Goal: Task Accomplishment & Management: Manage account settings

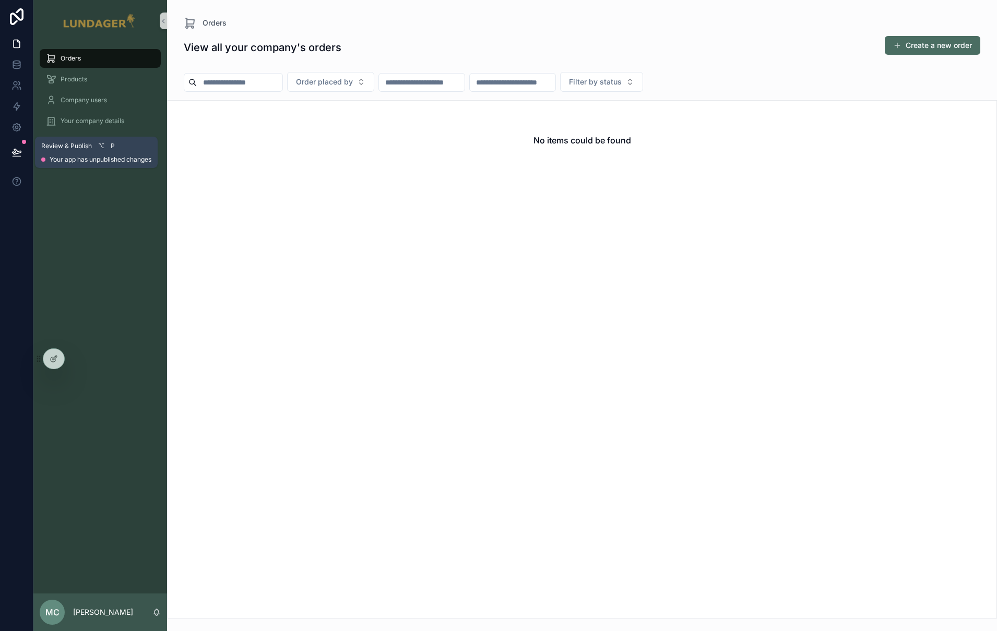
click at [14, 157] on icon at bounding box center [17, 157] width 8 height 0
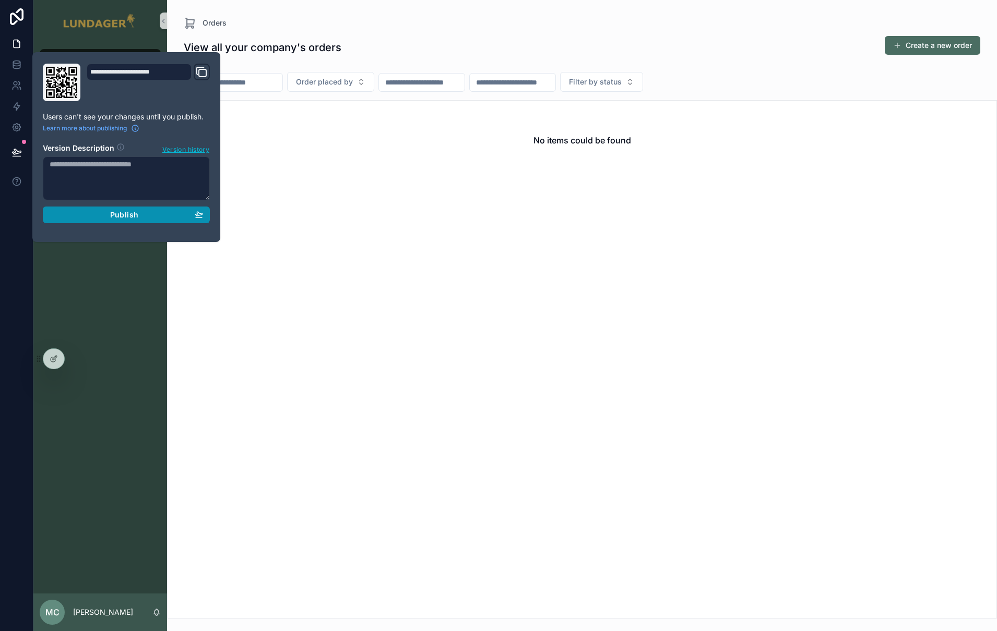
click at [143, 212] on div "Publish" at bounding box center [126, 214] width 153 height 9
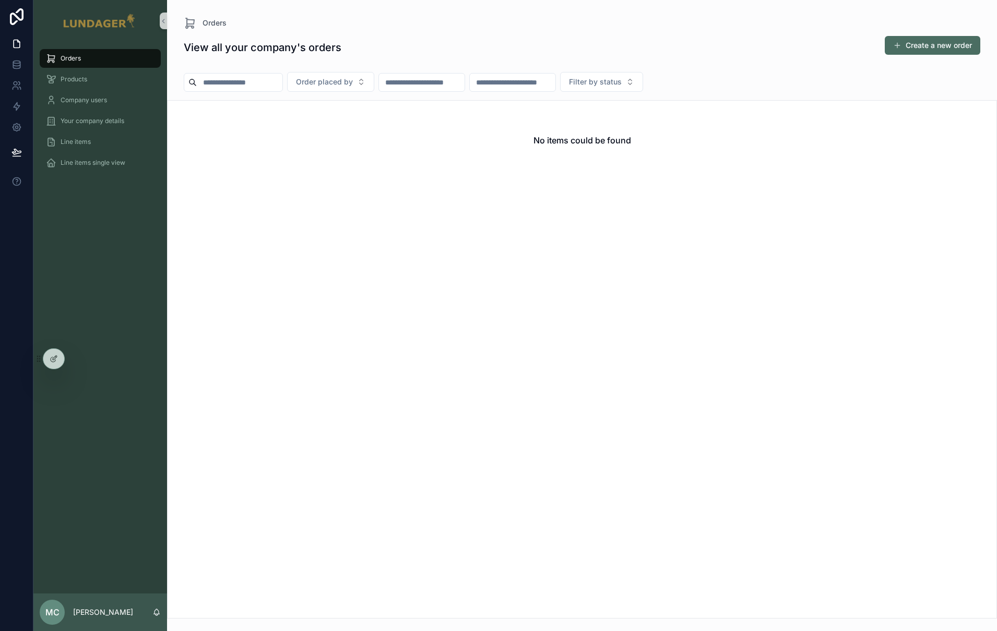
click at [116, 266] on div "Orders Products Company users Your company details Line items Line items single…" at bounding box center [100, 318] width 134 height 552
click at [81, 357] on div at bounding box center [76, 359] width 17 height 17
click at [76, 358] on icon at bounding box center [77, 359] width 8 height 8
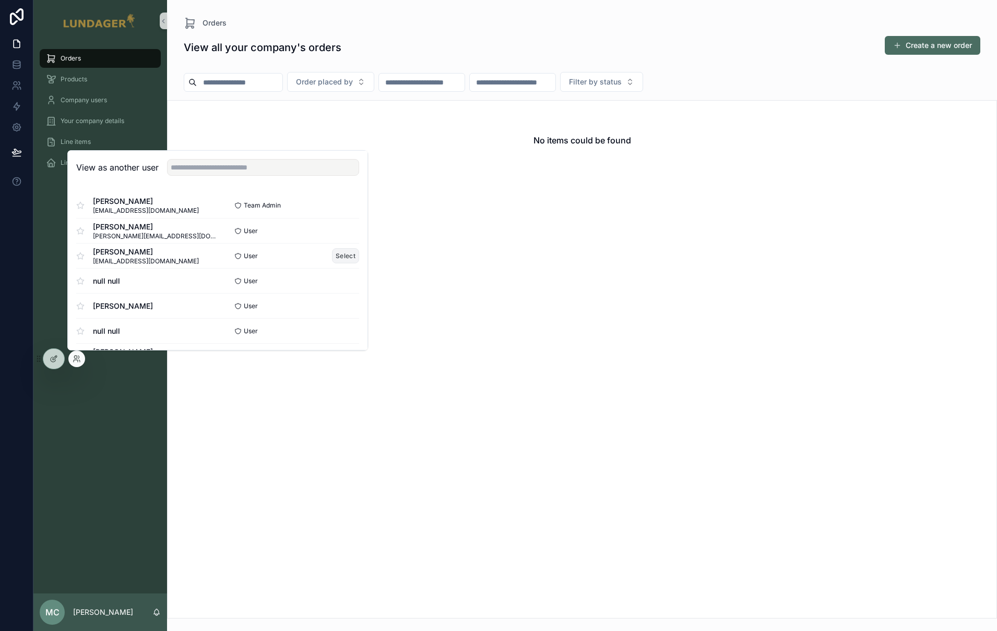
click at [333, 250] on button "Select" at bounding box center [345, 255] width 27 height 15
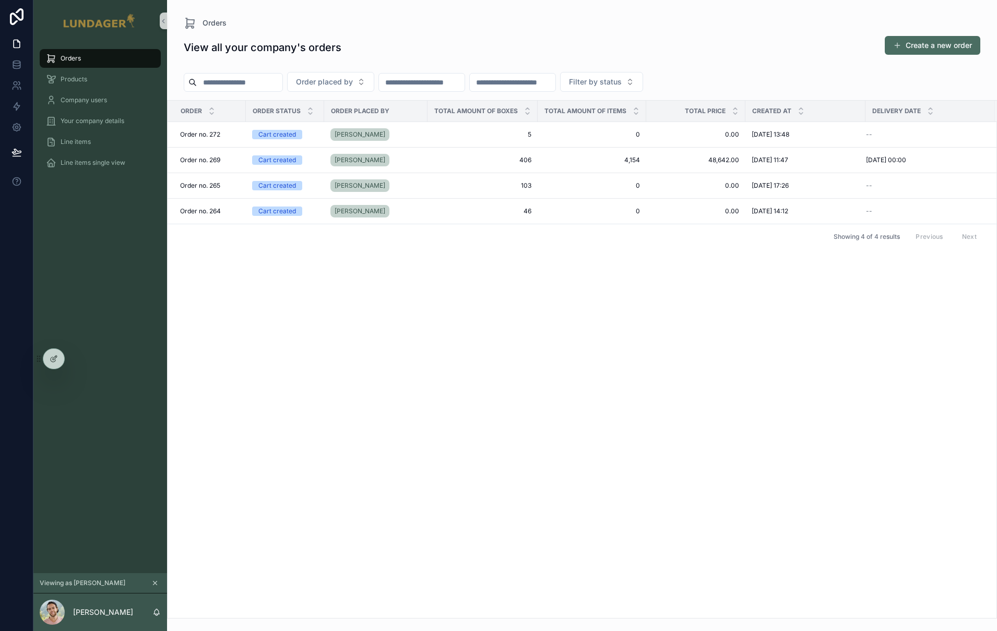
click at [455, 406] on div "Order Order status Order placed by Total amount of boxes Total amount of items …" at bounding box center [581, 360] width 829 height 518
click at [77, 77] on span "Products" at bounding box center [74, 79] width 27 height 8
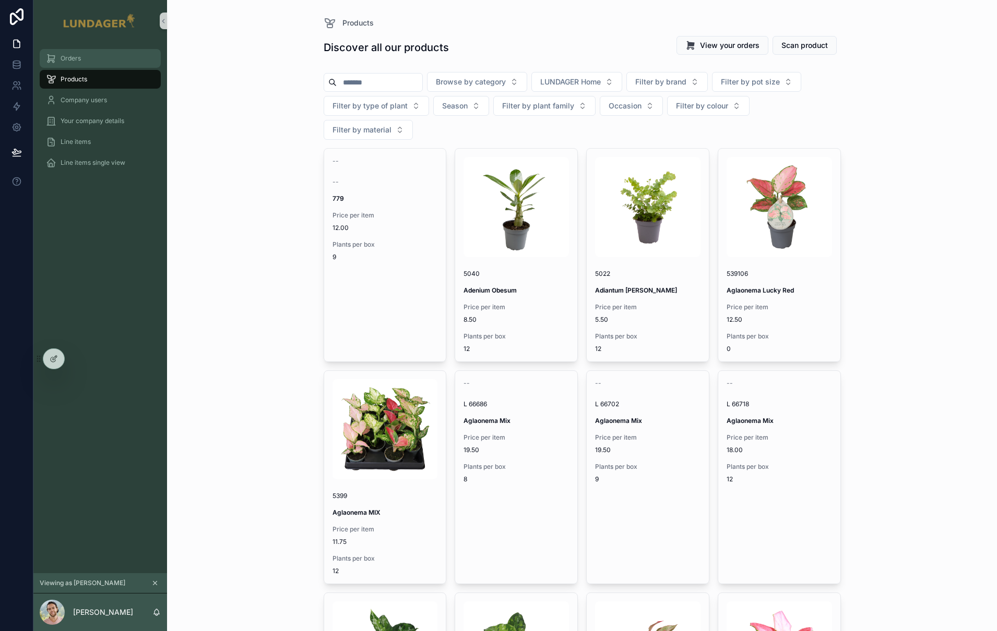
click at [77, 61] on span "Orders" at bounding box center [71, 58] width 20 height 8
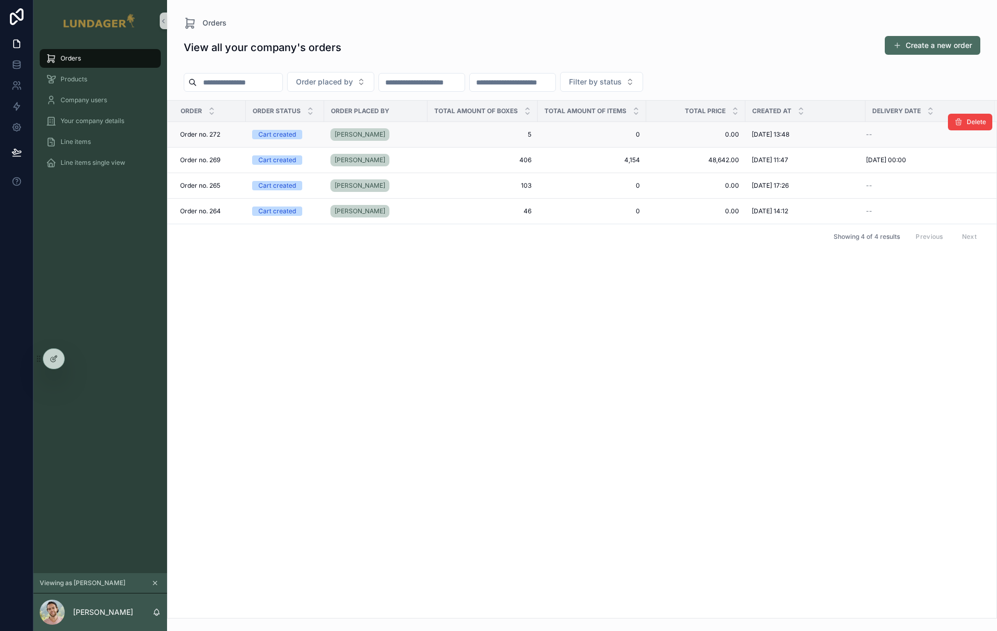
click at [390, 134] on div "Brian" at bounding box center [375, 134] width 91 height 17
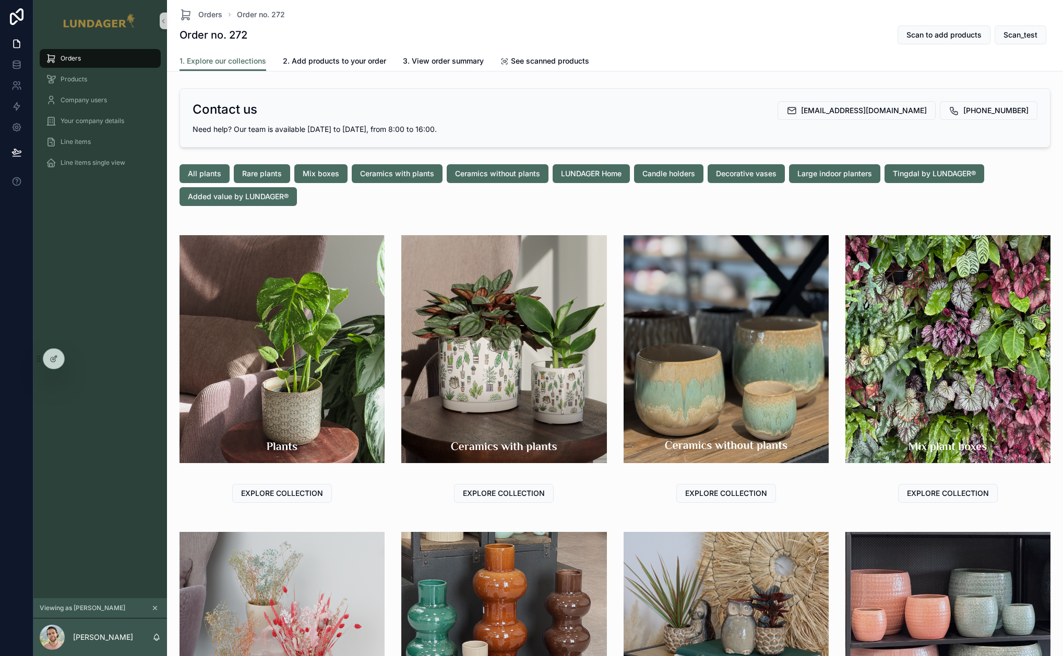
click at [376, 208] on div "All plants Rare plants Mix boxes Ceramics with plants Ceramics without plants L…" at bounding box center [614, 185] width 887 height 50
click at [289, 495] on span "EXPLORE COLLECTION" at bounding box center [282, 493] width 82 height 10
click at [207, 175] on span "All plants" at bounding box center [204, 174] width 33 height 10
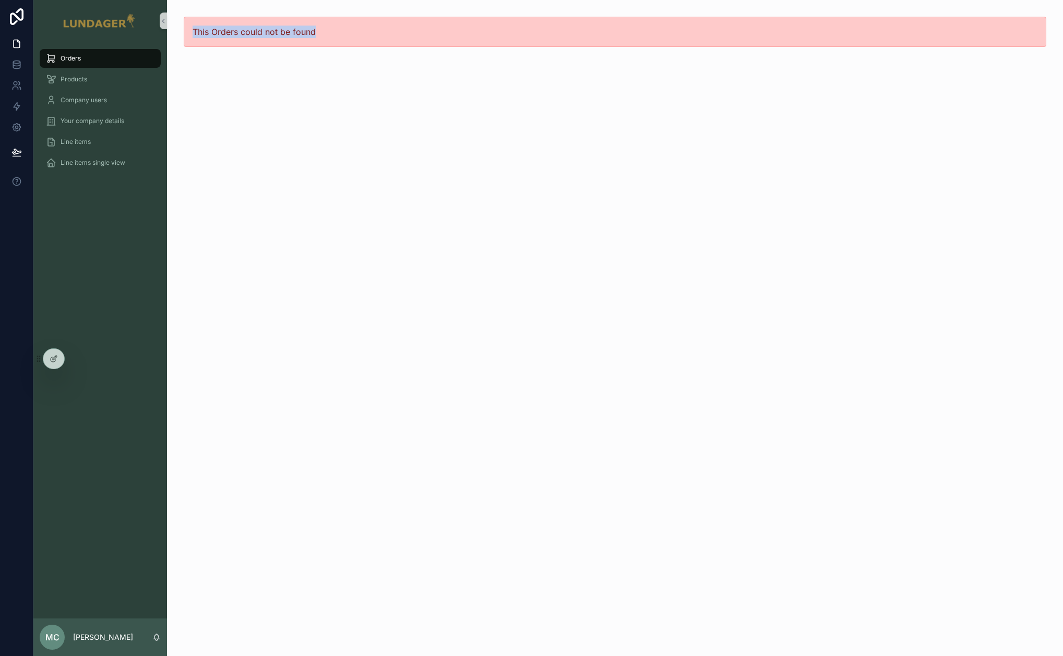
drag, startPoint x: 191, startPoint y: 31, endPoint x: 321, endPoint y: 37, distance: 129.5
click at [321, 37] on div "This Orders could not be found" at bounding box center [615, 32] width 862 height 30
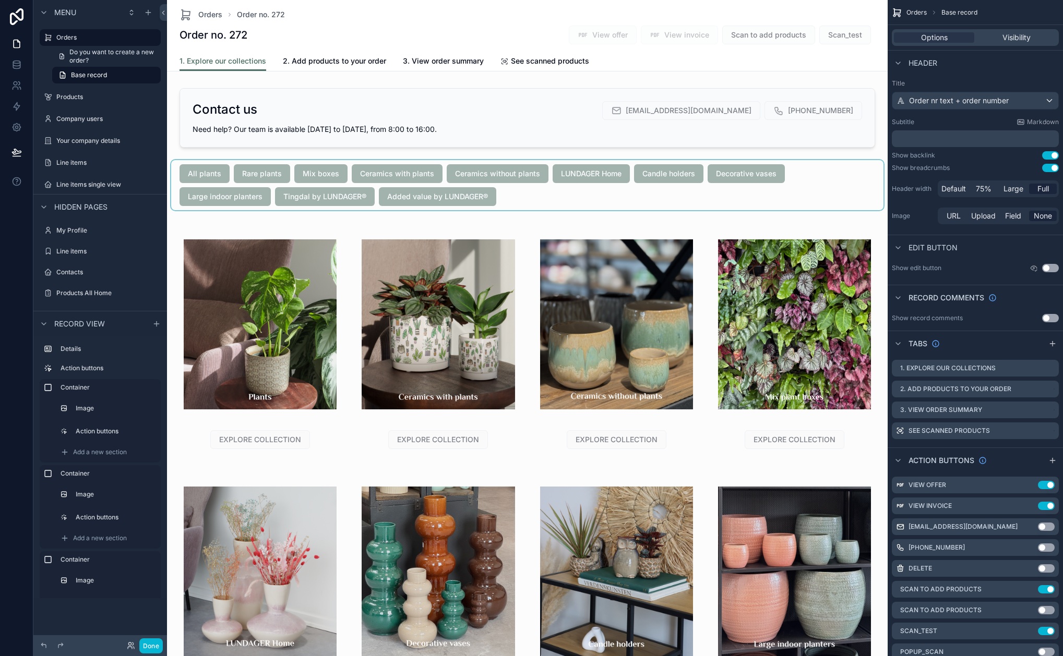
click at [244, 166] on div "scrollable content" at bounding box center [527, 185] width 712 height 50
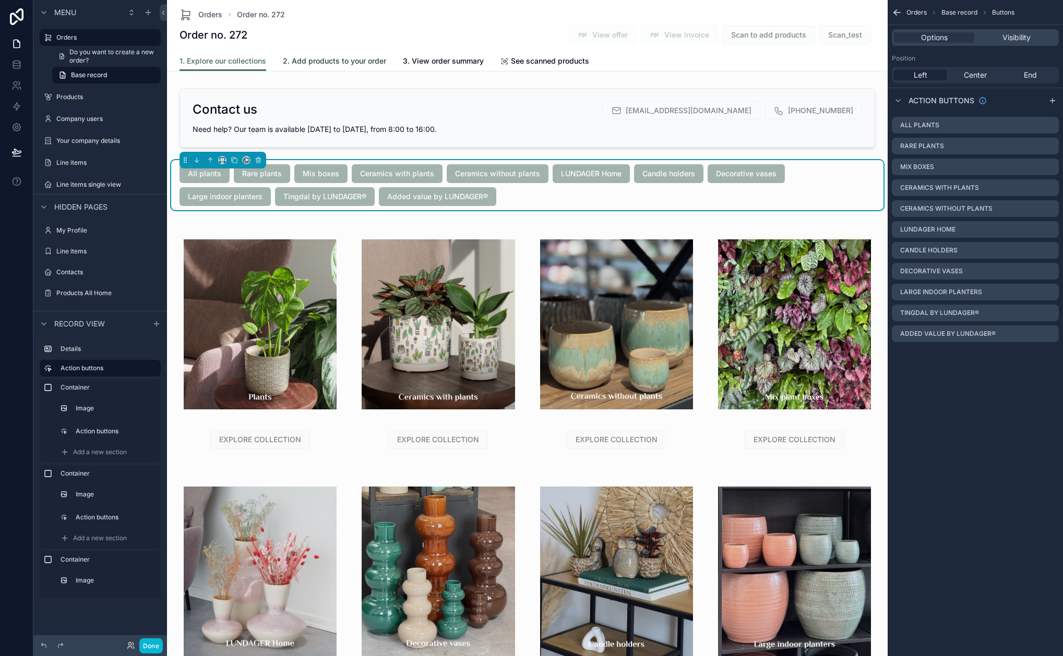
click at [365, 63] on span "2. Add products to your order" at bounding box center [334, 61] width 103 height 10
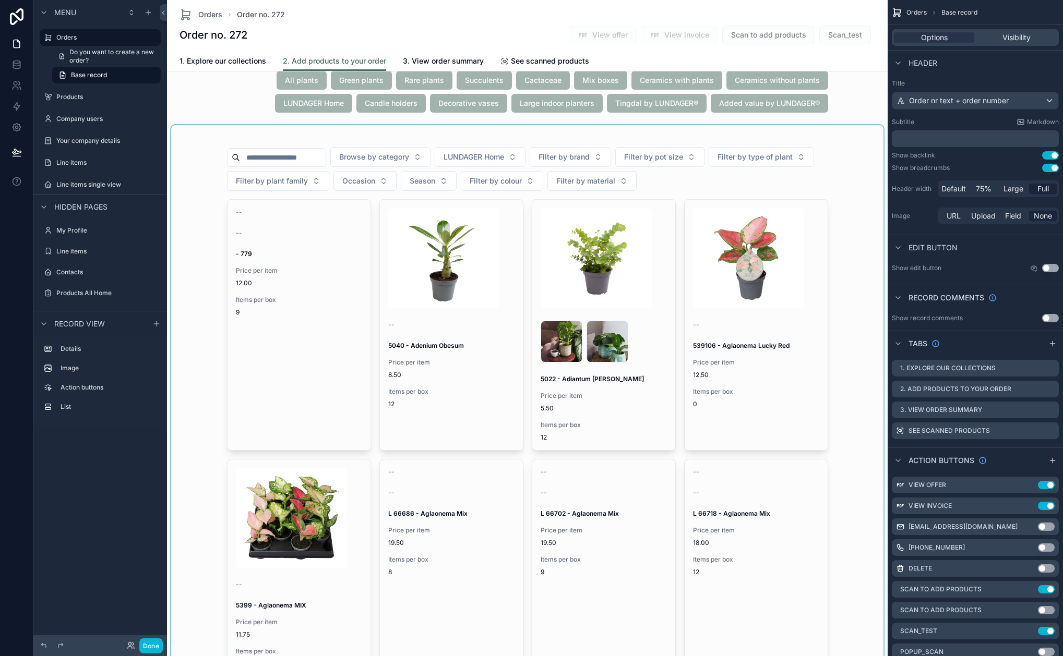
scroll to position [214, 0]
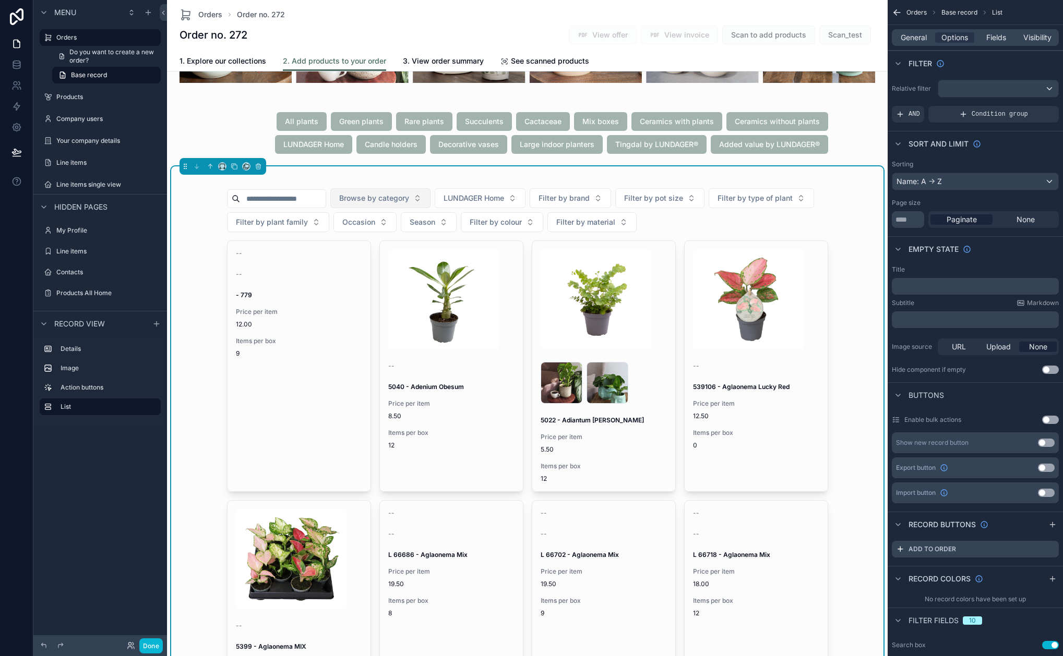
click at [376, 198] on span "Browse by category" at bounding box center [374, 198] width 70 height 10
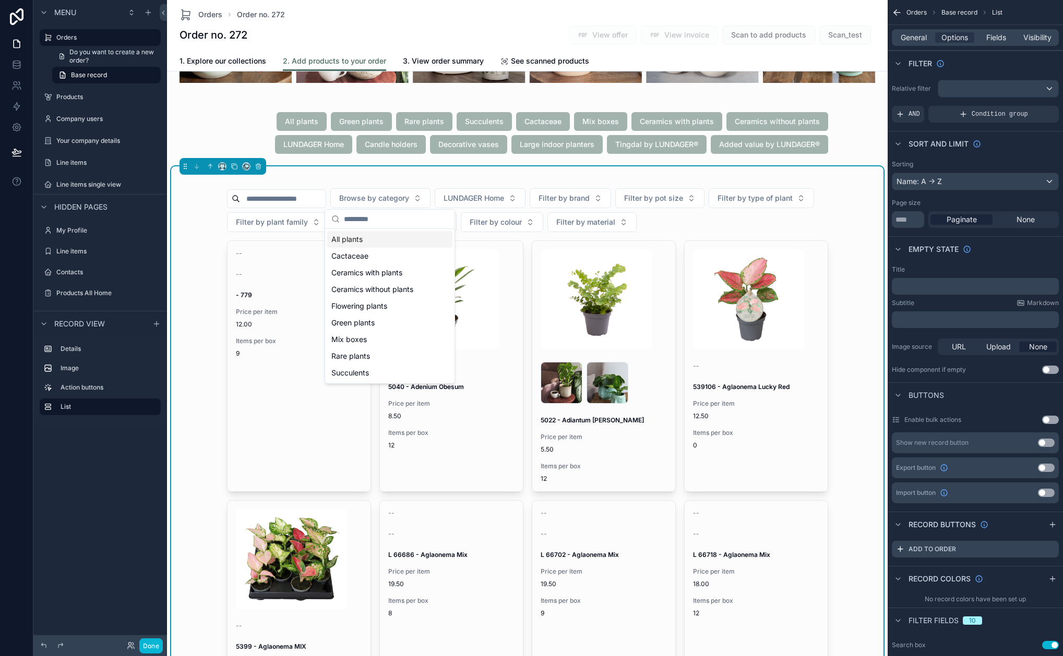
click at [386, 238] on div "All plants" at bounding box center [389, 239] width 125 height 17
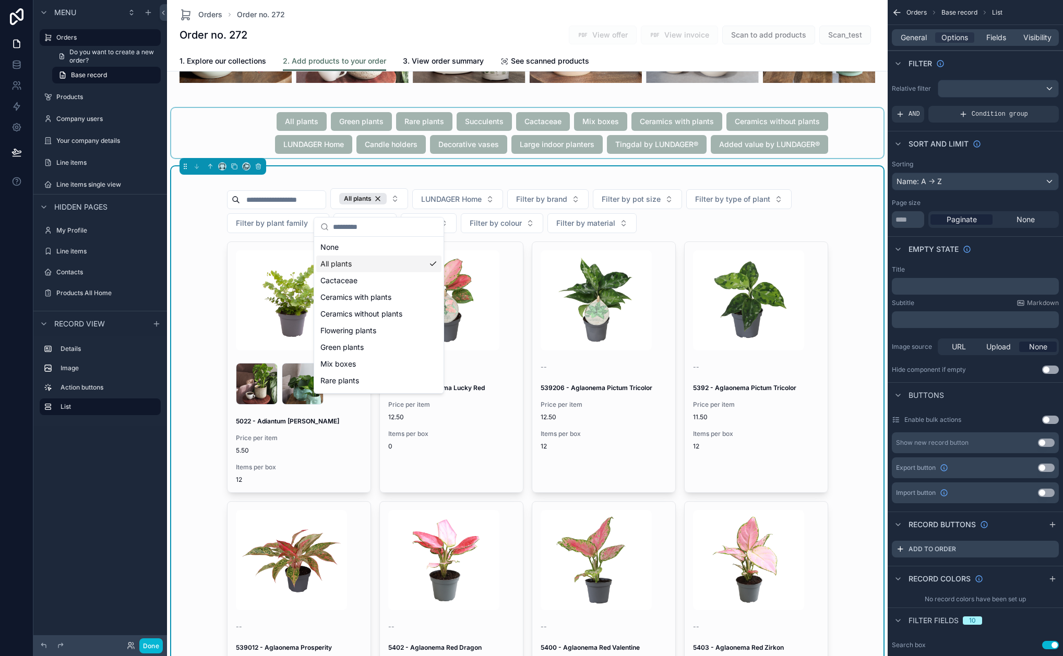
scroll to position [50, 0]
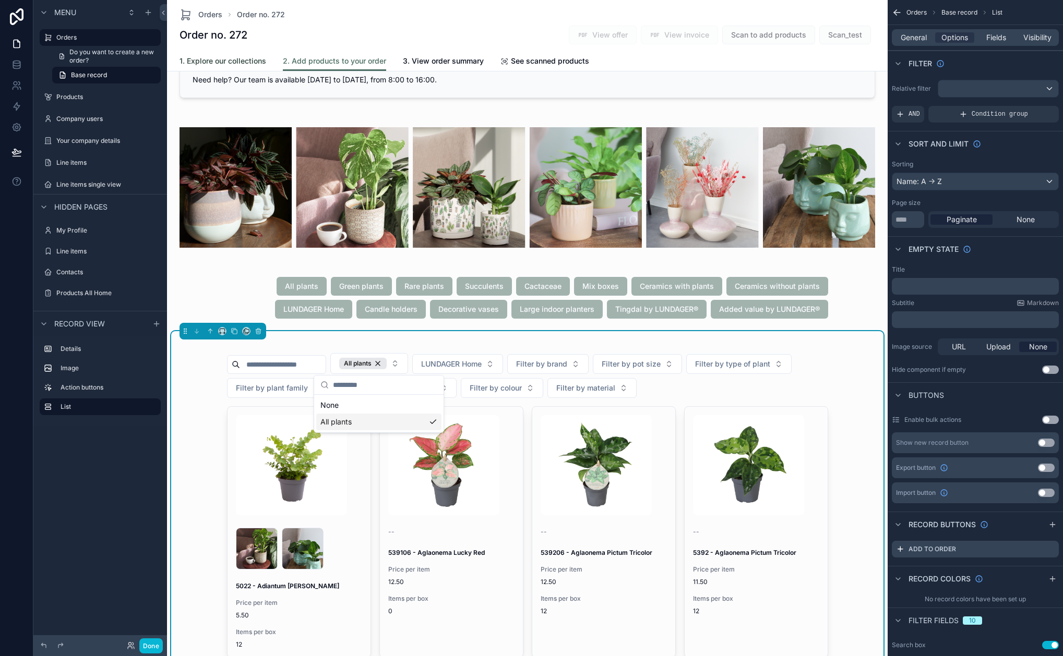
click at [248, 58] on span "1. Explore our collections" at bounding box center [222, 61] width 87 height 10
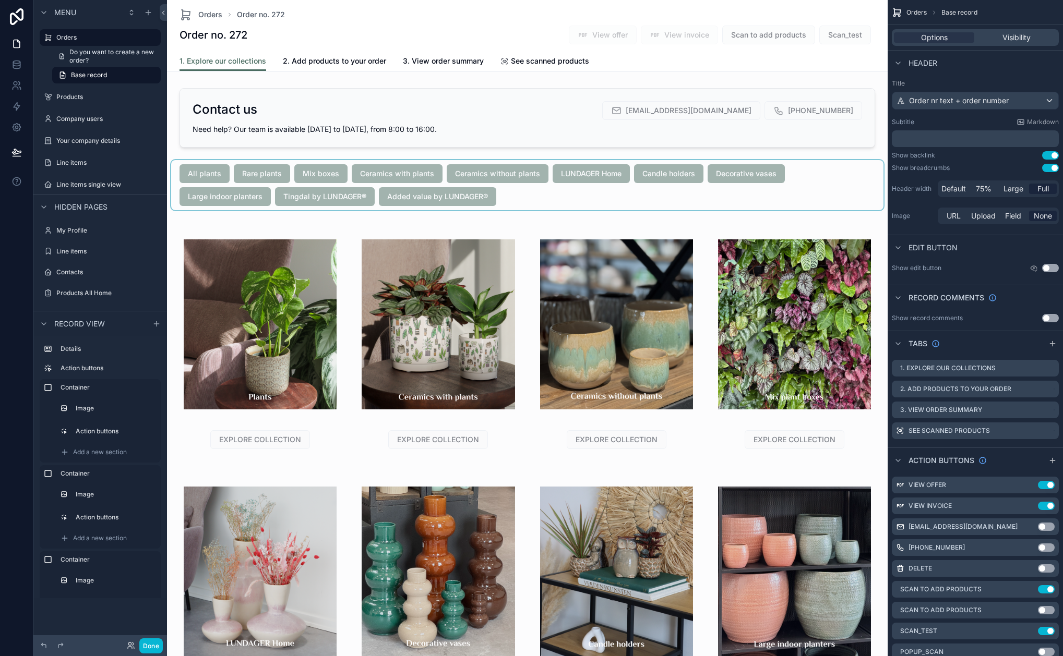
click at [256, 182] on div "scrollable content" at bounding box center [527, 185] width 712 height 50
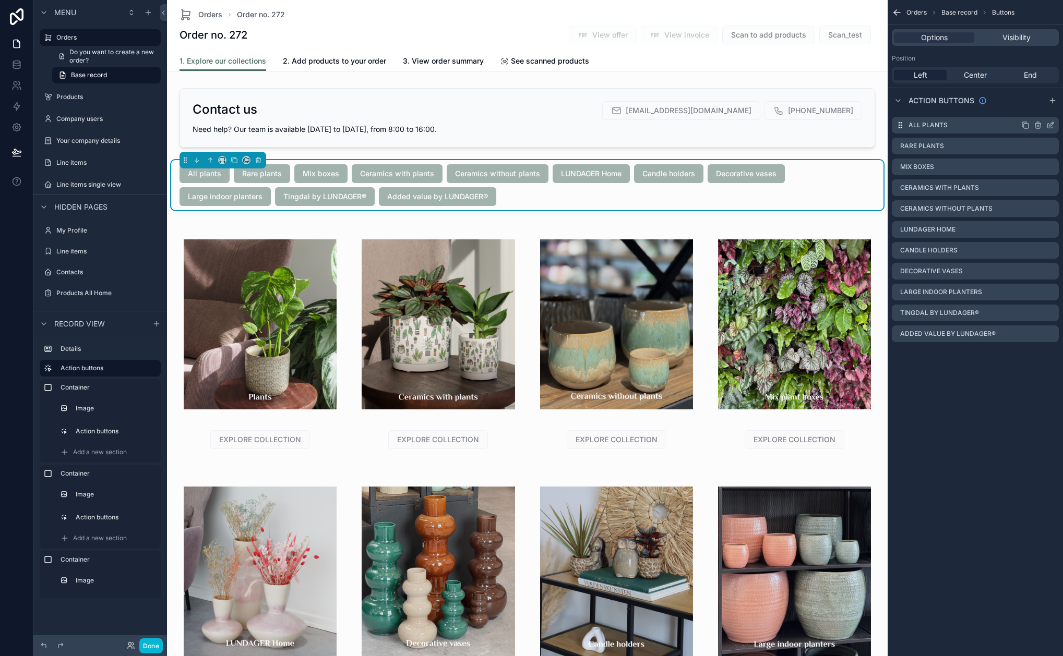
click at [1050, 126] on icon "scrollable content" at bounding box center [1051, 124] width 4 height 4
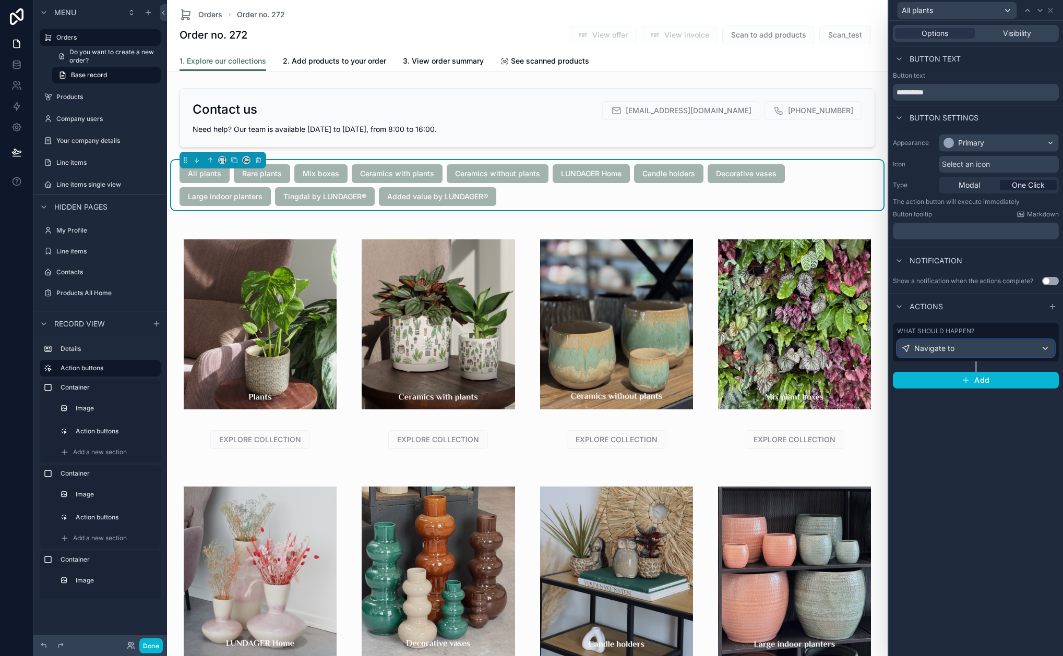
click at [965, 350] on div "Navigate to" at bounding box center [975, 348] width 157 height 17
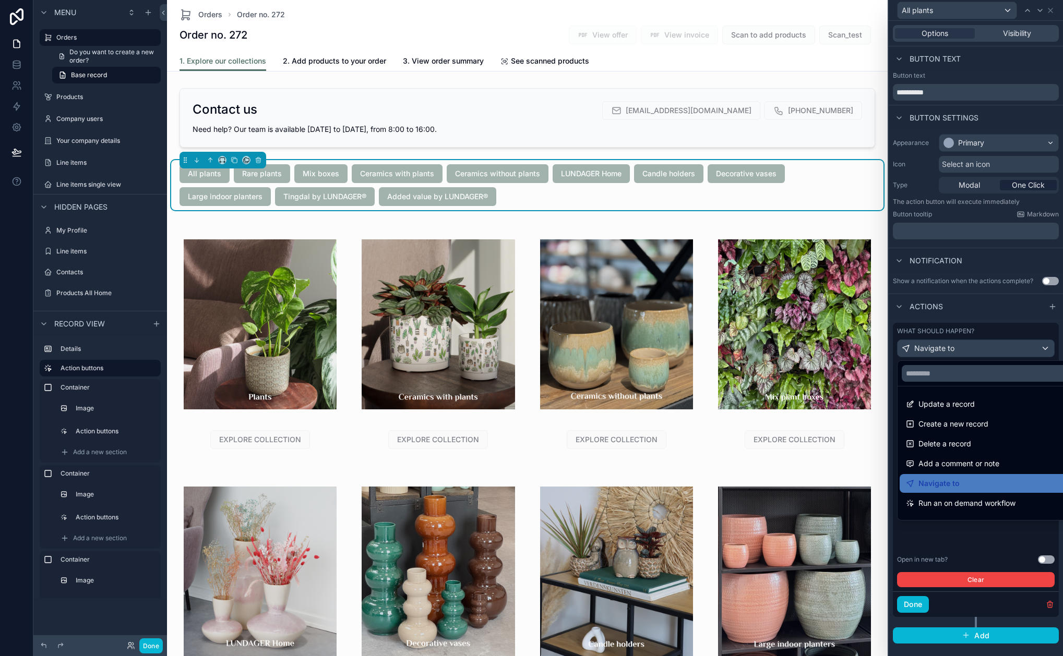
click at [976, 349] on div at bounding box center [976, 328] width 174 height 656
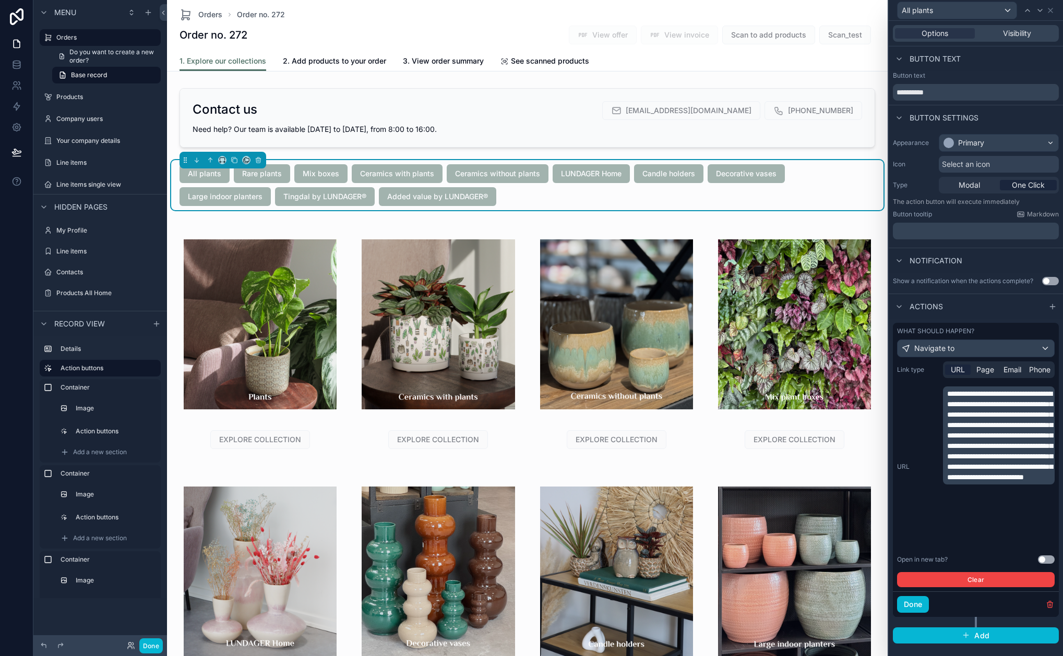
click at [977, 414] on span "**********" at bounding box center [999, 435] width 105 height 91
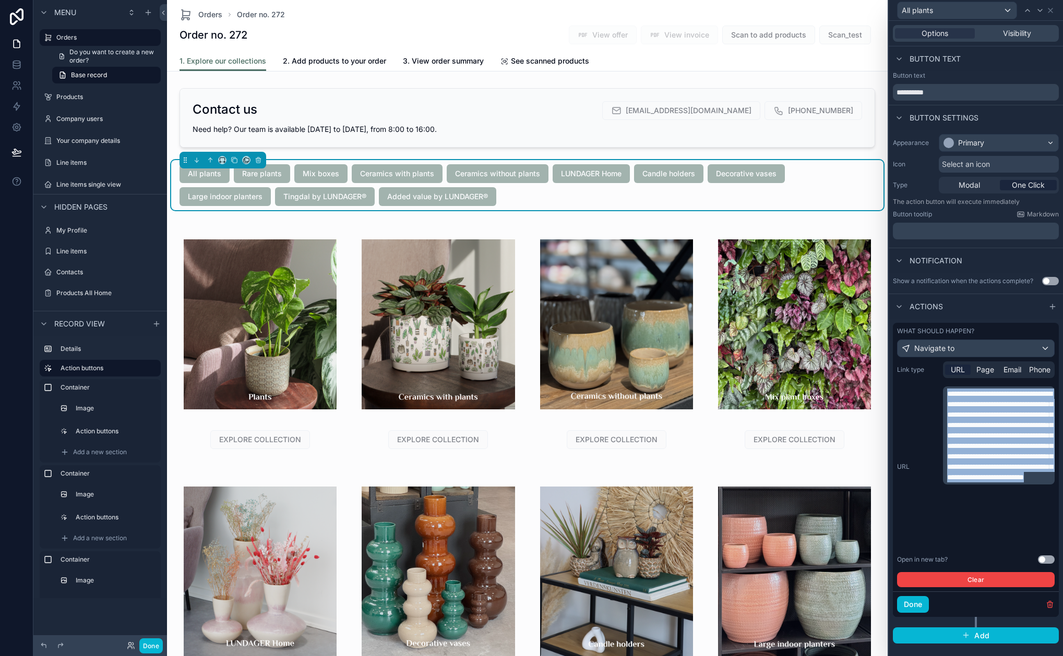
click at [977, 414] on span "**********" at bounding box center [999, 435] width 105 height 91
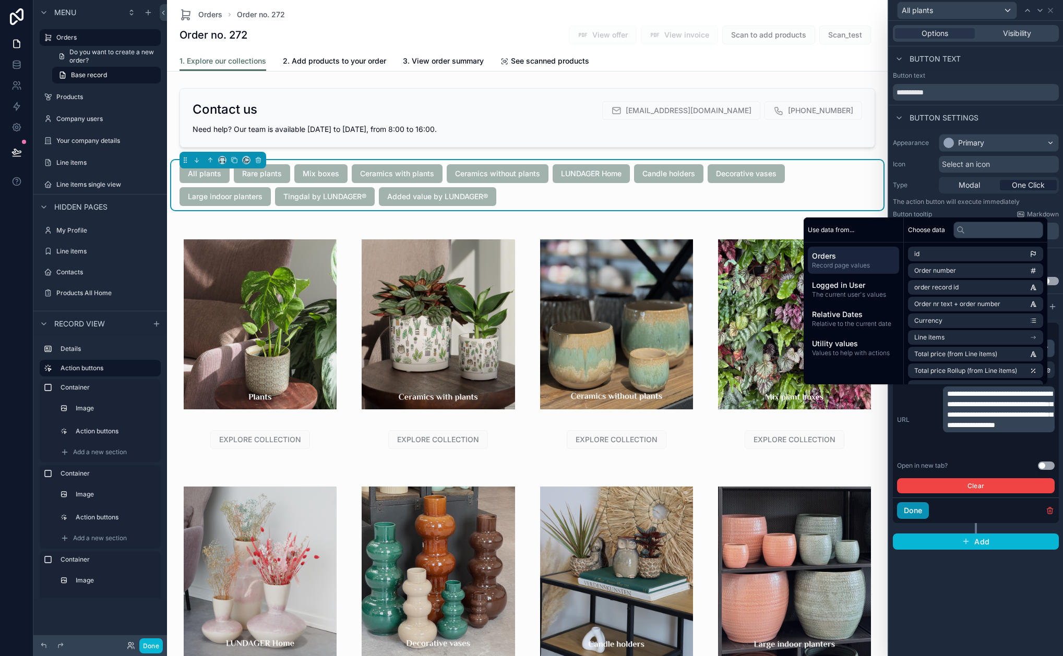
click at [927, 511] on button "Done" at bounding box center [913, 510] width 32 height 17
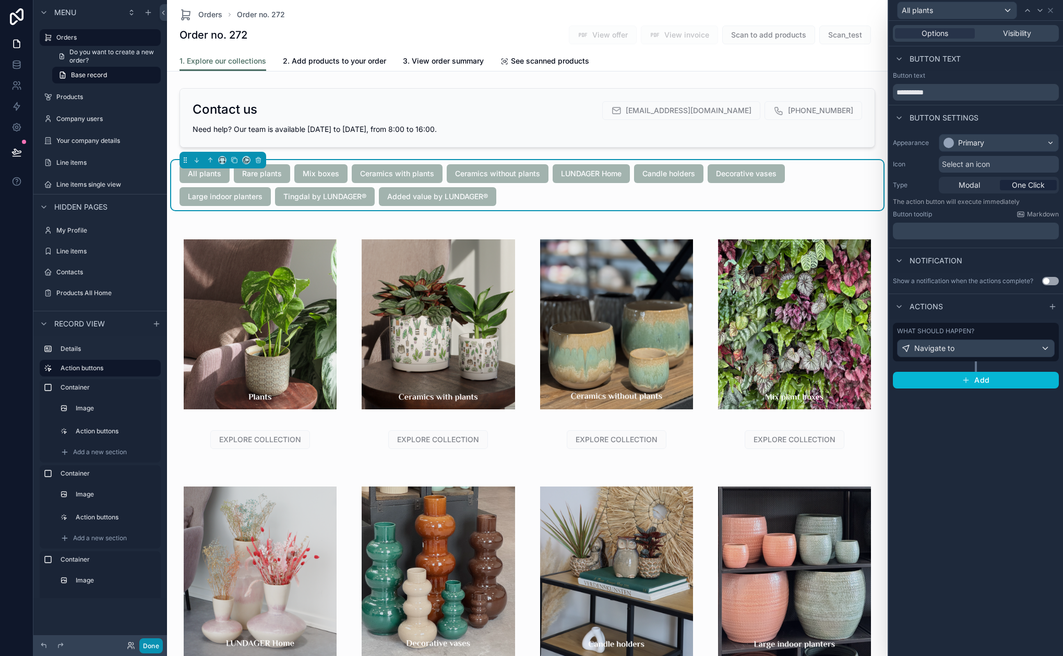
click at [157, 644] on button "Done" at bounding box center [150, 646] width 23 height 15
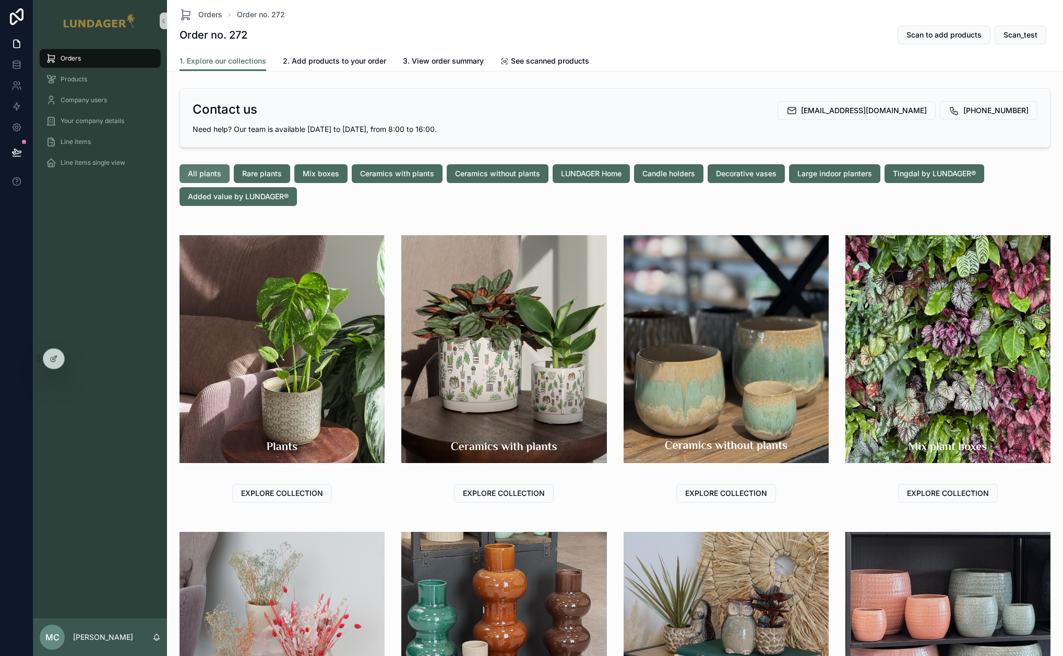
click at [199, 167] on button "All plants" at bounding box center [204, 173] width 50 height 19
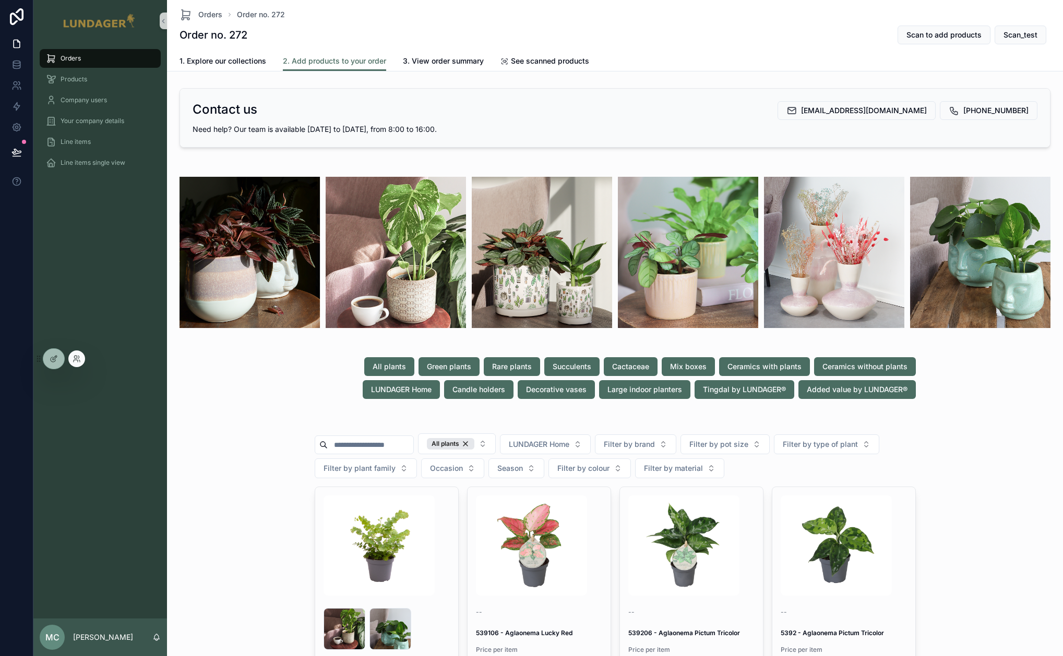
click at [83, 357] on div at bounding box center [76, 359] width 17 height 17
click at [80, 358] on icon at bounding box center [77, 359] width 8 height 8
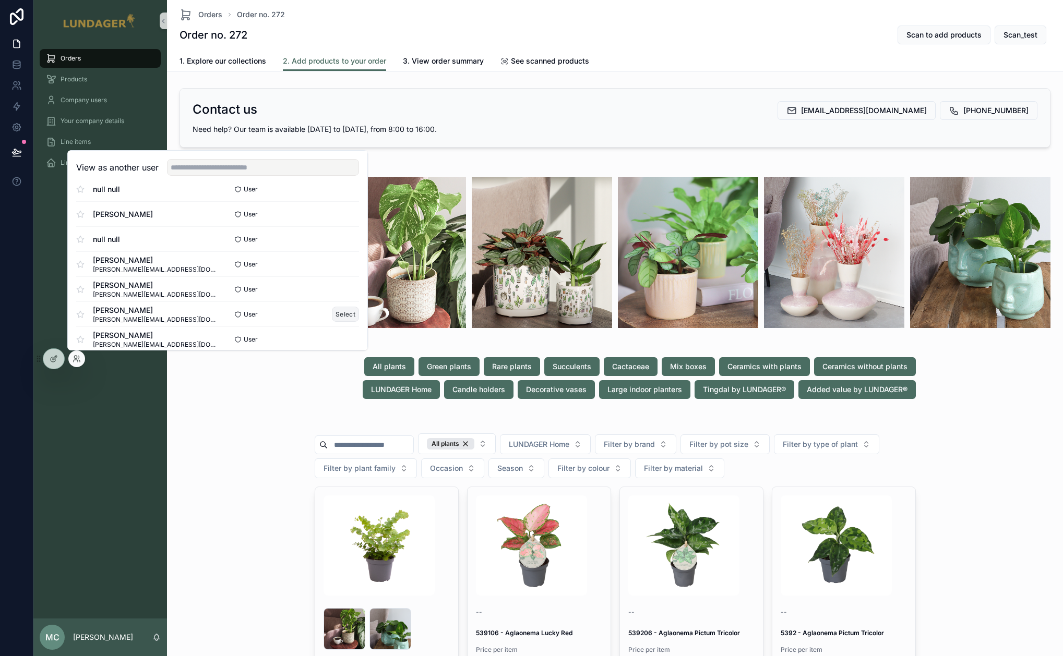
scroll to position [137, 0]
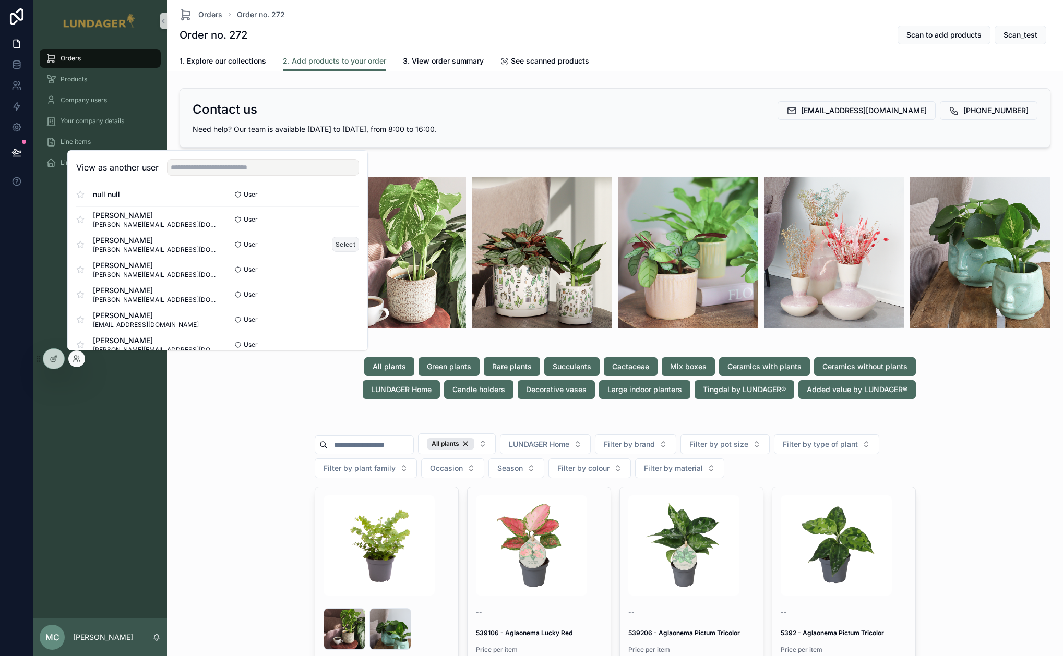
click at [343, 245] on button "Select" at bounding box center [345, 244] width 27 height 15
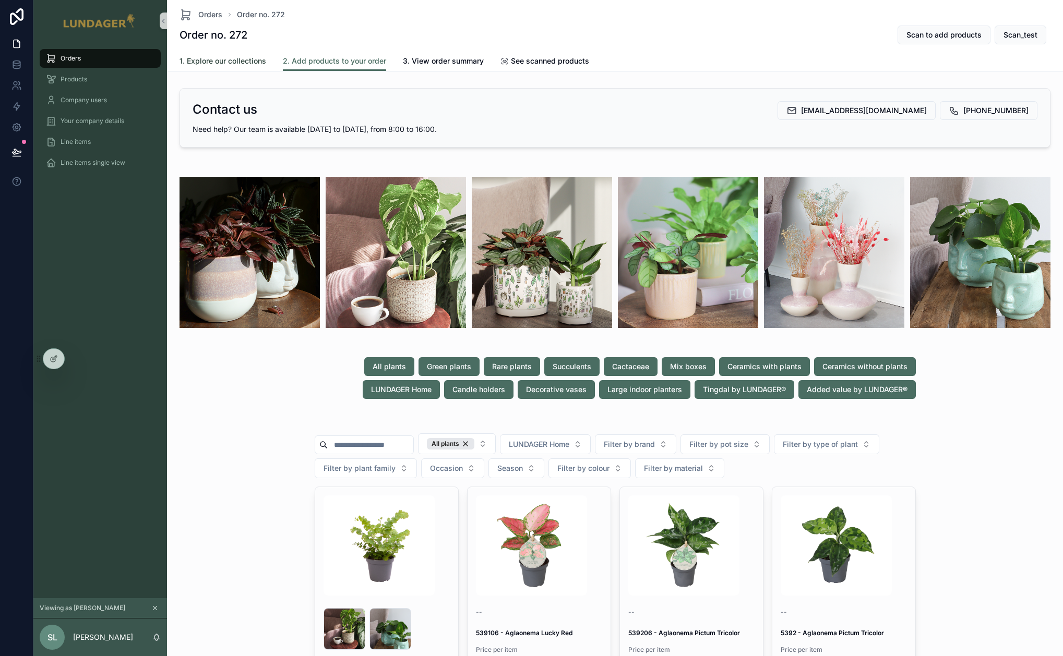
click at [230, 60] on span "1. Explore our collections" at bounding box center [222, 61] width 87 height 10
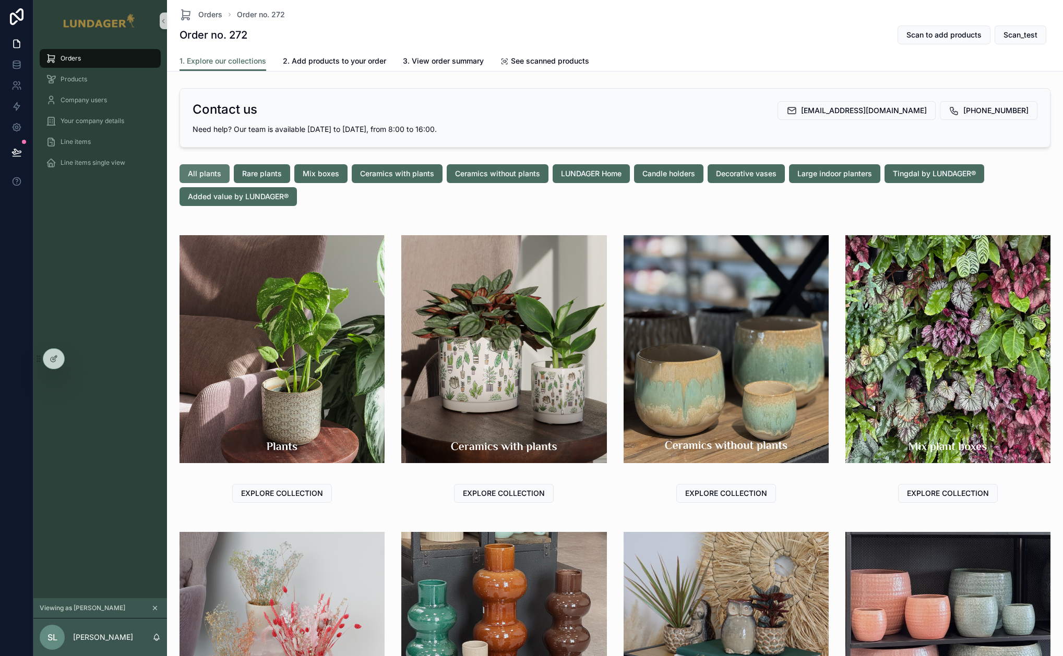
click at [211, 174] on span "All plants" at bounding box center [204, 174] width 33 height 10
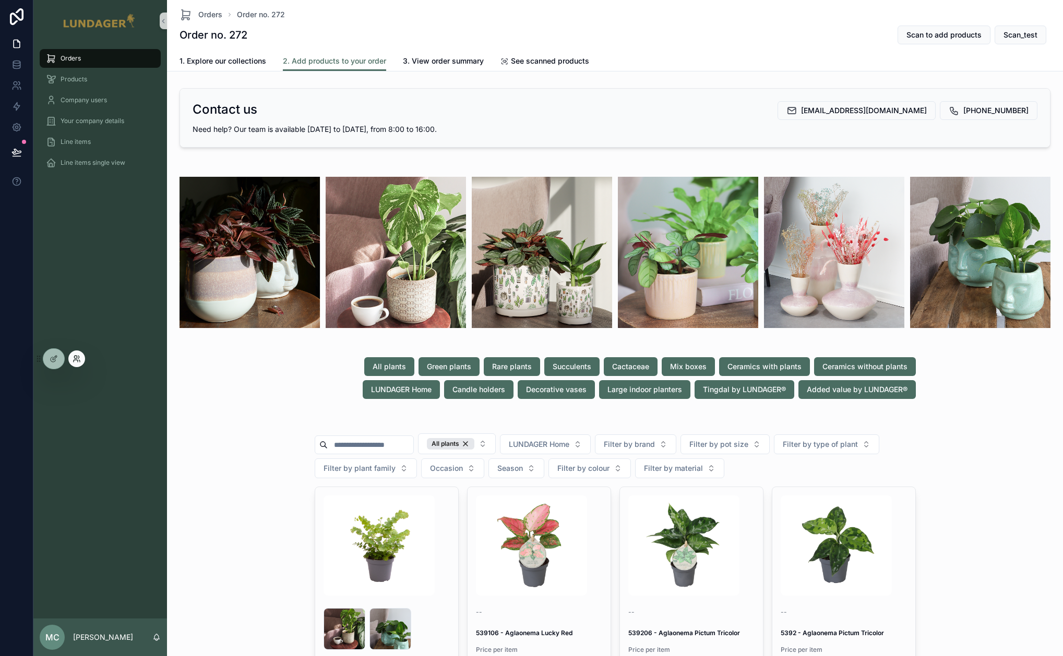
click at [80, 359] on icon at bounding box center [77, 359] width 8 height 8
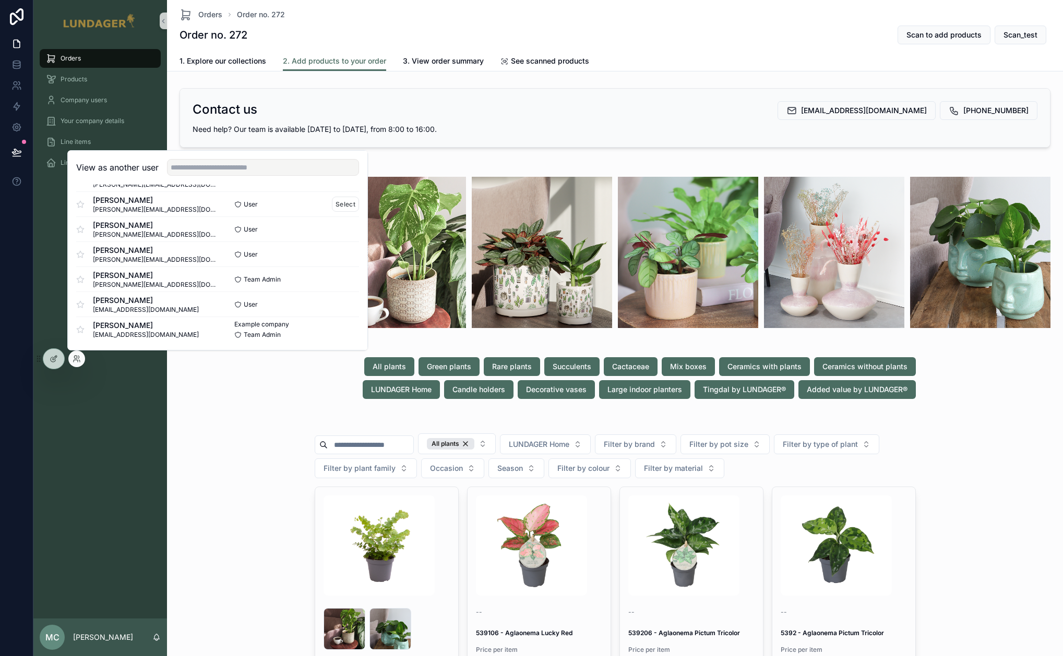
scroll to position [205, 0]
click at [346, 269] on button "Select" at bounding box center [345, 276] width 27 height 15
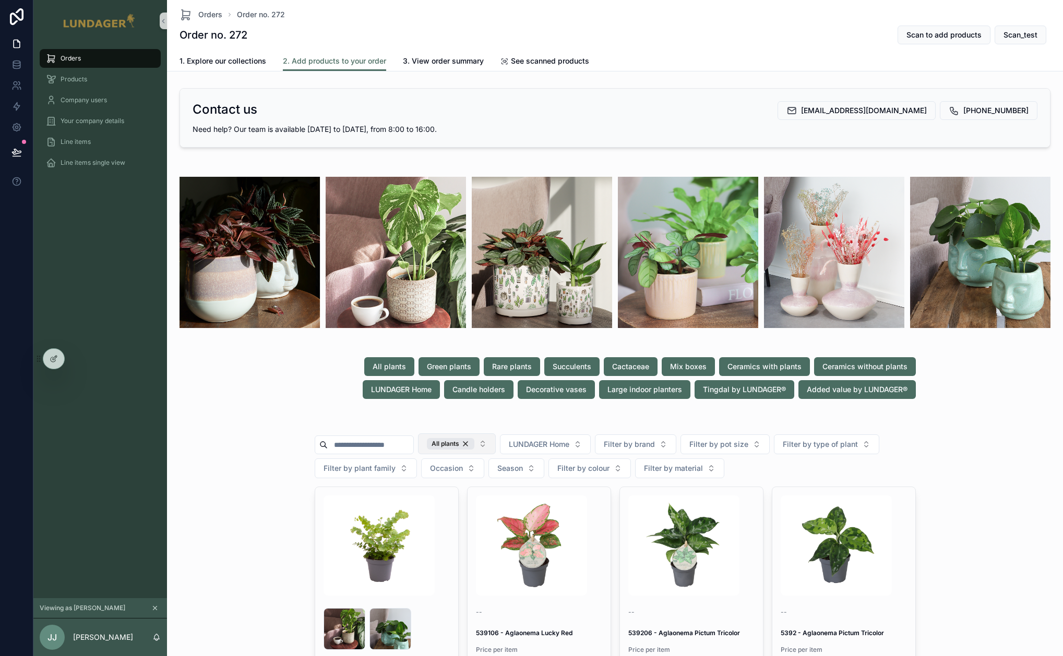
click at [496, 443] on button "All plants" at bounding box center [457, 444] width 78 height 21
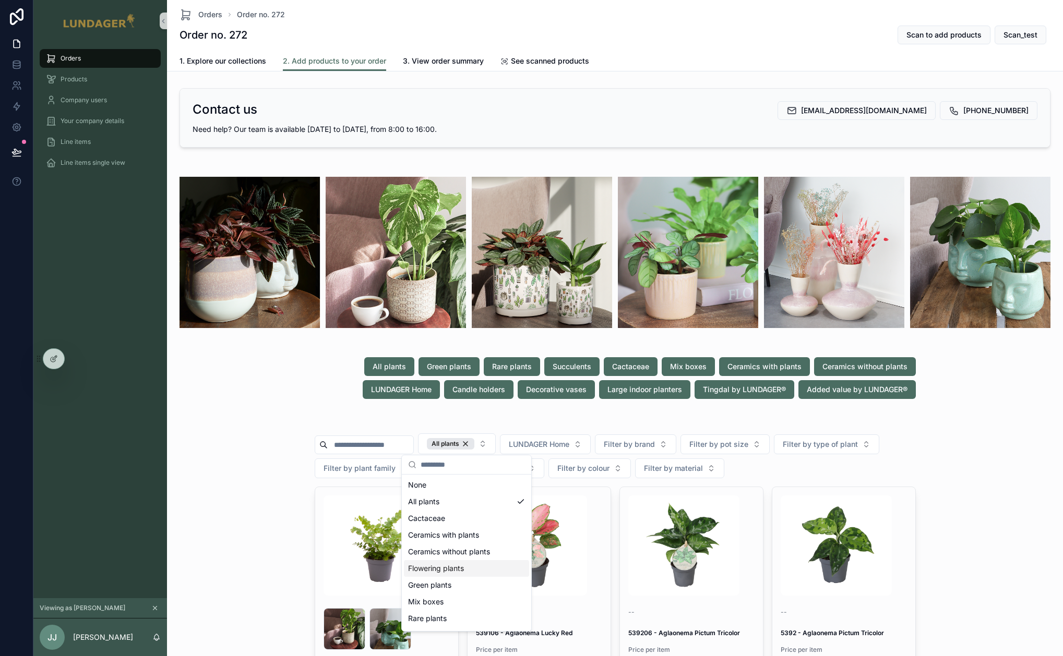
click at [473, 568] on div "Flowering plants" at bounding box center [466, 568] width 125 height 17
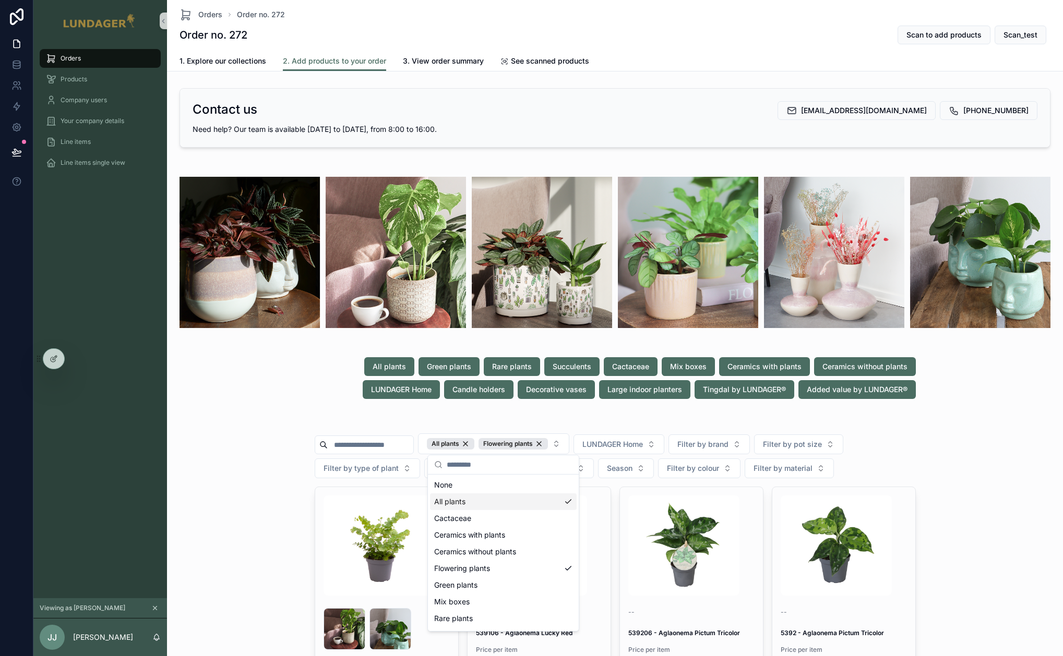
click at [531, 500] on div "All plants" at bounding box center [503, 502] width 147 height 17
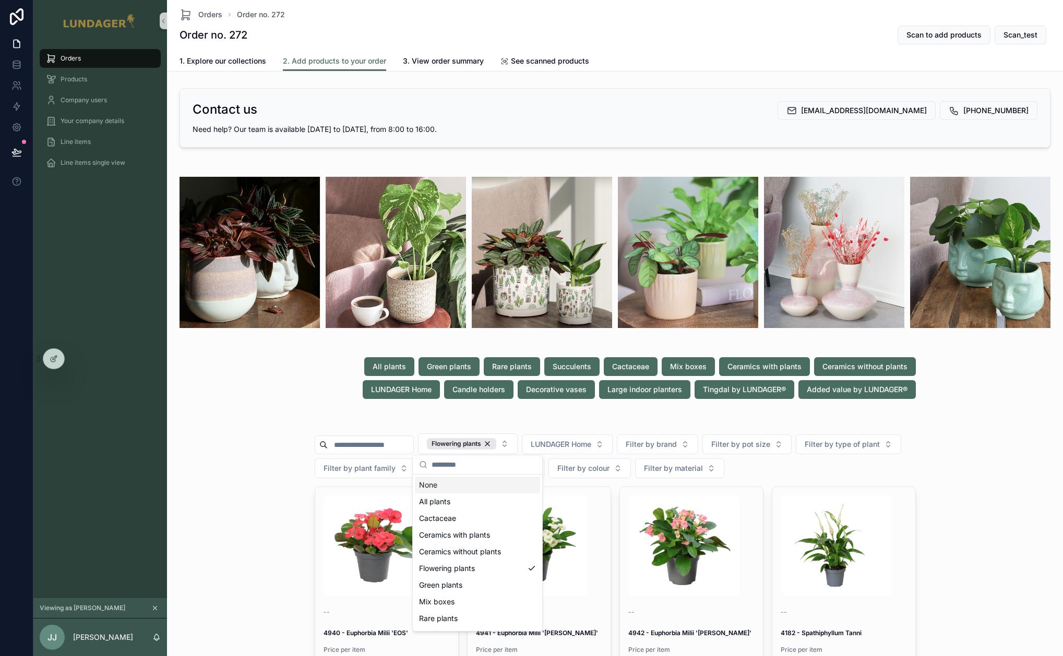
click at [311, 404] on div "Contact us sale@75012.dk +45 65 96 17 35 Need help? Our team is available Monda…" at bounding box center [615, 413] width 896 height 658
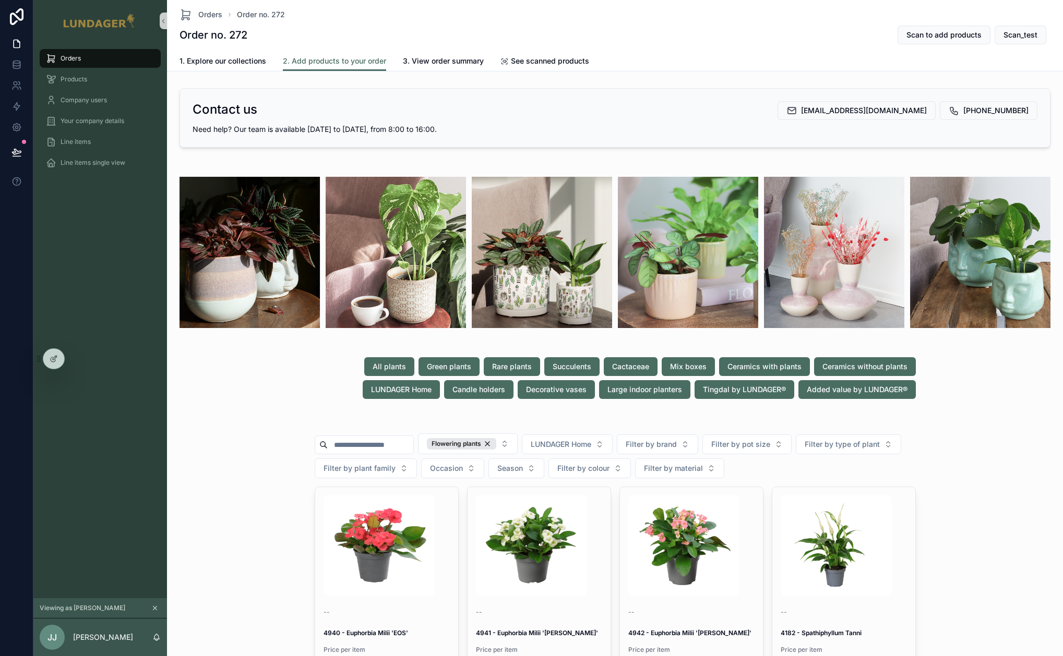
click at [270, 374] on div "All plants Green plants Rare plants Succulents Cactaceae Mix boxes Ceramics wit…" at bounding box center [614, 378] width 887 height 50
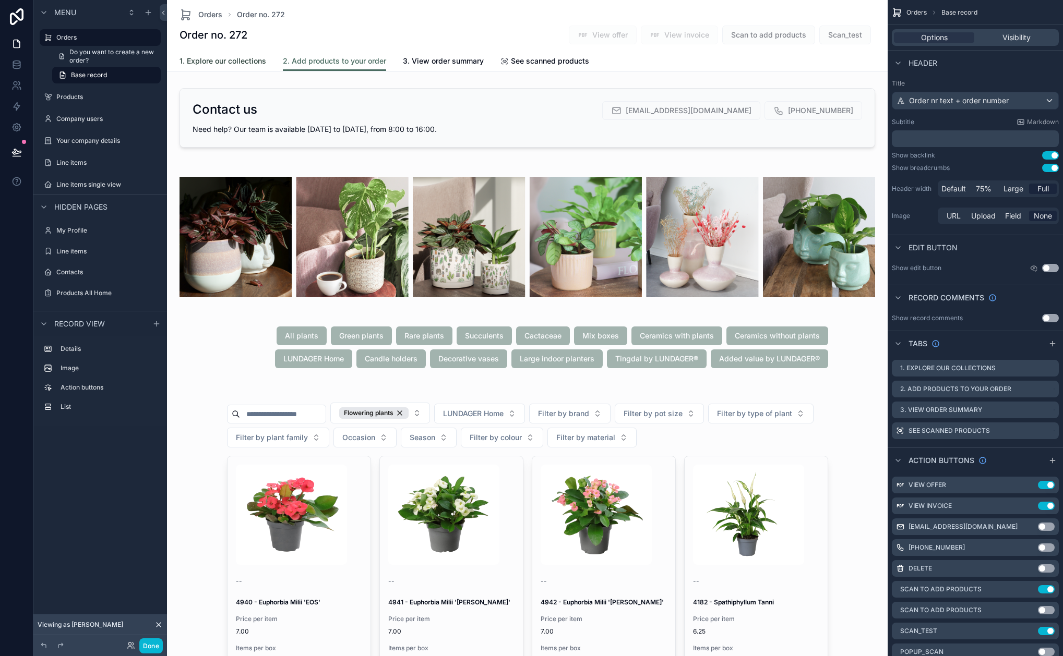
click at [222, 58] on span "1. Explore our collections" at bounding box center [222, 61] width 87 height 10
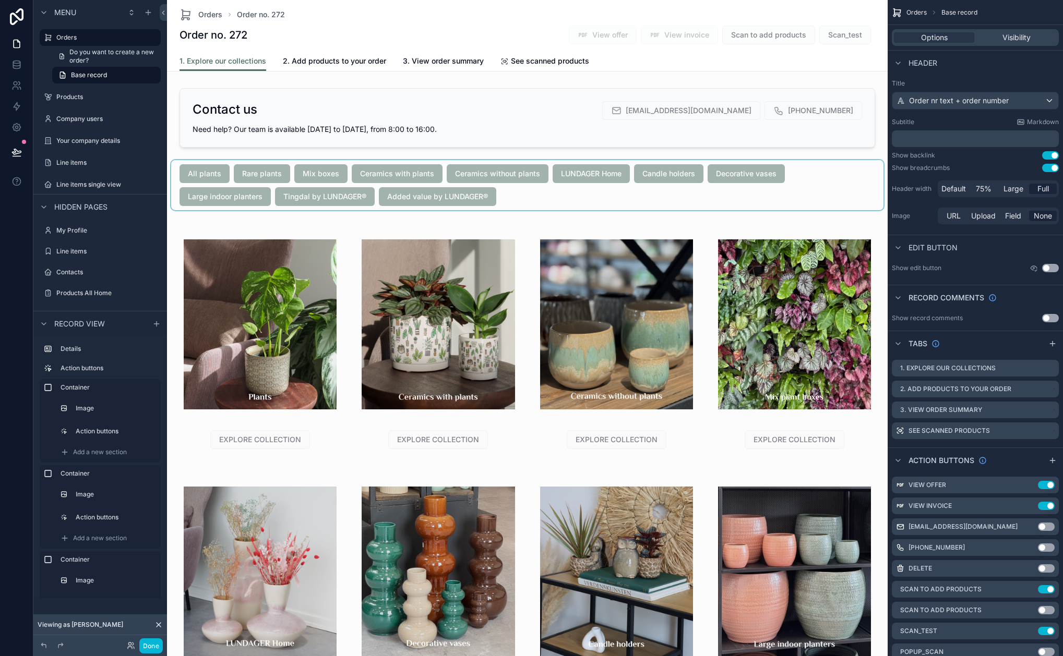
click at [321, 175] on div "scrollable content" at bounding box center [527, 185] width 712 height 50
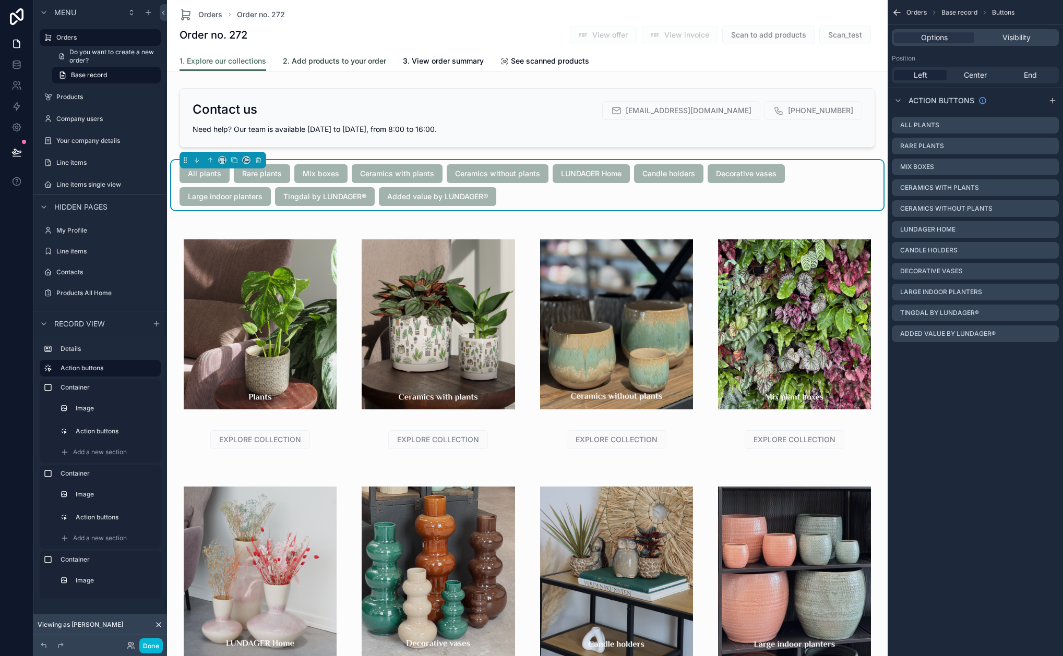
click at [305, 64] on span "2. Add products to your order" at bounding box center [334, 61] width 103 height 10
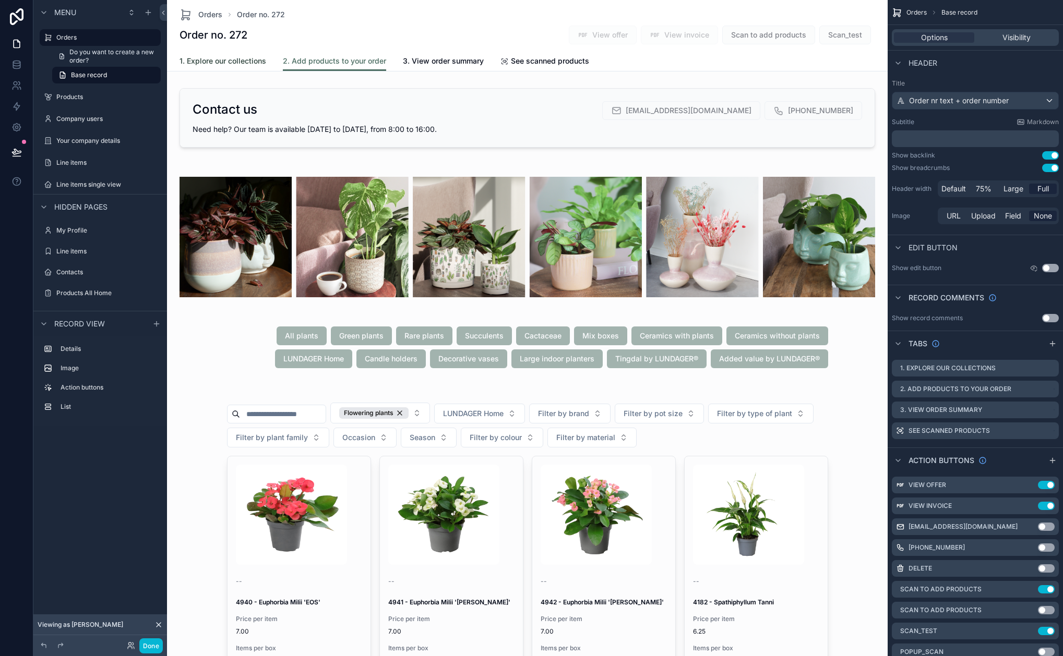
click at [230, 68] on link "1. Explore our collections" at bounding box center [222, 62] width 87 height 21
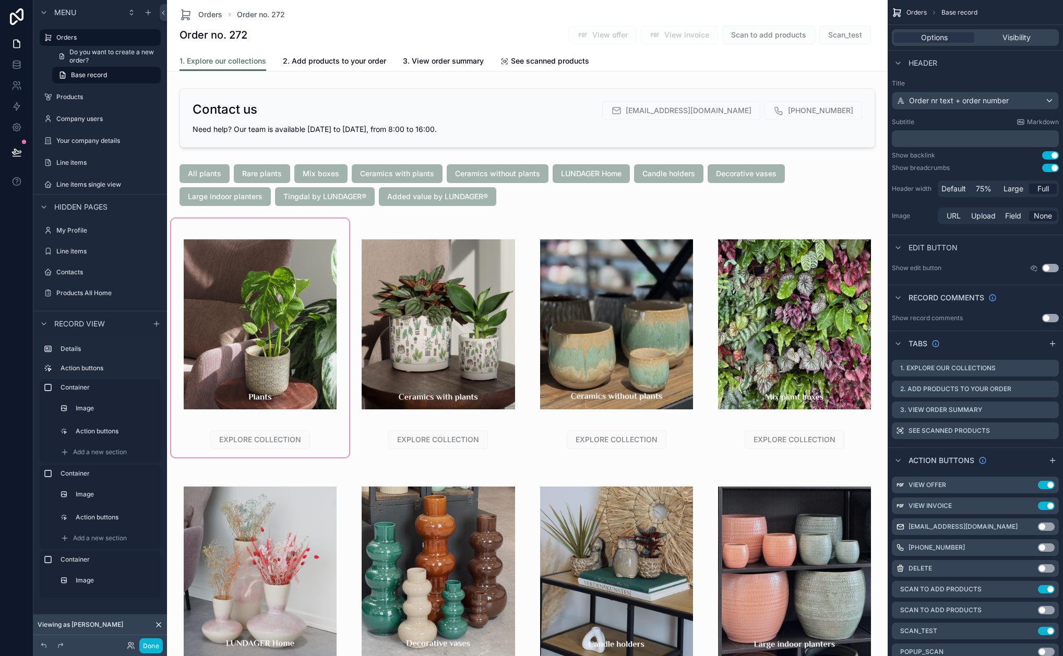
click at [281, 394] on div "scrollable content" at bounding box center [260, 338] width 178 height 239
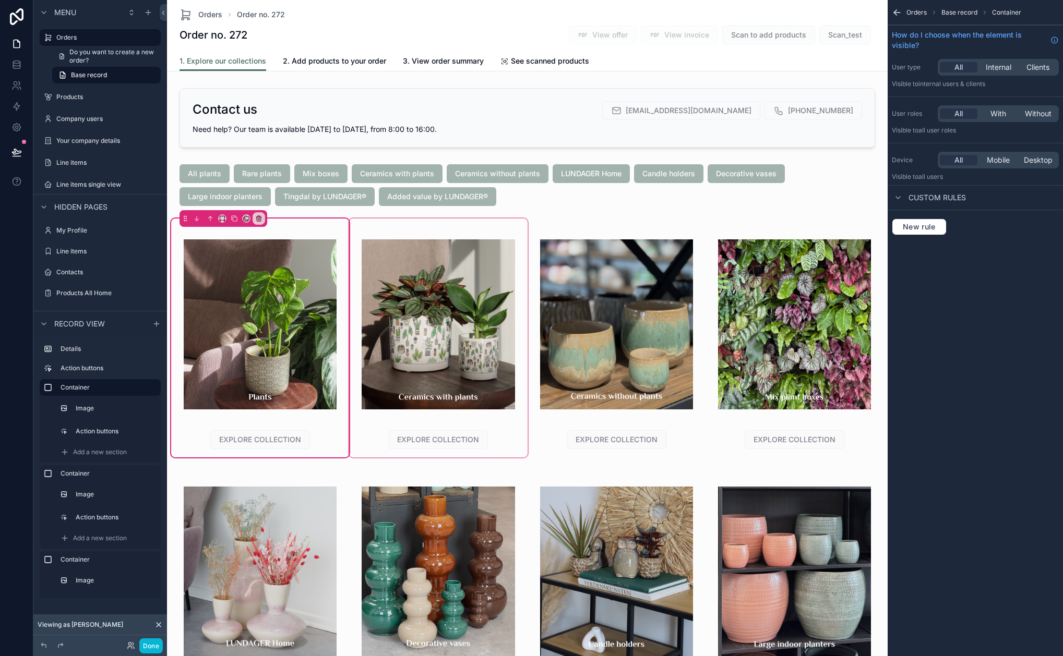
click at [434, 418] on div "scrollable content" at bounding box center [438, 338] width 178 height 239
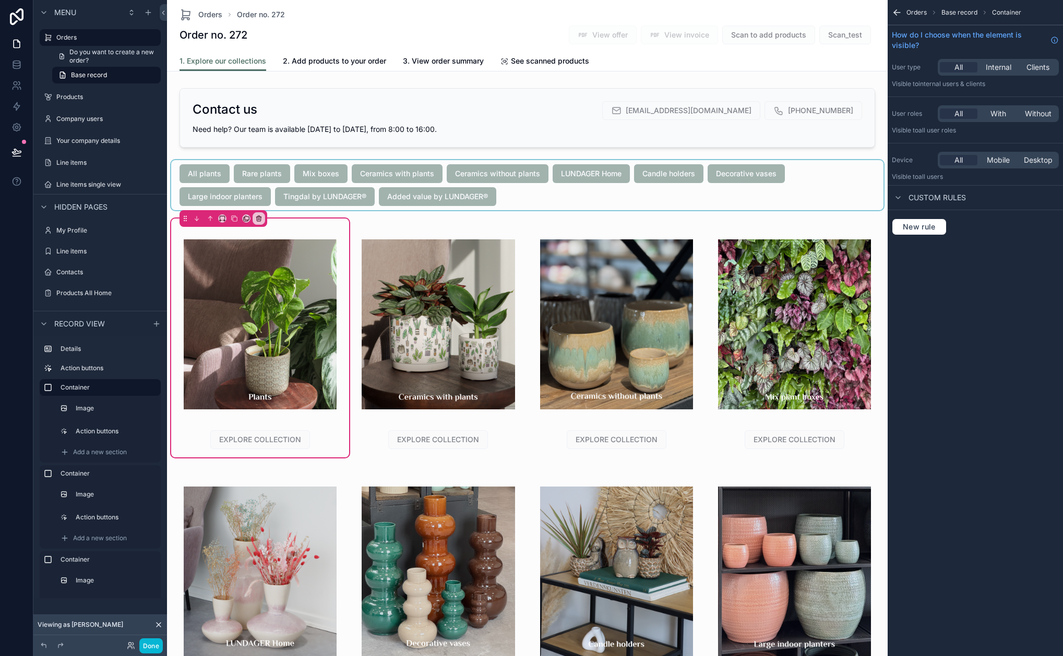
click at [306, 164] on div "scrollable content" at bounding box center [527, 185] width 712 height 50
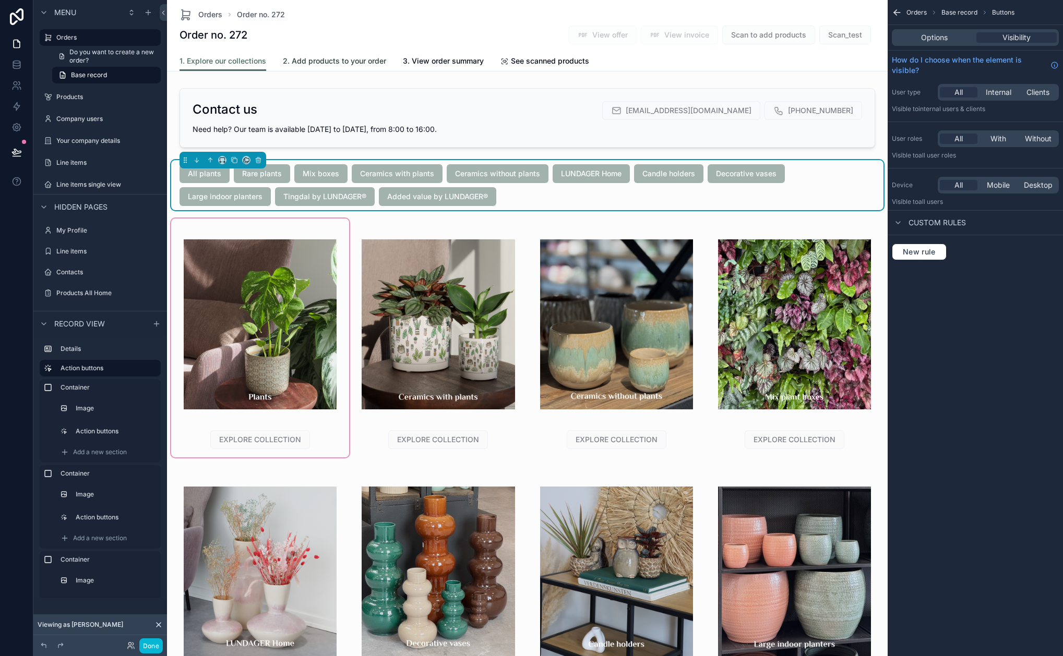
click at [296, 61] on span "2. Add products to your order" at bounding box center [334, 61] width 103 height 10
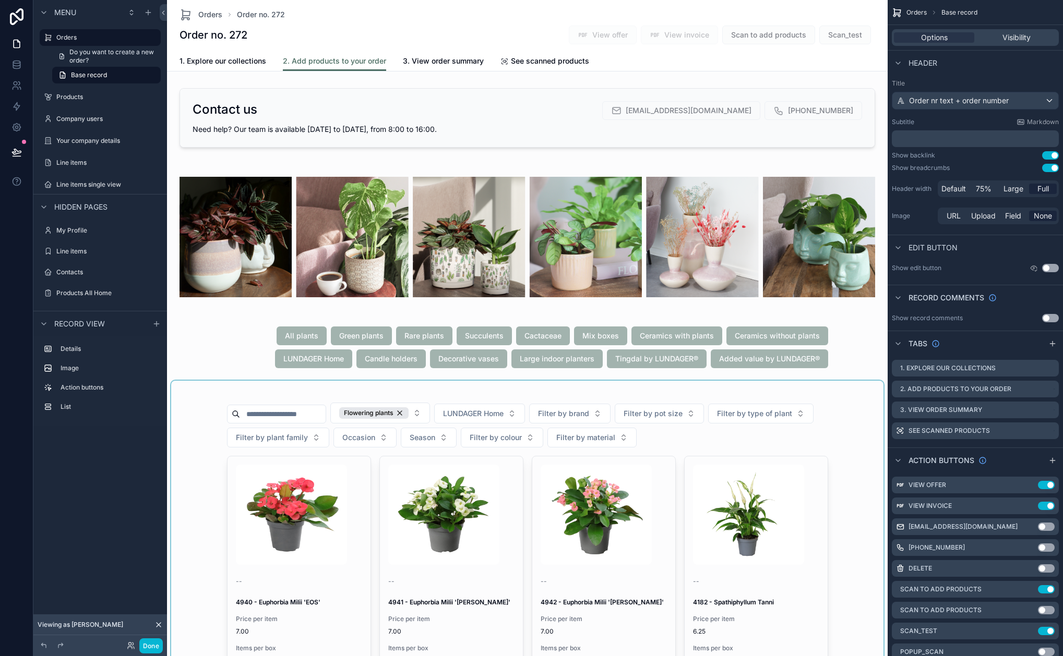
click at [409, 412] on div "scrollable content" at bounding box center [527, 546] width 712 height 330
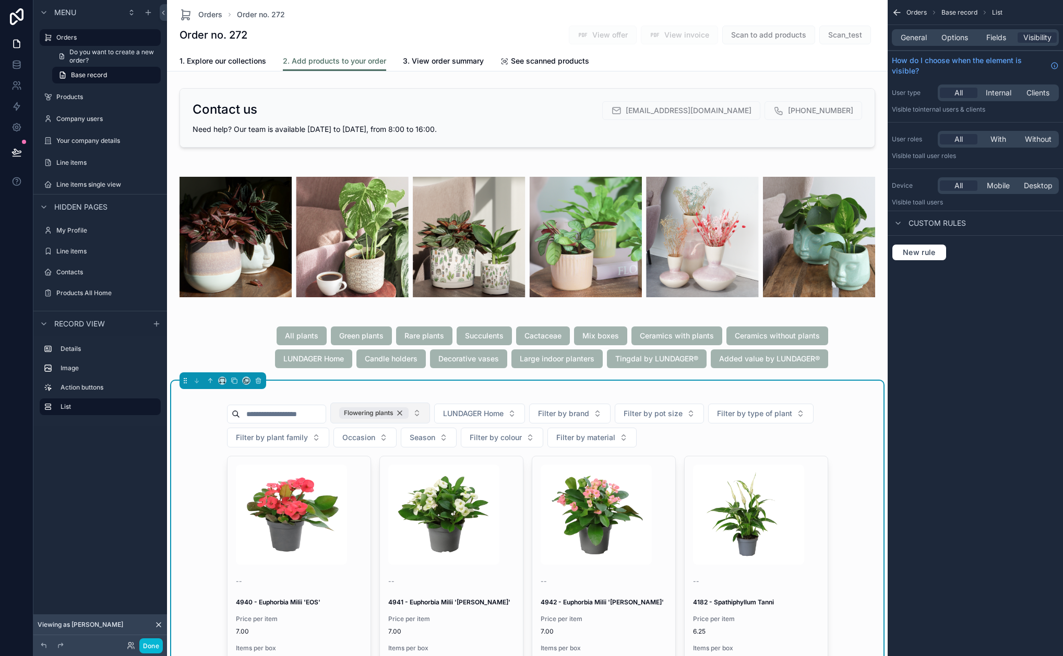
click at [409, 413] on div "Flowering plants" at bounding box center [373, 412] width 69 height 11
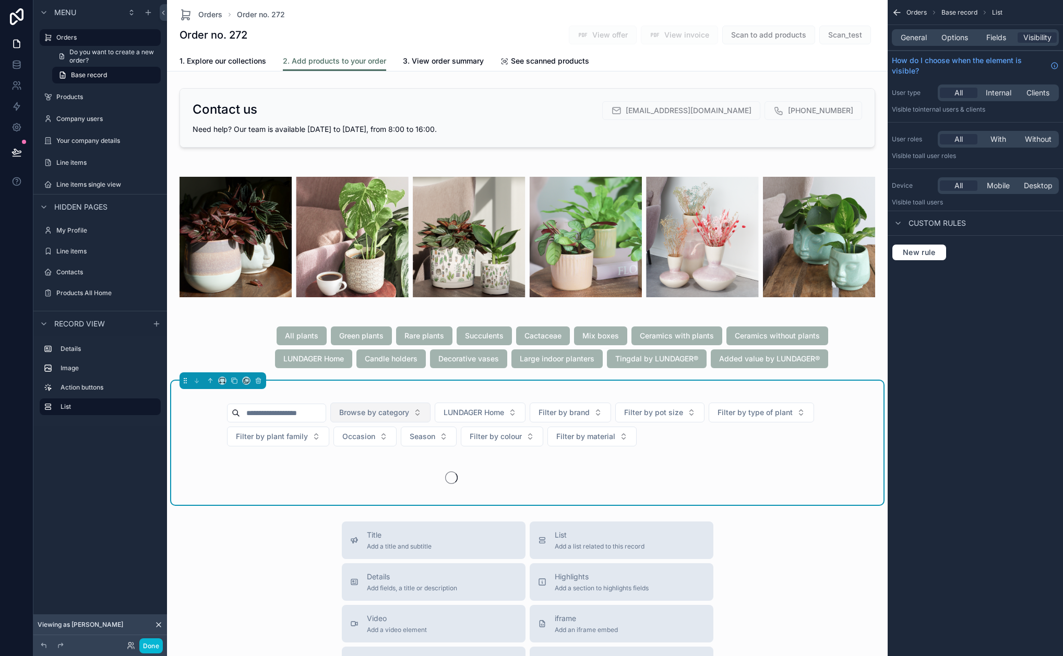
click at [409, 413] on span "Browse by category" at bounding box center [374, 412] width 70 height 10
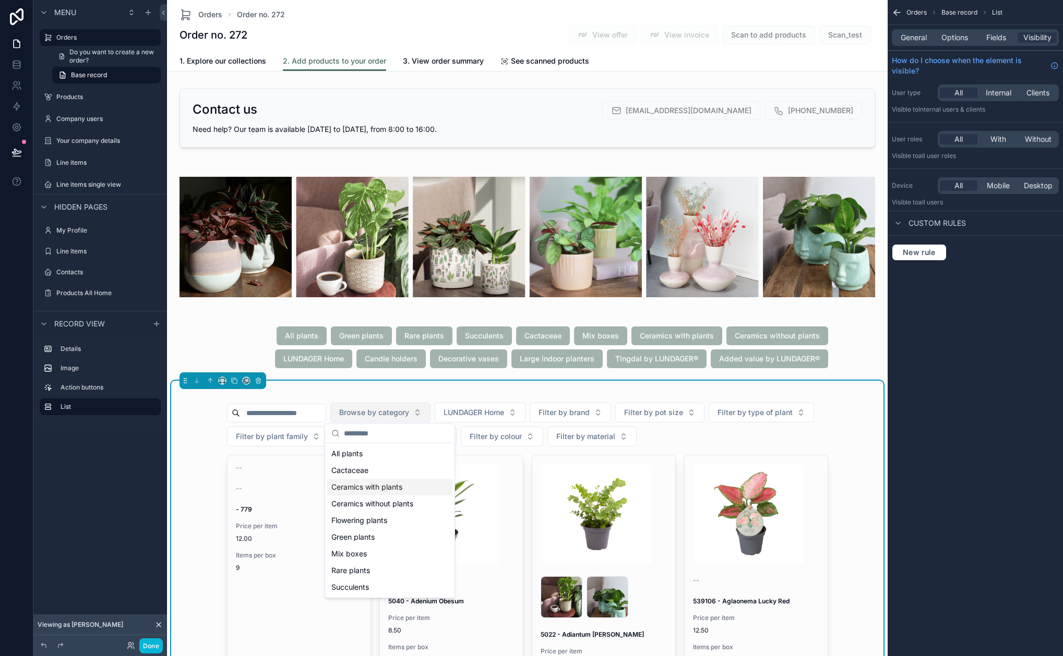
click at [404, 486] on div "Ceramics with plants" at bounding box center [389, 487] width 125 height 17
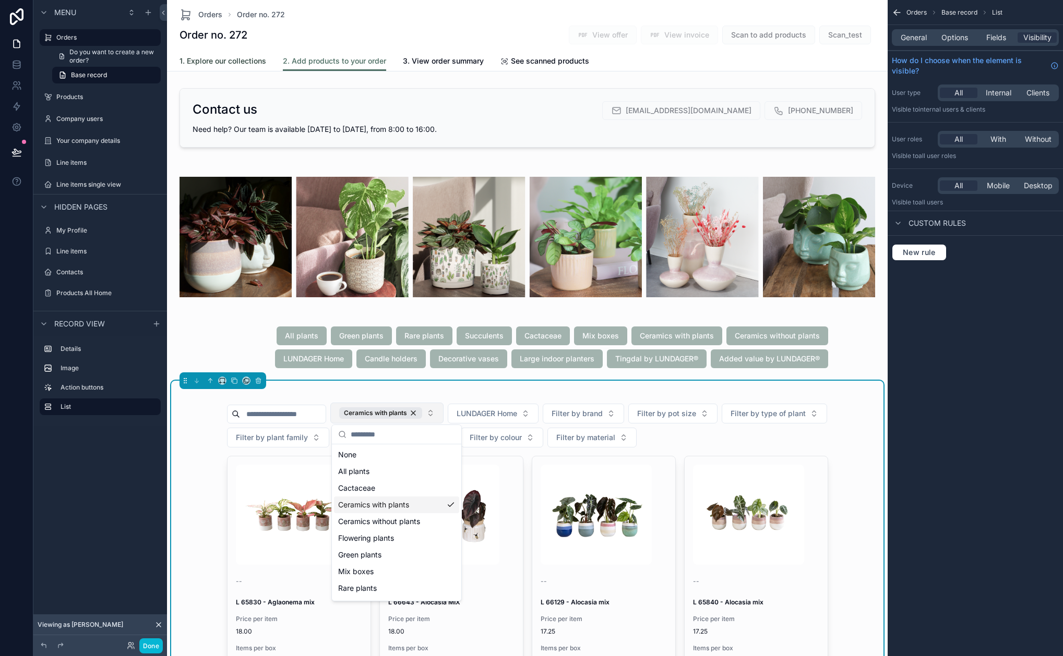
click at [230, 65] on span "1. Explore our collections" at bounding box center [222, 61] width 87 height 10
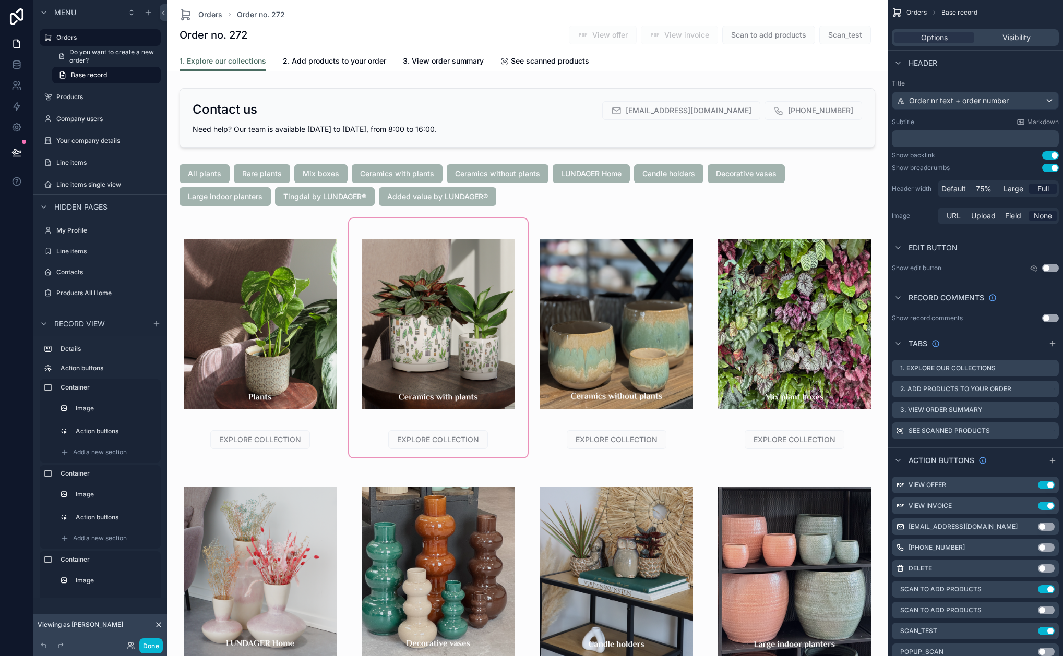
click at [510, 327] on div "scrollable content" at bounding box center [438, 338] width 178 height 239
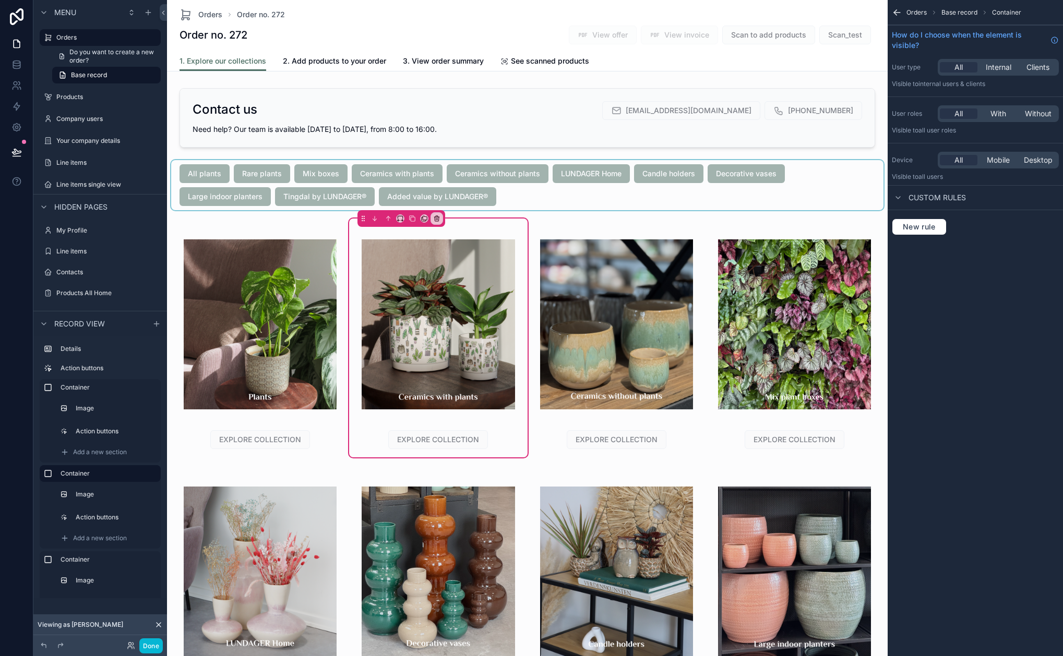
click at [263, 187] on div "scrollable content" at bounding box center [527, 185] width 712 height 50
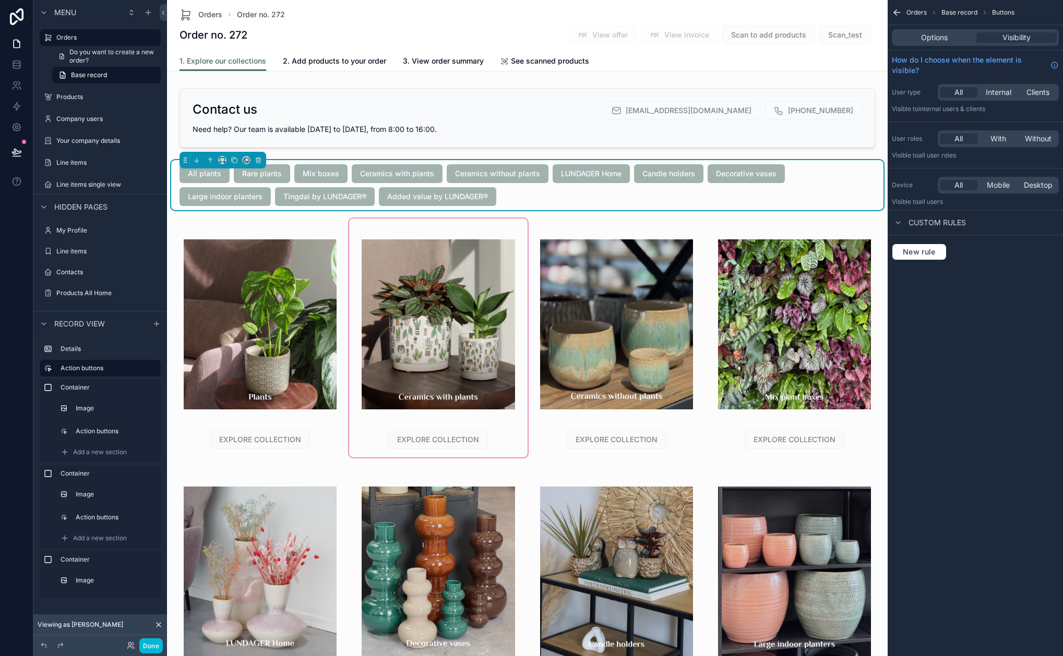
click at [466, 188] on div "Added value by LUNDAGER®" at bounding box center [437, 196] width 117 height 19
click at [955, 37] on div "Options" at bounding box center [934, 37] width 80 height 10
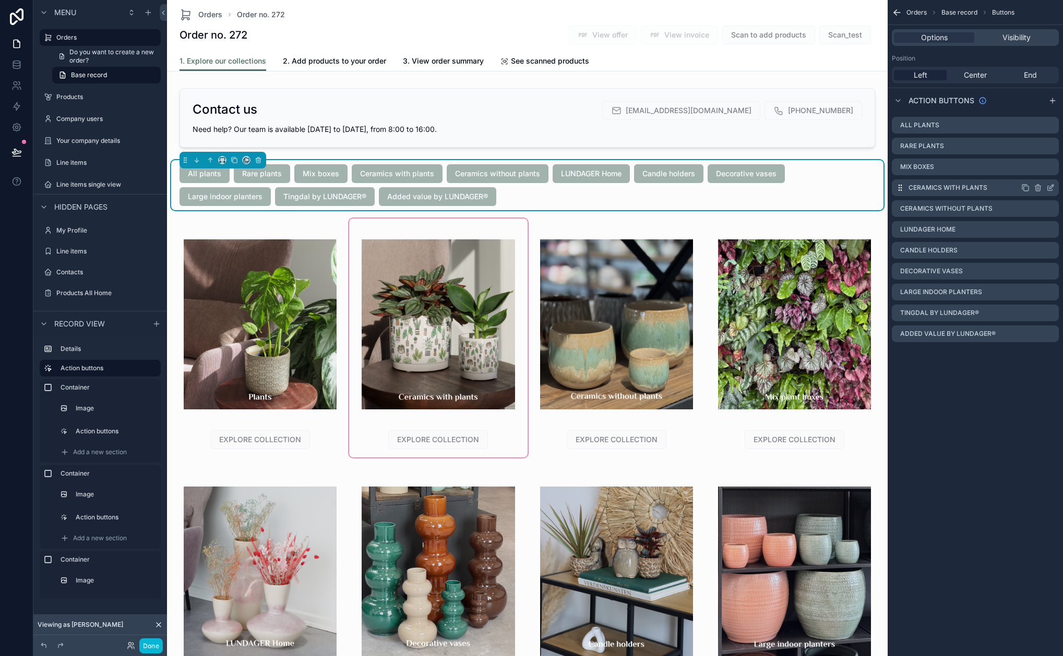
click at [1052, 189] on icon "scrollable content" at bounding box center [1050, 188] width 8 height 8
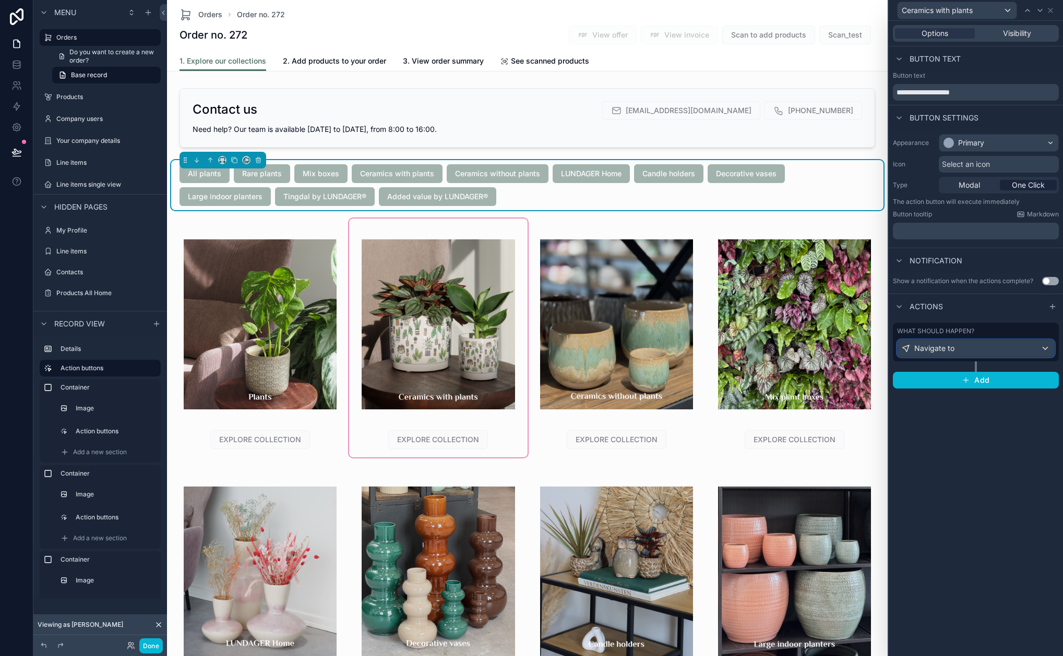
click at [990, 350] on div "Navigate to" at bounding box center [975, 348] width 157 height 17
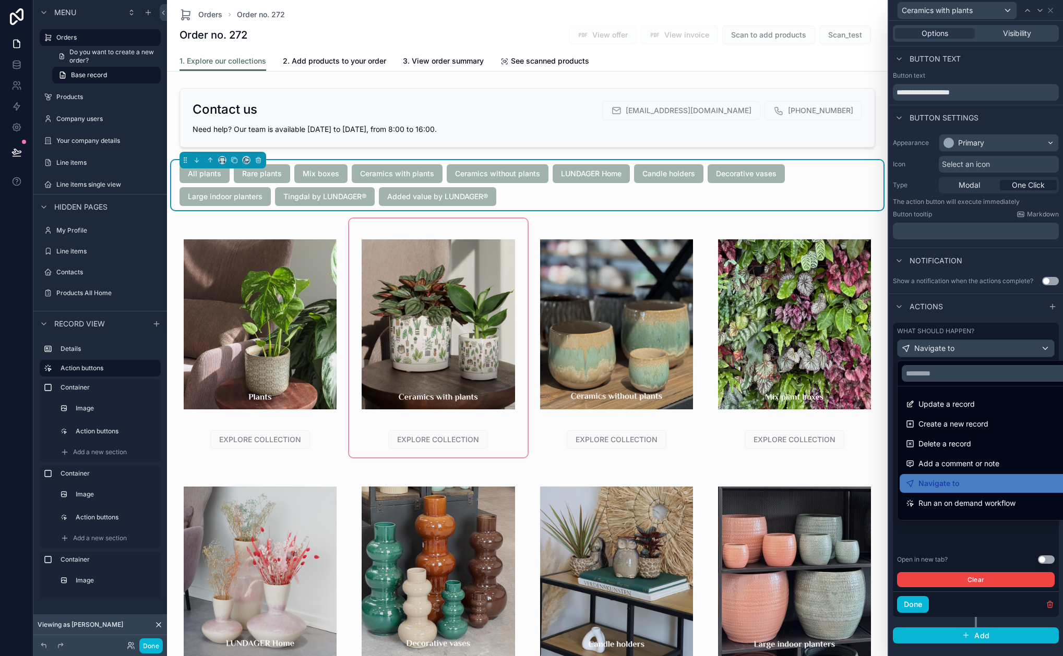
click at [994, 350] on div at bounding box center [976, 328] width 174 height 656
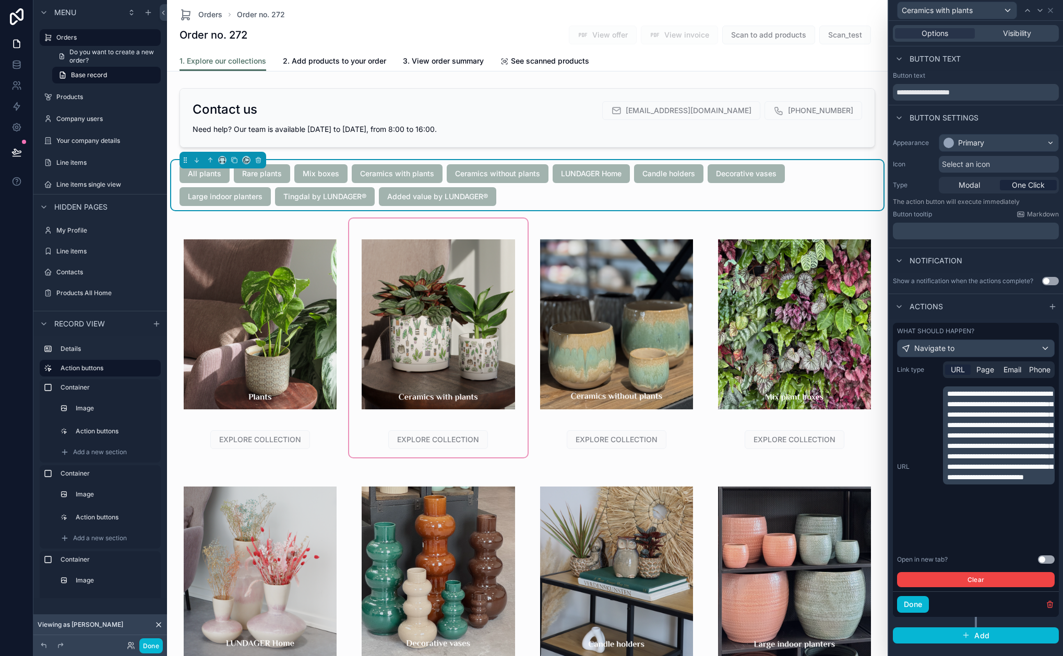
click at [981, 442] on span "**********" at bounding box center [999, 435] width 105 height 91
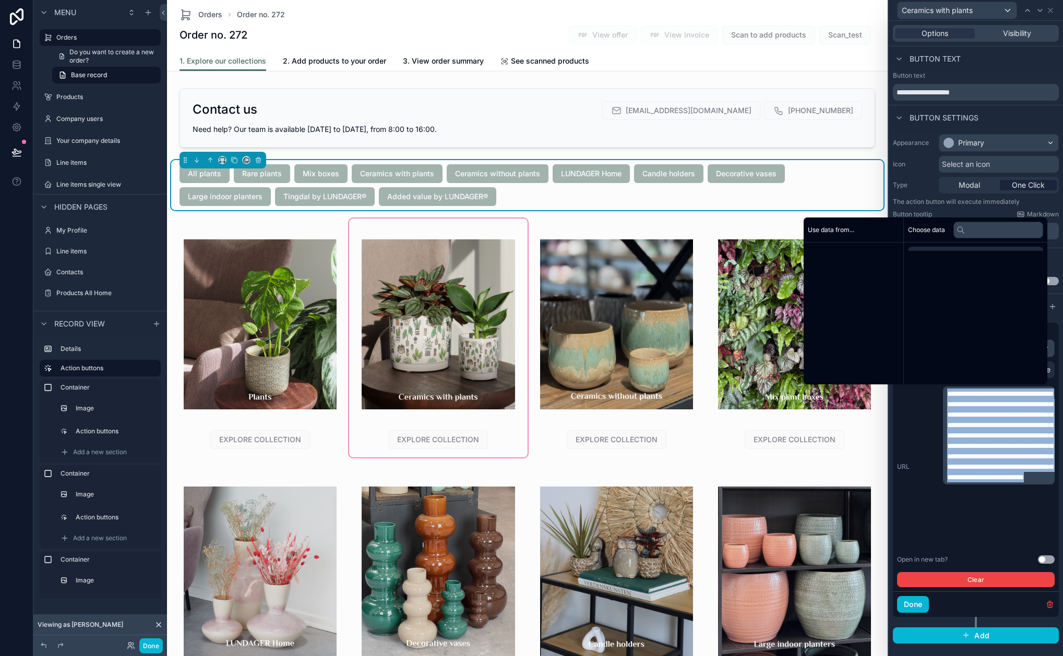
click at [981, 442] on span "**********" at bounding box center [999, 435] width 105 height 91
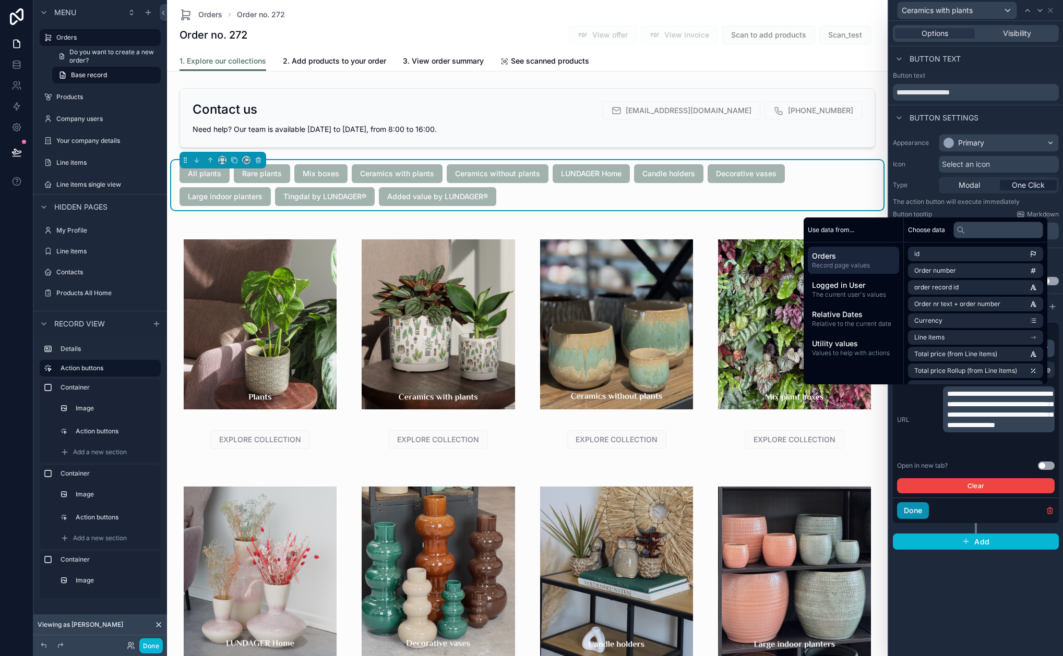
click at [909, 507] on button "Done" at bounding box center [913, 510] width 32 height 17
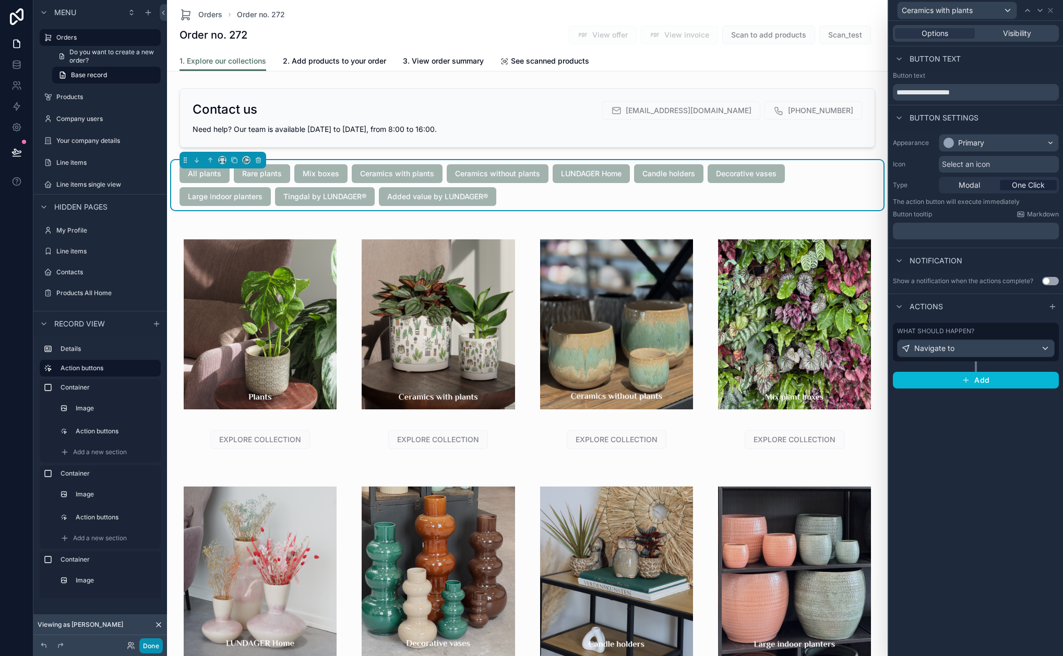
click at [147, 651] on button "Done" at bounding box center [150, 646] width 23 height 15
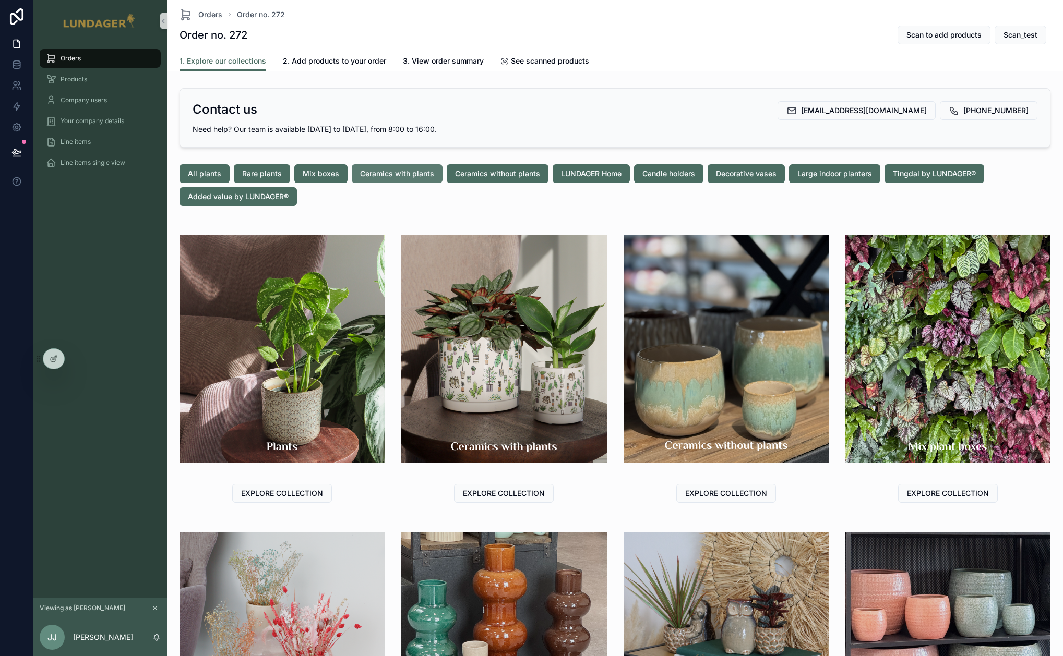
click at [376, 169] on span "Ceramics with plants" at bounding box center [397, 174] width 74 height 10
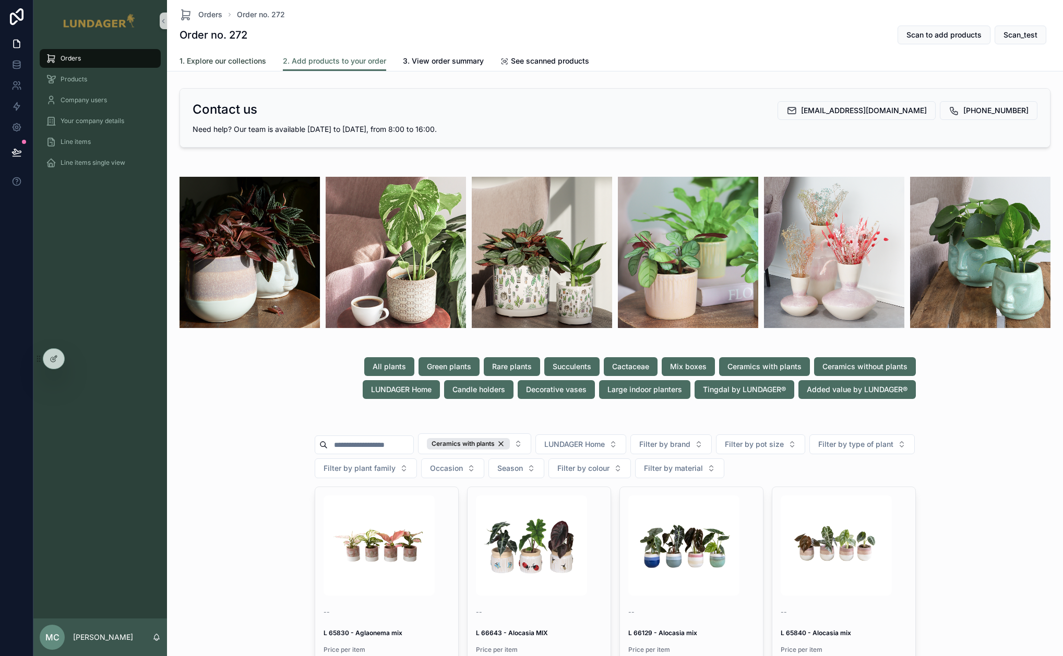
click at [222, 61] on span "1. Explore our collections" at bounding box center [222, 61] width 87 height 10
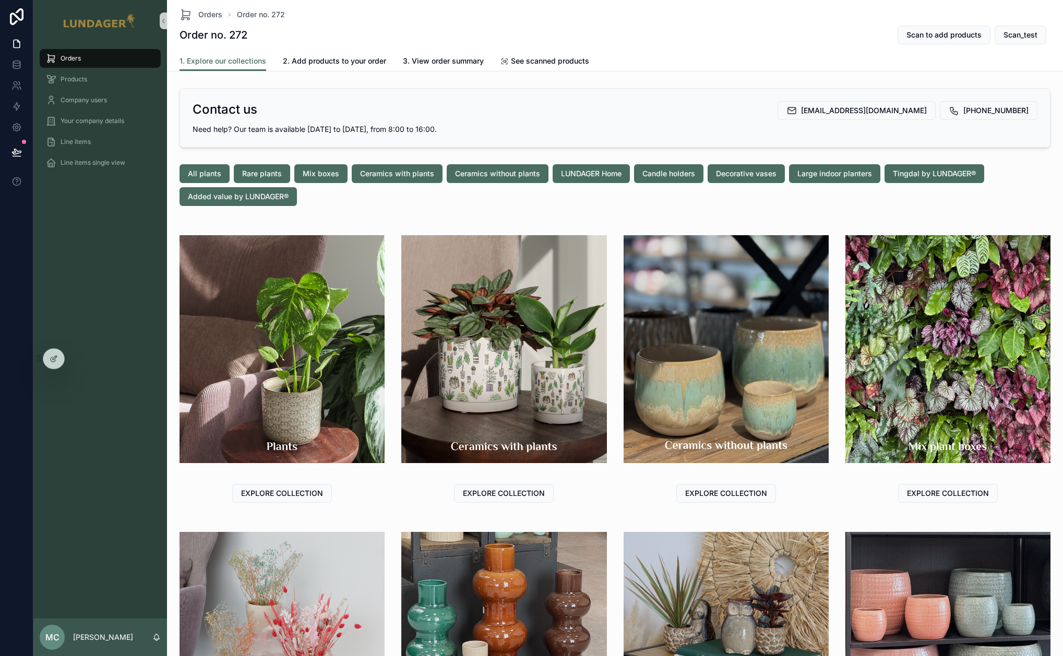
click at [498, 183] on div "All plants Rare plants Mix boxes Ceramics with plants Ceramics without plants L…" at bounding box center [614, 185] width 871 height 42
click at [75, 355] on icon at bounding box center [77, 359] width 8 height 8
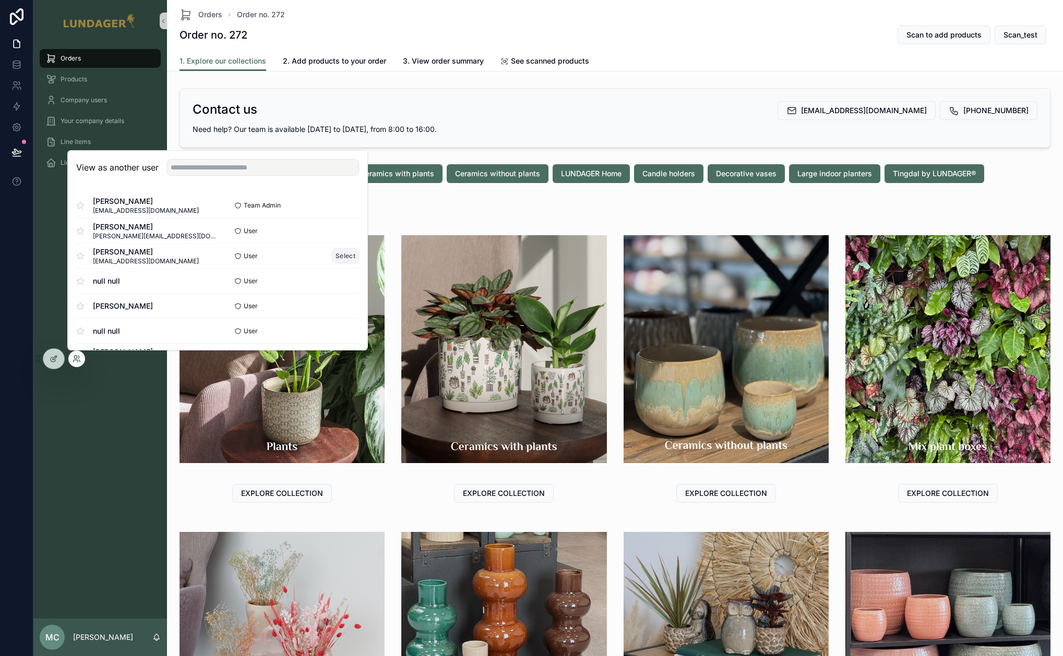
click at [348, 257] on button "Select" at bounding box center [345, 255] width 27 height 15
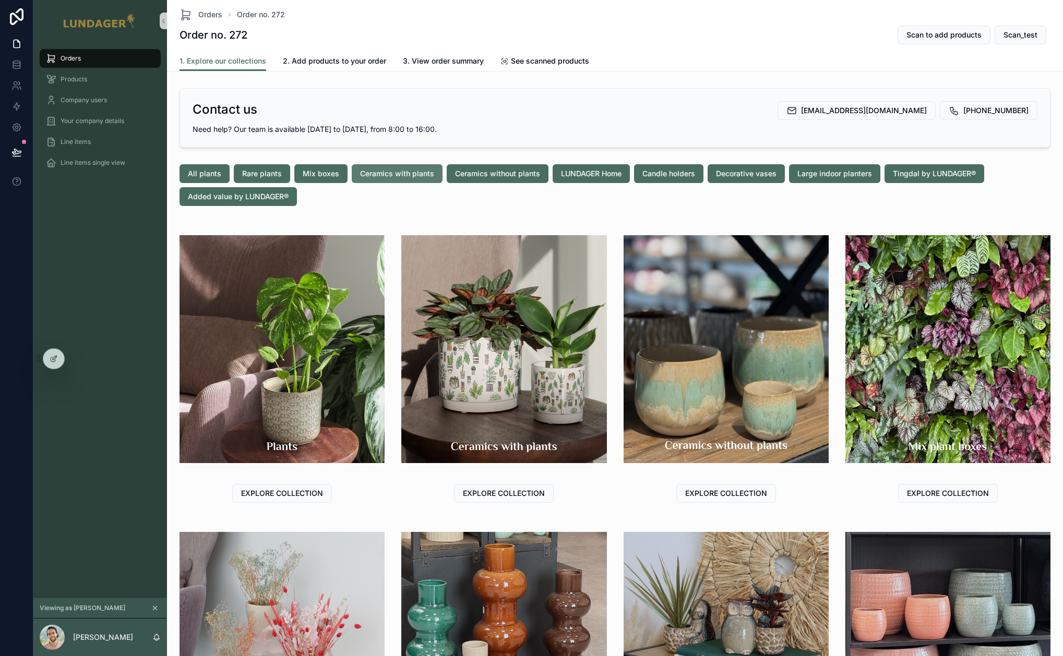
click at [401, 177] on span "Ceramics with plants" at bounding box center [397, 174] width 74 height 10
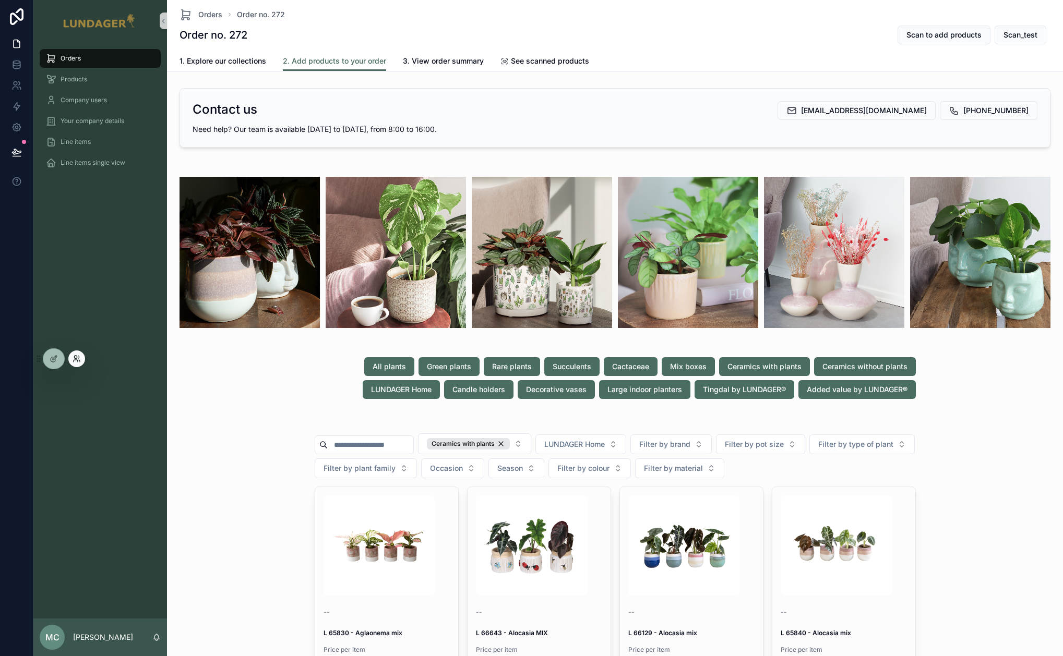
click at [73, 356] on icon at bounding box center [77, 359] width 8 height 8
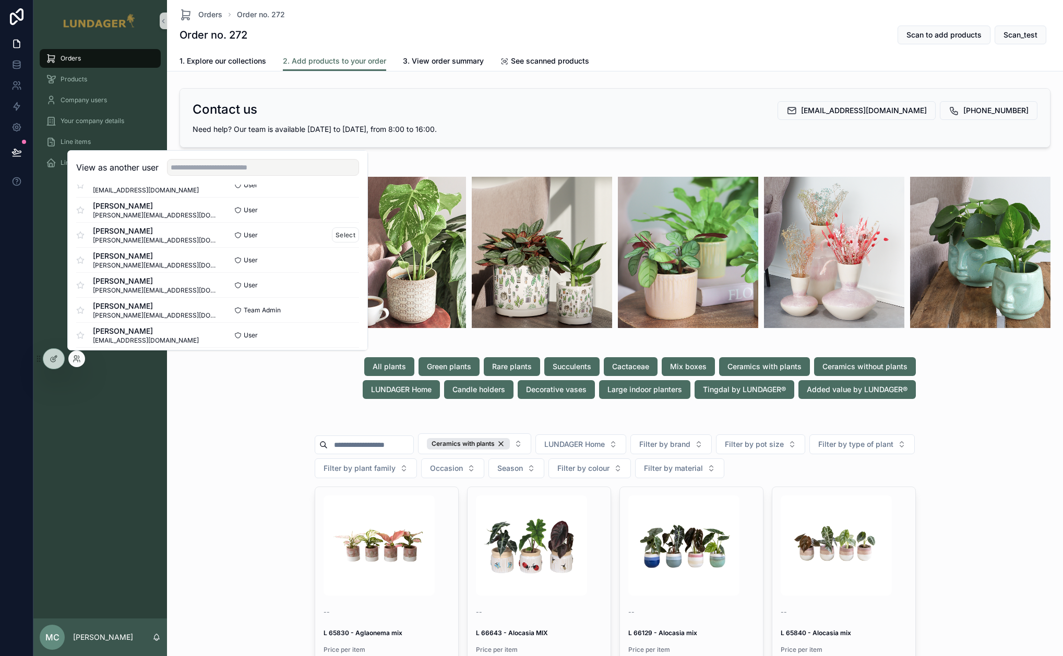
scroll to position [302, 0]
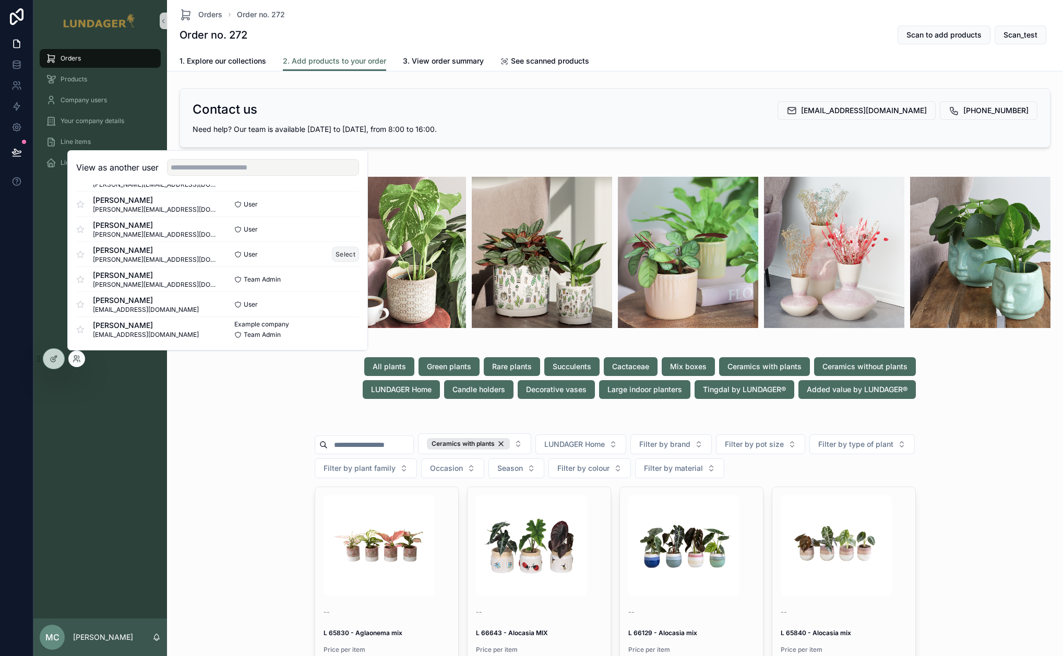
click at [332, 249] on button "Select" at bounding box center [345, 254] width 27 height 15
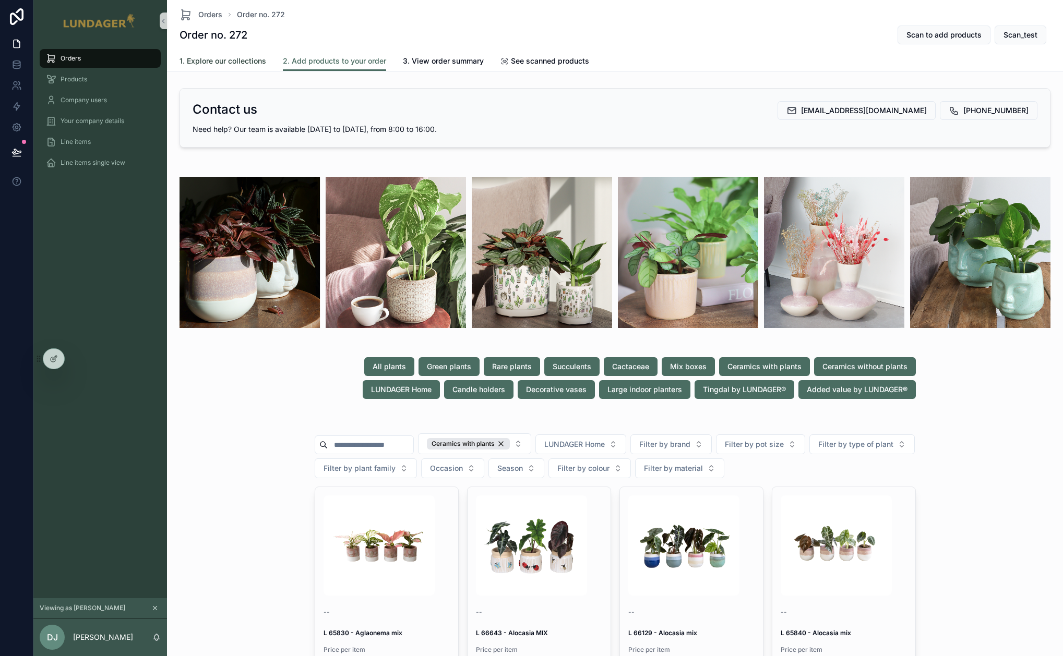
click at [219, 63] on span "1. Explore our collections" at bounding box center [222, 61] width 87 height 10
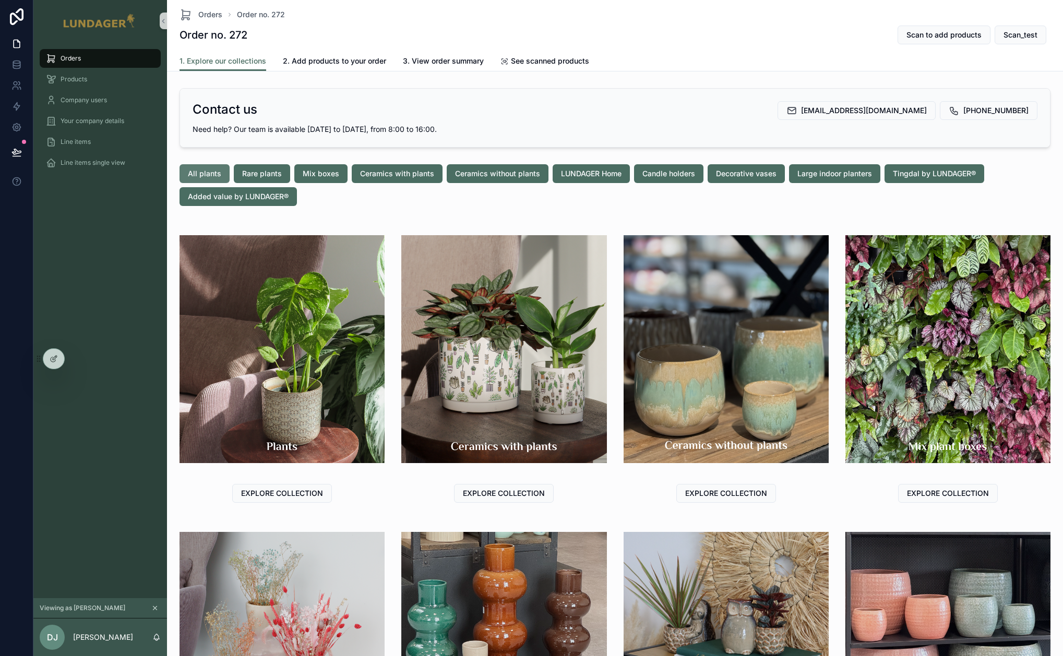
click at [219, 176] on span "All plants" at bounding box center [204, 174] width 33 height 10
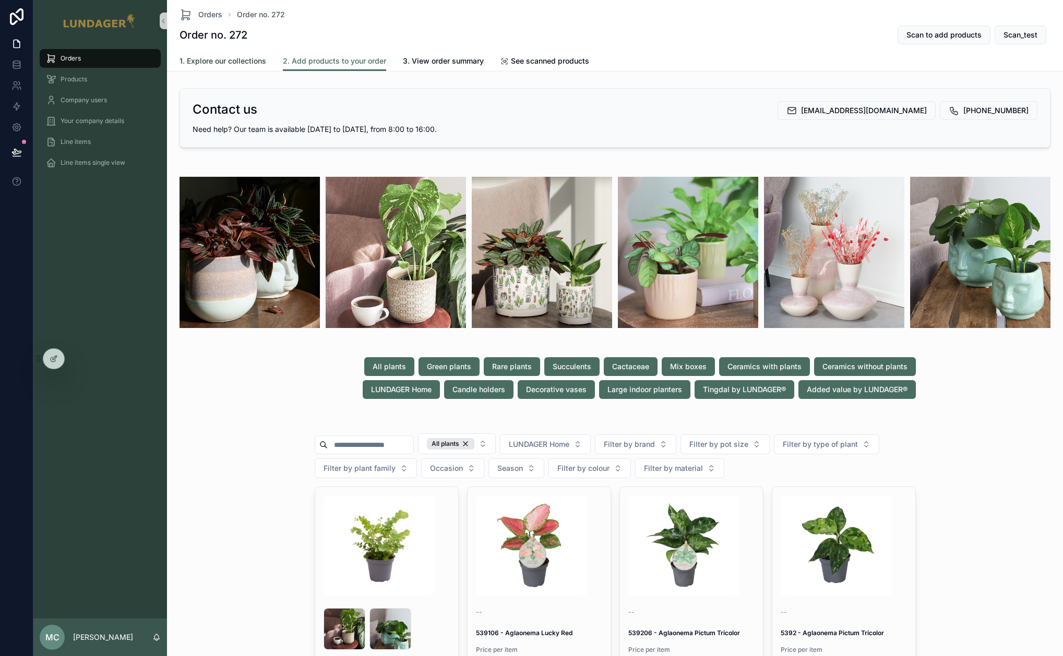
click at [218, 57] on span "1. Explore our collections" at bounding box center [222, 61] width 87 height 10
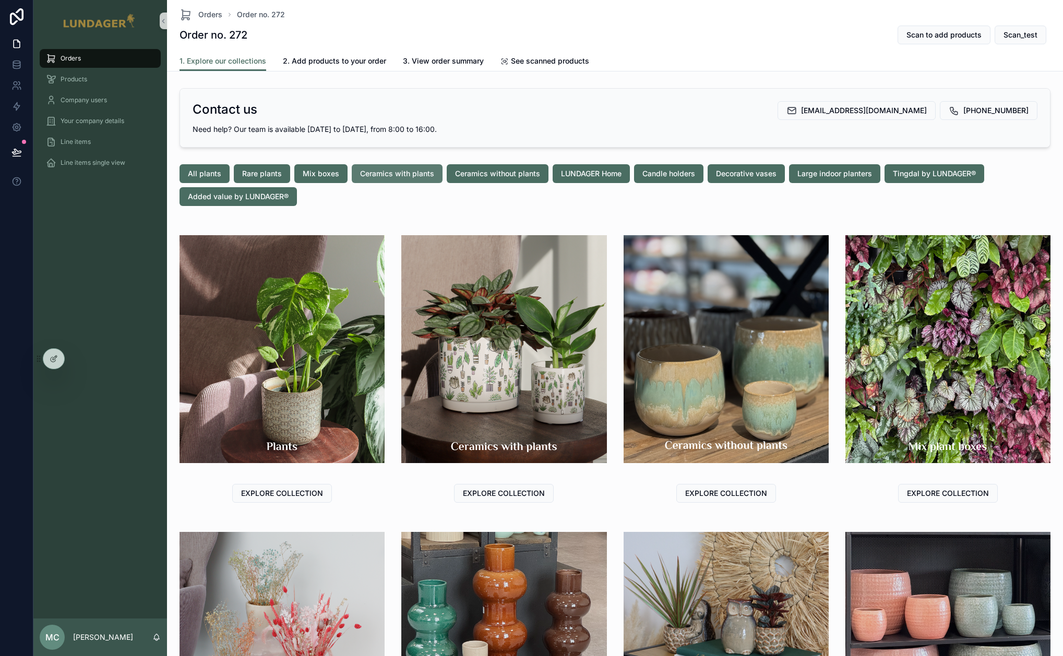
click at [371, 174] on span "Ceramics with plants" at bounding box center [397, 174] width 74 height 10
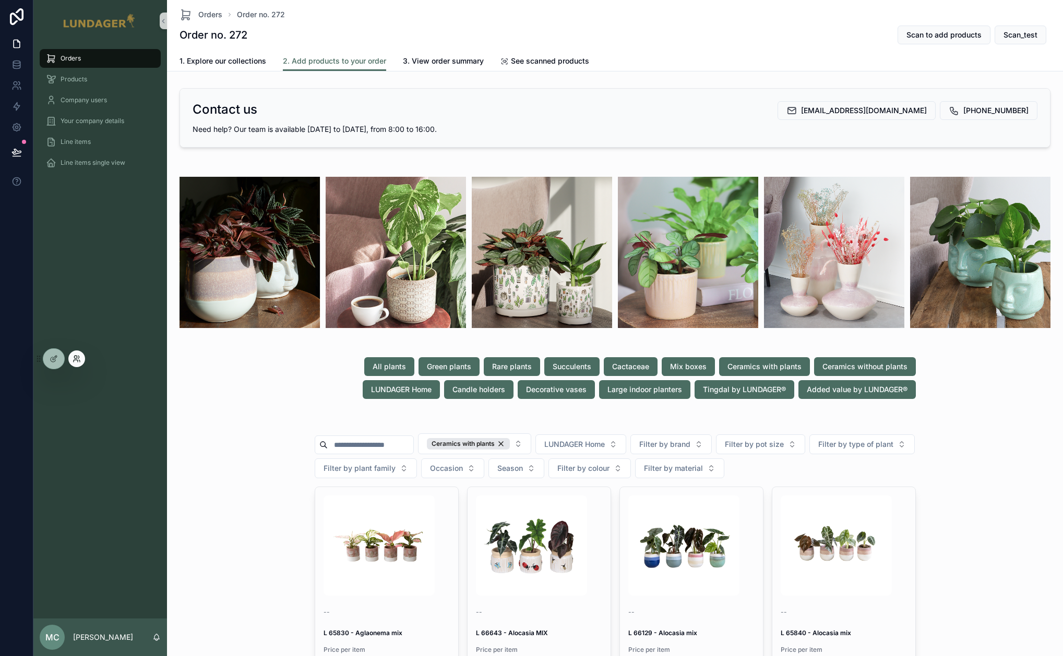
click at [74, 360] on icon at bounding box center [76, 361] width 4 height 2
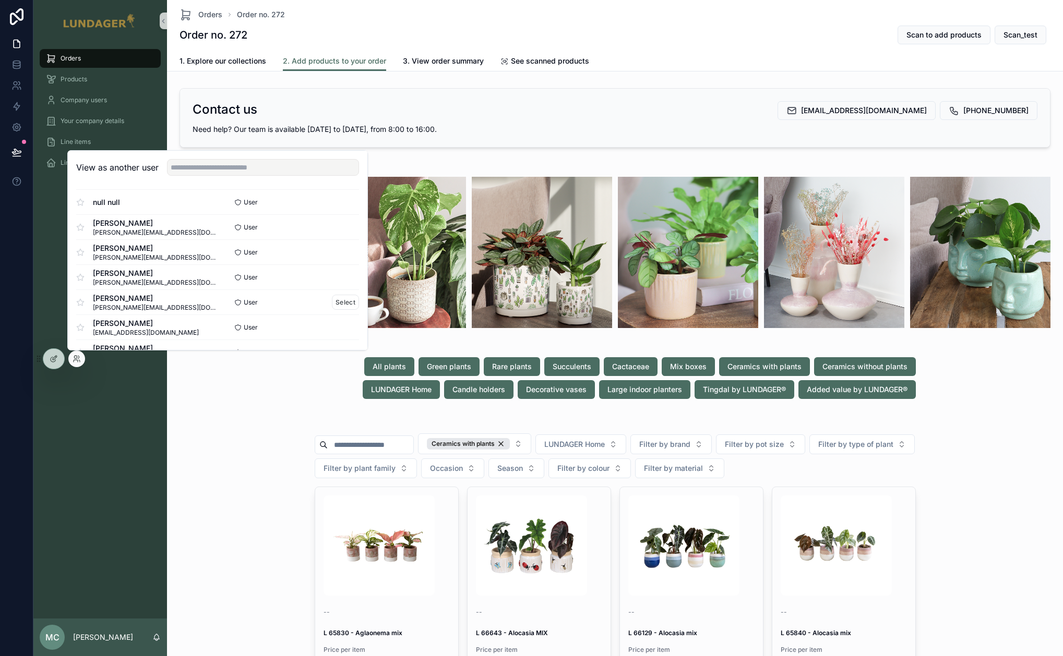
scroll to position [142, 0]
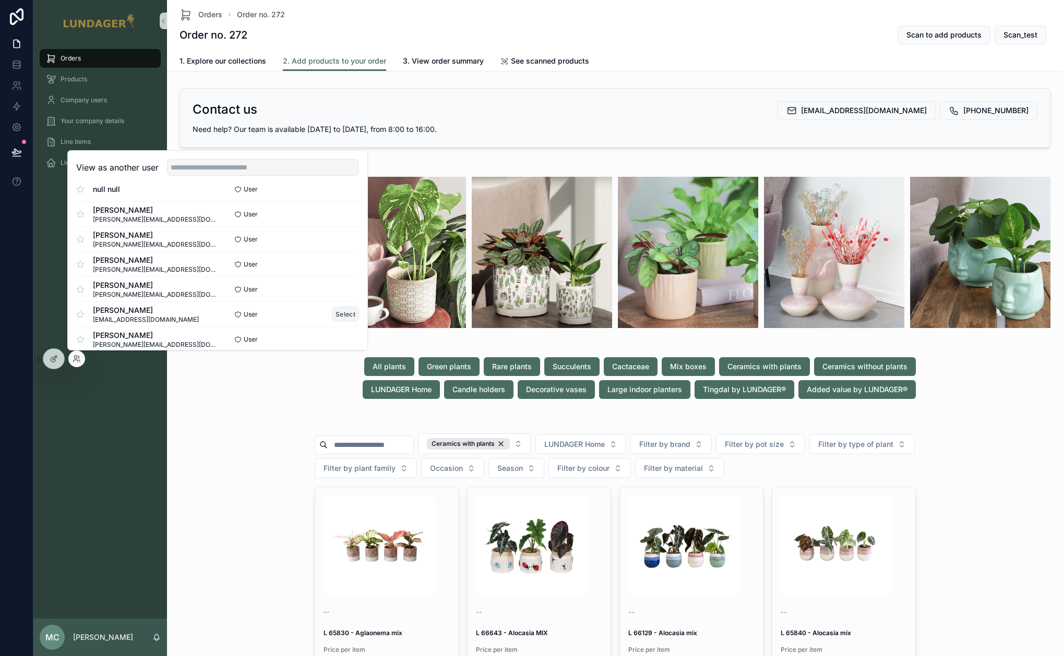
click at [334, 316] on button "Select" at bounding box center [345, 314] width 27 height 15
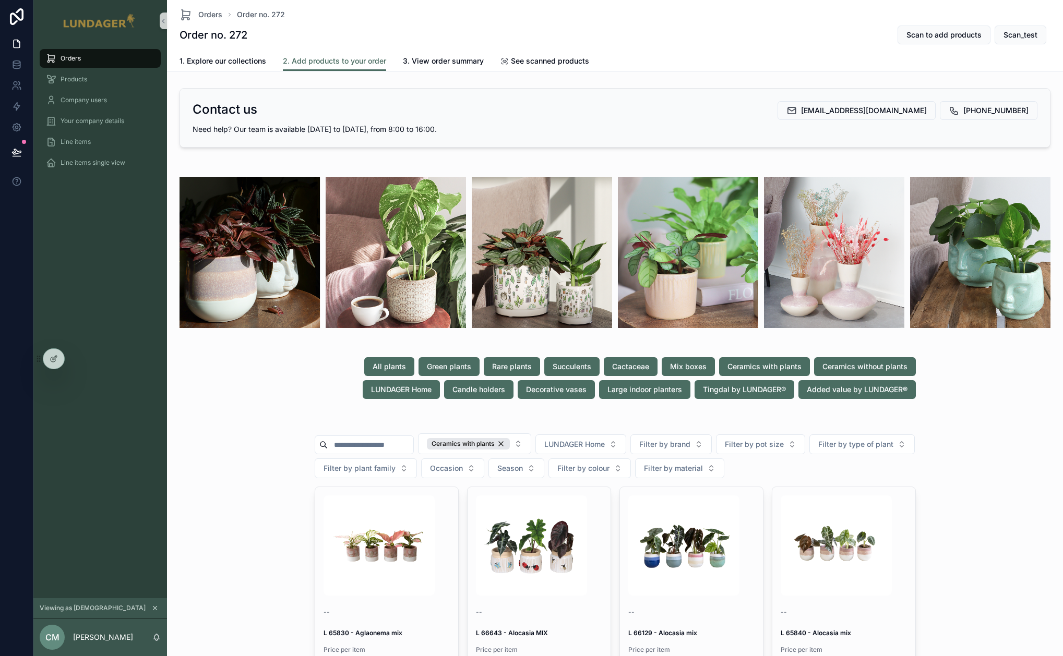
click at [218, 66] on span "1. Explore our collections" at bounding box center [222, 61] width 87 height 10
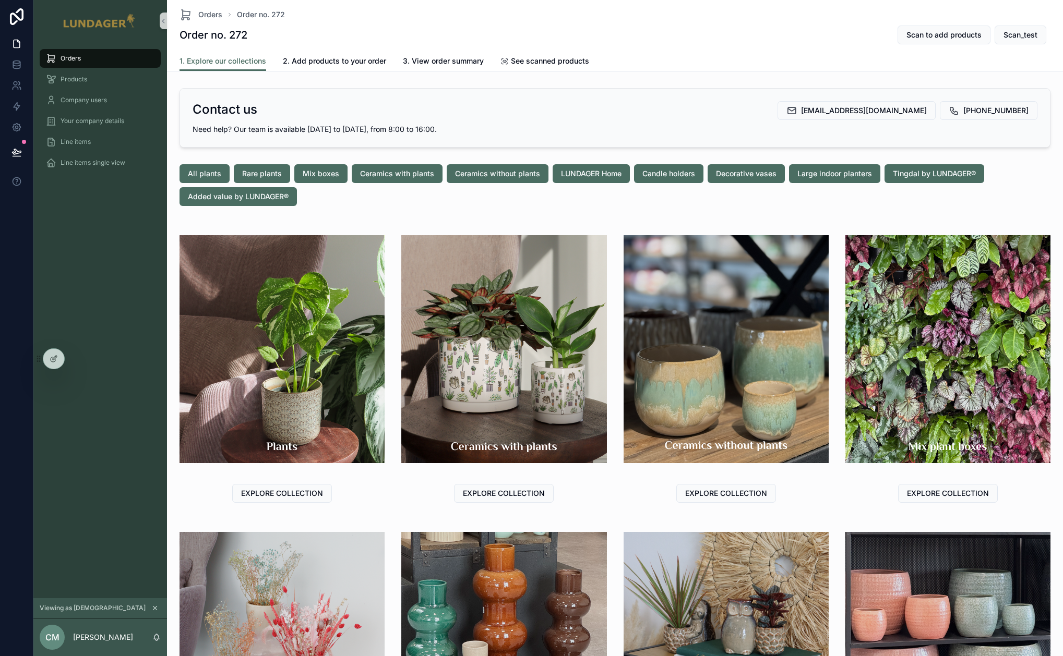
click at [103, 276] on div "Orders Products Company users Your company details Line items Line items single…" at bounding box center [100, 320] width 134 height 557
click at [321, 194] on div "All plants Rare plants Mix boxes Ceramics with plants Ceramics without plants L…" at bounding box center [614, 185] width 871 height 42
click at [86, 254] on div "Orders Products Company users Your company details Line items Line items single…" at bounding box center [100, 320] width 134 height 557
click at [506, 175] on span "Ceramics without plants" at bounding box center [497, 174] width 85 height 10
click at [635, 55] on div "1. Explore our collections 2. Add products to your order 3. View order summary …" at bounding box center [614, 61] width 871 height 20
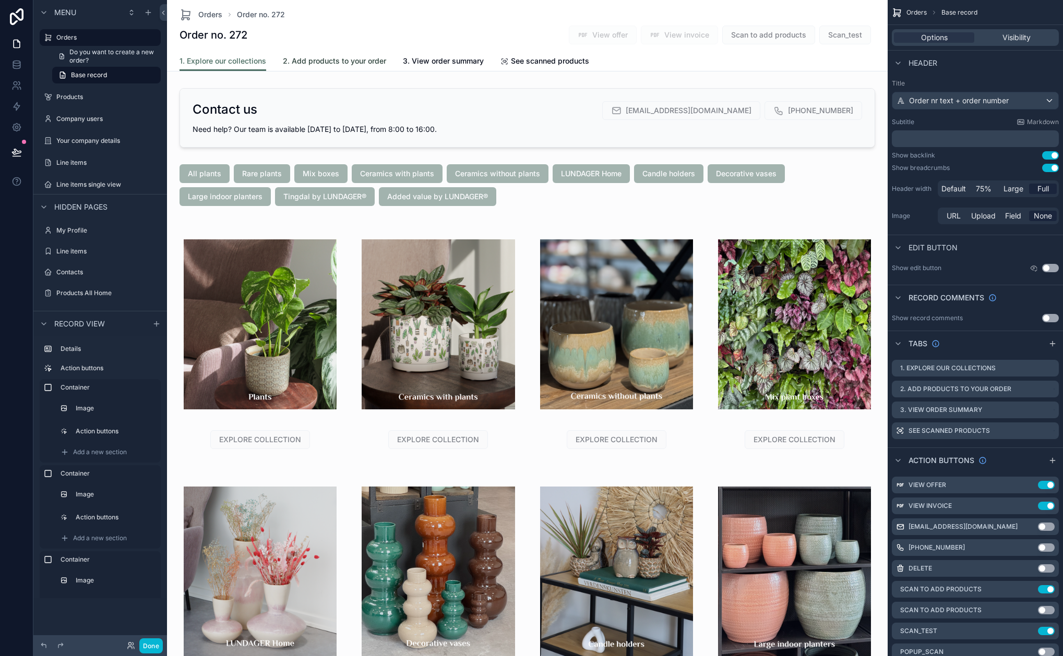
click at [333, 54] on link "2. Add products to your order" at bounding box center [334, 62] width 103 height 21
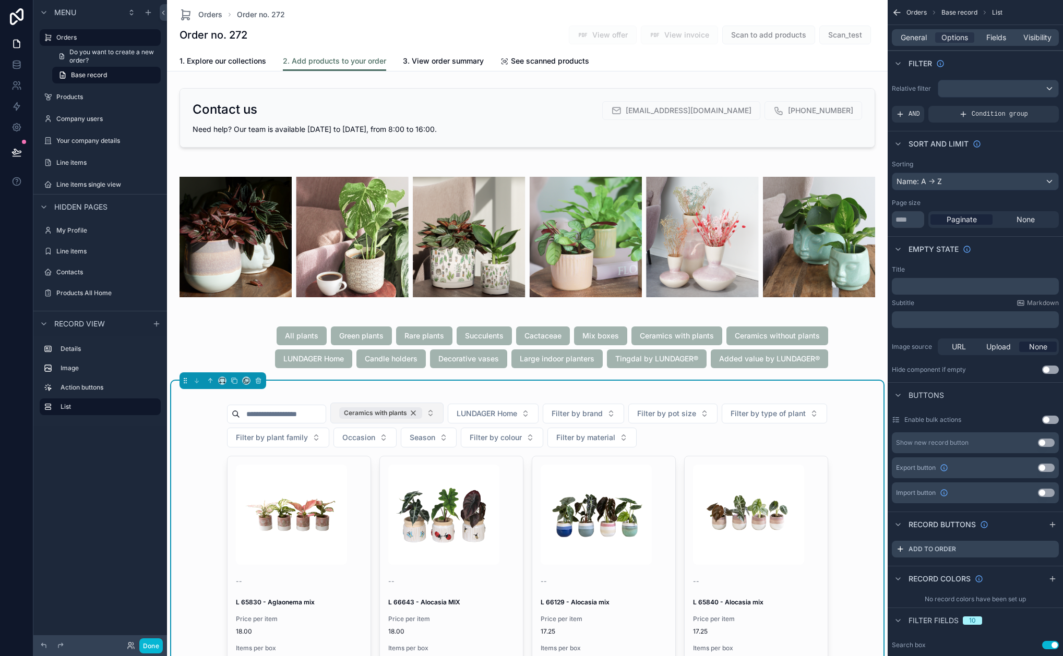
click at [422, 412] on div "Ceramics with plants" at bounding box center [380, 412] width 83 height 11
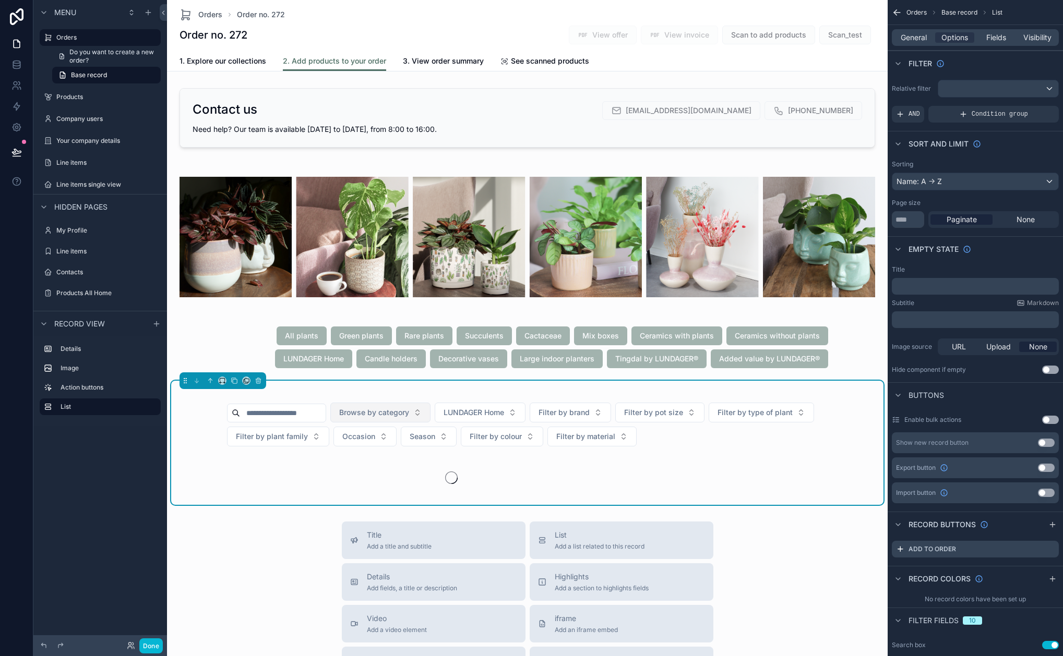
click at [429, 412] on button "Browse by category" at bounding box center [380, 413] width 100 height 20
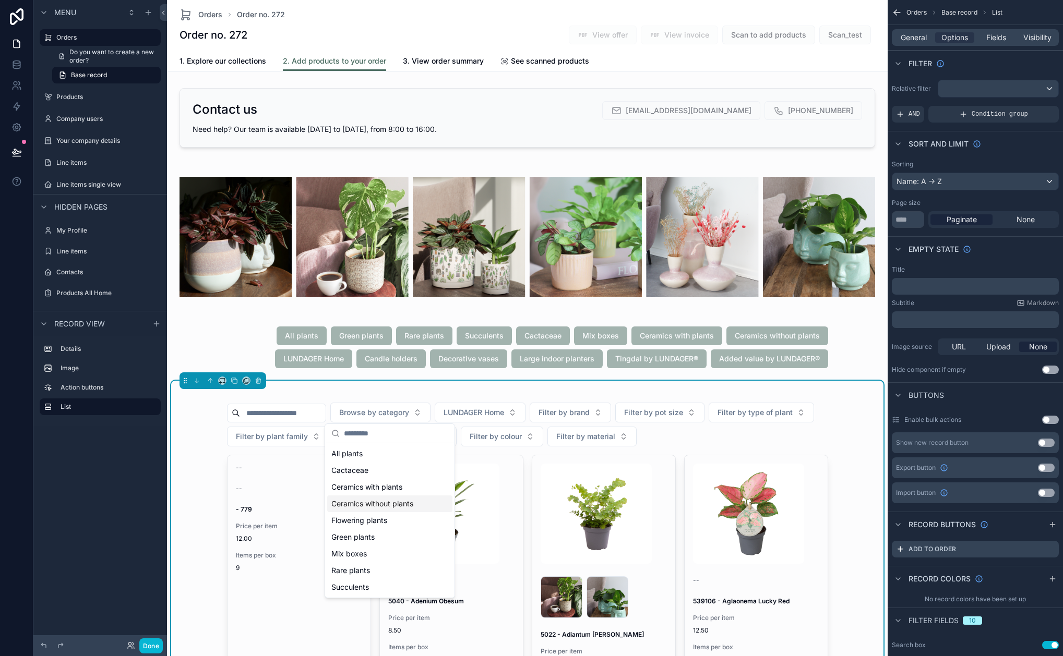
click at [409, 505] on span "Ceramics without plants" at bounding box center [372, 504] width 82 height 10
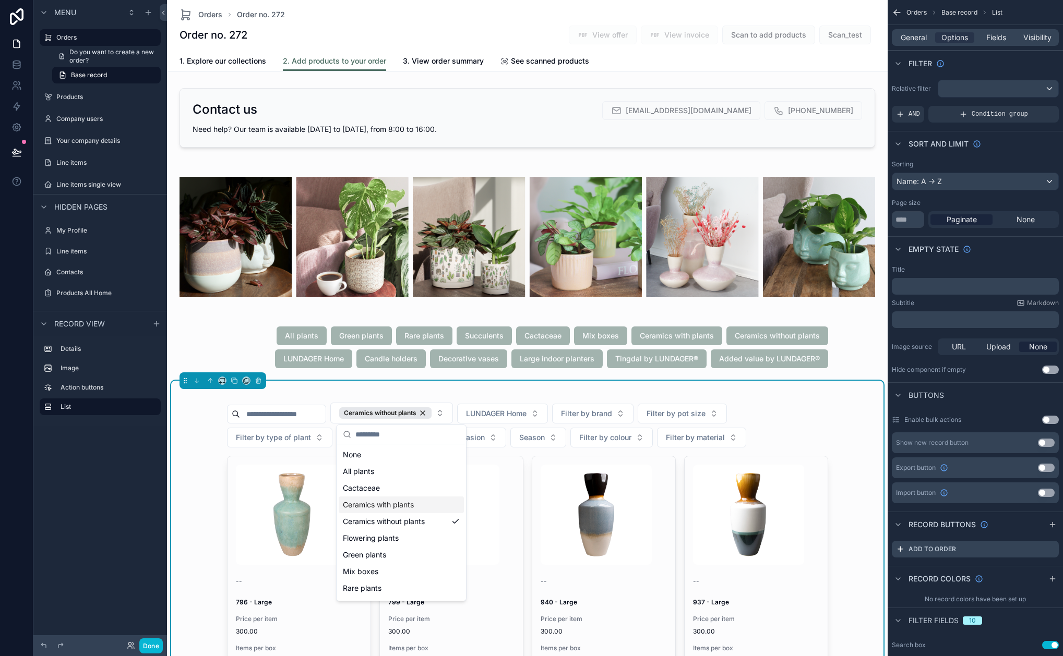
click at [361, 32] on div "Order no. 272 View offer View invoice Scan to add products Scan_test" at bounding box center [526, 35] width 695 height 20
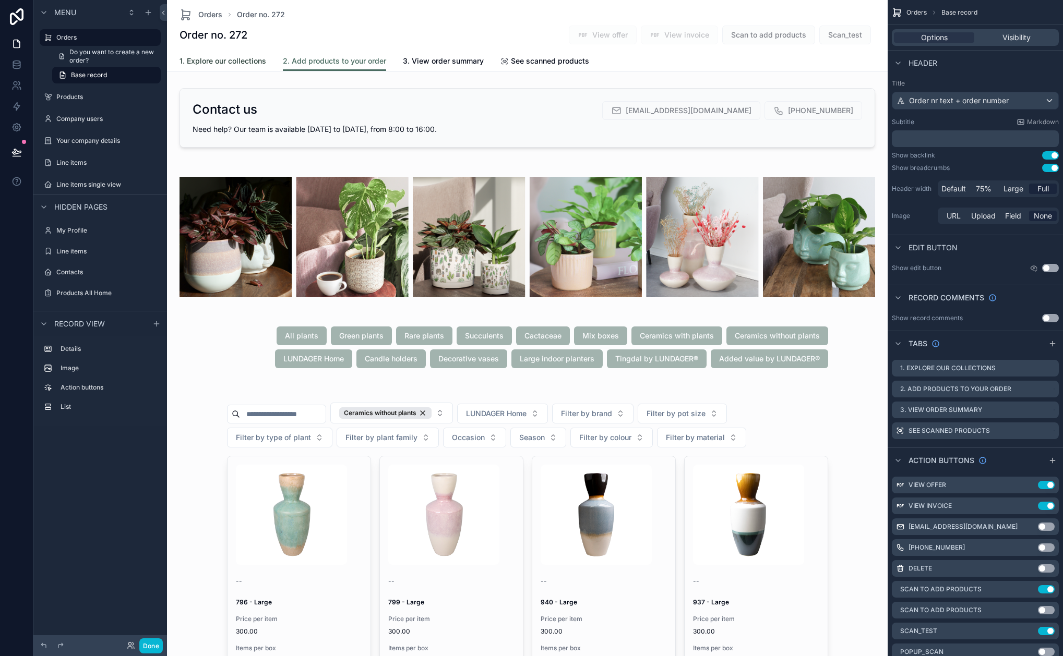
click at [210, 58] on span "1. Explore our collections" at bounding box center [222, 61] width 87 height 10
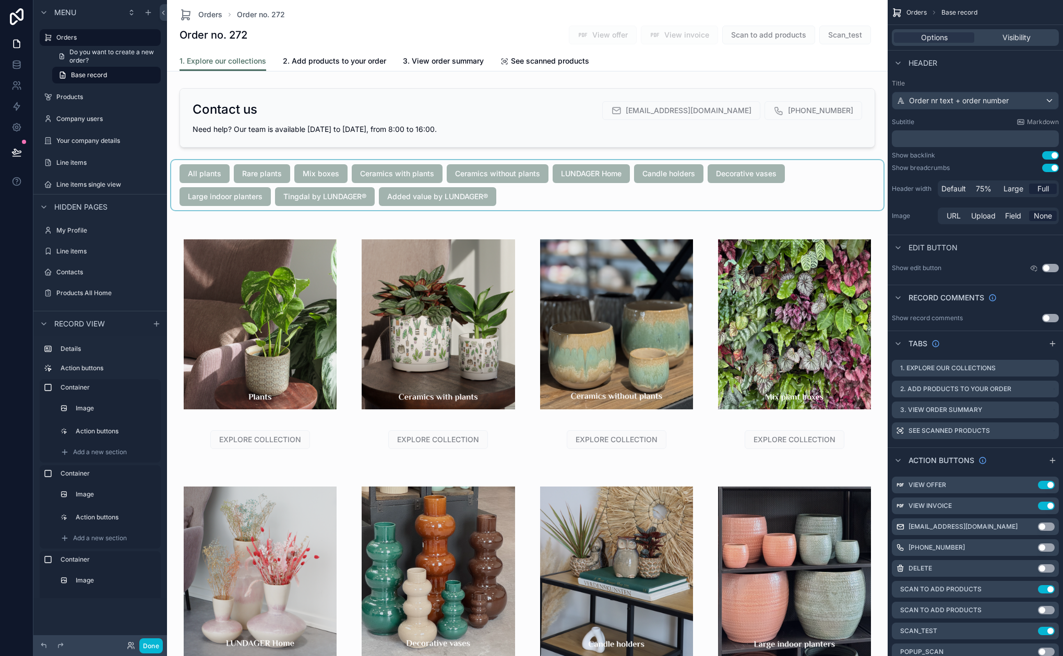
click at [381, 169] on div "scrollable content" at bounding box center [527, 185] width 712 height 50
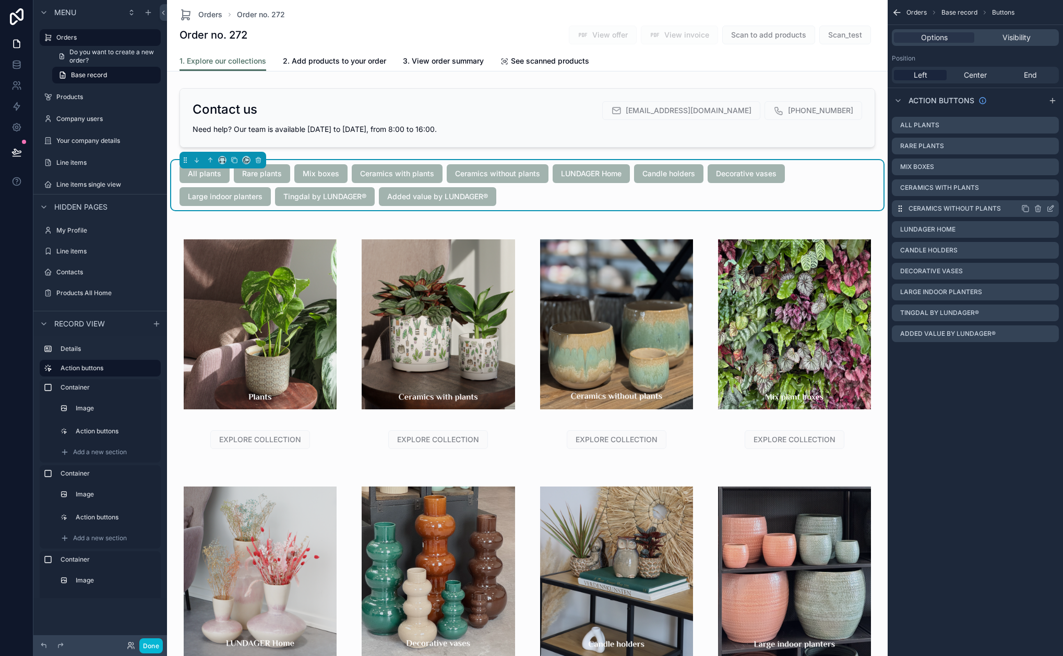
click at [1052, 207] on icon "scrollable content" at bounding box center [1052, 206] width 1 height 1
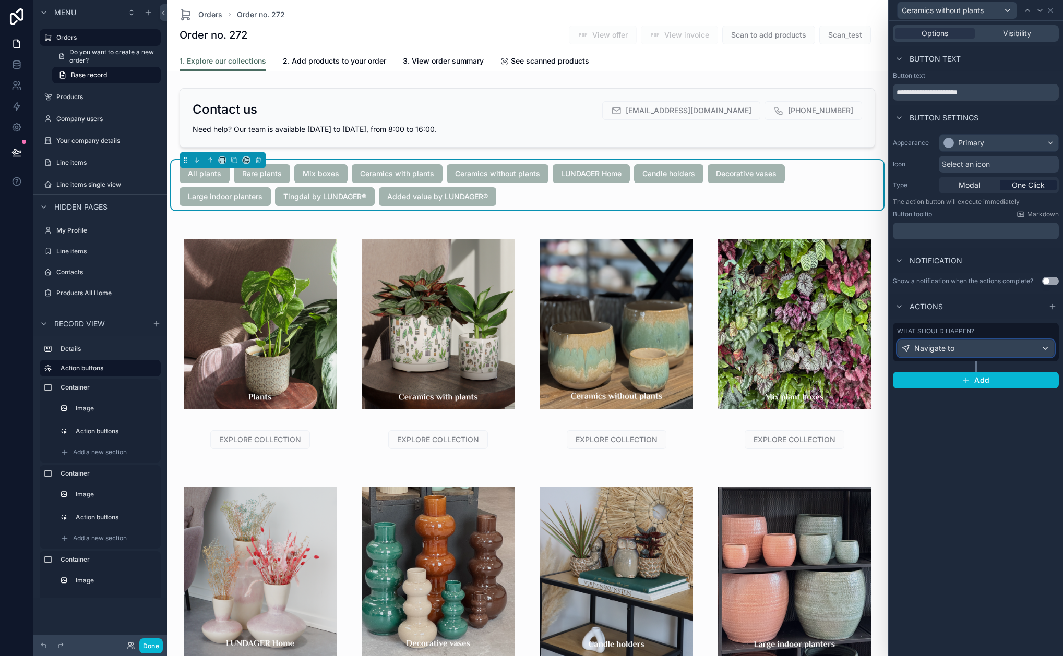
click at [1003, 351] on div "Navigate to" at bounding box center [975, 348] width 157 height 17
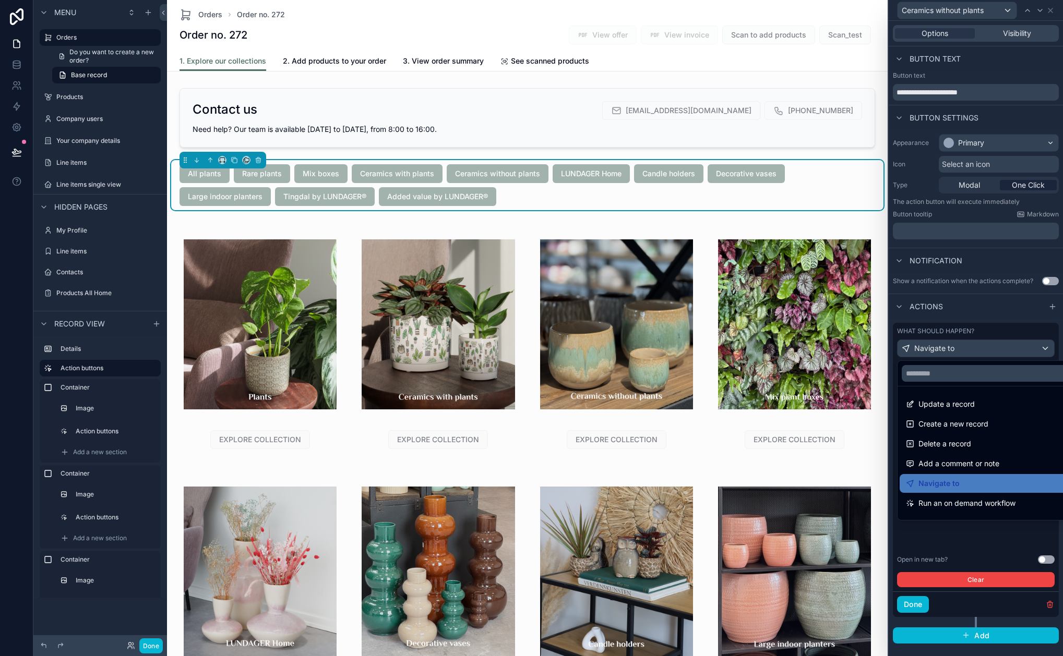
click at [1004, 351] on div at bounding box center [976, 328] width 174 height 656
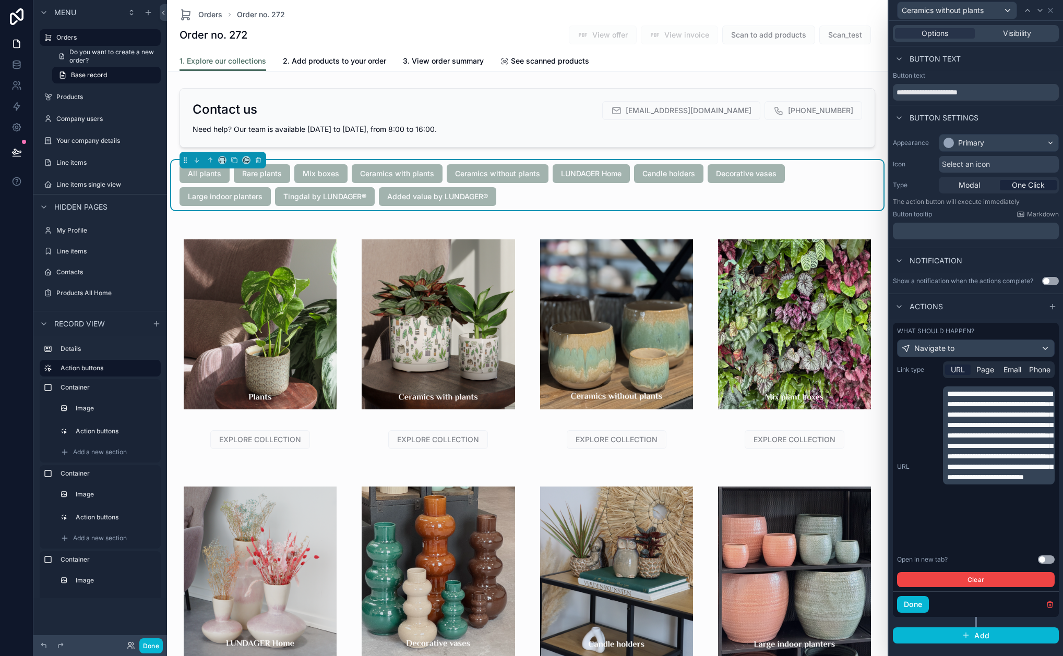
click at [981, 424] on span "**********" at bounding box center [999, 435] width 105 height 91
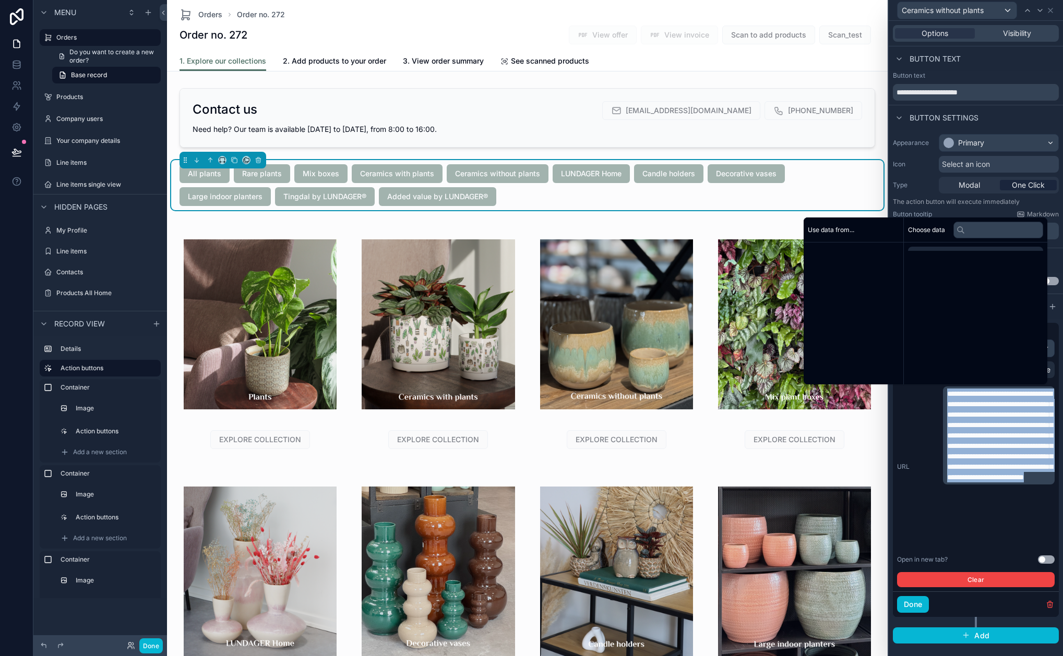
click at [981, 424] on span "**********" at bounding box center [999, 435] width 105 height 91
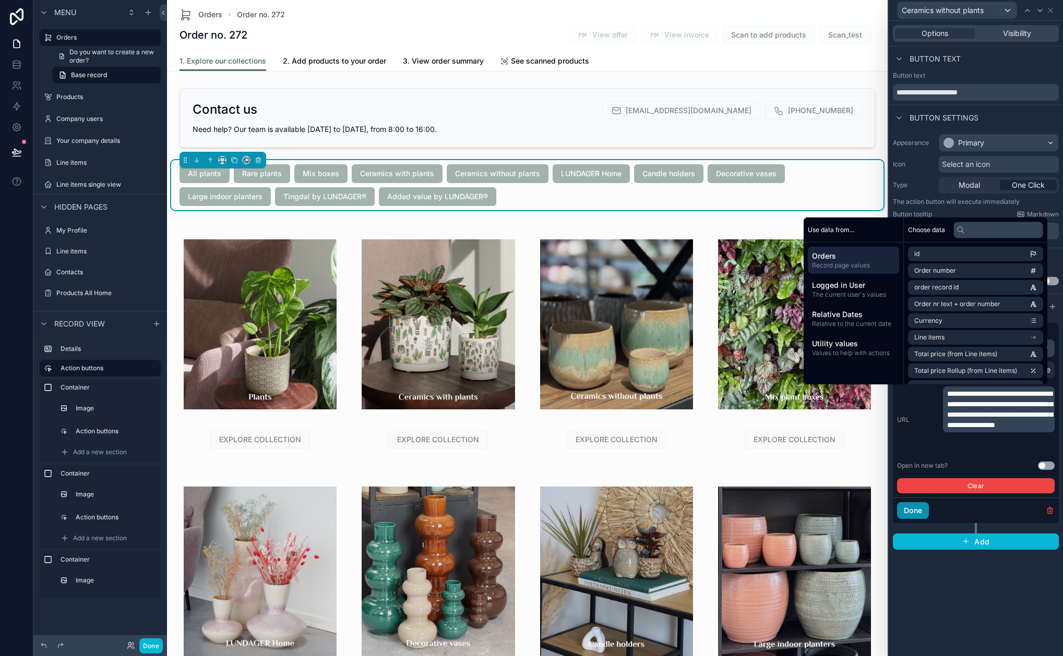
click at [906, 511] on button "Done" at bounding box center [913, 510] width 32 height 17
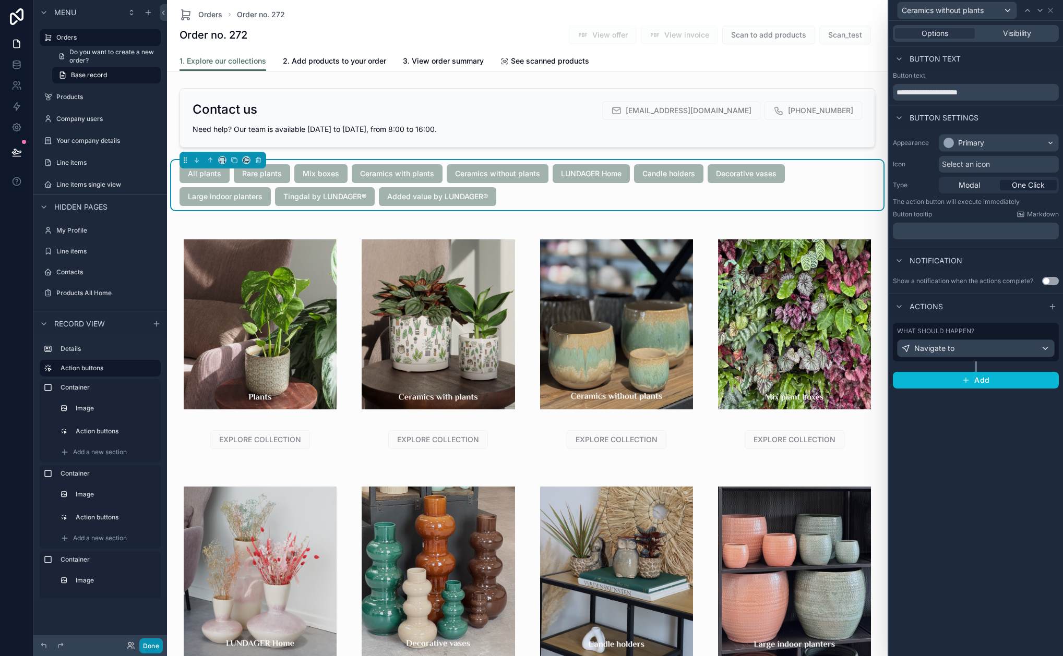
click at [147, 642] on button "Done" at bounding box center [150, 646] width 23 height 15
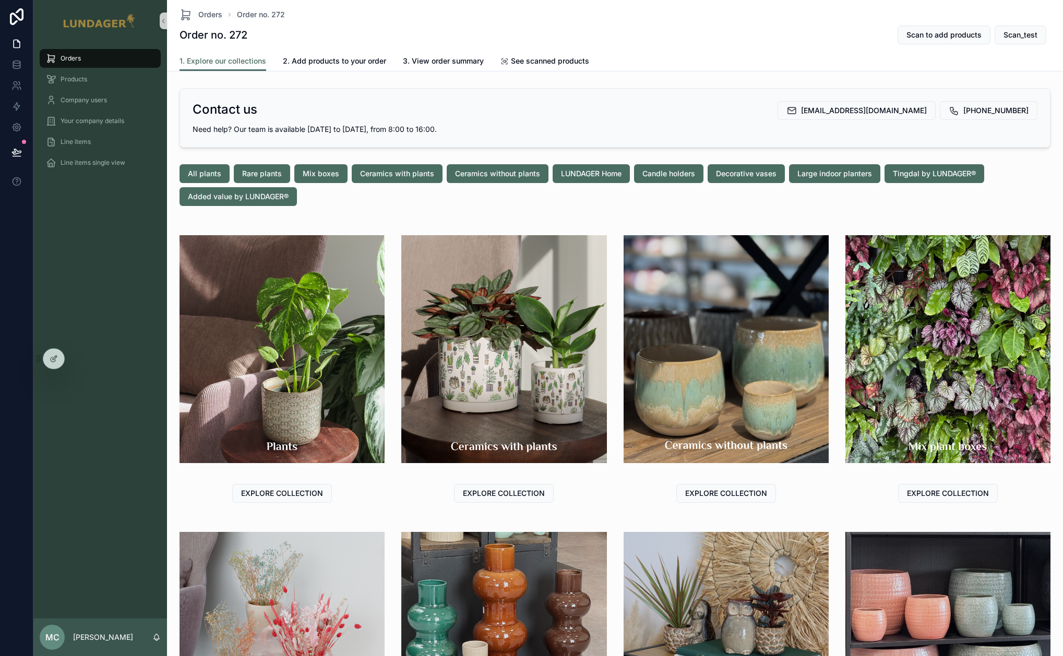
click at [50, 392] on div "Orders Products Company users Your company details Line items Line items single…" at bounding box center [100, 330] width 134 height 577
click at [78, 358] on icon at bounding box center [78, 357] width 1 height 3
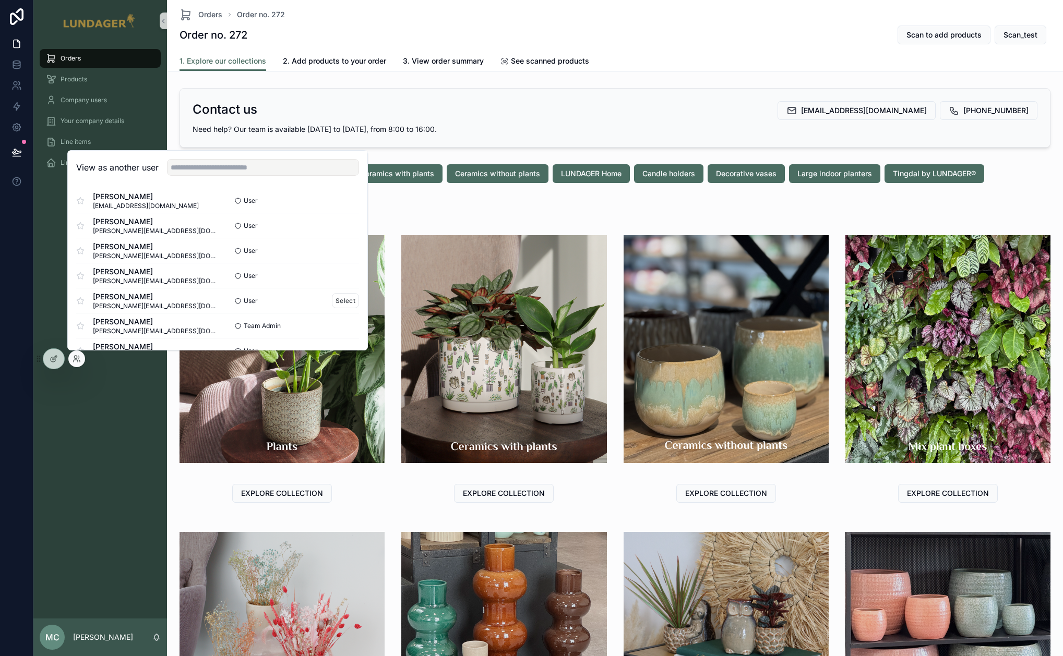
scroll to position [287, 0]
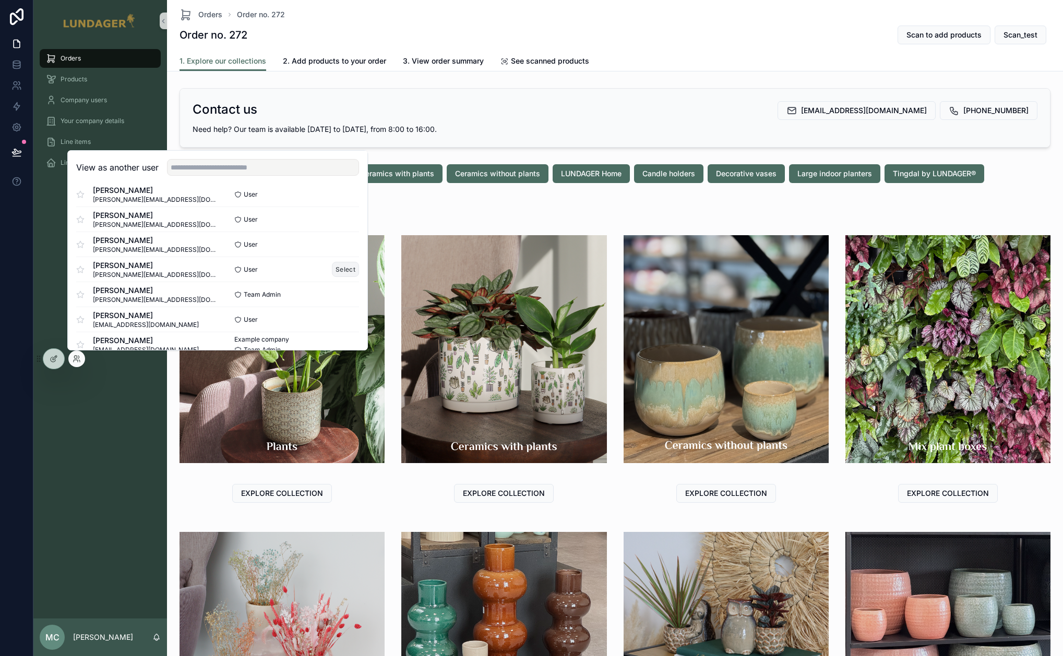
click at [344, 268] on button "Select" at bounding box center [345, 269] width 27 height 15
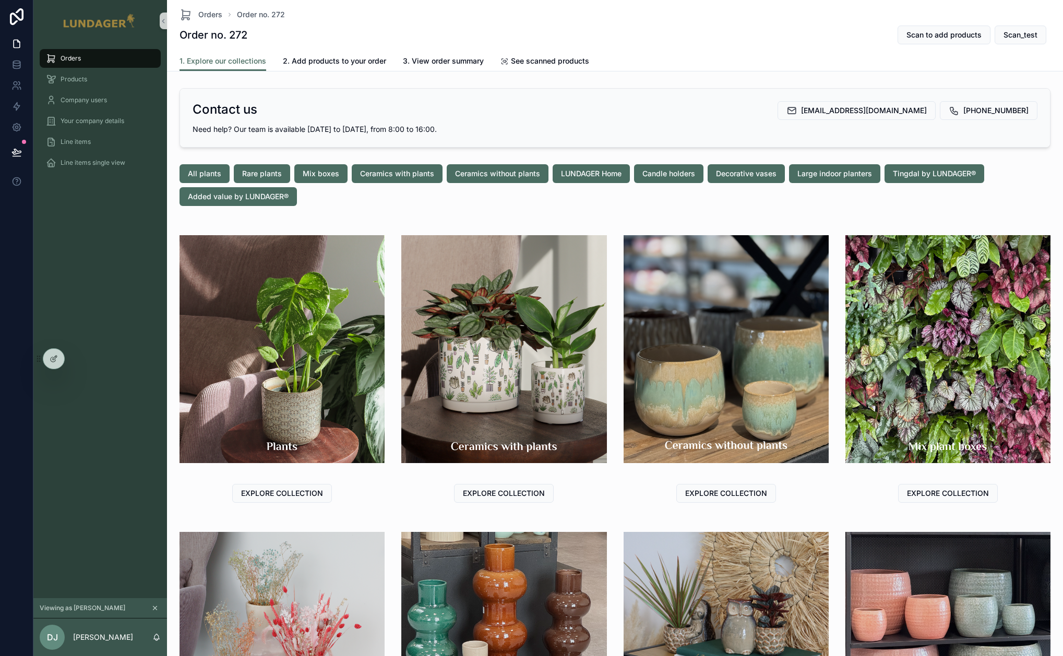
click at [457, 199] on div "All plants Rare plants Mix boxes Ceramics with plants Ceramics without plants L…" at bounding box center [614, 185] width 871 height 42
click at [520, 176] on span "Ceramics without plants" at bounding box center [497, 174] width 85 height 10
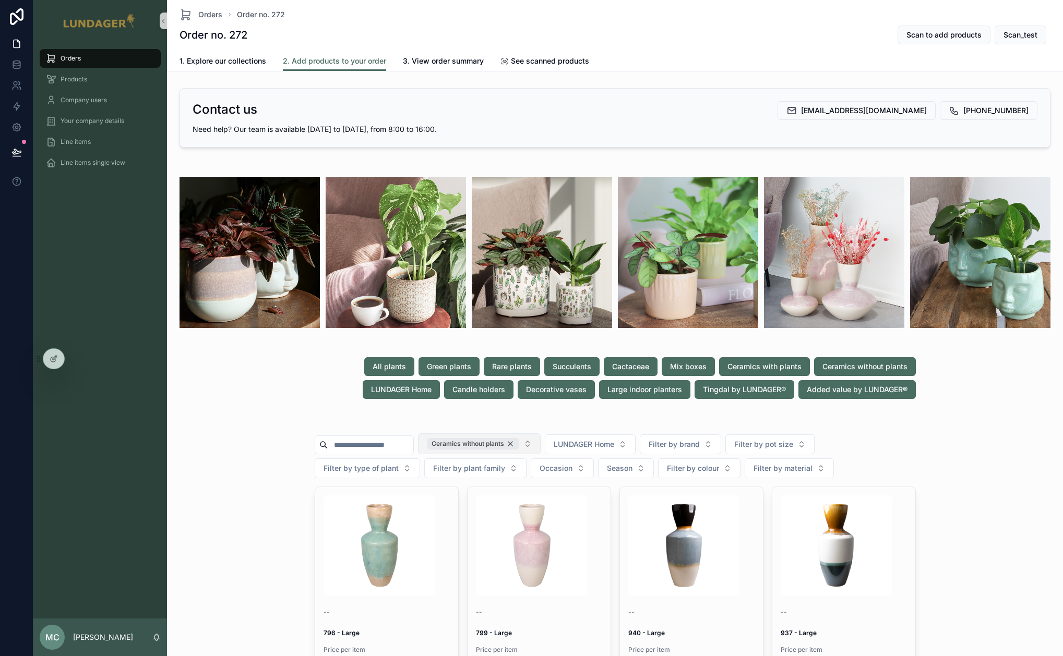
click at [519, 441] on div "Ceramics without plants" at bounding box center [473, 443] width 92 height 11
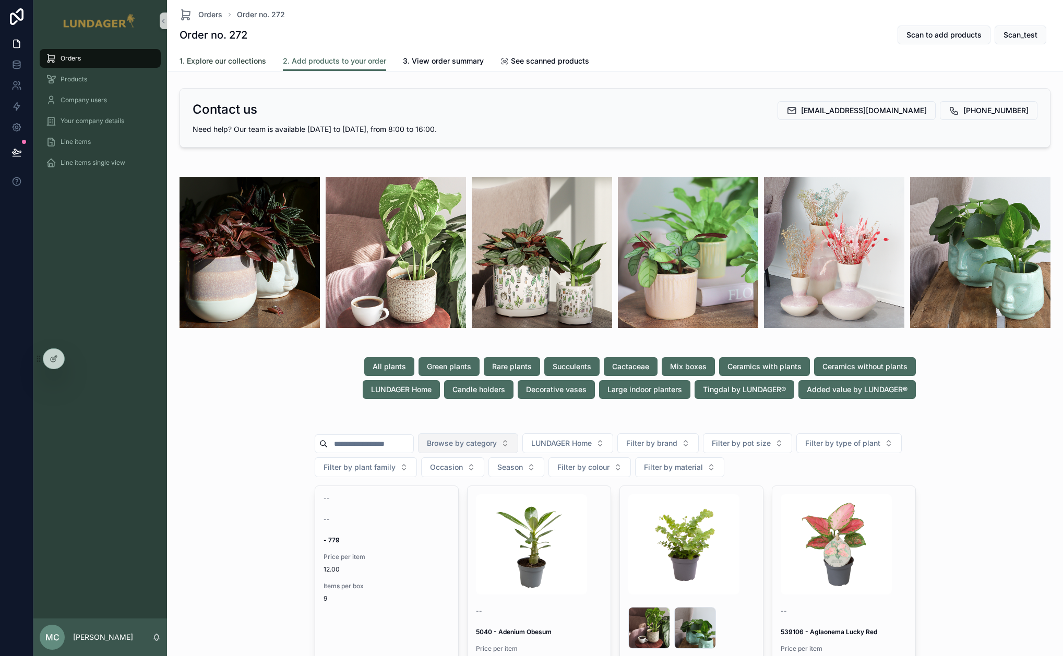
click at [234, 56] on span "1. Explore our collections" at bounding box center [222, 61] width 87 height 10
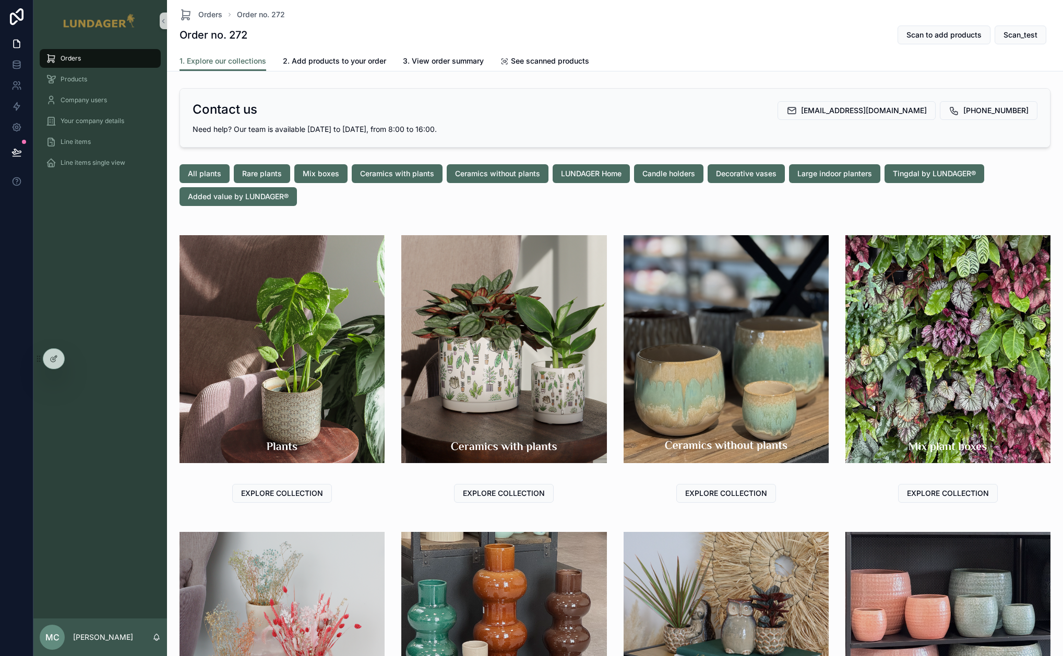
click at [430, 223] on div "scrollable content" at bounding box center [503, 349] width 205 height 253
click at [303, 61] on span "2. Add products to your order" at bounding box center [334, 61] width 103 height 10
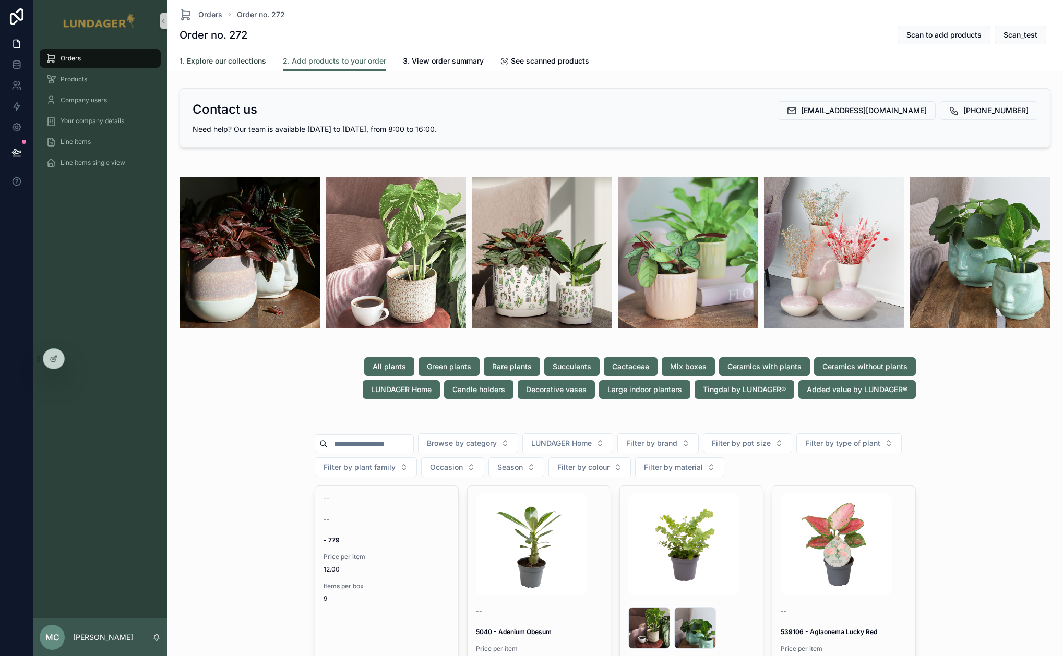
click at [229, 62] on span "1. Explore our collections" at bounding box center [222, 61] width 87 height 10
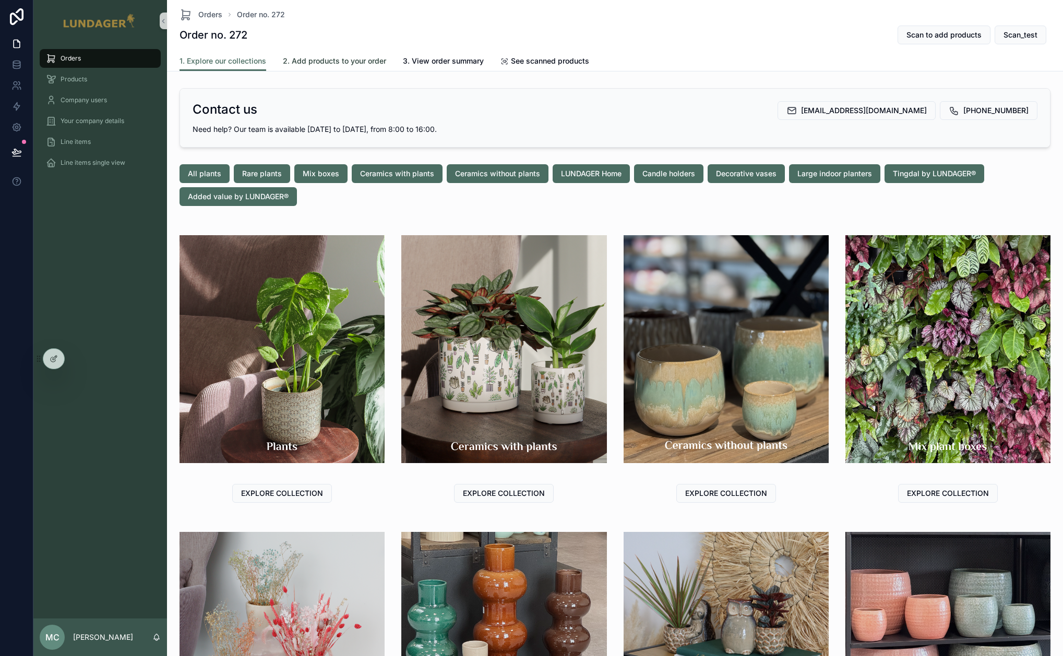
click at [344, 61] on span "2. Add products to your order" at bounding box center [334, 61] width 103 height 10
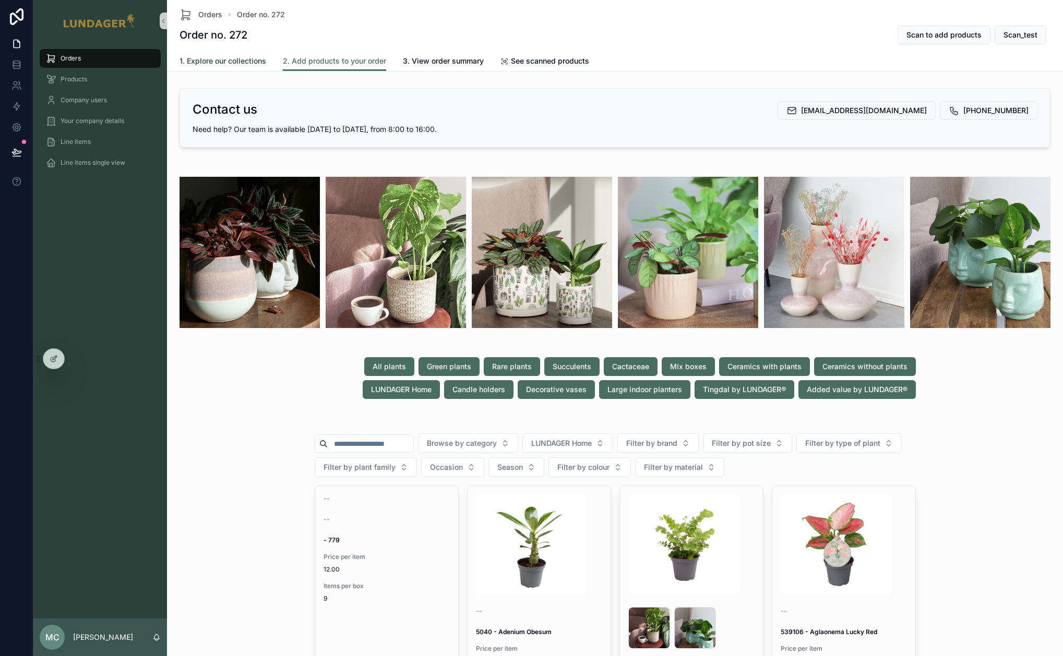
click at [212, 64] on span "1. Explore our collections" at bounding box center [222, 61] width 87 height 10
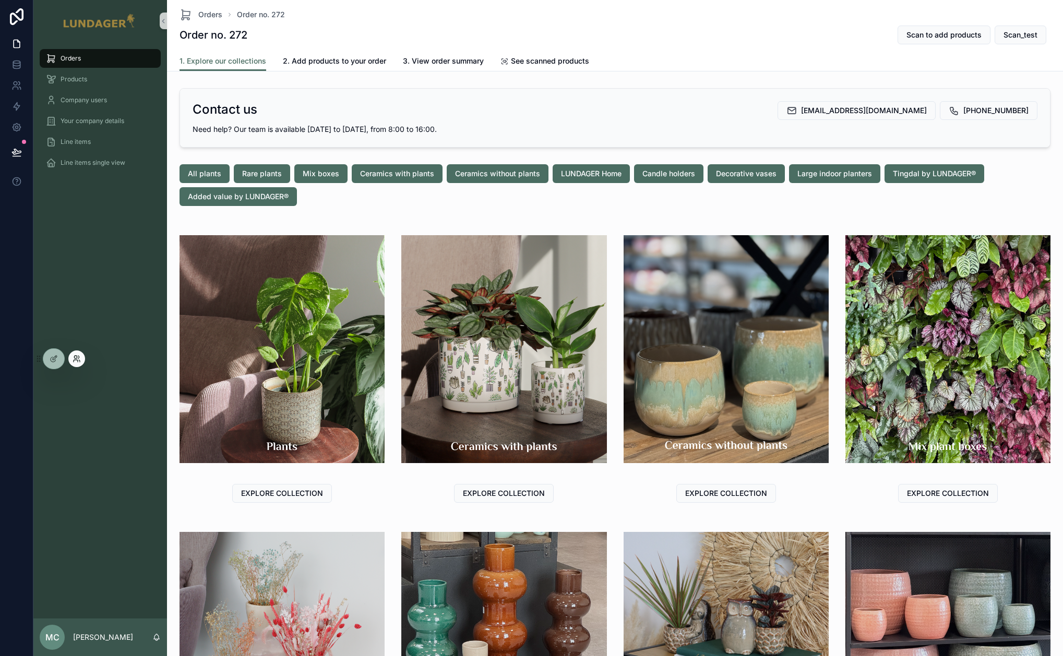
click at [76, 361] on icon at bounding box center [77, 359] width 8 height 8
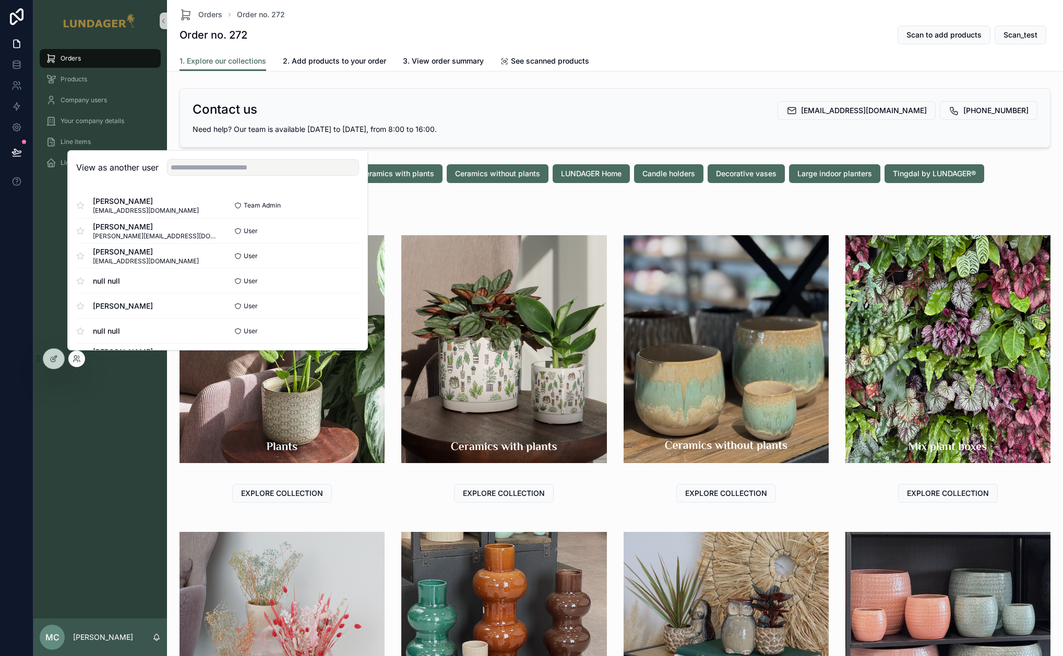
scroll to position [155, 0]
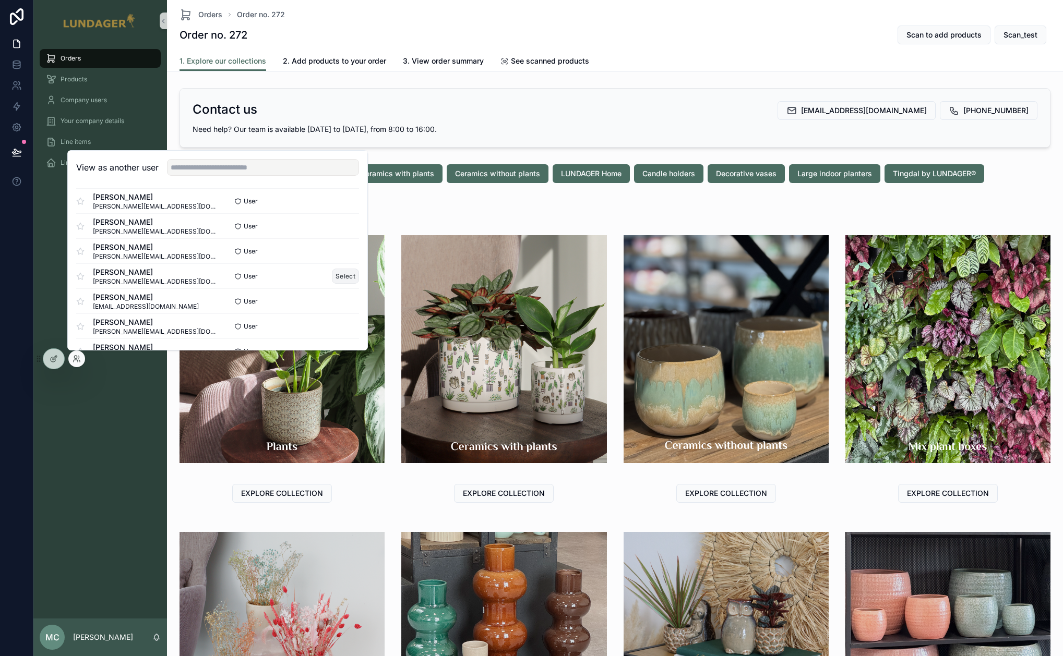
click at [332, 278] on button "Select" at bounding box center [345, 276] width 27 height 15
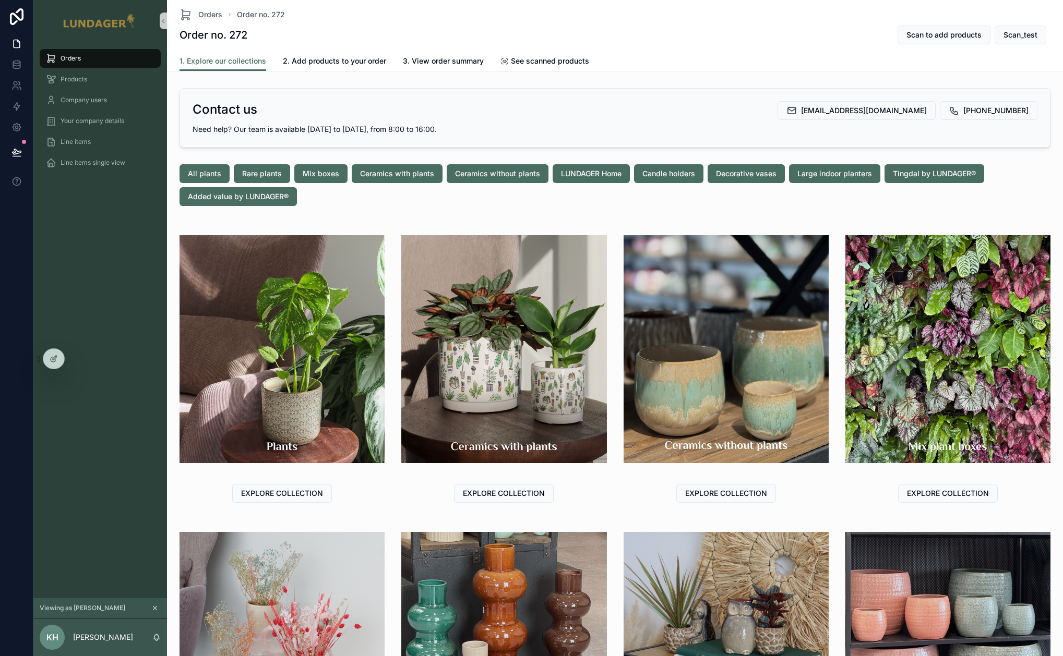
click at [87, 361] on div "Orders Products Company users Your company details Line items Line items single…" at bounding box center [100, 320] width 134 height 557
click at [79, 359] on icon at bounding box center [77, 359] width 8 height 8
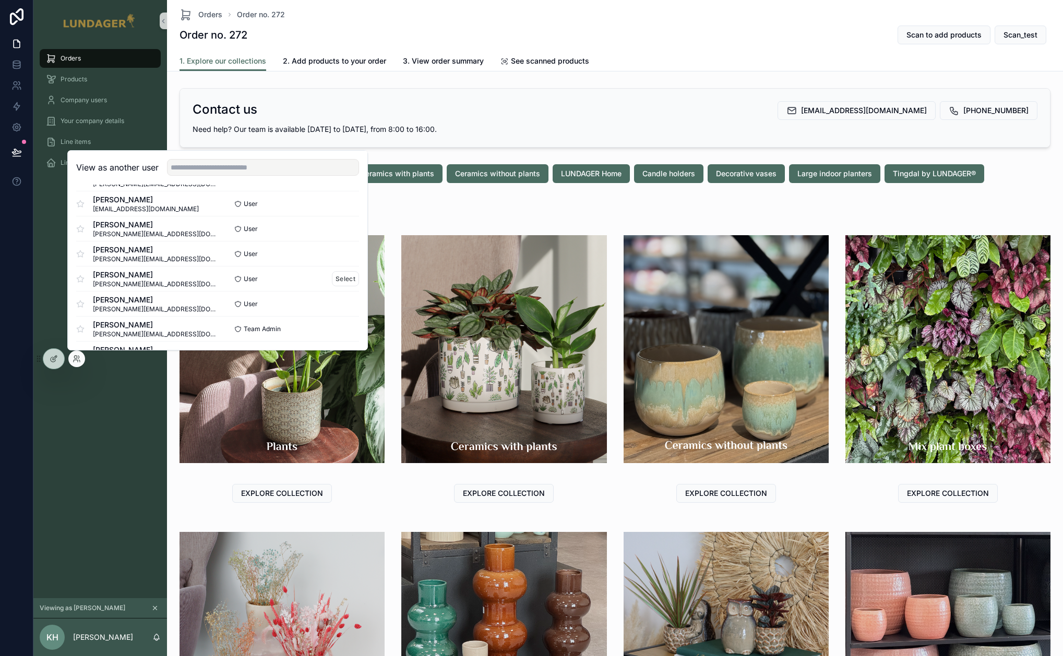
scroll to position [246, 0]
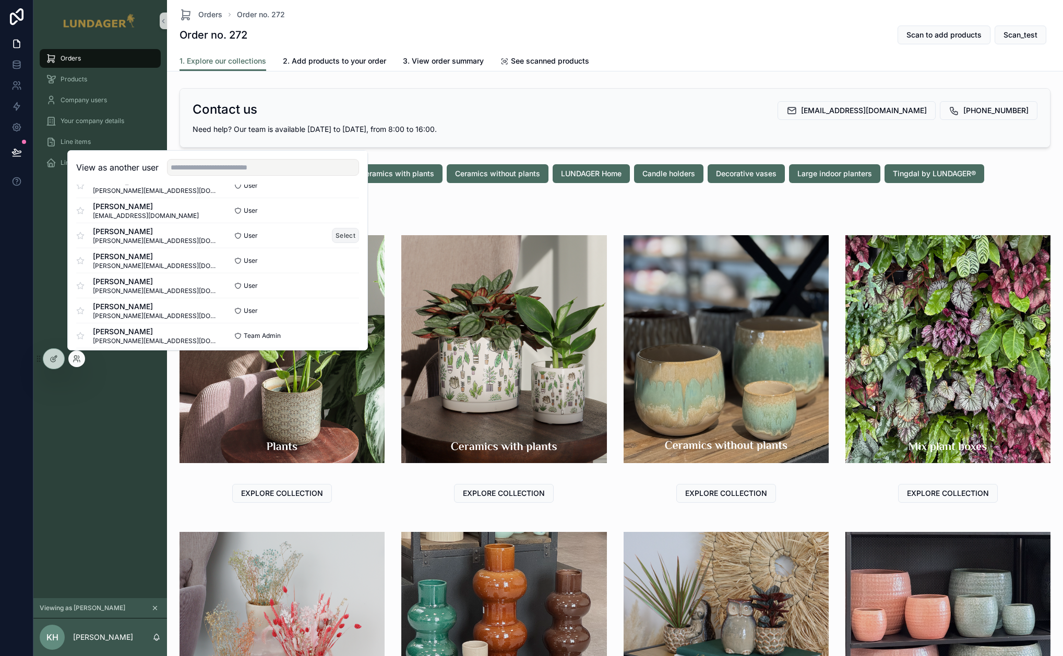
click at [332, 236] on button "Select" at bounding box center [345, 235] width 27 height 15
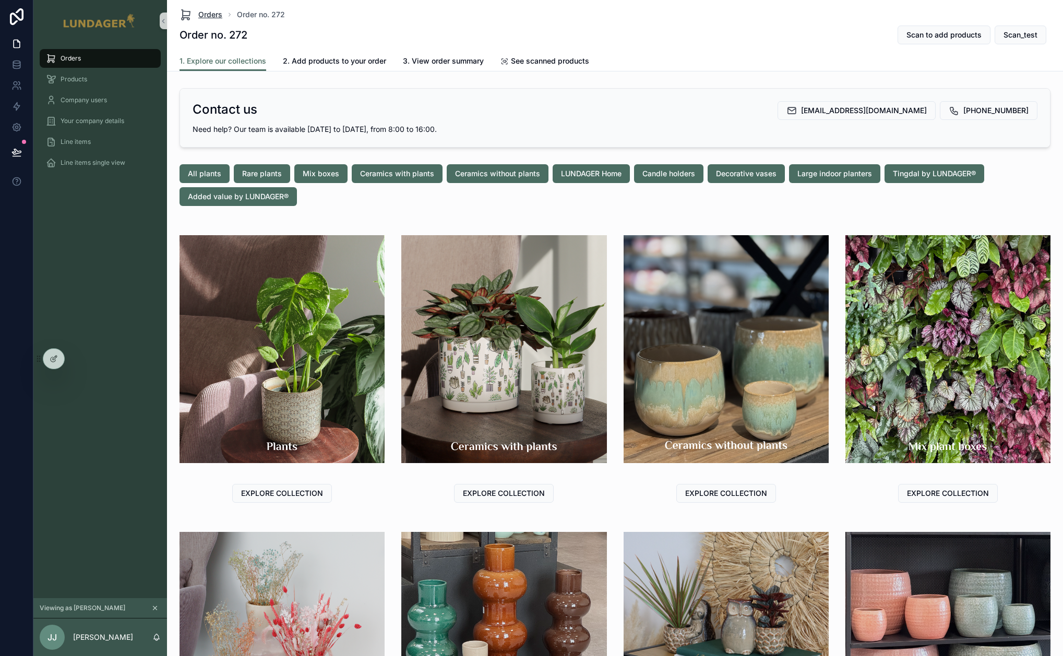
click at [215, 16] on span "Orders" at bounding box center [210, 14] width 24 height 10
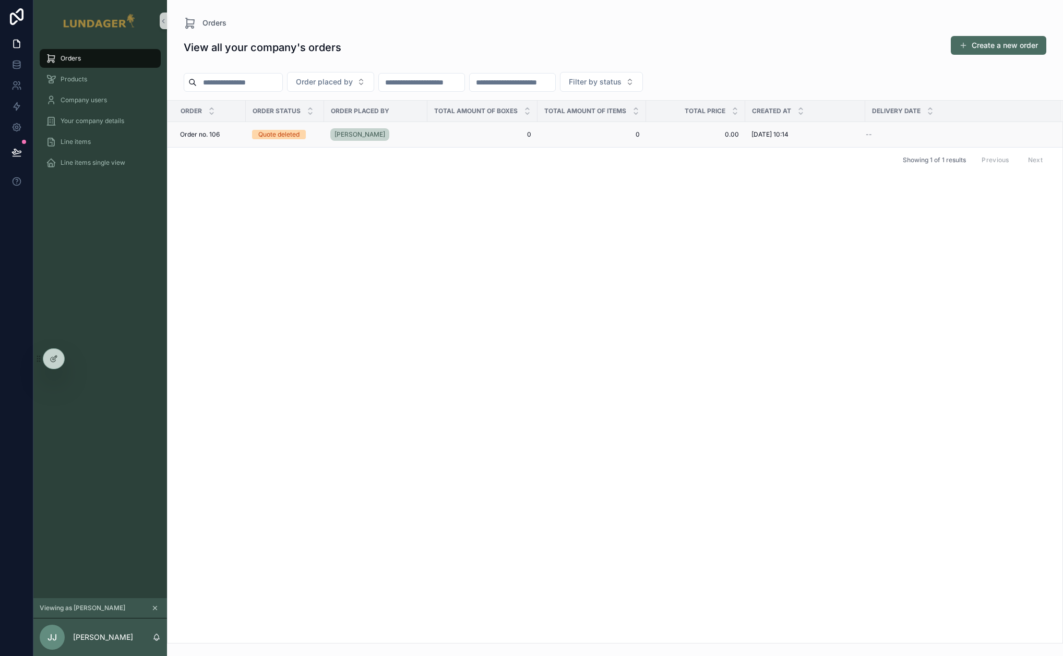
click at [434, 140] on td "0 0" at bounding box center [482, 135] width 110 height 26
click at [431, 136] on td "0 0" at bounding box center [482, 135] width 110 height 26
click at [405, 135] on div "[PERSON_NAME]" at bounding box center [375, 134] width 91 height 17
click at [75, 356] on icon at bounding box center [77, 359] width 8 height 8
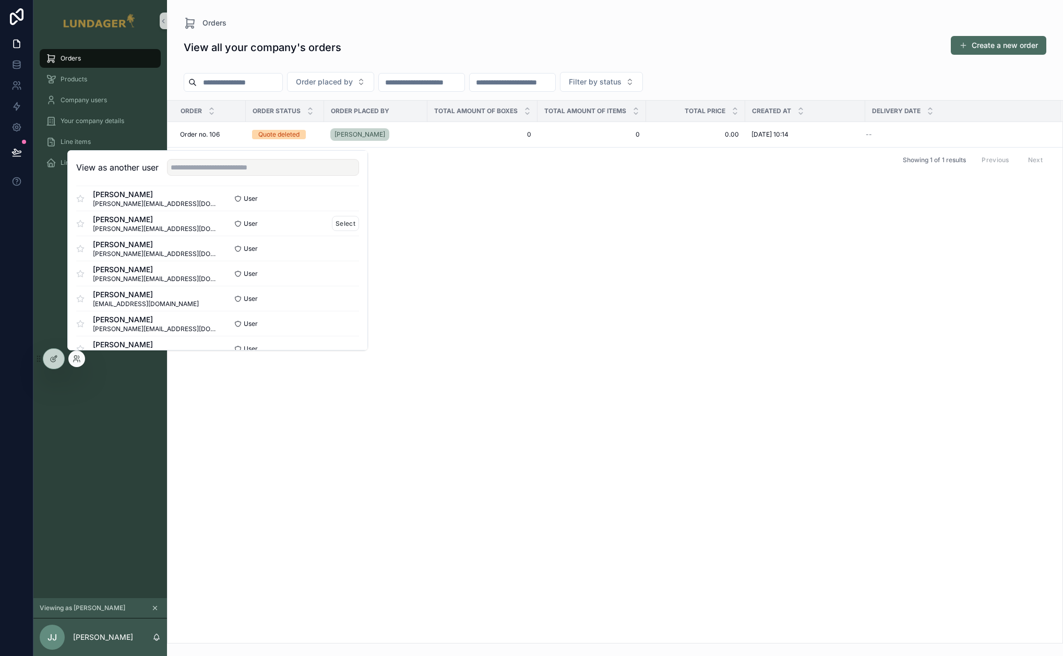
scroll to position [158, 0]
click at [332, 198] on button "Select" at bounding box center [345, 197] width 27 height 15
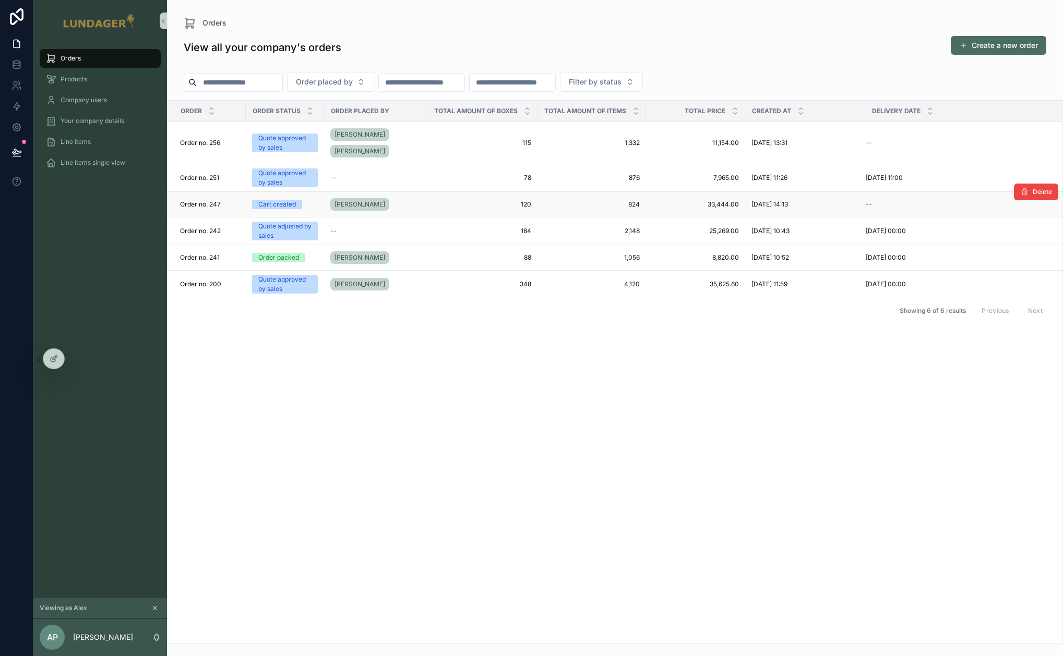
click at [230, 200] on div "Order no. 247 Order no. 247" at bounding box center [209, 204] width 59 height 8
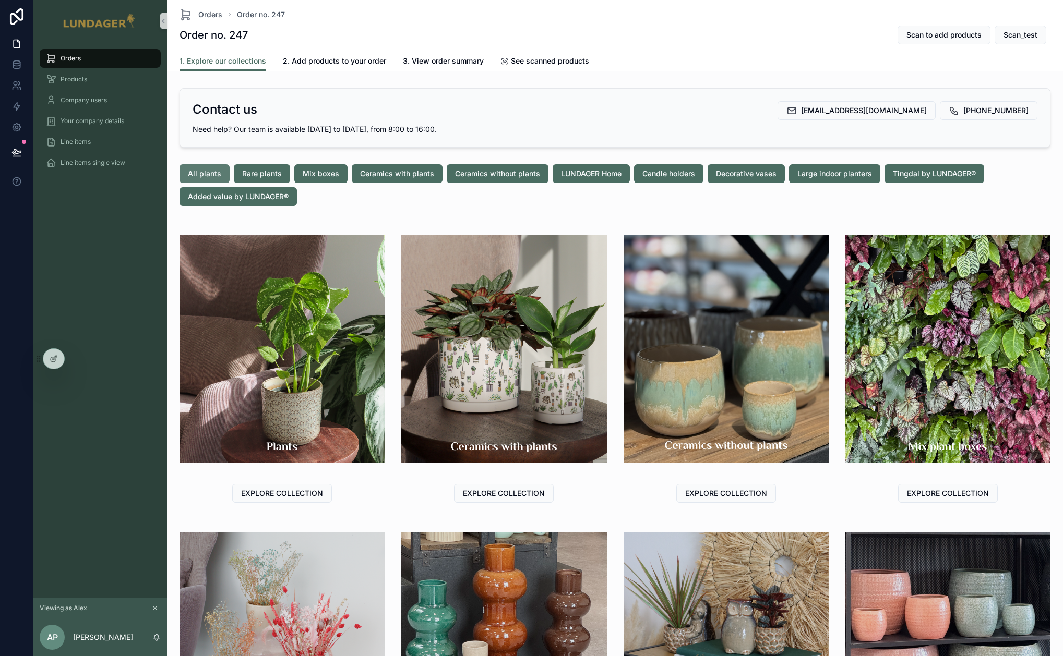
click at [201, 173] on span "All plants" at bounding box center [204, 174] width 33 height 10
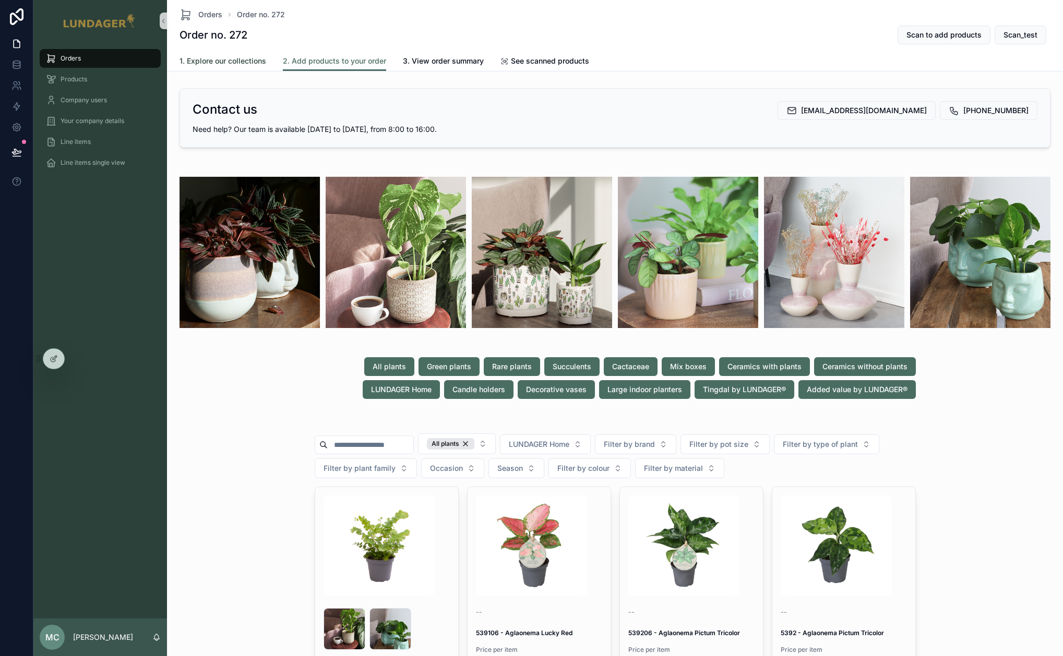
click at [206, 62] on span "1. Explore our collections" at bounding box center [222, 61] width 87 height 10
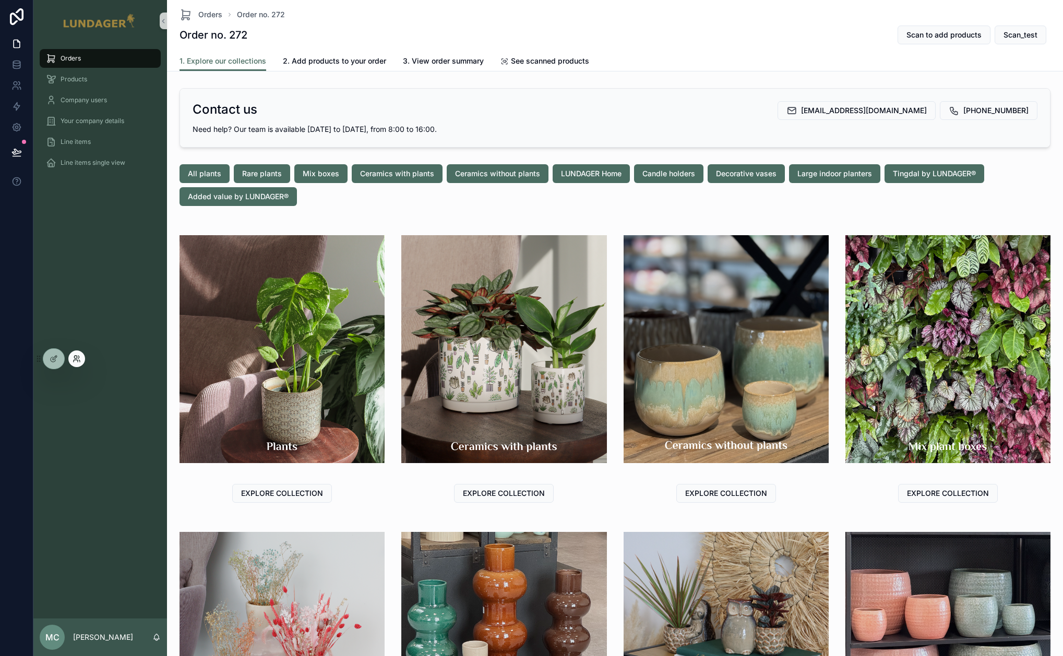
click at [78, 357] on icon at bounding box center [77, 359] width 8 height 8
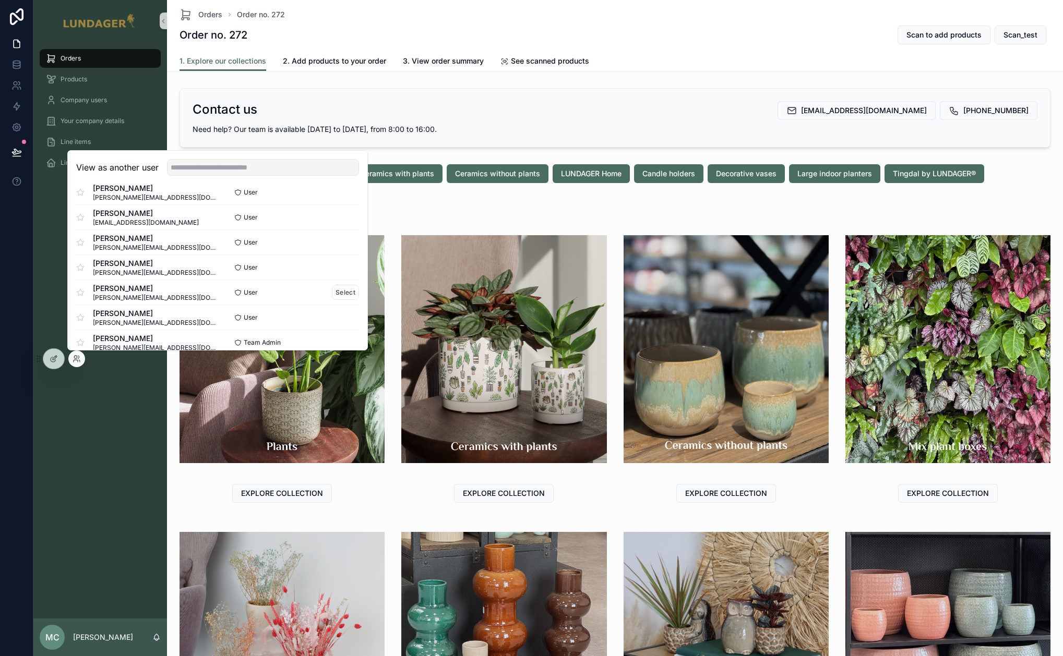
scroll to position [261, 0]
click at [332, 269] on button "Select" at bounding box center [345, 269] width 27 height 15
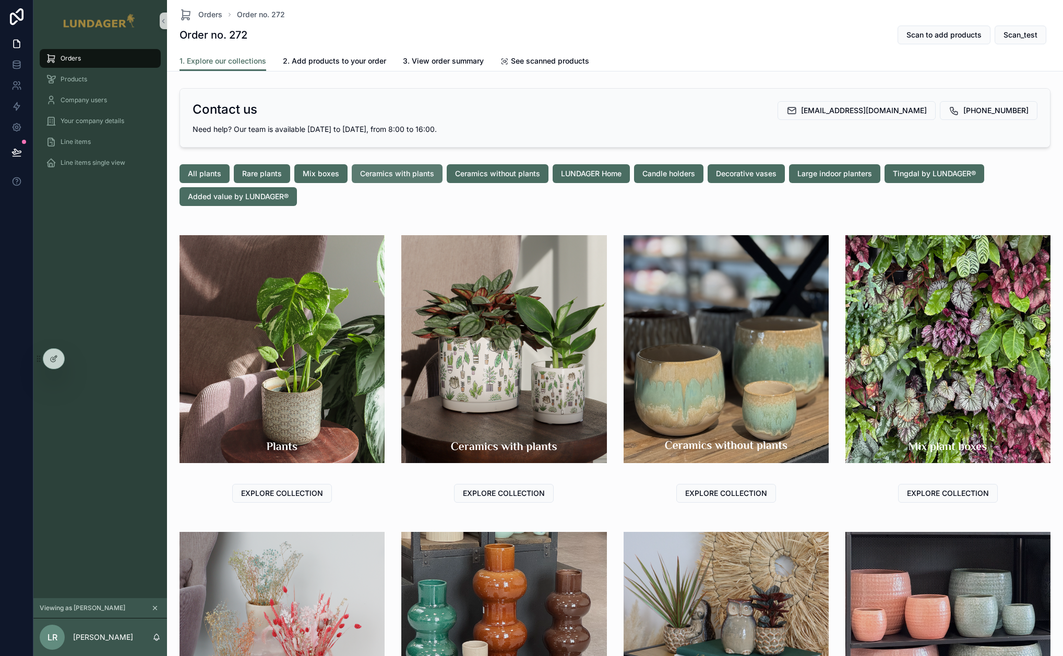
click at [396, 171] on span "Ceramics with plants" at bounding box center [397, 174] width 74 height 10
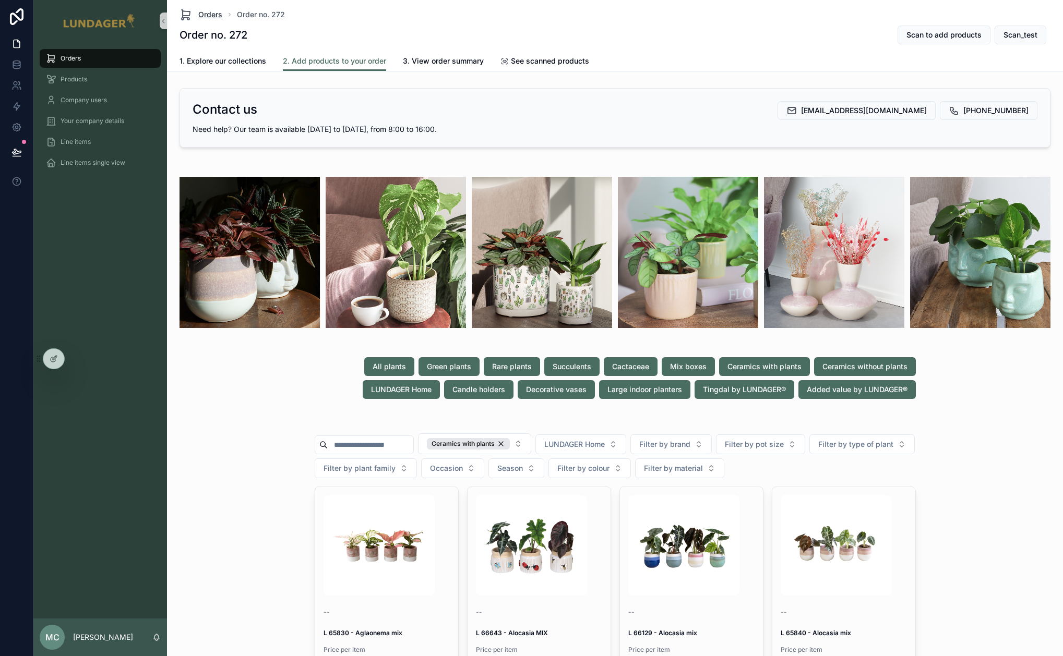
click at [204, 15] on span "Orders" at bounding box center [210, 14] width 24 height 10
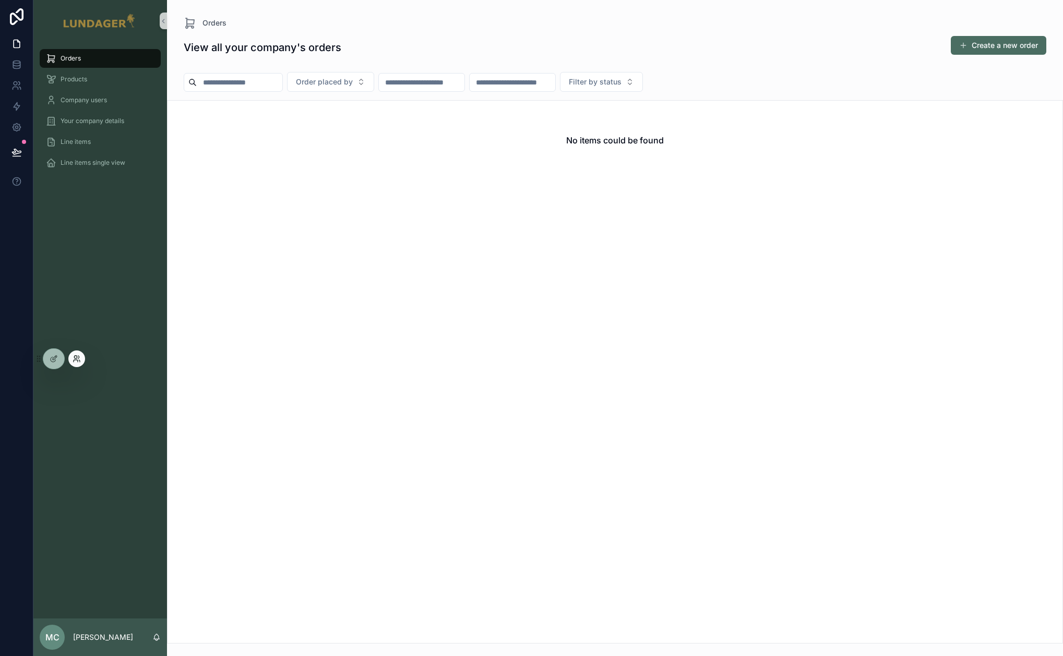
click at [75, 361] on icon at bounding box center [77, 359] width 8 height 8
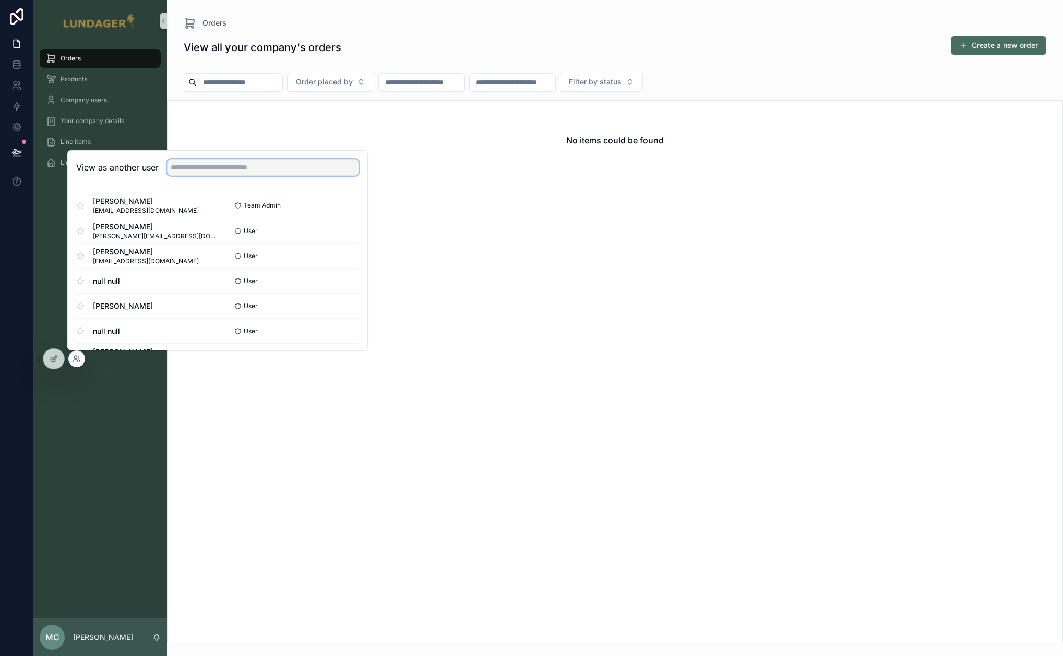
click at [260, 162] on input "text" at bounding box center [263, 167] width 192 height 17
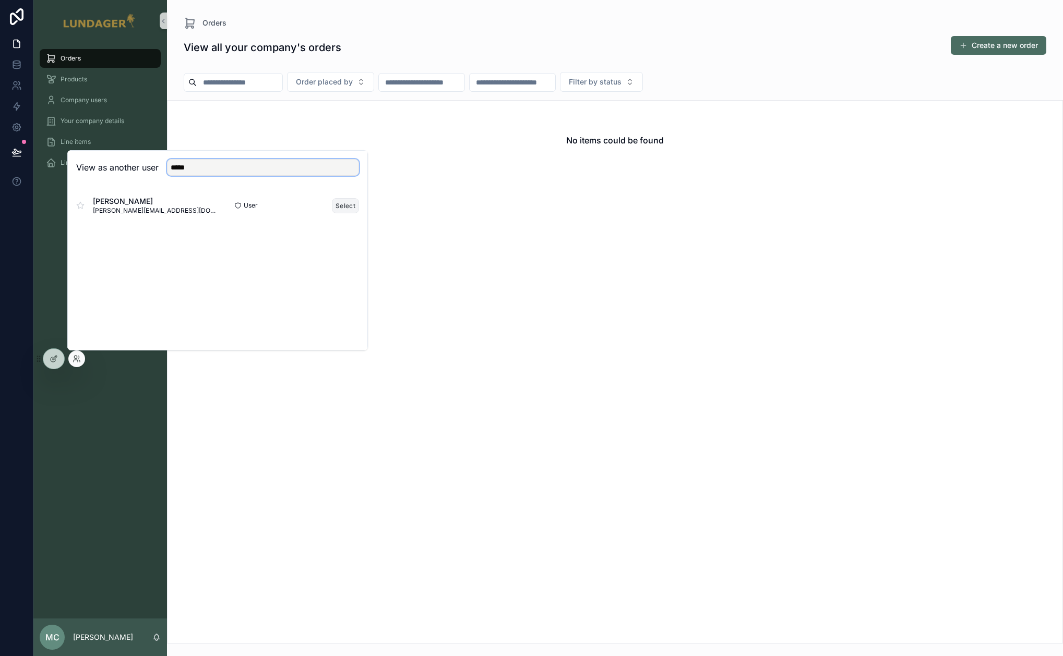
type input "*****"
click at [344, 203] on button "Select" at bounding box center [345, 205] width 27 height 15
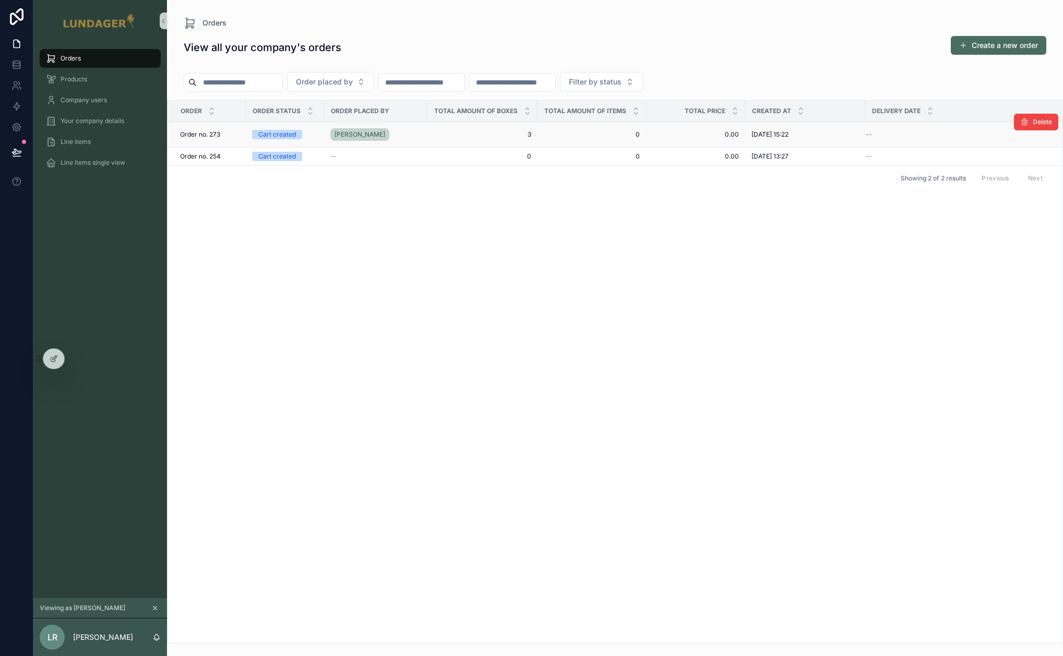
click at [390, 134] on div "[PERSON_NAME]" at bounding box center [375, 134] width 91 height 17
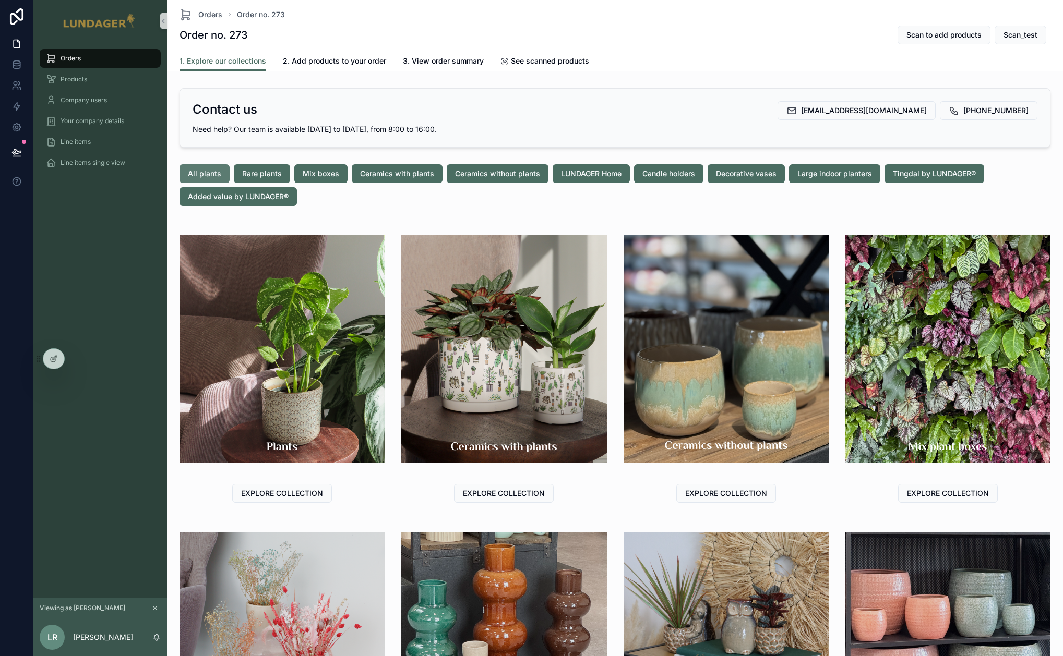
click at [188, 171] on span "All plants" at bounding box center [204, 174] width 33 height 10
click at [524, 212] on div "Contact us sale@75012.dk +45 65 96 17 35 Need help? Our team is available Monda…" at bounding box center [615, 444] width 896 height 720
click at [92, 59] on div "Orders" at bounding box center [100, 58] width 109 height 17
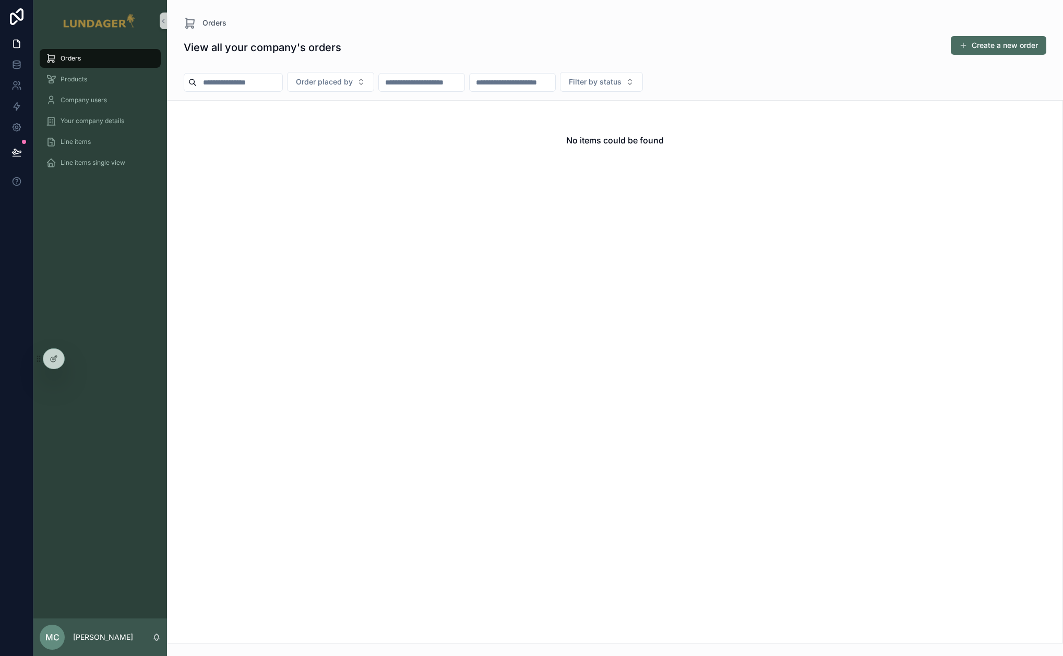
click at [77, 361] on div "Orders Products Company users Your company details Line items Line items single…" at bounding box center [100, 330] width 134 height 577
click at [74, 359] on icon at bounding box center [77, 359] width 8 height 8
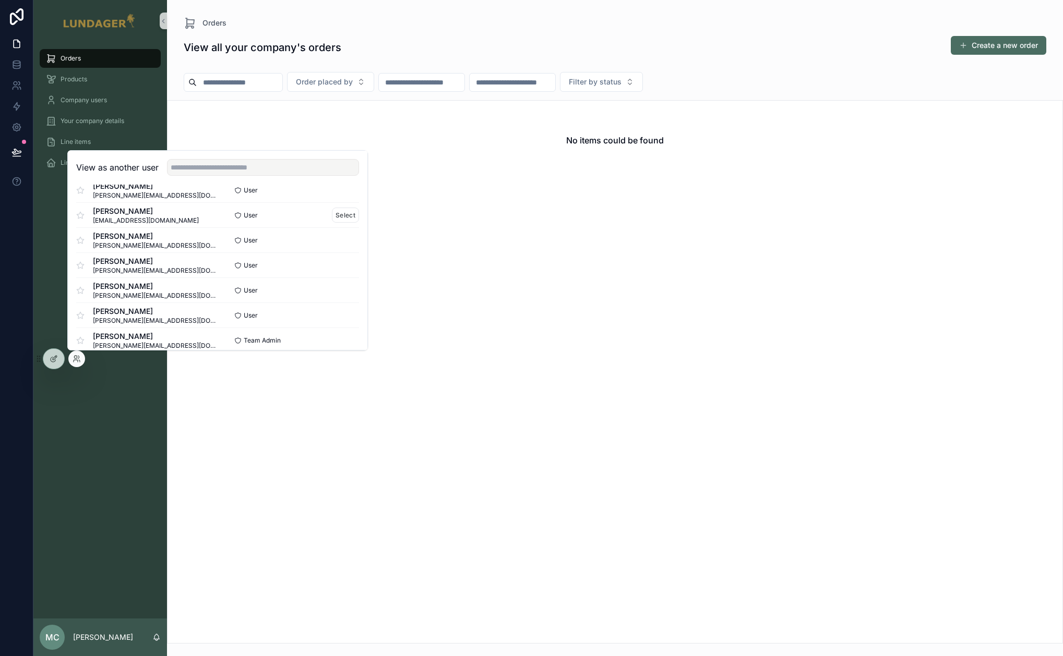
scroll to position [187, 0]
click at [334, 220] on button "Select" at bounding box center [345, 218] width 27 height 15
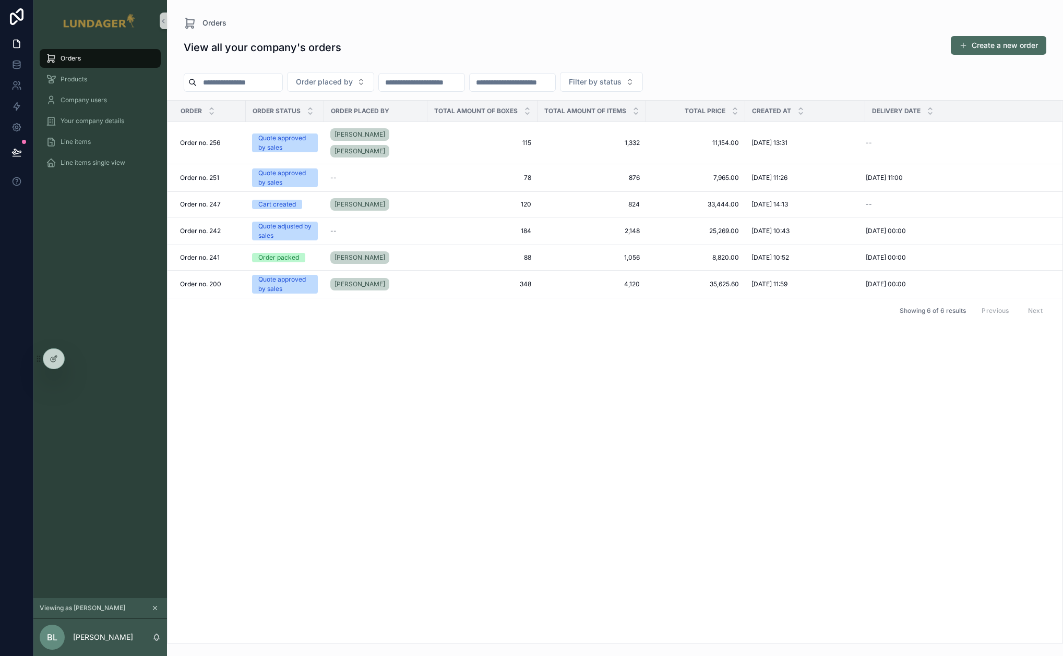
click at [320, 379] on div "Order Order status Order placed by Total amount of boxes Total amount of items …" at bounding box center [614, 372] width 895 height 543
click at [403, 196] on div "Alex" at bounding box center [375, 204] width 91 height 17
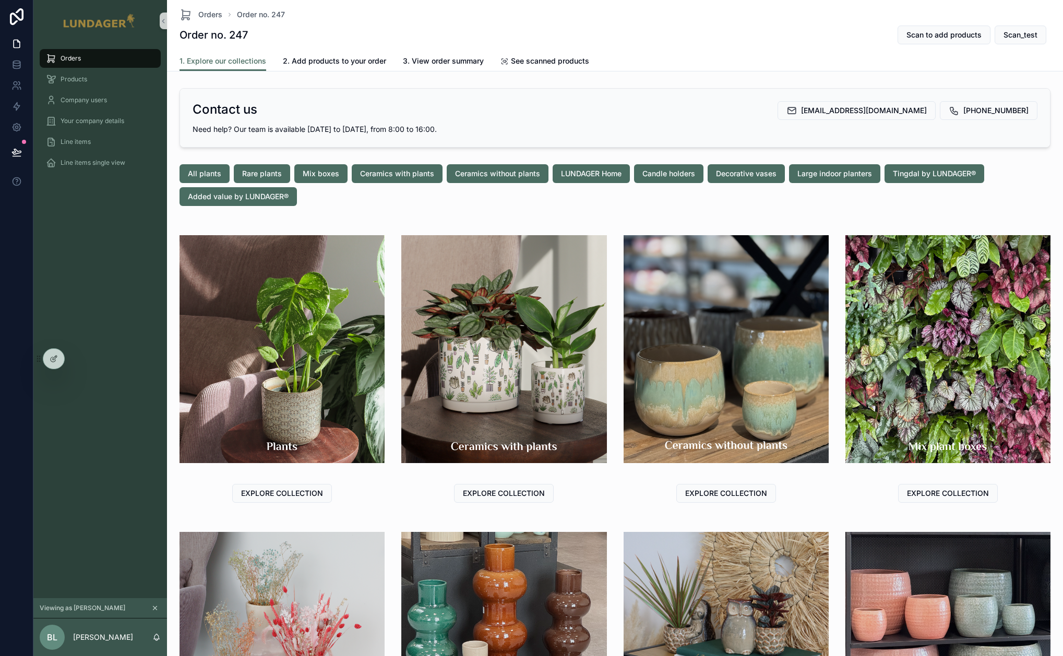
click at [74, 58] on span "Orders" at bounding box center [71, 58] width 20 height 8
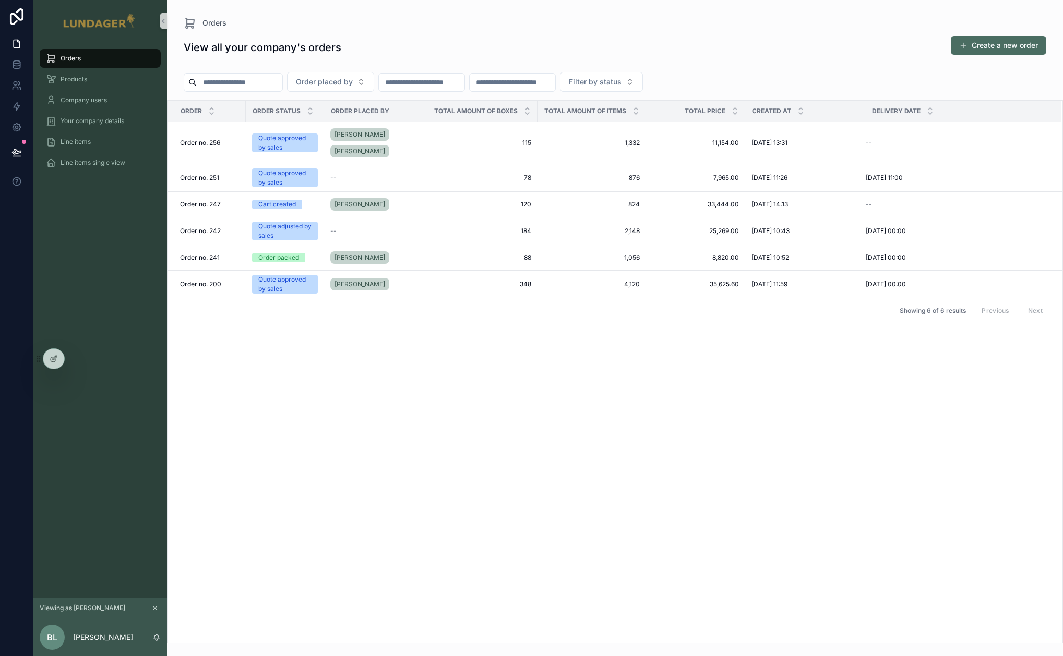
click at [444, 357] on div "Order Order status Order placed by Total amount of boxes Total amount of items …" at bounding box center [614, 372] width 895 height 543
click at [410, 196] on div "Alex" at bounding box center [375, 204] width 91 height 17
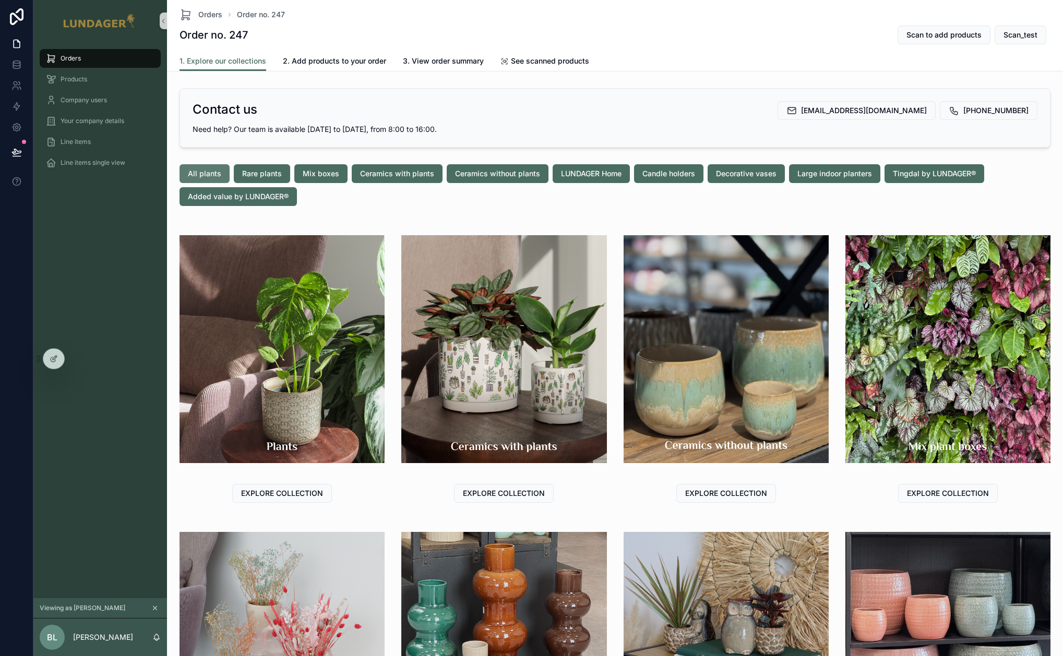
click at [191, 171] on span "All plants" at bounding box center [204, 174] width 33 height 10
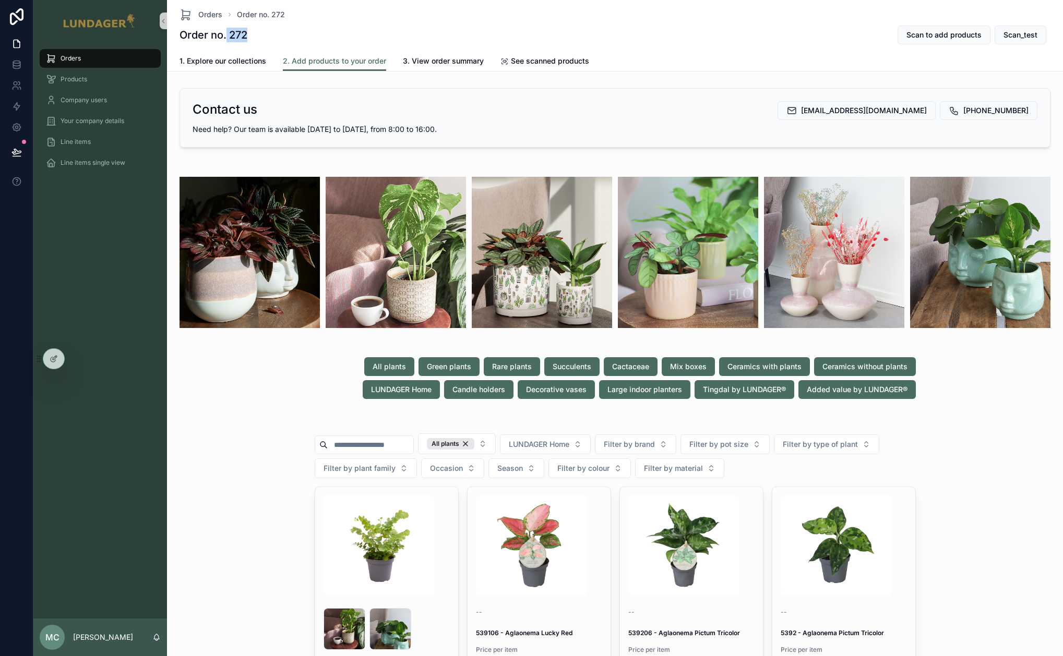
drag, startPoint x: 256, startPoint y: 38, endPoint x: 225, endPoint y: 39, distance: 31.3
click at [225, 39] on div "Order no. 272 Scan to add products Scan_test" at bounding box center [614, 35] width 871 height 20
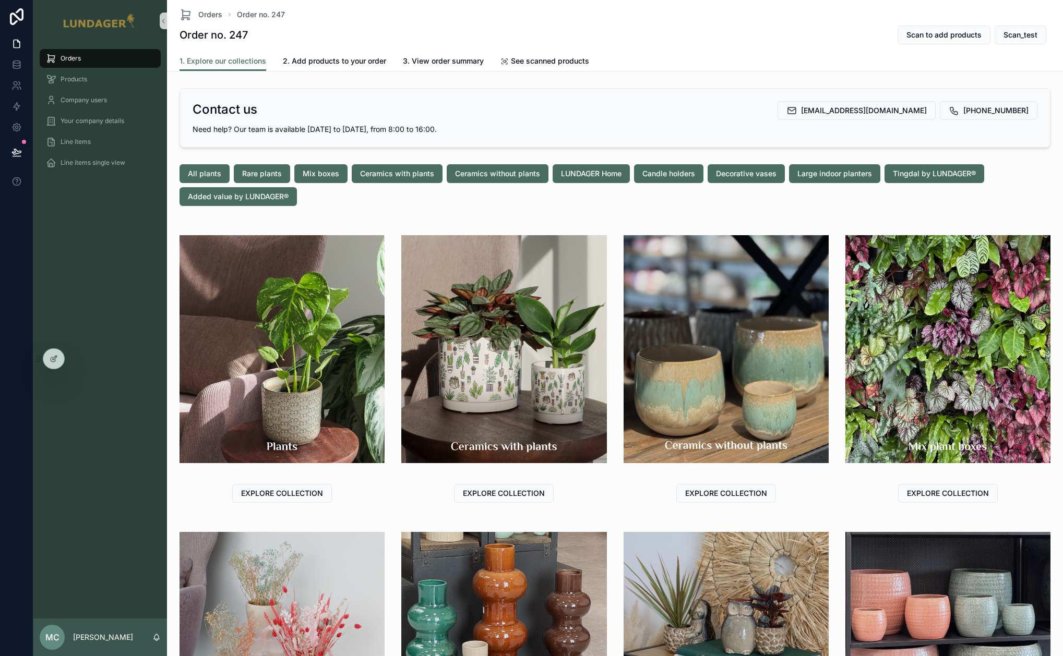
click at [87, 61] on div "Orders" at bounding box center [100, 58] width 109 height 17
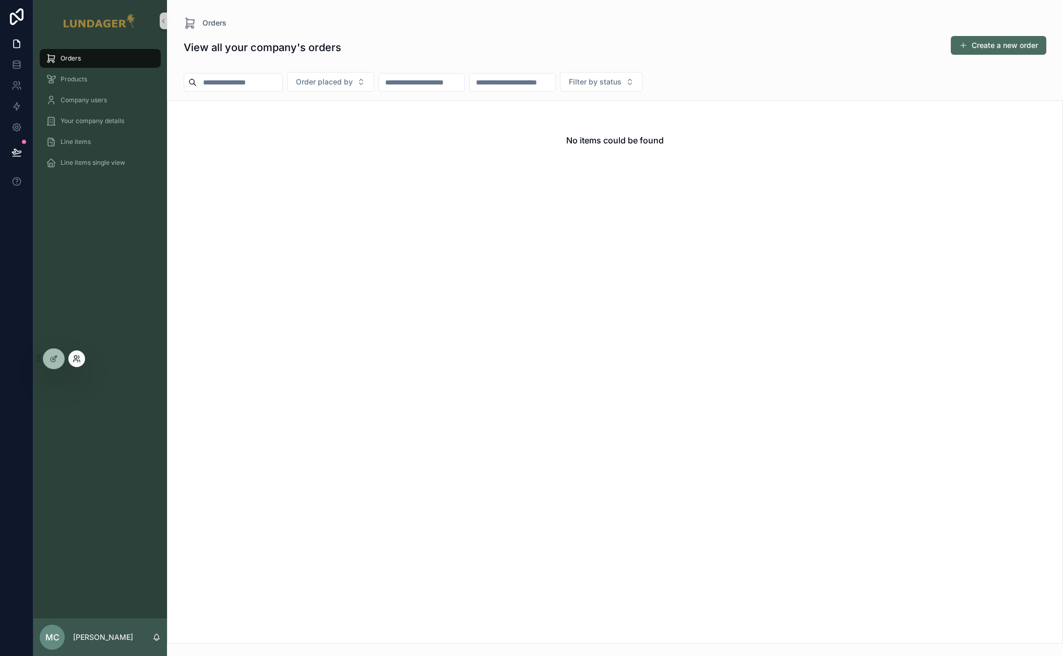
click at [74, 358] on icon at bounding box center [77, 359] width 8 height 8
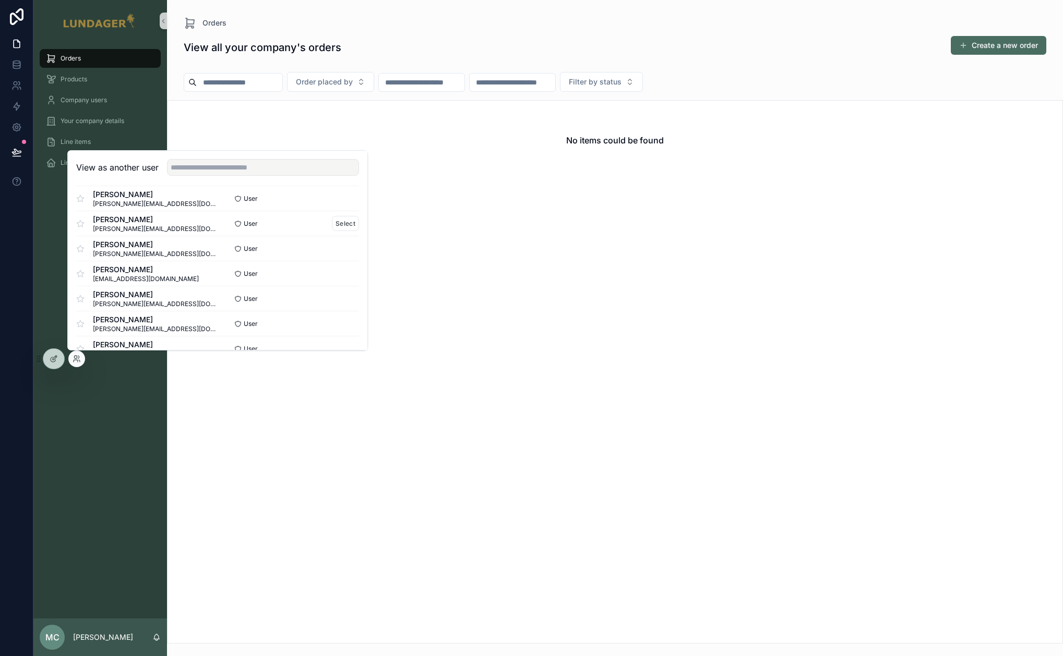
scroll to position [170, 0]
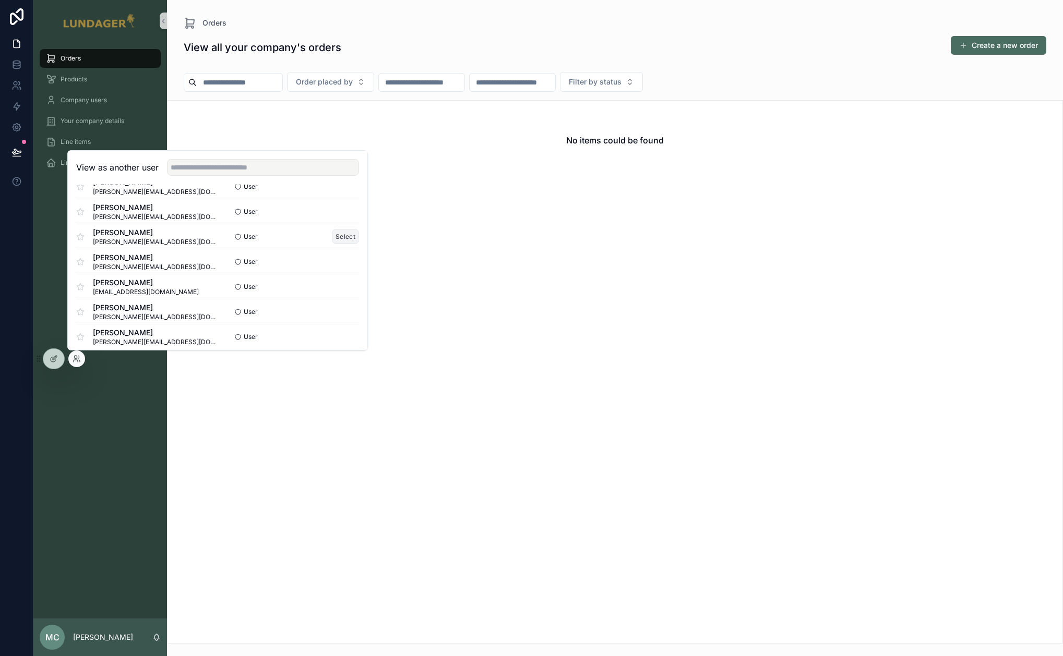
click at [335, 238] on button "Select" at bounding box center [345, 236] width 27 height 15
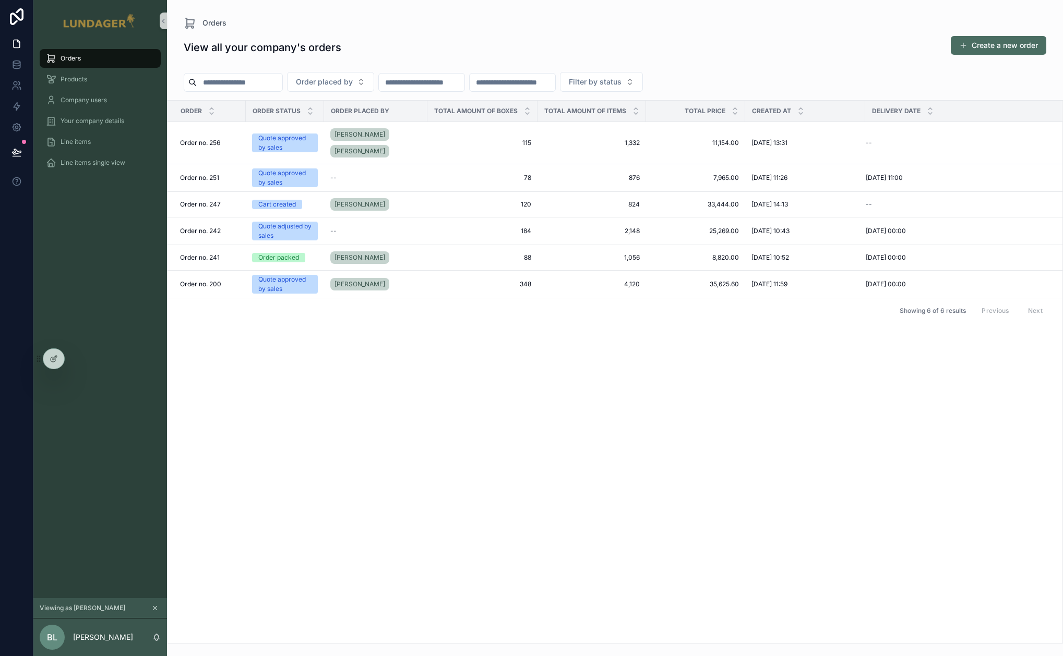
click at [378, 344] on div "Order Order status Order placed by Total amount of boxes Total amount of items …" at bounding box center [614, 372] width 895 height 543
drag, startPoint x: 69, startPoint y: 636, endPoint x: 124, endPoint y: 641, distance: 55.0
click at [124, 641] on div "BL Brian Larsen" at bounding box center [100, 638] width 134 height 38
click at [134, 436] on div "Orders Products Company users Your company details Line items Line items single…" at bounding box center [100, 320] width 134 height 557
click at [380, 196] on div "[PERSON_NAME]" at bounding box center [375, 204] width 91 height 17
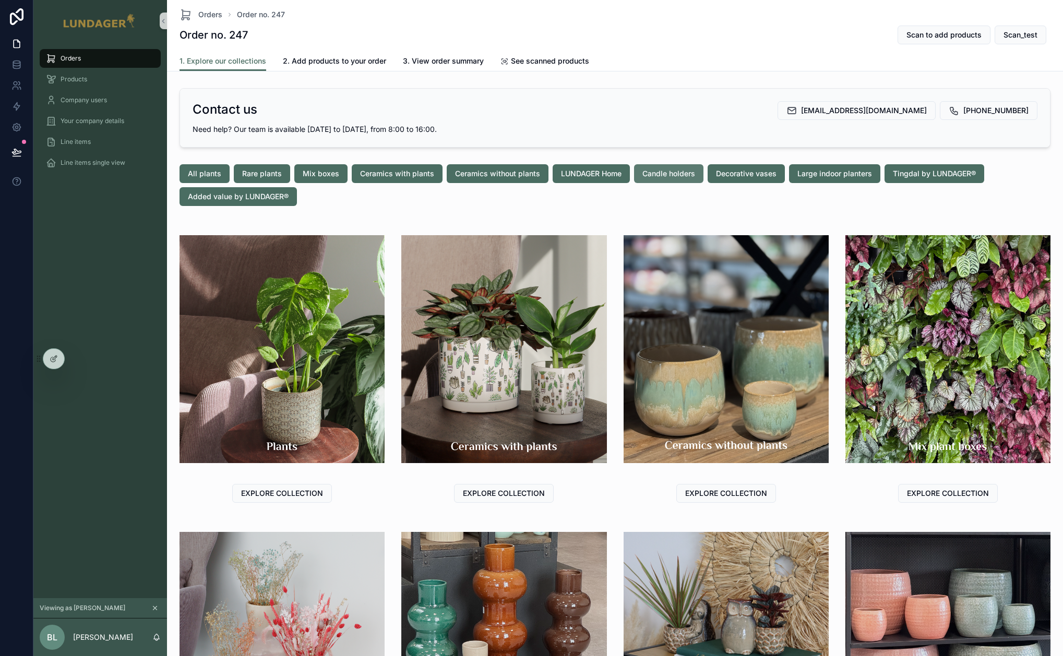
click at [690, 178] on span "Candle holders" at bounding box center [668, 174] width 53 height 10
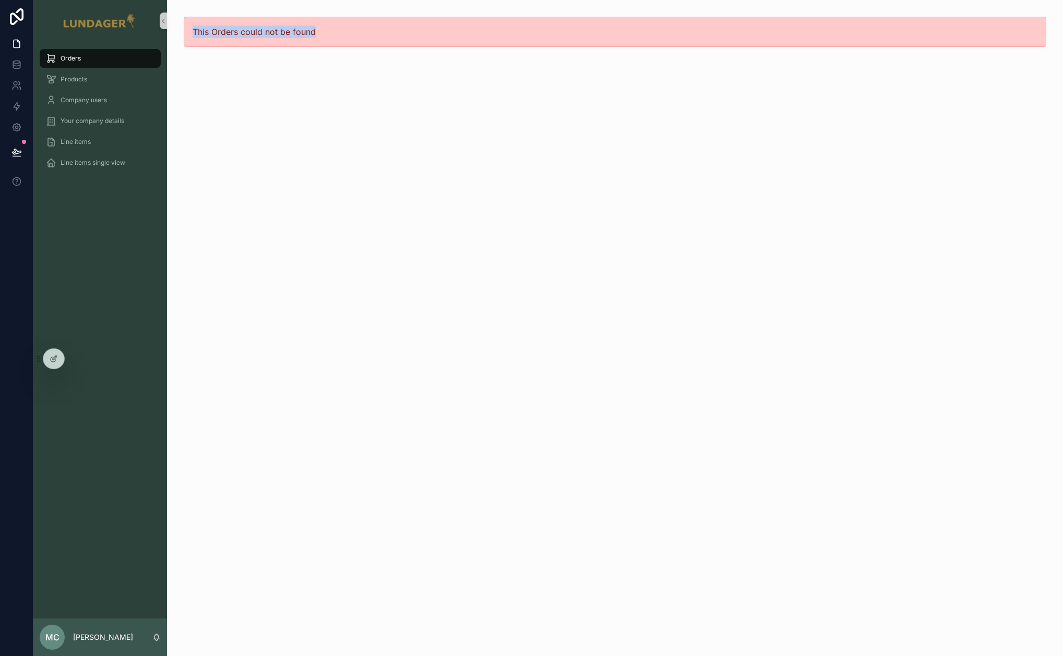
drag, startPoint x: 190, startPoint y: 31, endPoint x: 378, endPoint y: 39, distance: 187.5
click at [378, 39] on div "This Orders could not be found" at bounding box center [615, 32] width 862 height 30
click at [349, 37] on div "This Orders could not be found" at bounding box center [615, 32] width 862 height 30
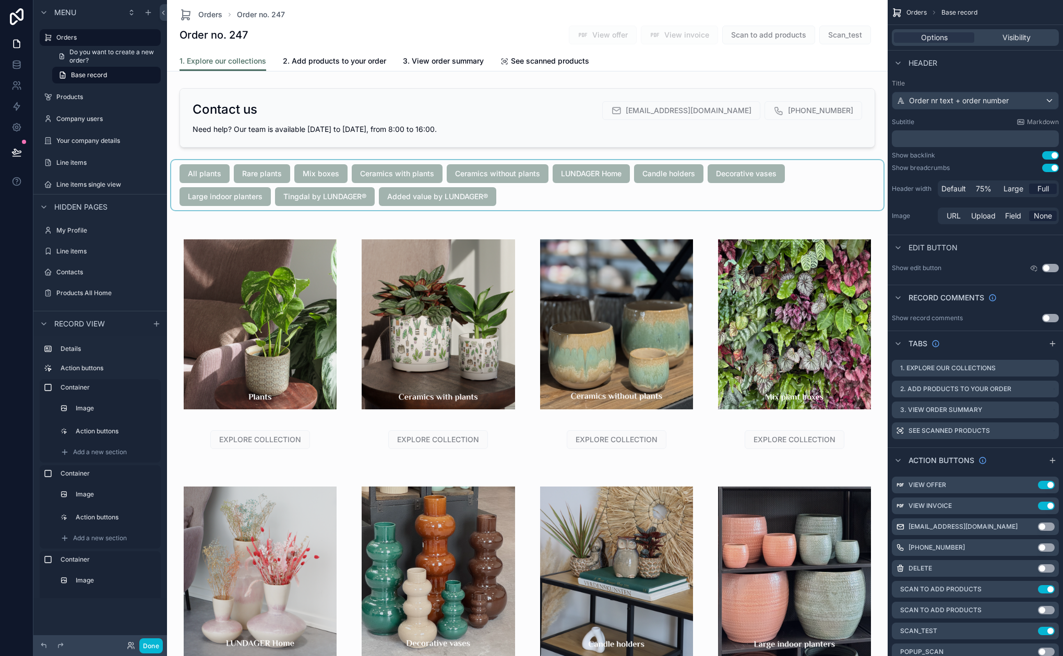
click at [617, 194] on div "scrollable content" at bounding box center [527, 185] width 712 height 50
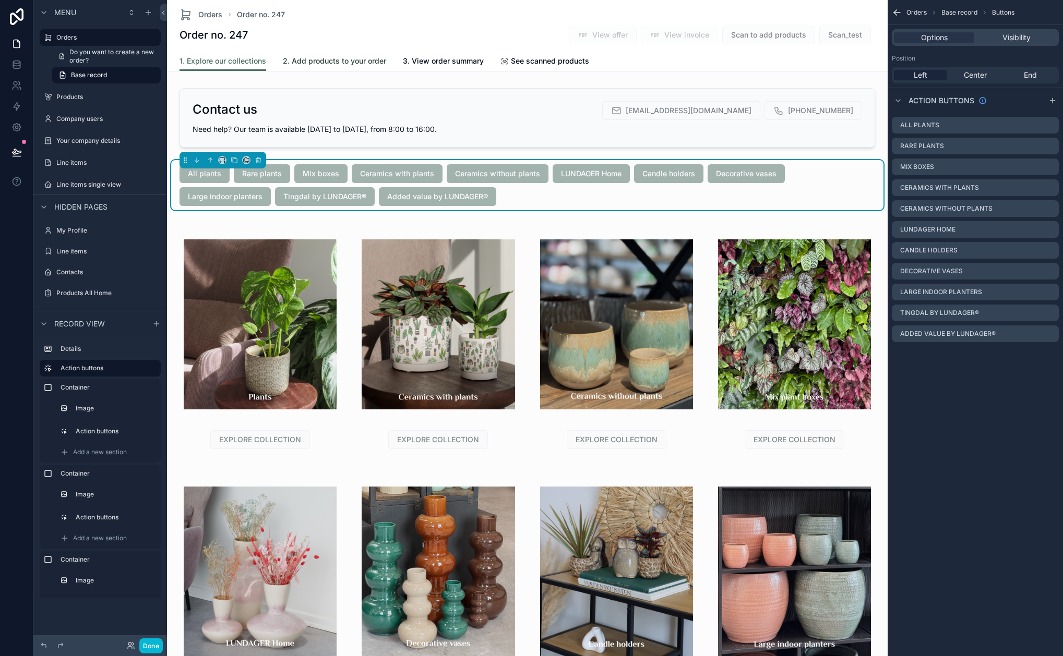
click at [293, 62] on span "2. Add products to your order" at bounding box center [334, 61] width 103 height 10
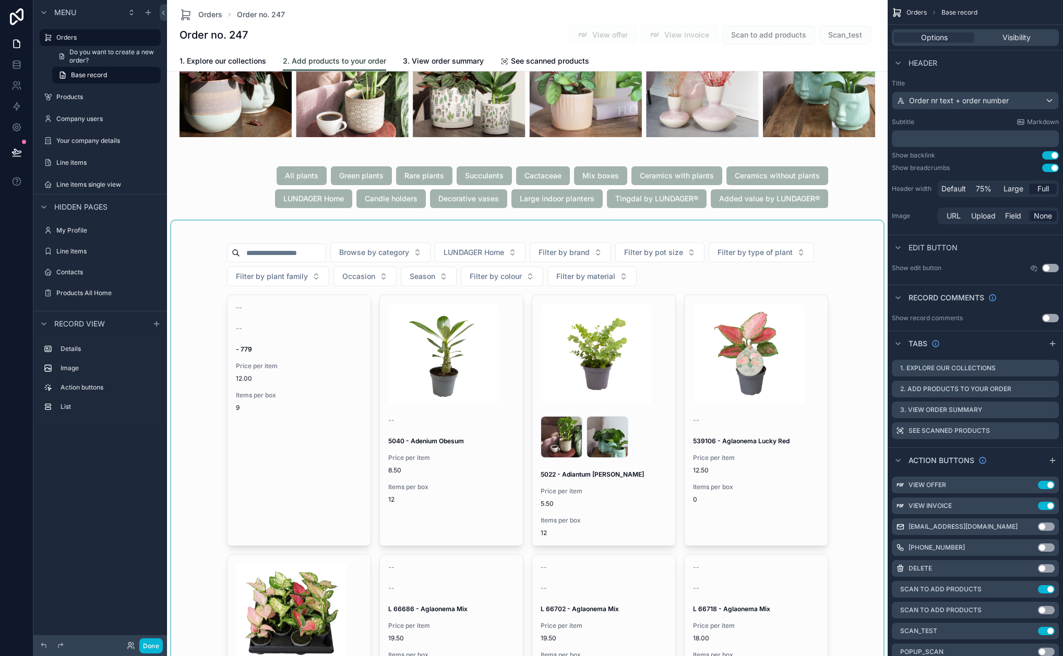
scroll to position [184, 0]
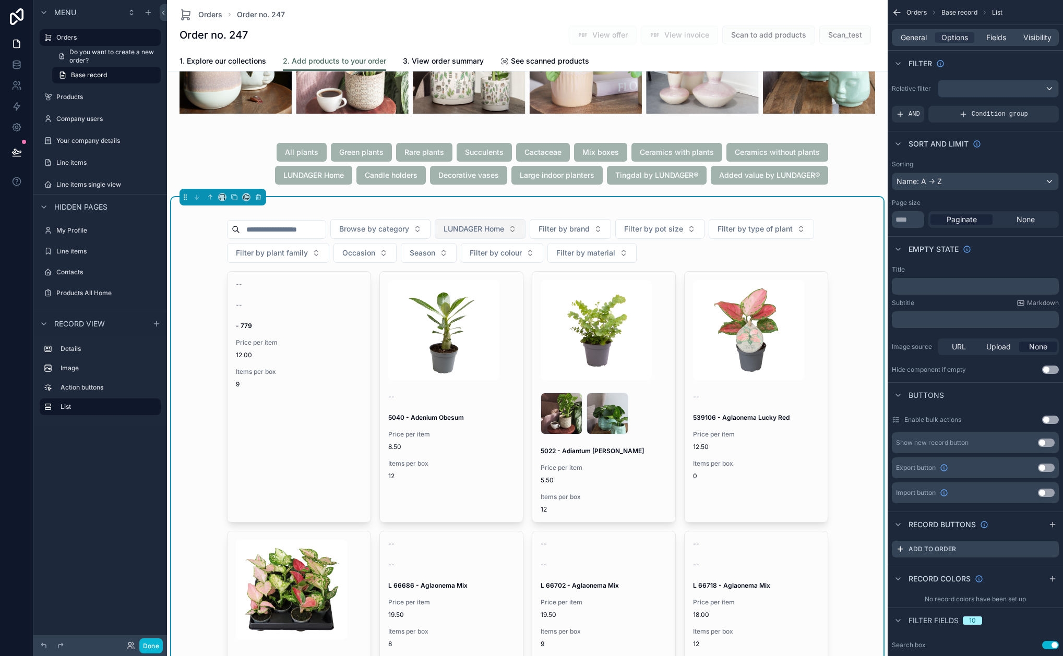
click at [498, 226] on span "LUNDAGER Home" at bounding box center [473, 229] width 61 height 10
click at [470, 288] on span "Candle holders" at bounding box center [456, 287] width 51 height 10
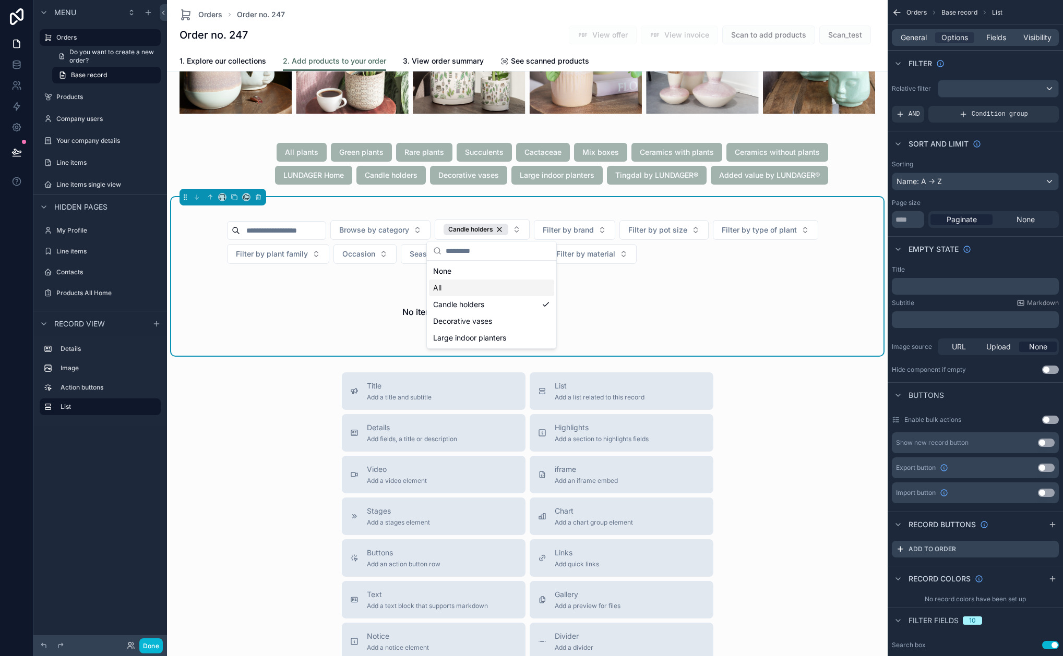
click at [851, 441] on div "Title Add a title and subtitle List Add a list related to this record Details A…" at bounding box center [527, 558] width 721 height 371
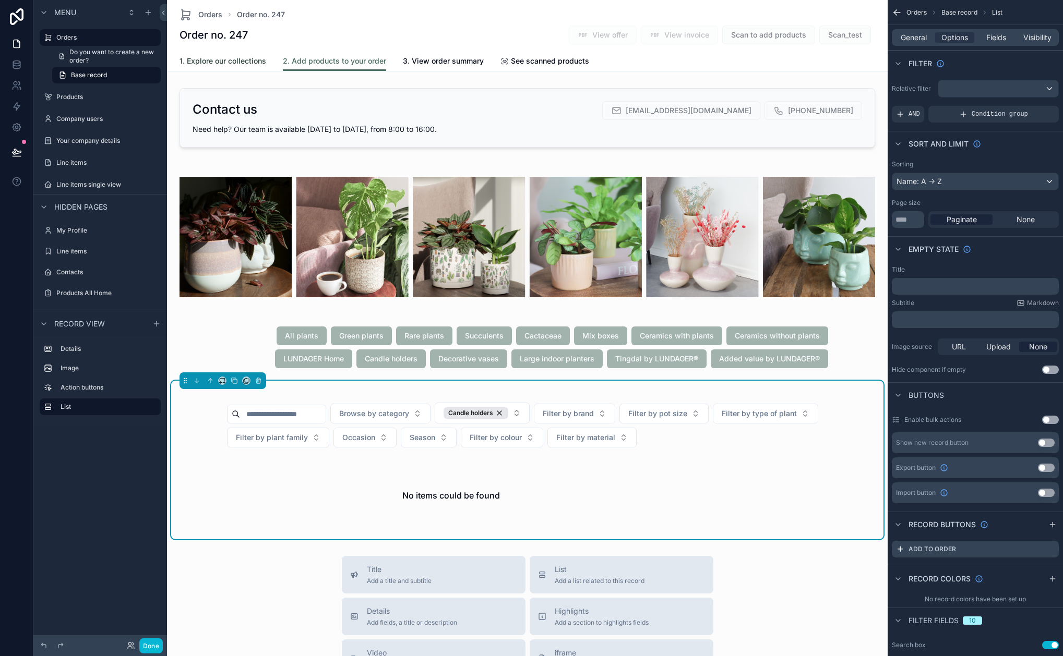
click at [222, 56] on span "1. Explore our collections" at bounding box center [222, 61] width 87 height 10
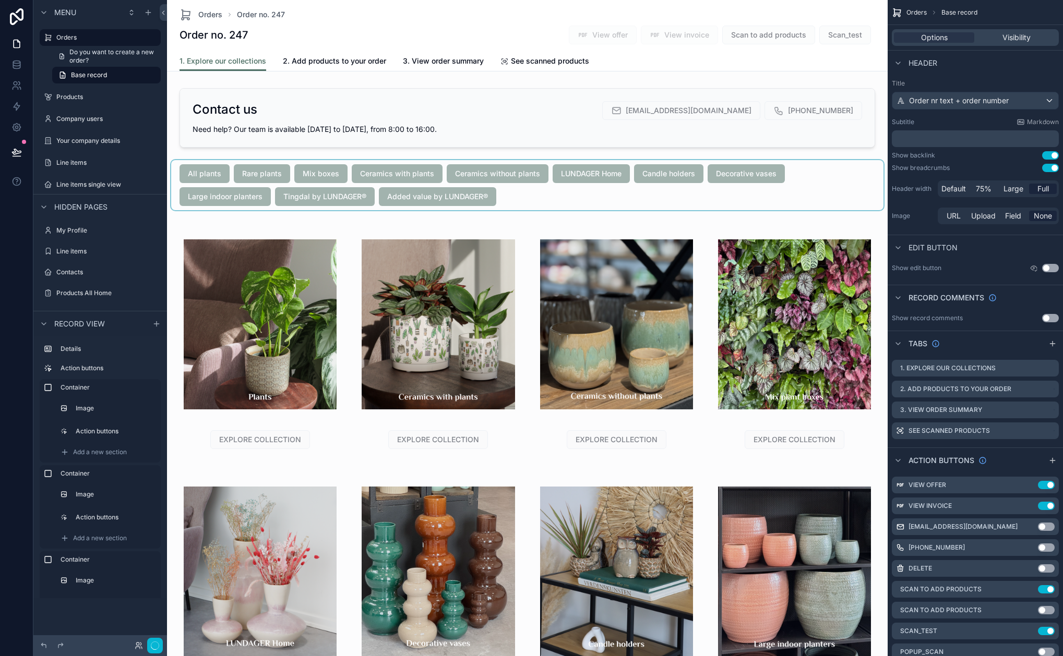
click at [500, 175] on div "scrollable content" at bounding box center [527, 185] width 712 height 50
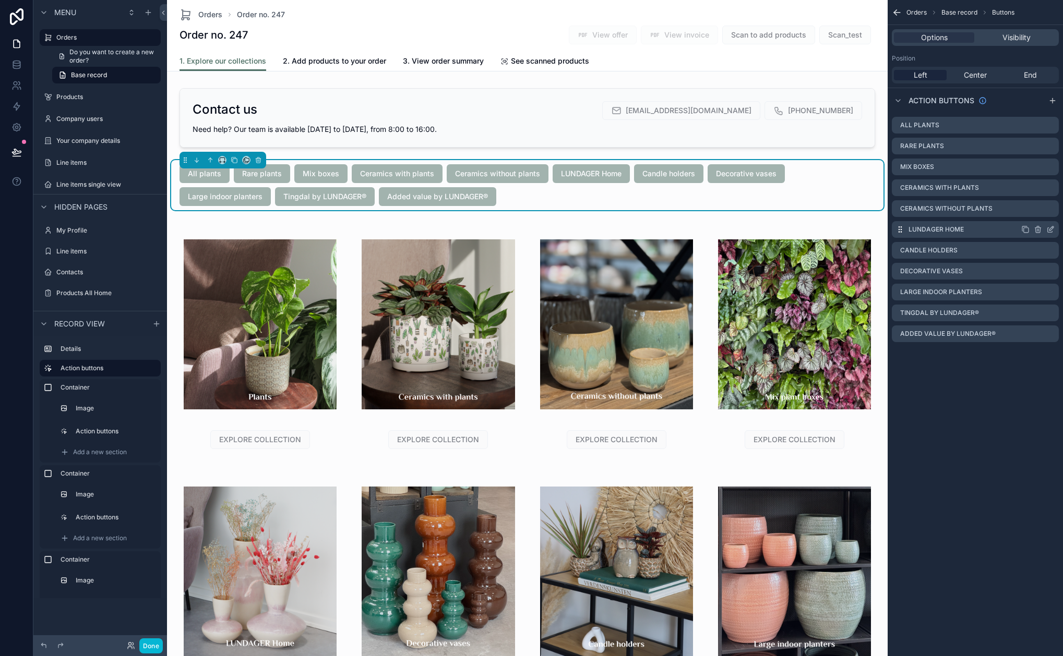
click at [1050, 231] on icon "scrollable content" at bounding box center [1050, 229] width 8 height 8
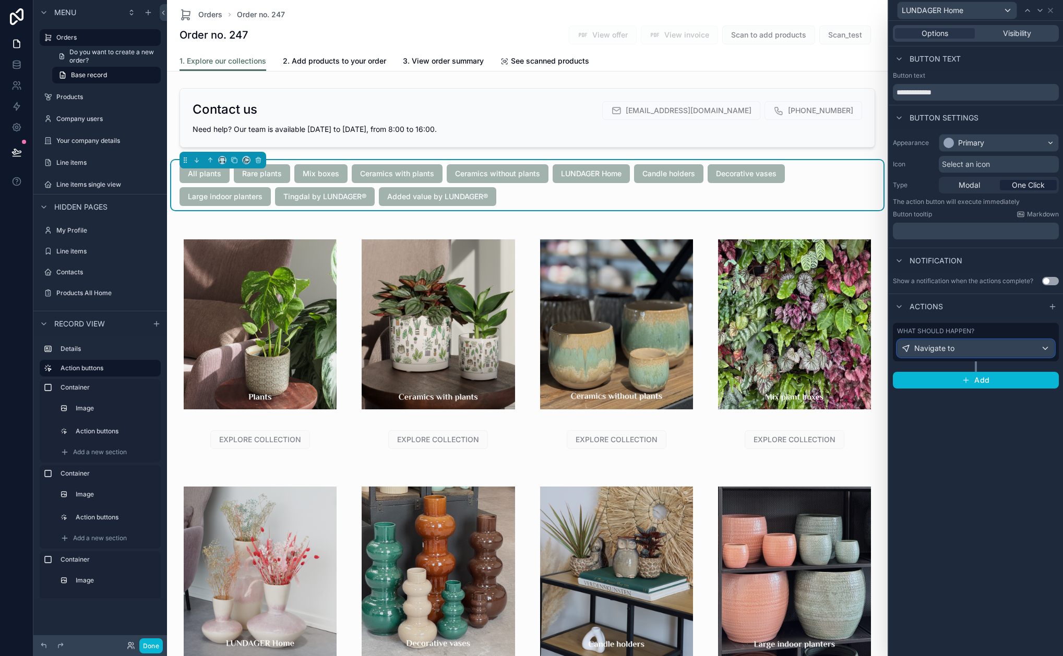
click at [942, 342] on div "Navigate to" at bounding box center [975, 348] width 157 height 17
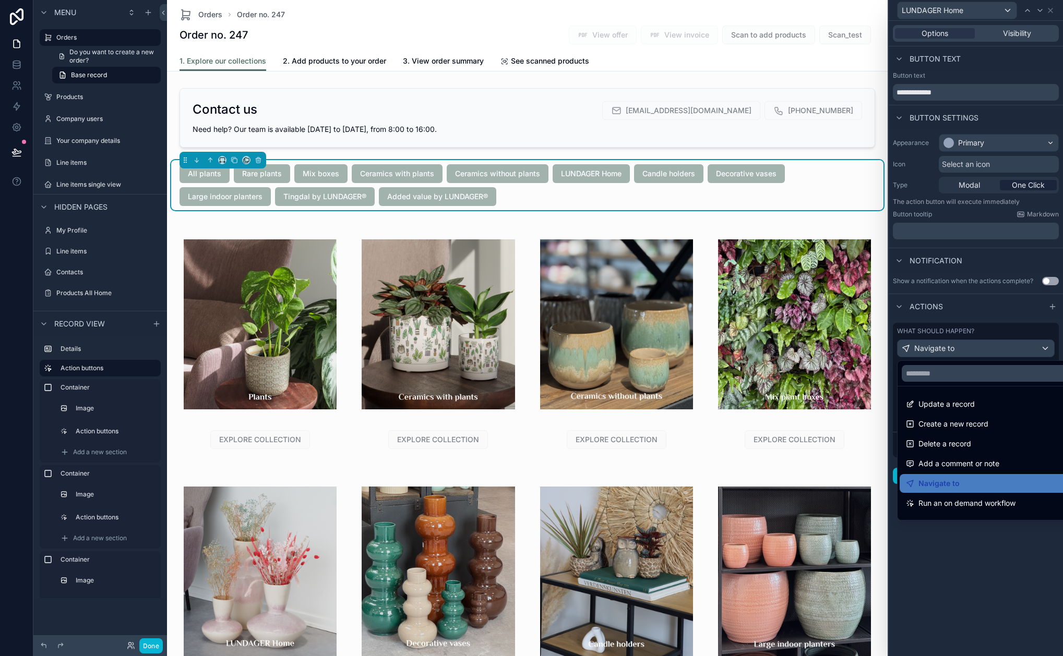
click at [950, 347] on div at bounding box center [976, 328] width 174 height 656
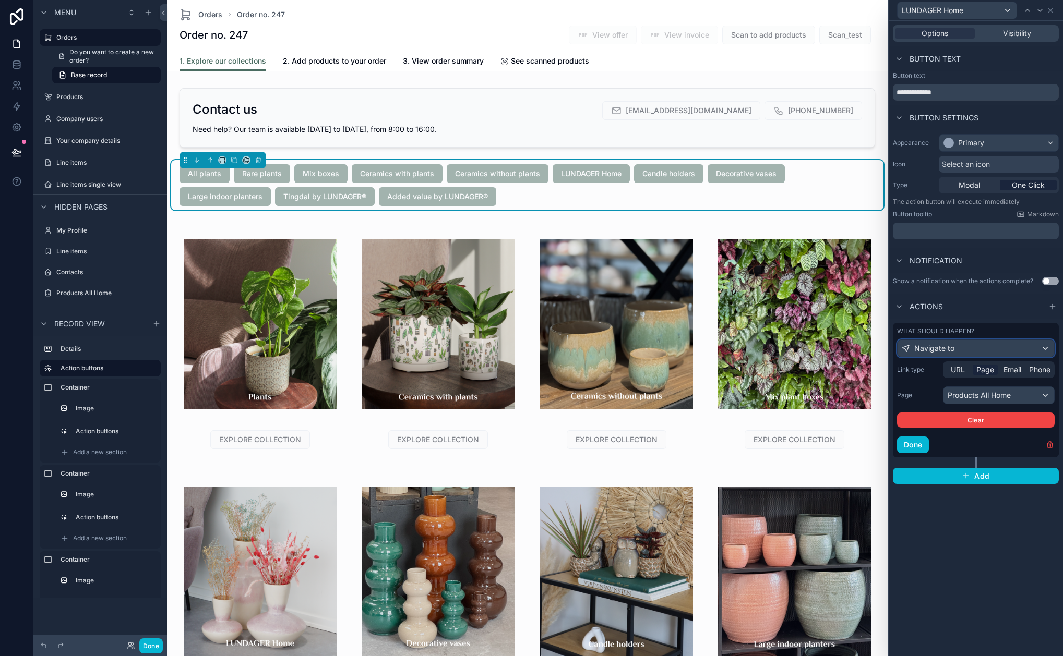
click at [979, 346] on div "Navigate to" at bounding box center [975, 348] width 157 height 17
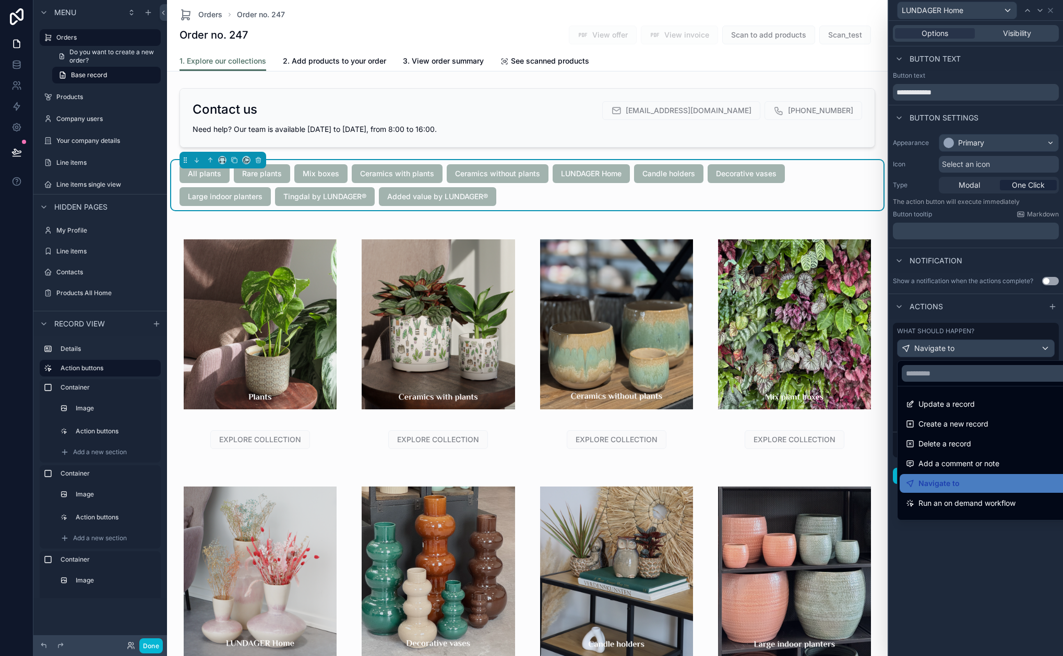
click at [1050, 12] on div at bounding box center [976, 328] width 174 height 656
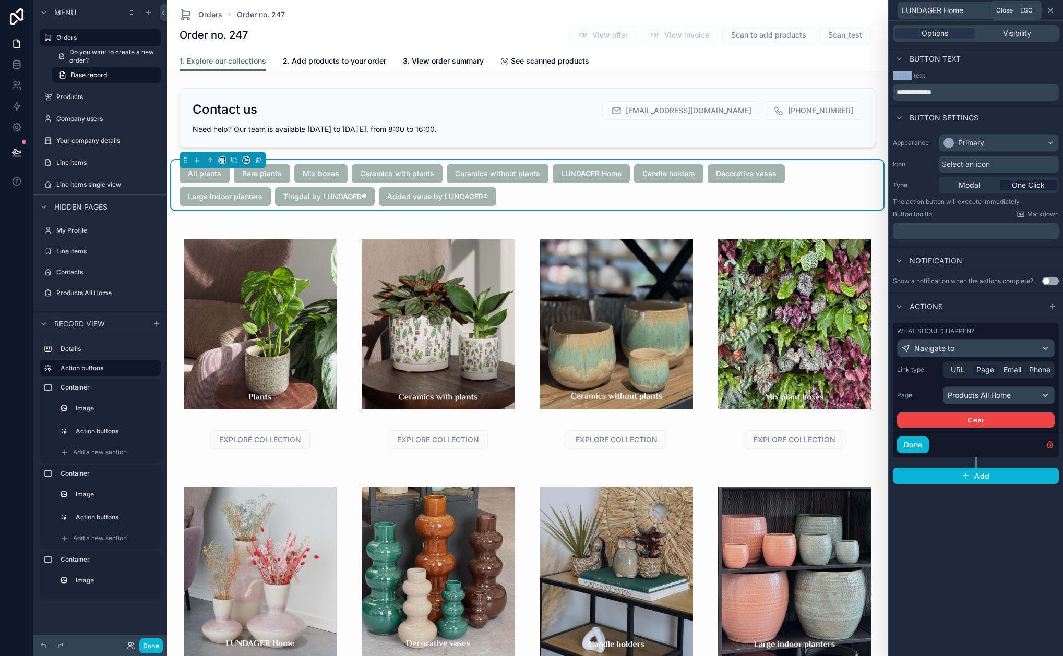
click at [1051, 11] on icon at bounding box center [1050, 10] width 8 height 8
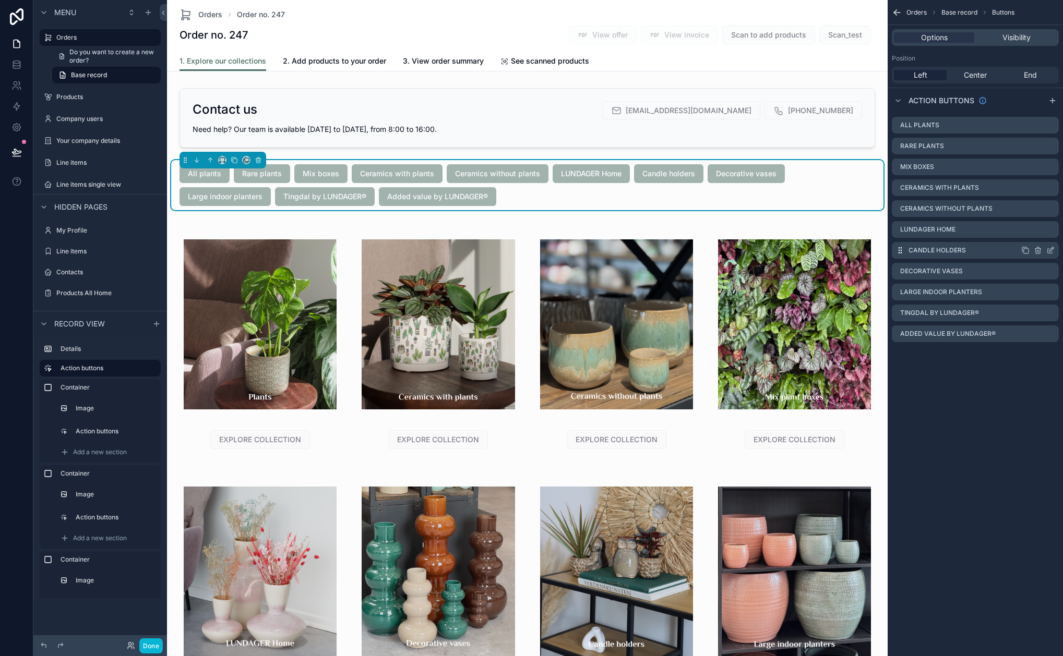
click at [1052, 252] on icon "scrollable content" at bounding box center [1050, 250] width 8 height 8
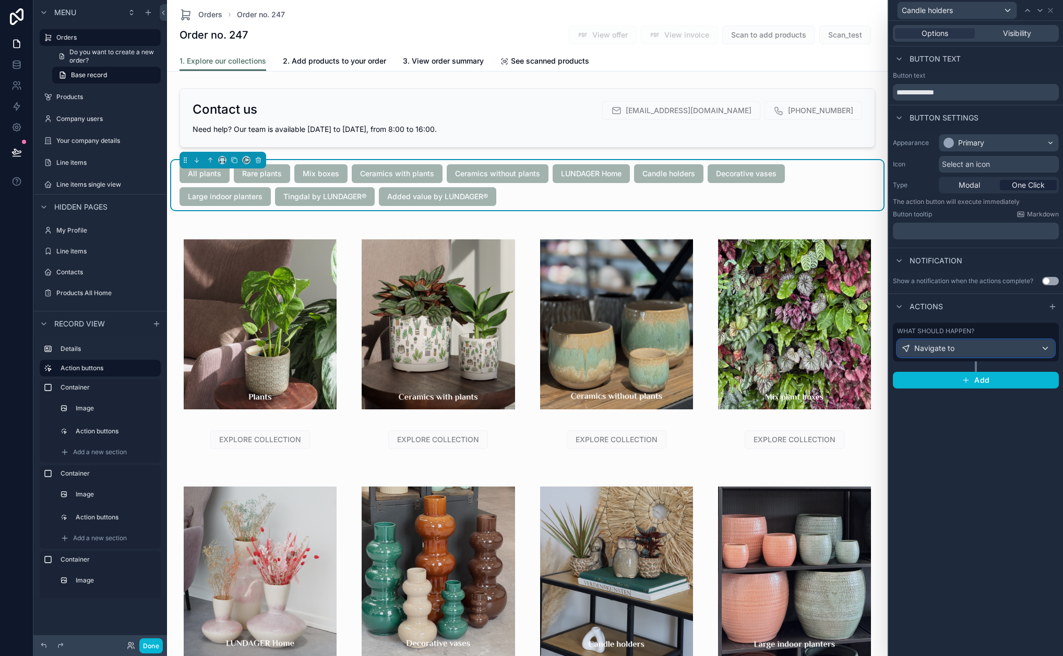
click at [1007, 345] on div "Navigate to" at bounding box center [975, 348] width 157 height 17
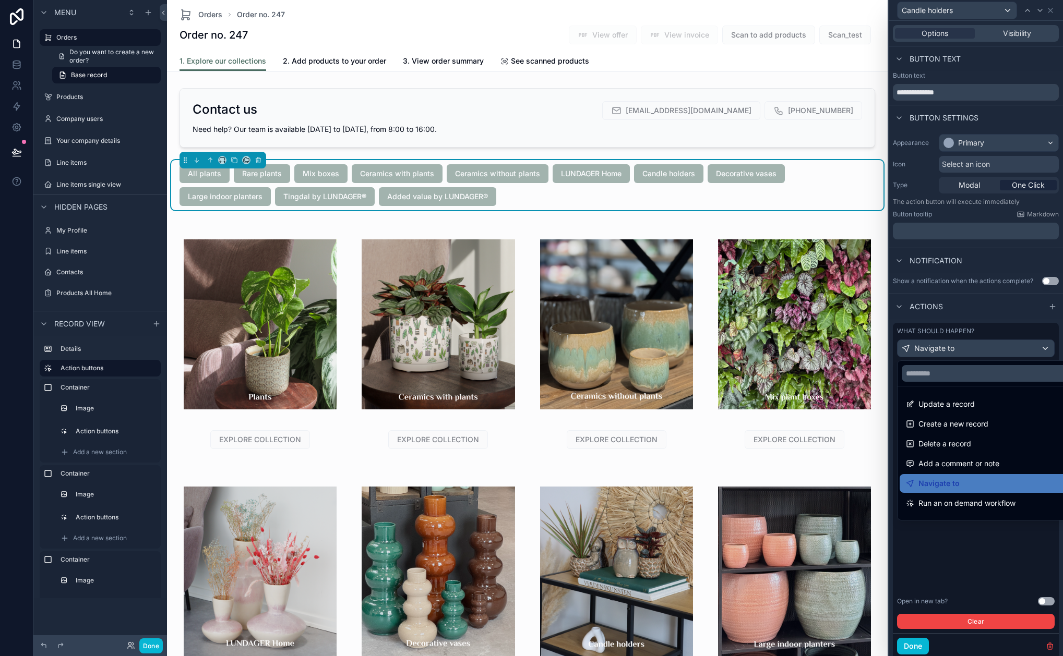
click at [1013, 347] on div at bounding box center [976, 328] width 174 height 656
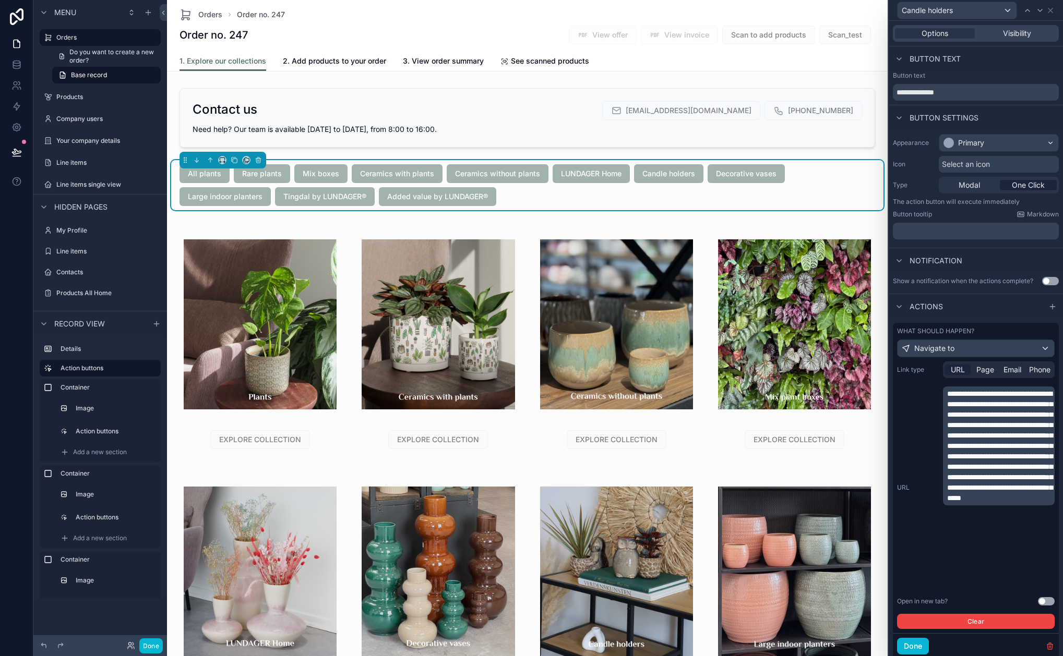
click at [992, 478] on span "**********" at bounding box center [999, 446] width 105 height 112
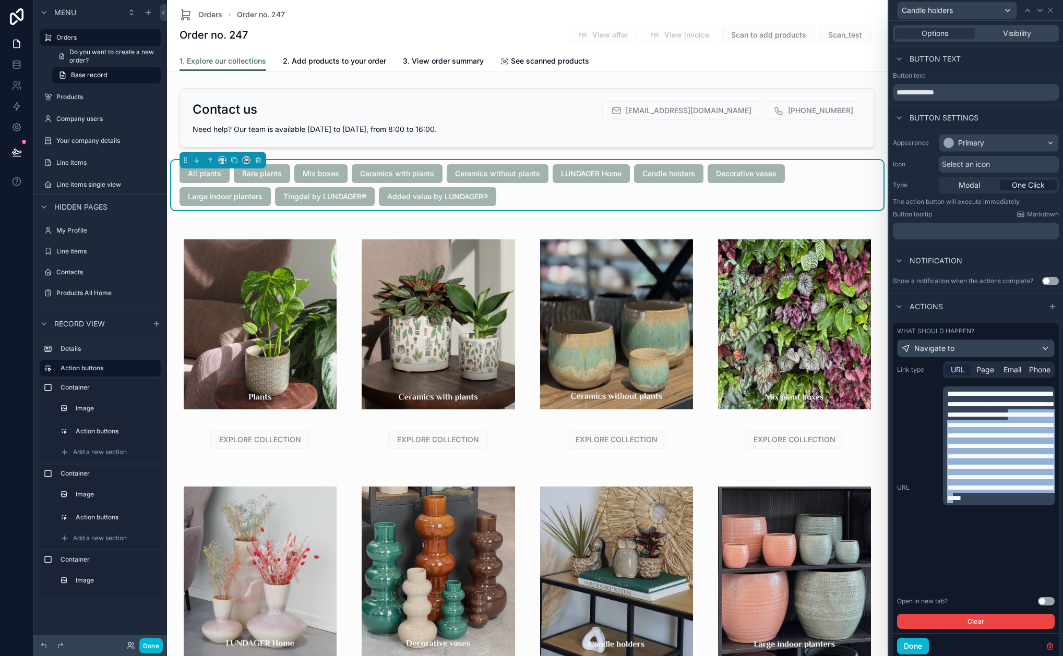
click at [992, 478] on span "**********" at bounding box center [999, 446] width 105 height 112
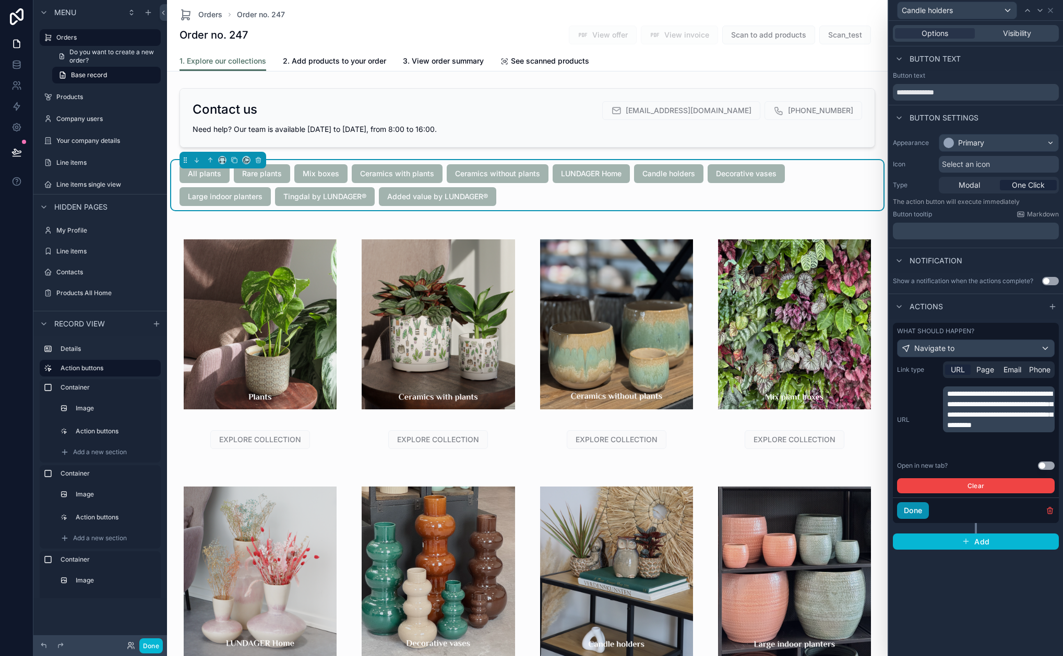
click at [914, 508] on button "Done" at bounding box center [913, 510] width 32 height 17
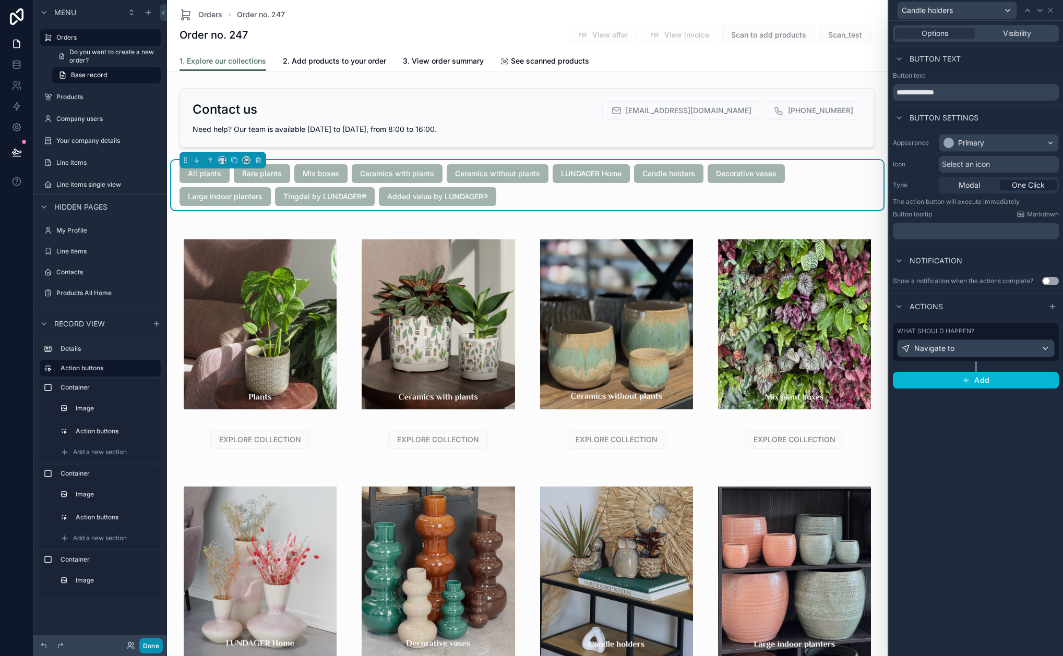
click at [151, 650] on button "Done" at bounding box center [150, 646] width 23 height 15
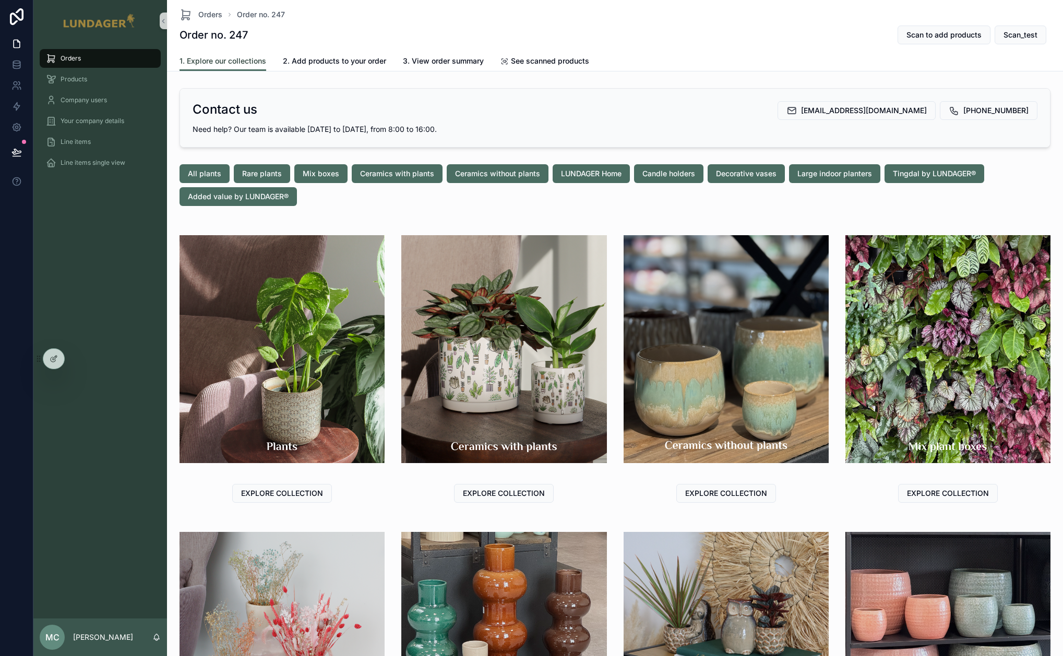
click at [242, 58] on span "1. Explore our collections" at bounding box center [222, 61] width 87 height 10
click at [675, 174] on span "Candle holders" at bounding box center [668, 174] width 53 height 10
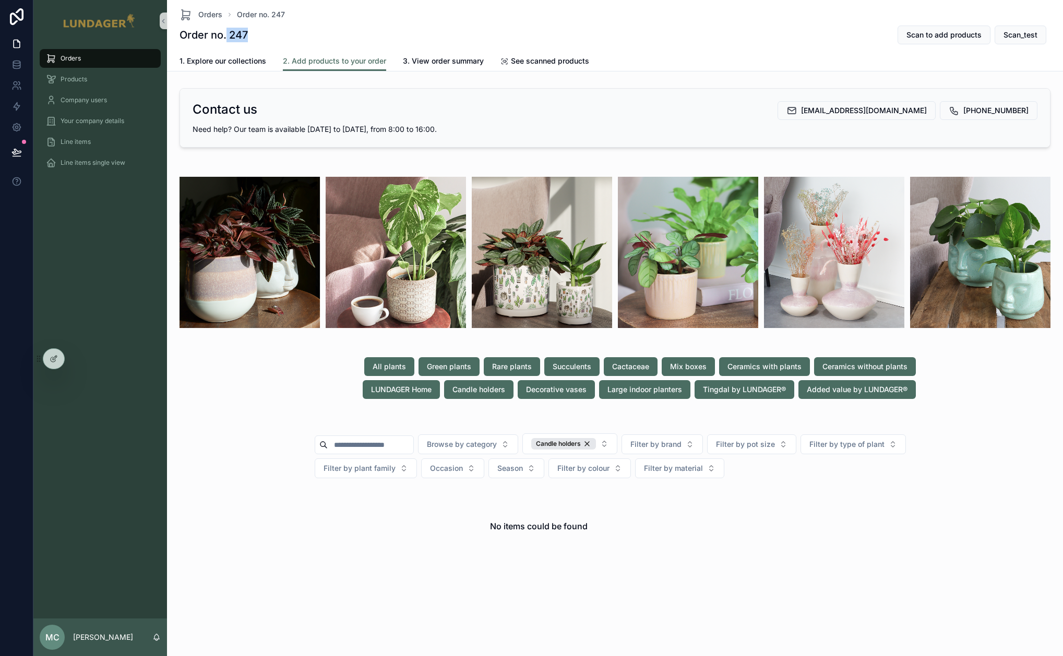
drag, startPoint x: 227, startPoint y: 35, endPoint x: 270, endPoint y: 35, distance: 42.8
click at [270, 35] on div "Order no. 247 Scan to add products Scan_test" at bounding box center [614, 35] width 871 height 20
click at [274, 40] on div "Order no. 247 Scan to add products Scan_test" at bounding box center [614, 35] width 871 height 20
click at [216, 62] on span "1. Explore our collections" at bounding box center [222, 61] width 87 height 10
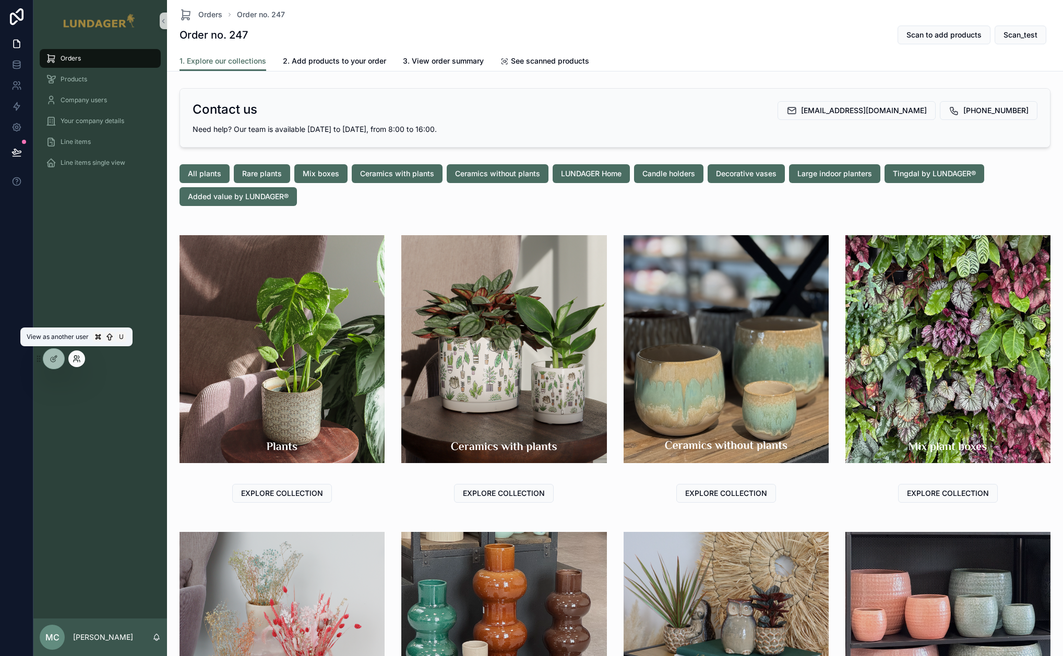
click at [75, 356] on icon at bounding box center [75, 357] width 3 height 3
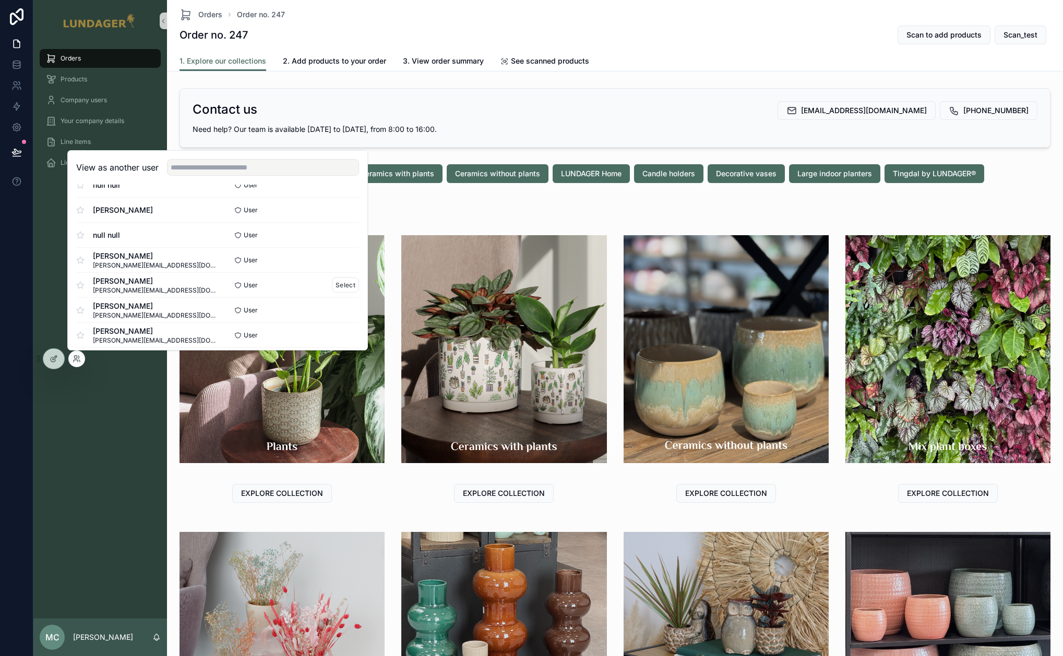
scroll to position [110, 0]
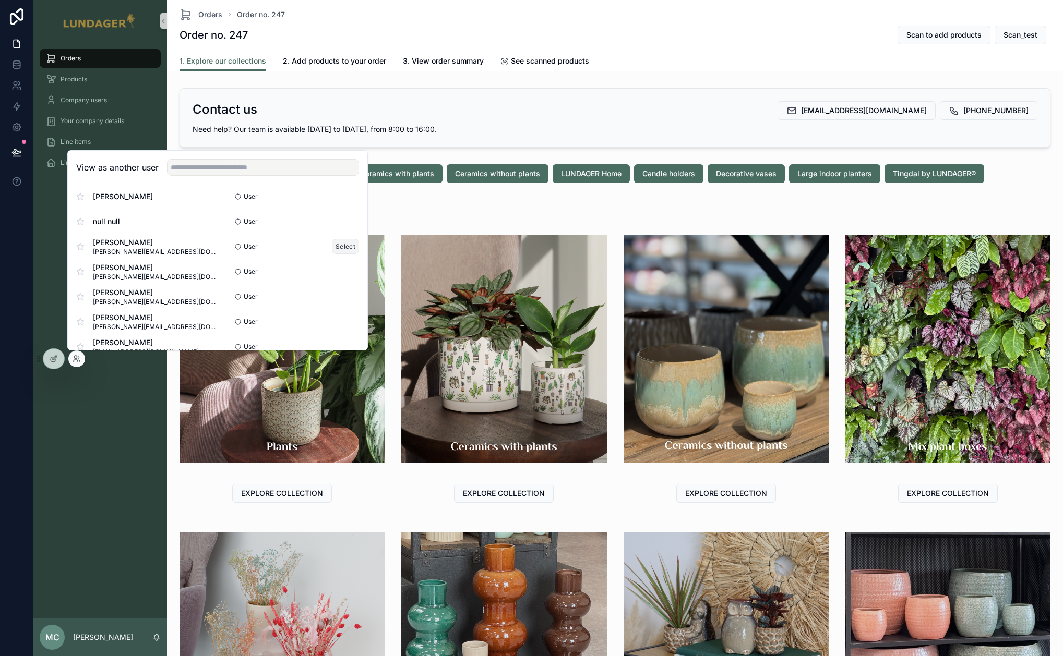
click at [338, 245] on button "Select" at bounding box center [345, 246] width 27 height 15
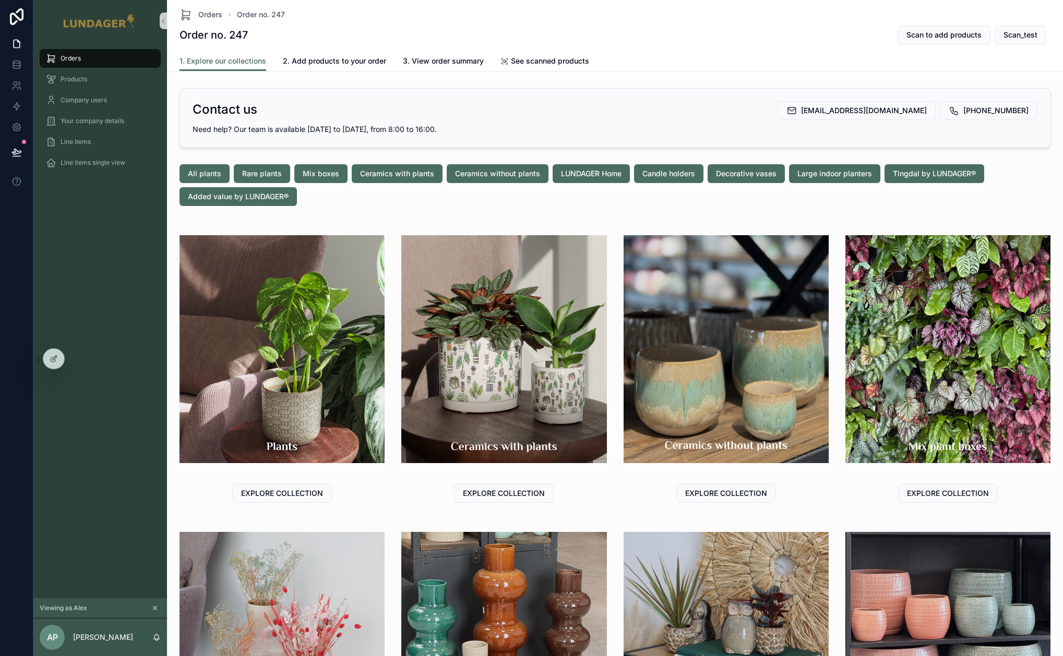
click at [107, 54] on div "Orders" at bounding box center [100, 58] width 109 height 17
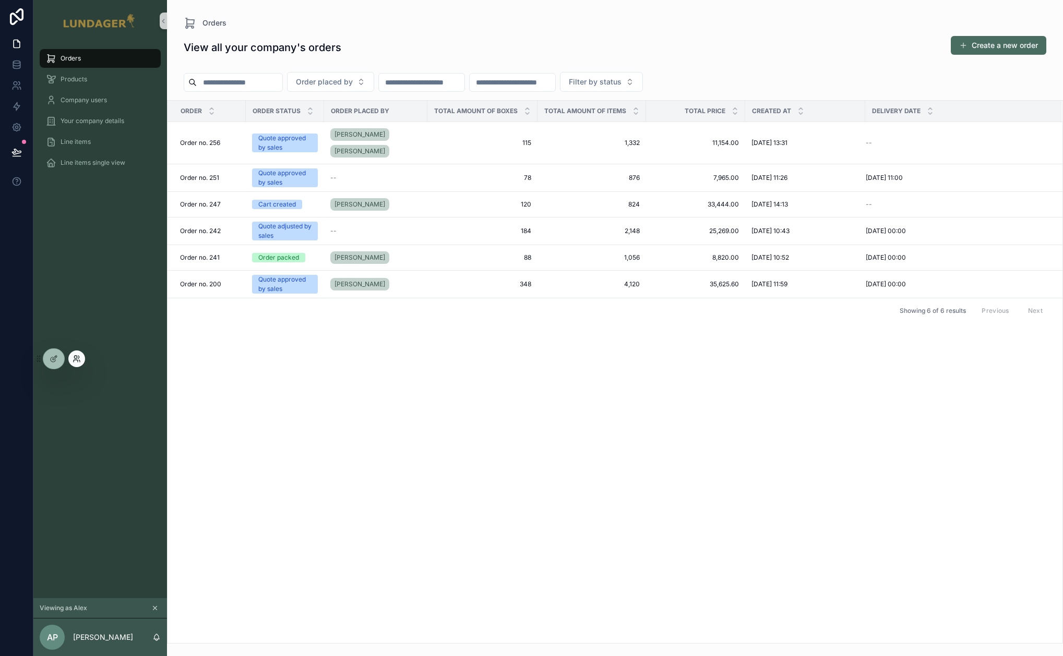
click at [73, 358] on icon at bounding box center [77, 359] width 8 height 8
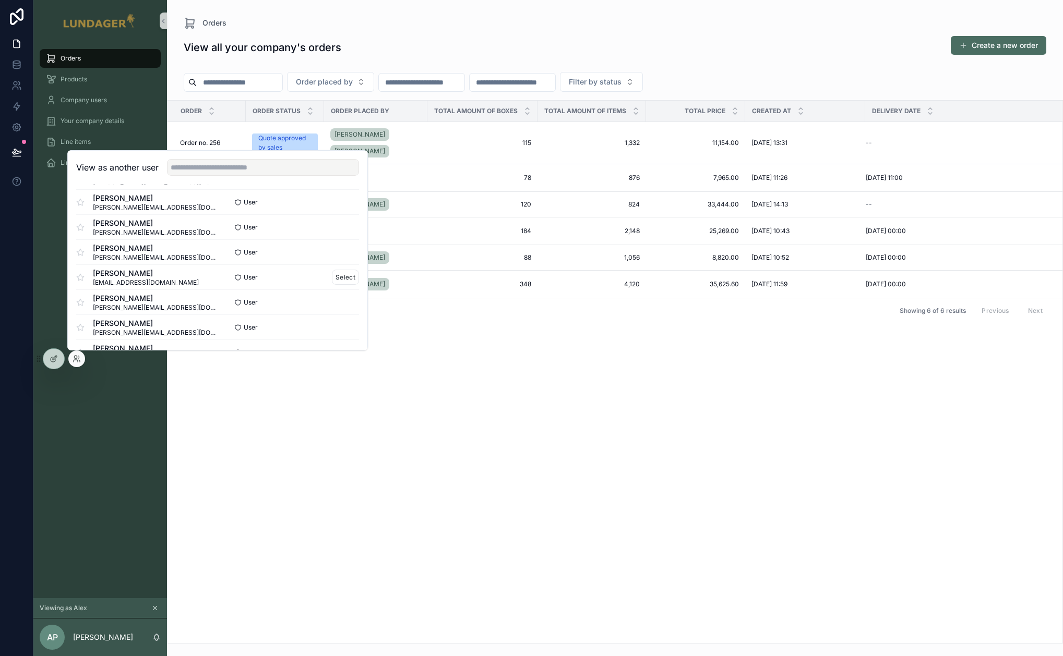
scroll to position [208, 0]
click at [353, 275] on div "[PERSON_NAME] [EMAIL_ADDRESS][DOMAIN_NAME] Team Admin Select [PERSON_NAME] [PER…" at bounding box center [217, 210] width 299 height 467
click at [332, 272] on button "Select" at bounding box center [345, 273] width 27 height 15
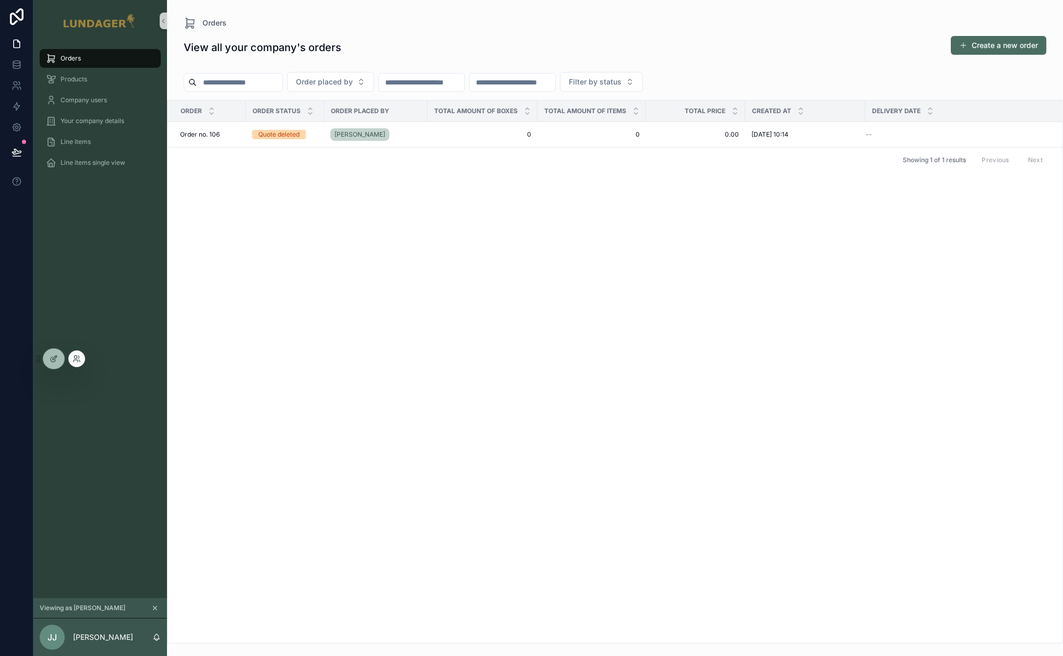
click at [70, 357] on div at bounding box center [76, 359] width 17 height 17
click at [80, 359] on icon at bounding box center [77, 359] width 8 height 8
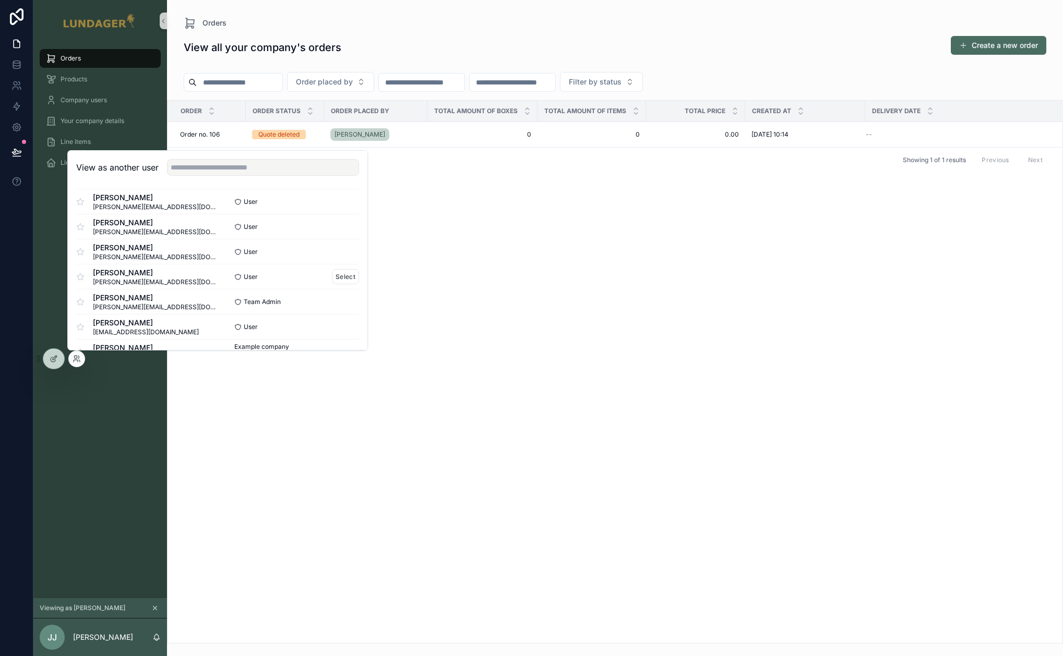
scroll to position [302, 0]
click at [338, 226] on button "Select" at bounding box center [345, 229] width 27 height 15
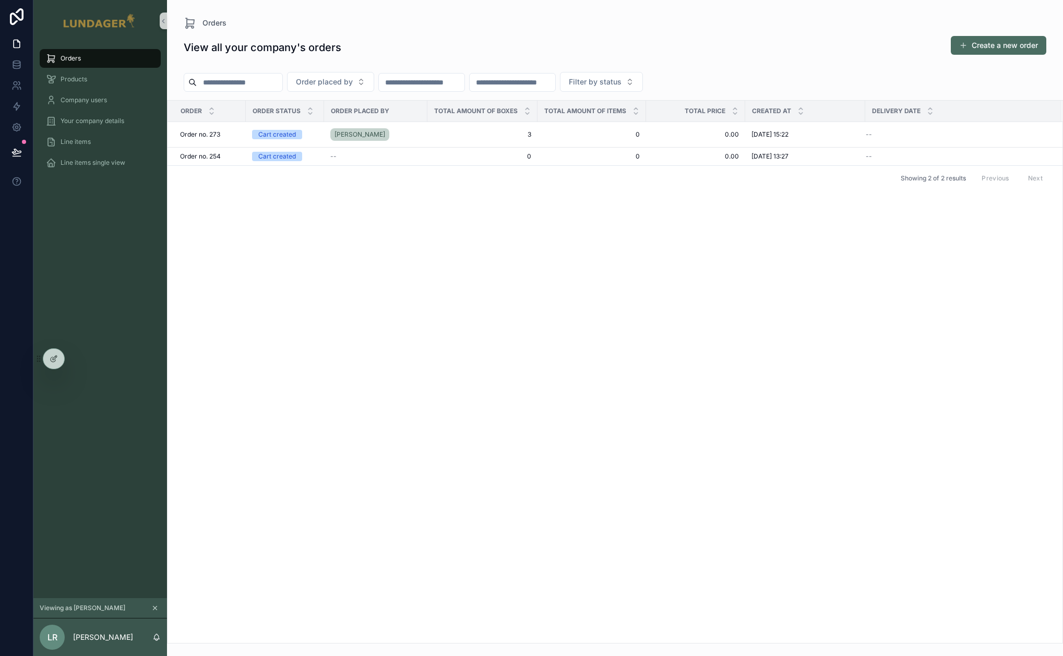
click at [294, 238] on div "Order Order status Order placed by Total amount of boxes Total amount of items …" at bounding box center [614, 372] width 895 height 543
click at [233, 135] on div "Order no. 273 Order no. 273" at bounding box center [209, 134] width 59 height 8
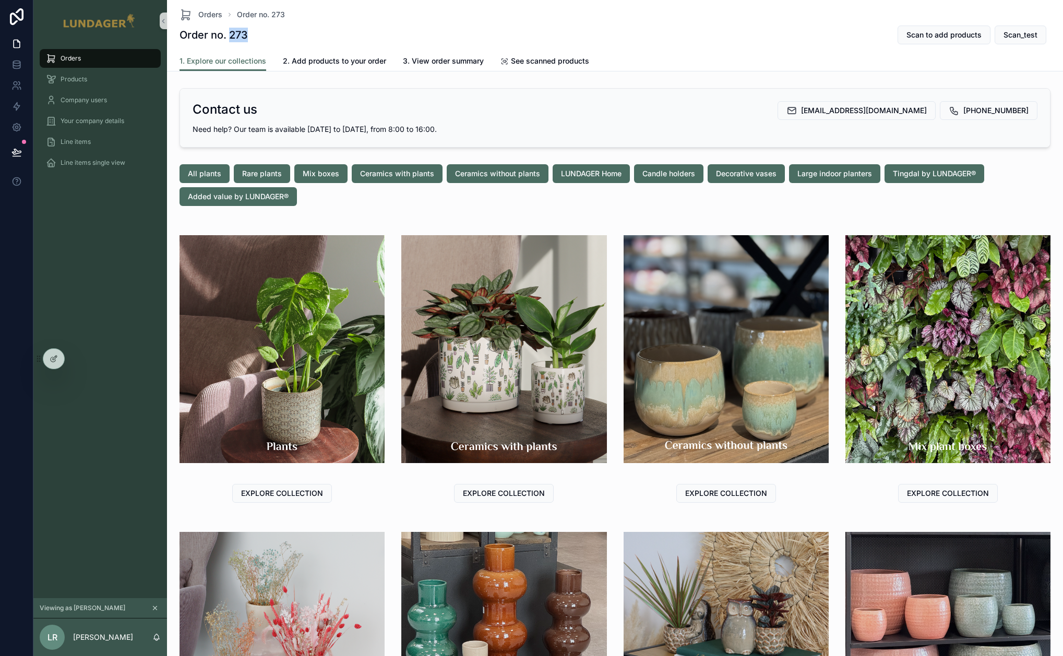
drag, startPoint x: 256, startPoint y: 33, endPoint x: 230, endPoint y: 32, distance: 26.1
click at [230, 32] on div "Order no. 273 Scan to add products Scan_test" at bounding box center [614, 35] width 871 height 20
click at [290, 37] on div "Order no. 273 Scan to add products Scan_test" at bounding box center [614, 35] width 871 height 20
click at [656, 174] on span "Candle holders" at bounding box center [668, 174] width 53 height 10
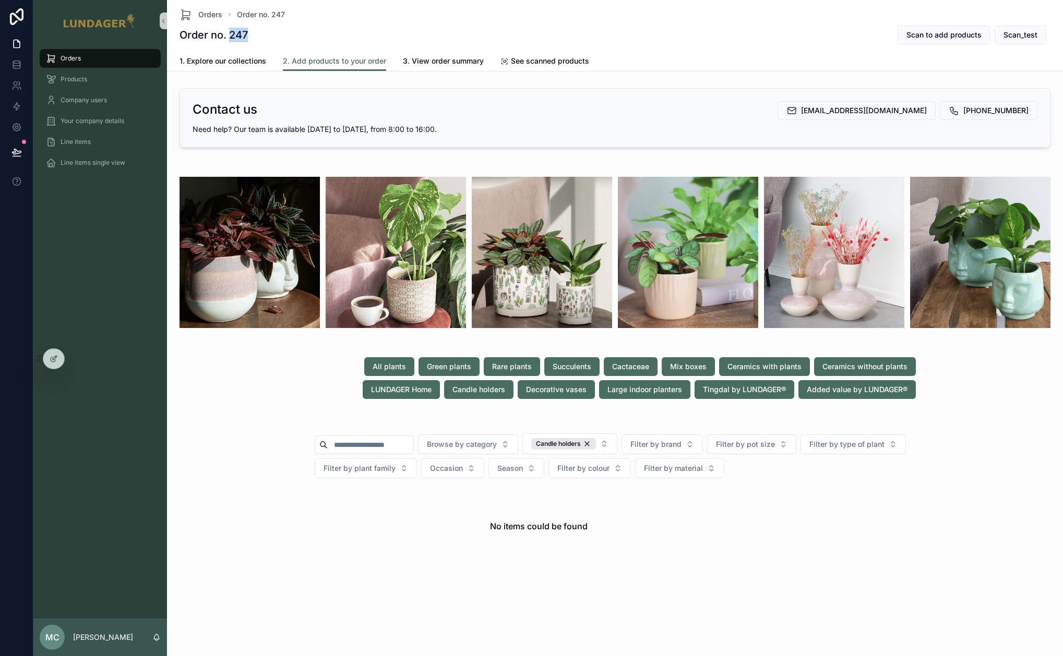
drag, startPoint x: 250, startPoint y: 39, endPoint x: 228, endPoint y: 39, distance: 22.4
click at [228, 39] on div "Order no. 247 Scan to add products Scan_test" at bounding box center [614, 35] width 871 height 20
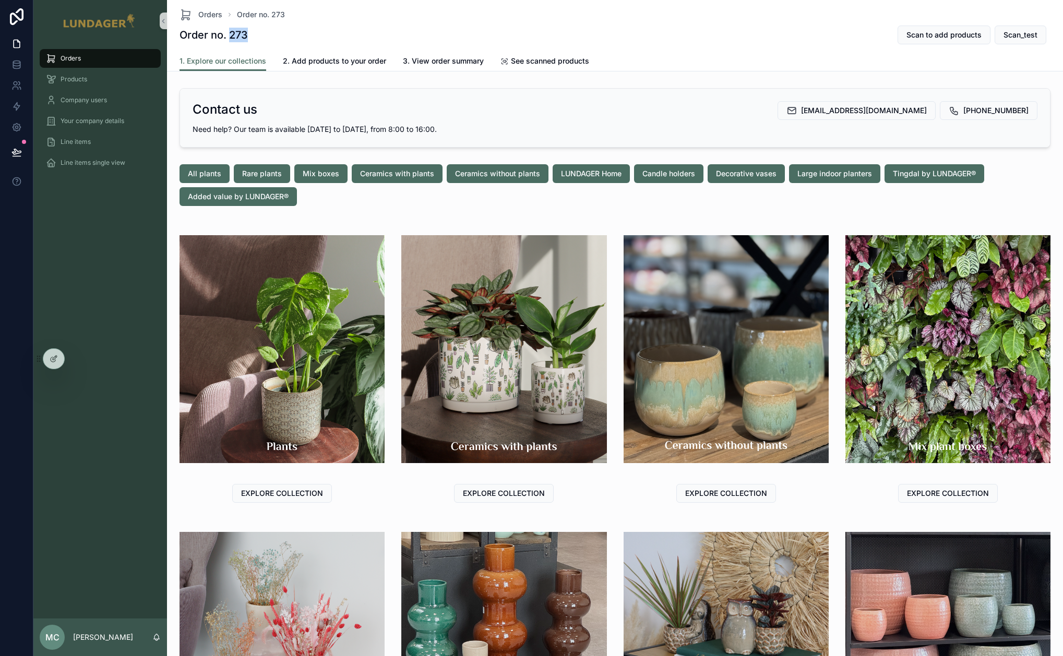
drag, startPoint x: 273, startPoint y: 36, endPoint x: 230, endPoint y: 35, distance: 42.8
click at [230, 35] on div "Order no. 273 Scan to add products Scan_test" at bounding box center [614, 35] width 871 height 20
click at [278, 33] on div "Order no. 273 Scan to add products Scan_test" at bounding box center [614, 35] width 871 height 20
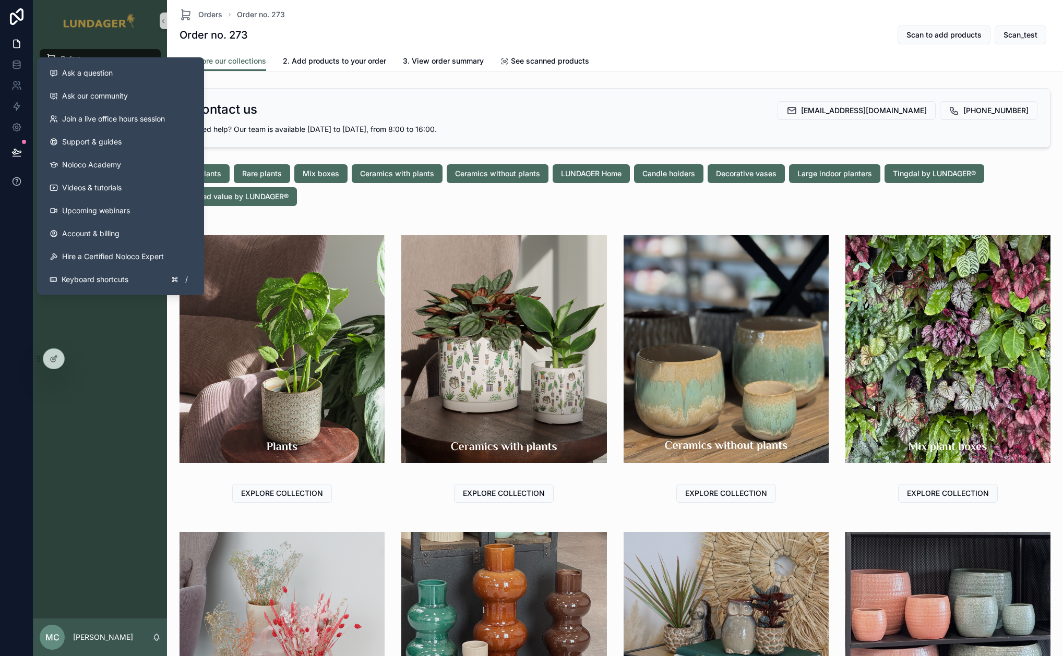
click at [18, 184] on icon at bounding box center [16, 181] width 10 height 10
click at [71, 77] on span "Ask a question" at bounding box center [87, 73] width 51 height 10
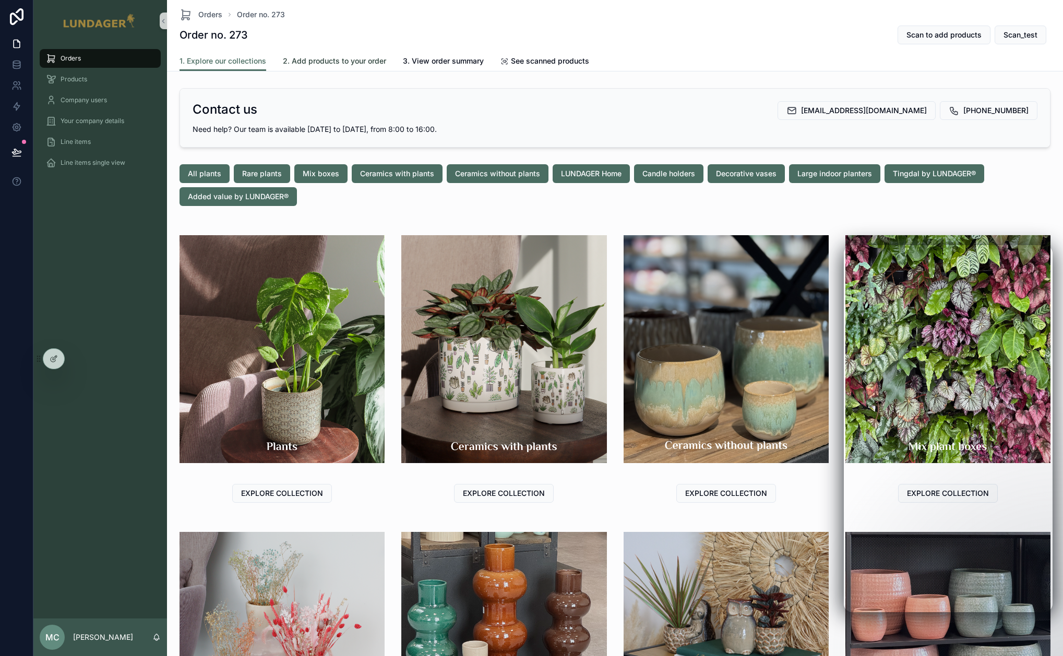
click at [304, 63] on span "2. Add products to your order" at bounding box center [334, 61] width 103 height 10
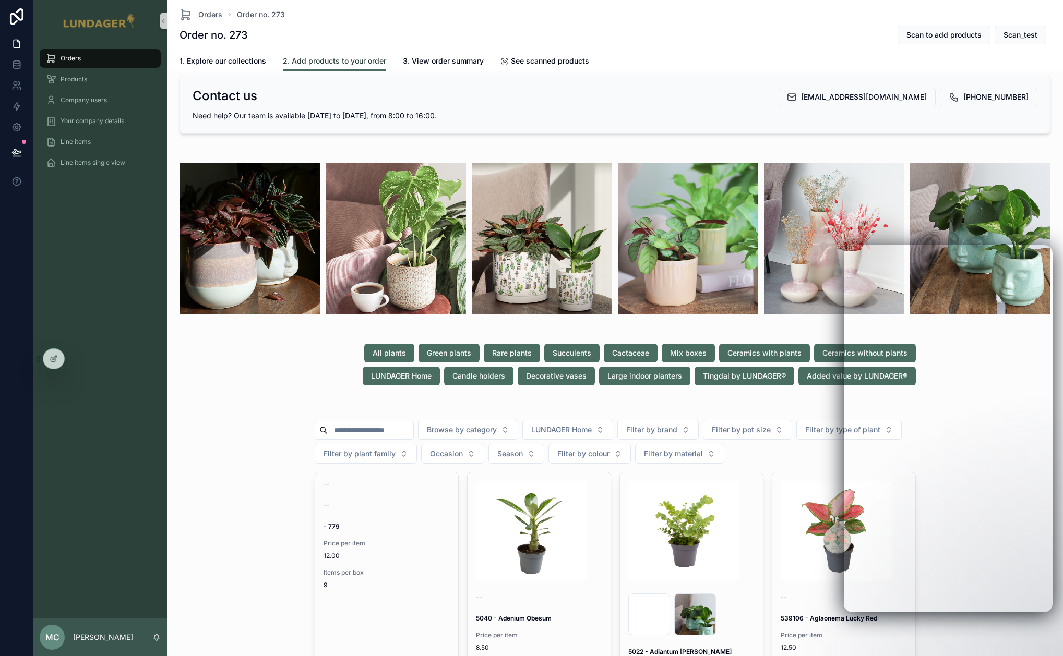
scroll to position [20, 0]
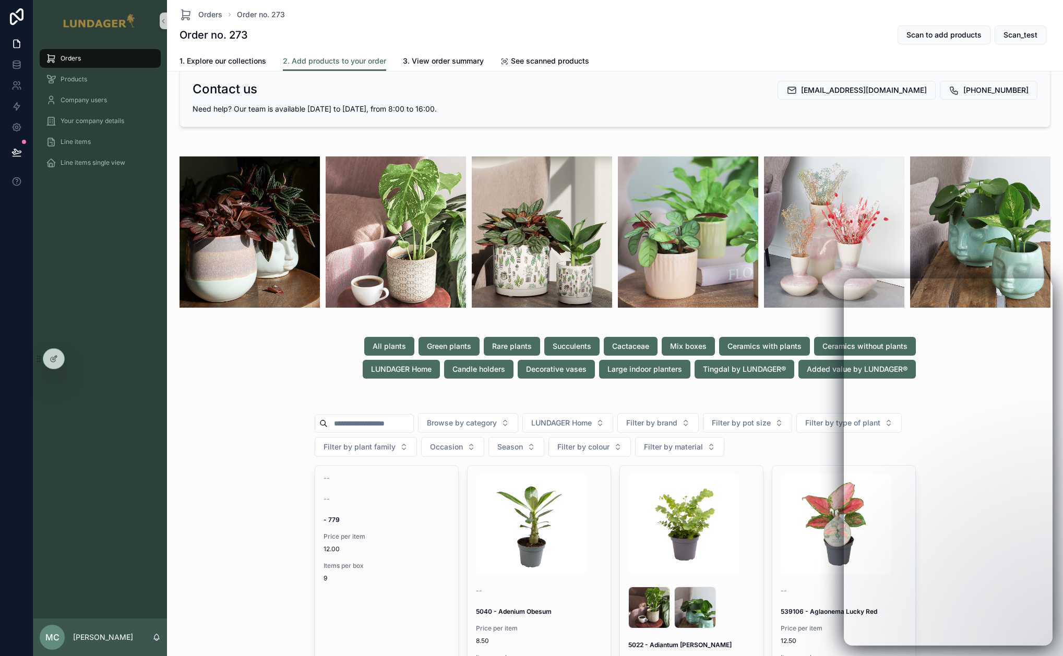
click at [254, 357] on div "All plants Green plants Rare plants Succulents Cactaceae Mix boxes Ceramics wit…" at bounding box center [614, 358] width 887 height 50
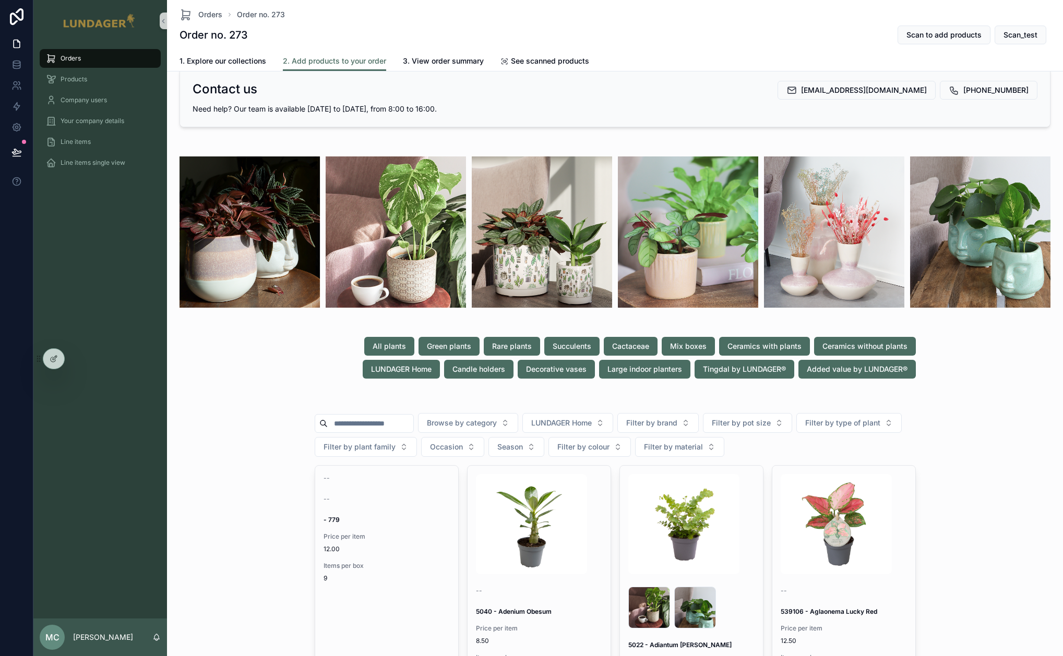
click at [225, 57] on span "1. Explore our collections" at bounding box center [222, 61] width 87 height 10
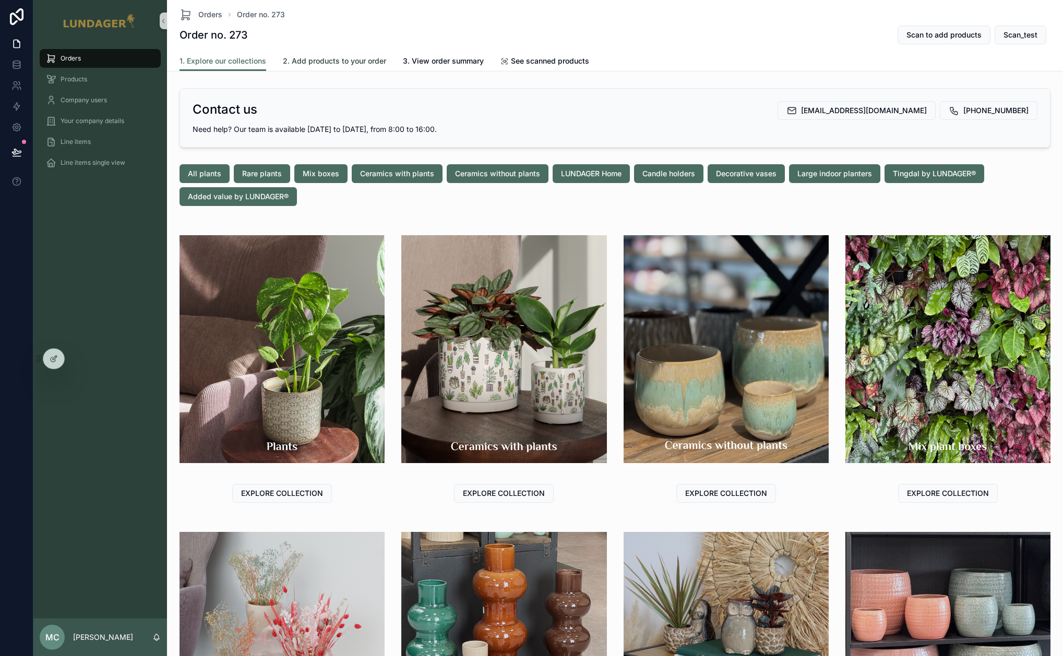
click at [304, 67] on link "2. Add products to your order" at bounding box center [334, 62] width 103 height 21
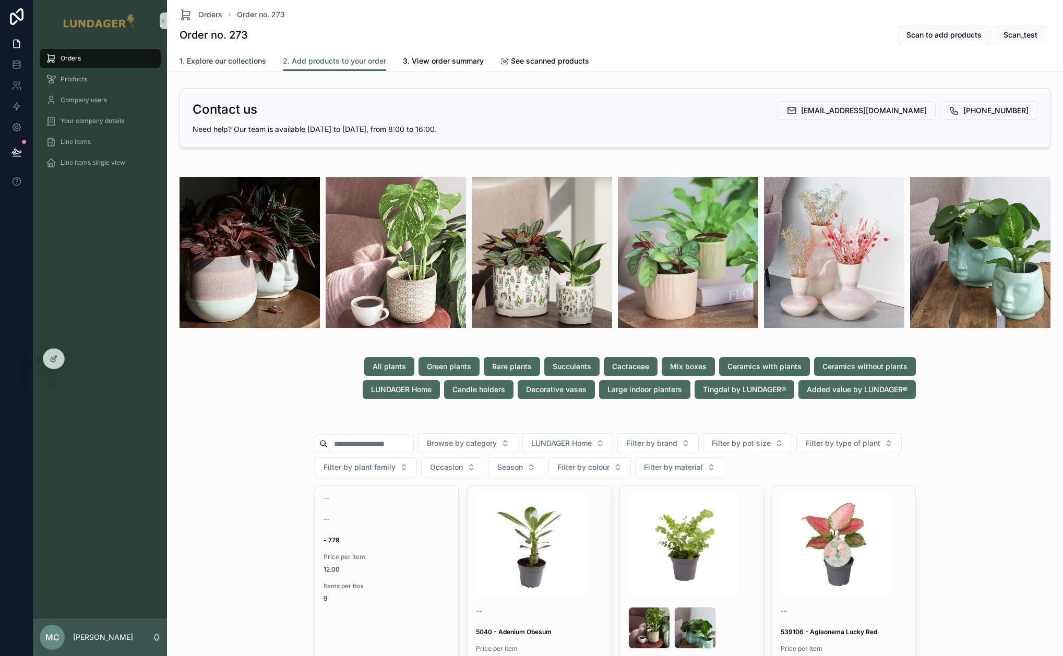
click at [231, 66] on link "1. Explore our collections" at bounding box center [222, 62] width 87 height 21
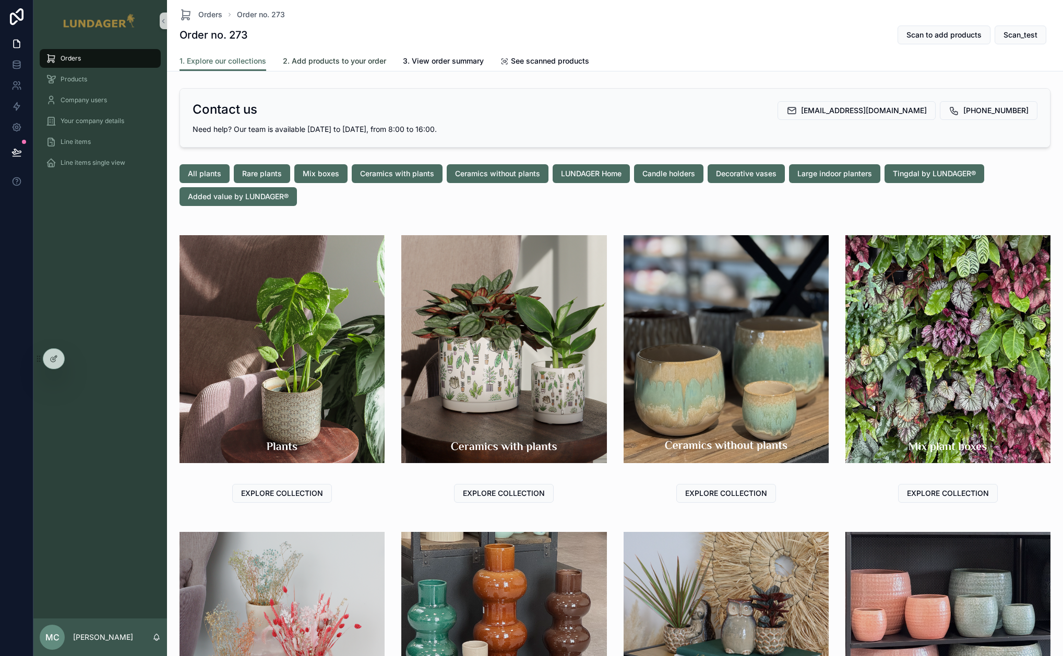
click at [334, 67] on link "2. Add products to your order" at bounding box center [334, 62] width 103 height 21
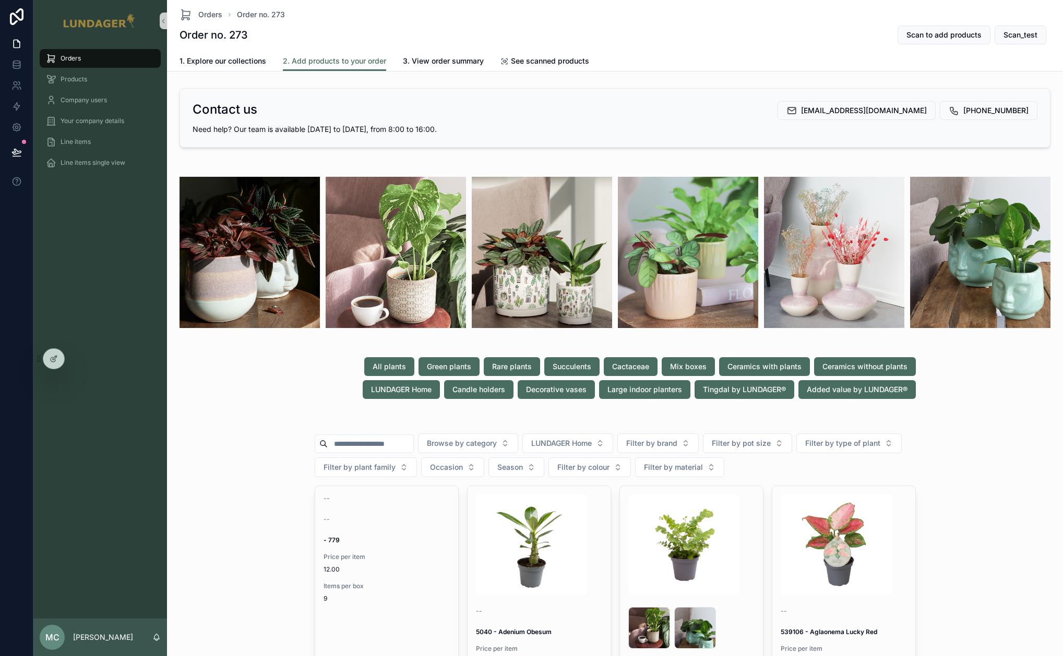
click at [296, 399] on div "All plants Green plants Rare plants Succulents Cactaceae Mix boxes Ceramics wit…" at bounding box center [614, 378] width 887 height 50
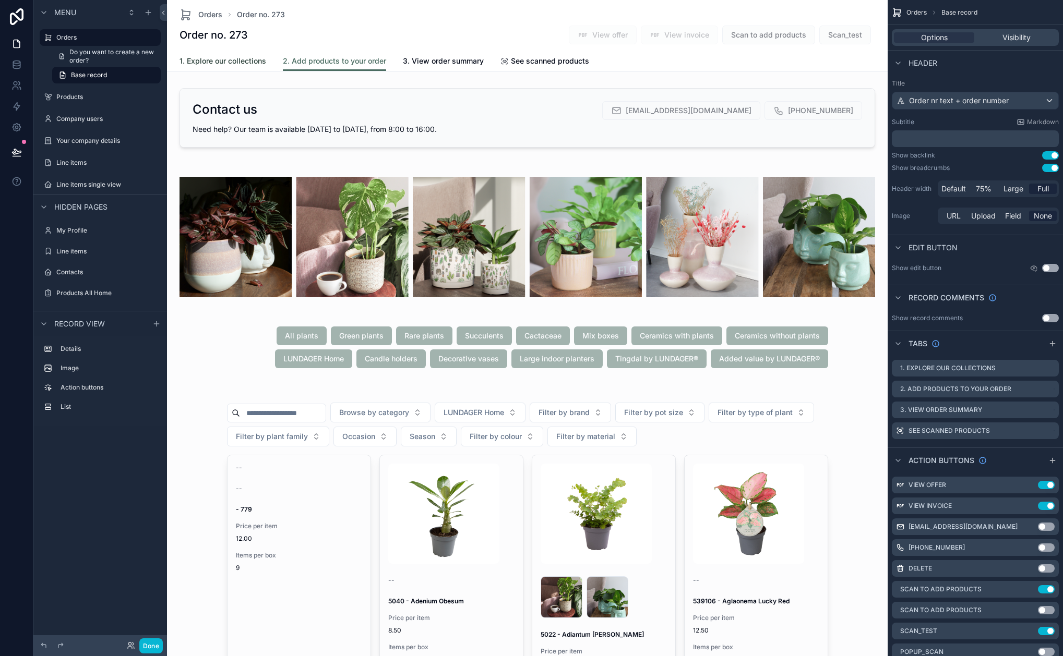
click at [229, 56] on span "1. Explore our collections" at bounding box center [222, 61] width 87 height 10
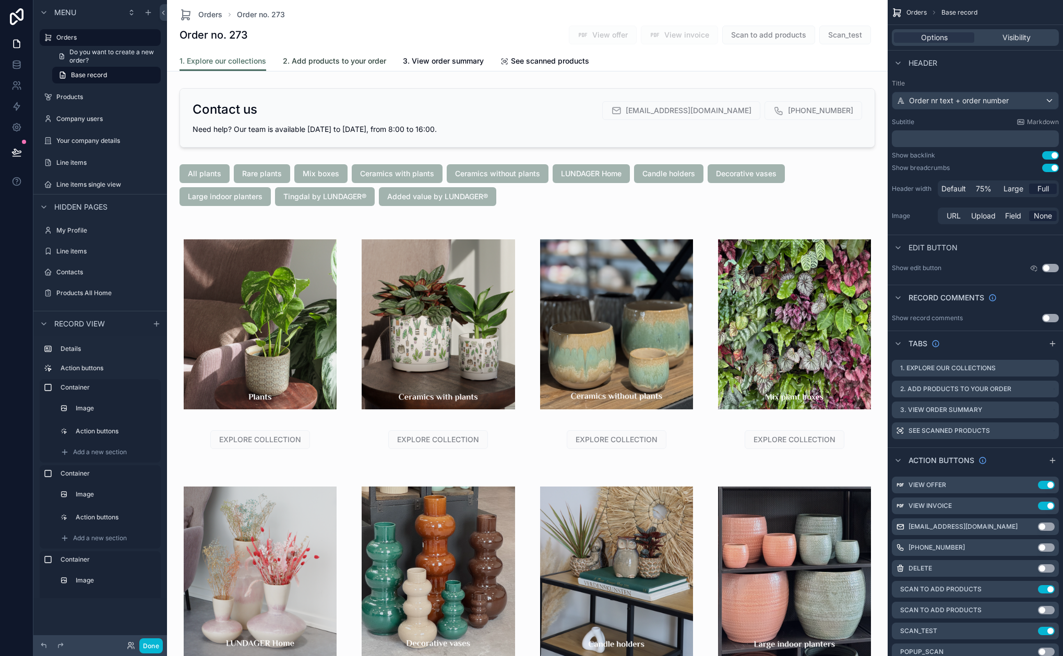
click at [318, 62] on span "2. Add products to your order" at bounding box center [334, 61] width 103 height 10
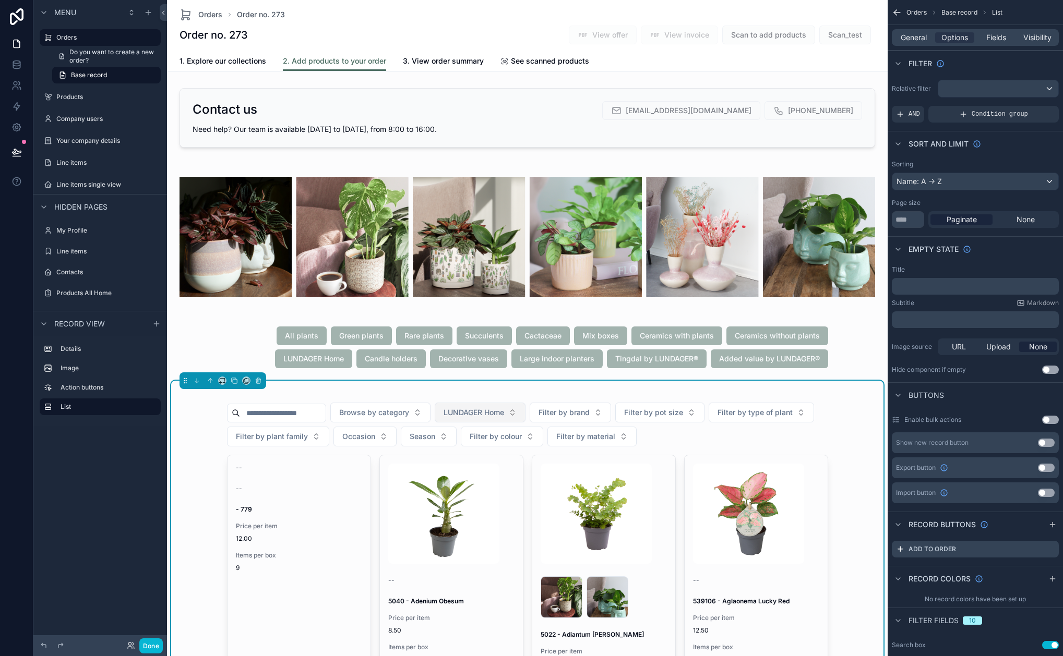
click at [477, 412] on span "LUNDAGER Home" at bounding box center [473, 412] width 61 height 10
click at [381, 417] on button "Browse by category" at bounding box center [380, 413] width 100 height 20
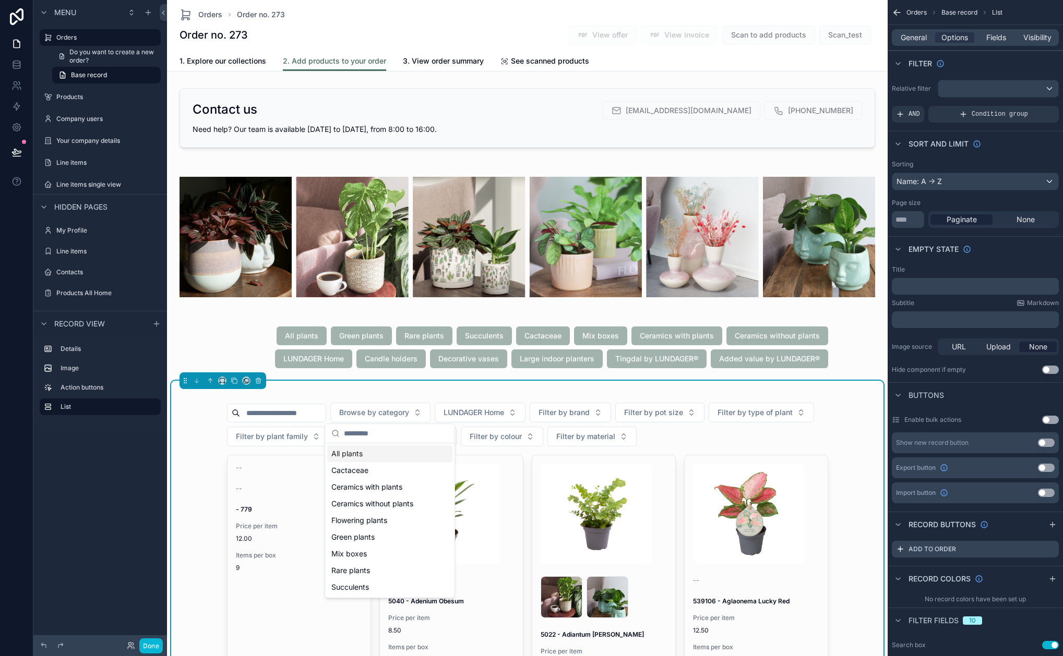
click at [368, 453] on div "All plants" at bounding box center [389, 454] width 125 height 17
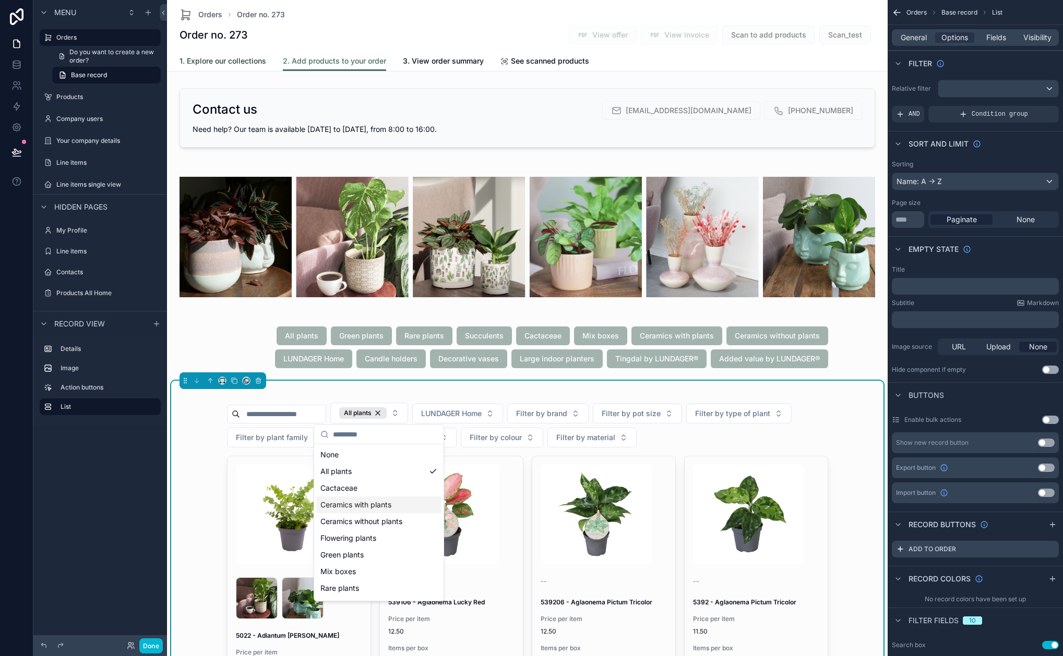
click at [209, 61] on span "1. Explore our collections" at bounding box center [222, 61] width 87 height 10
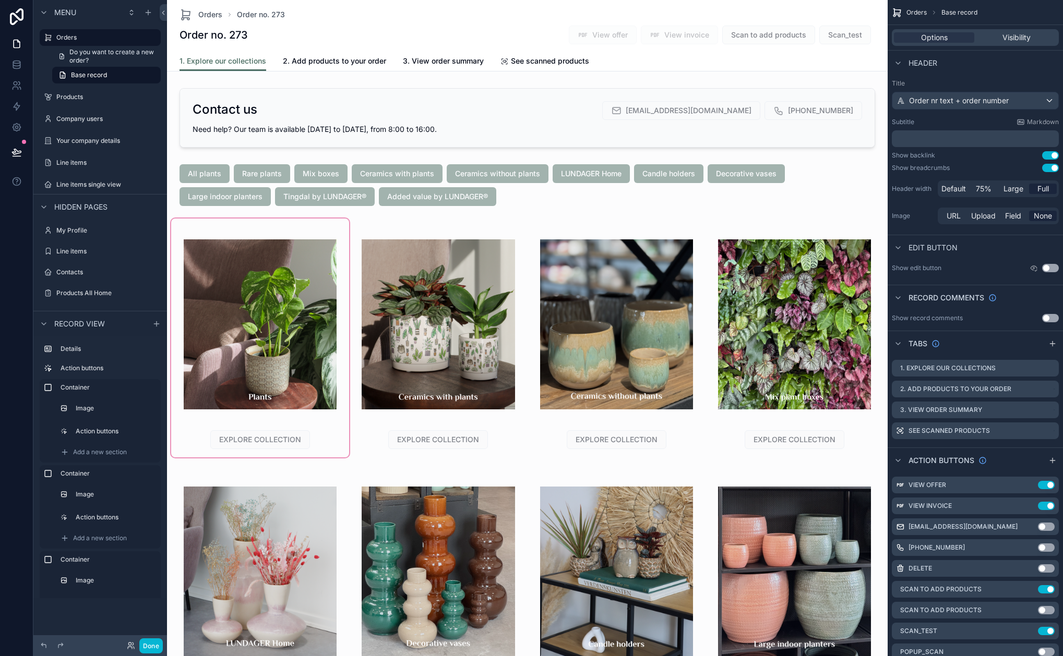
click at [291, 286] on div "scrollable content" at bounding box center [260, 338] width 178 height 239
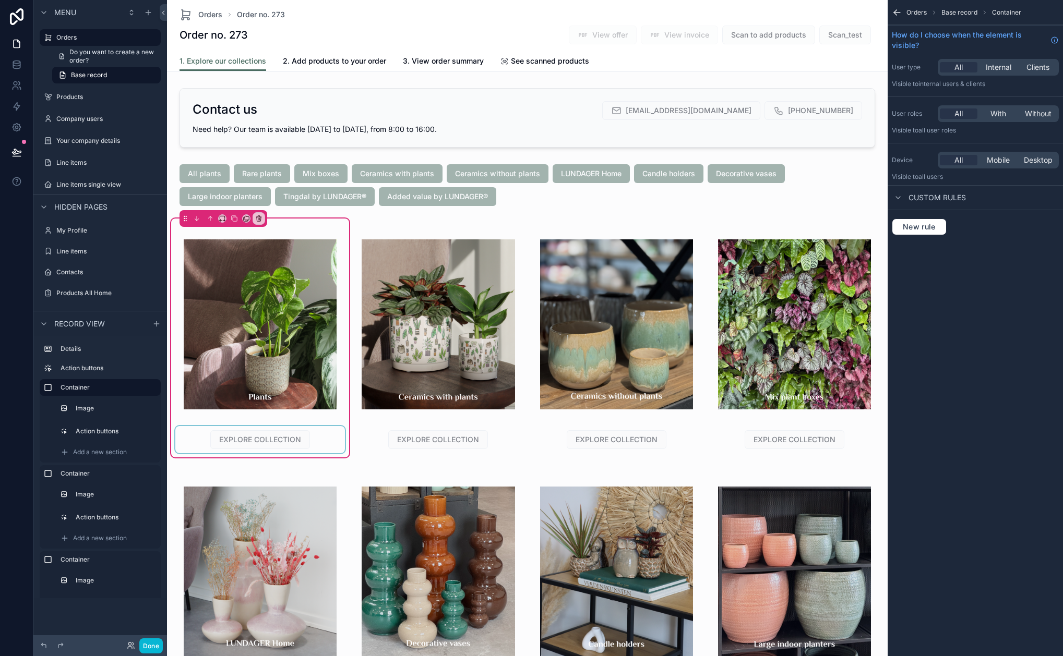
click at [283, 445] on div "scrollable content" at bounding box center [260, 439] width 170 height 27
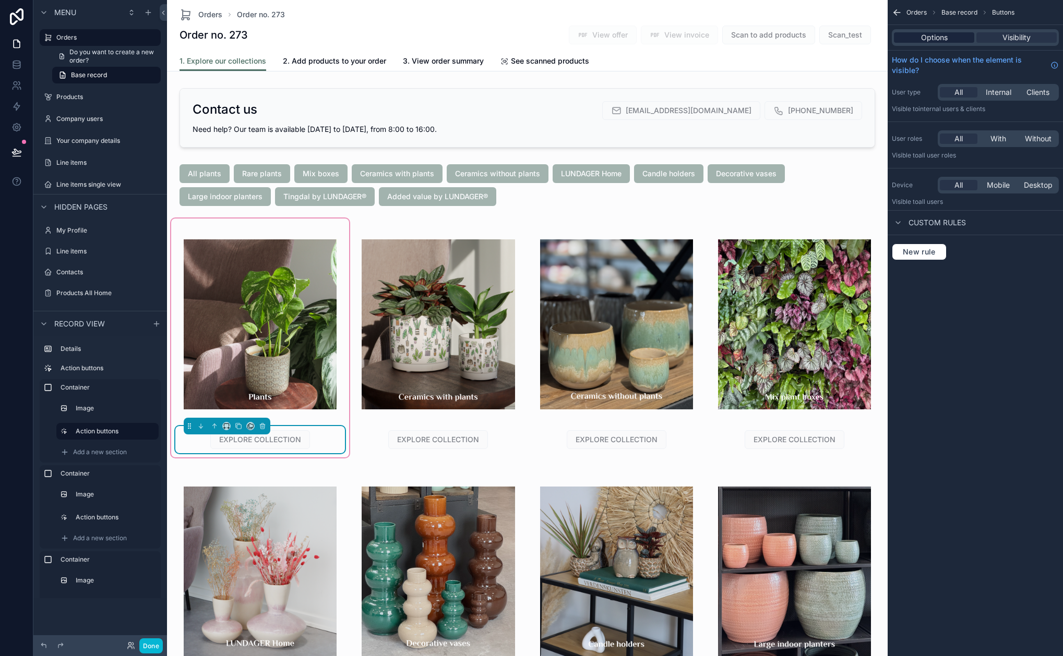
click at [939, 37] on span "Options" at bounding box center [934, 37] width 27 height 10
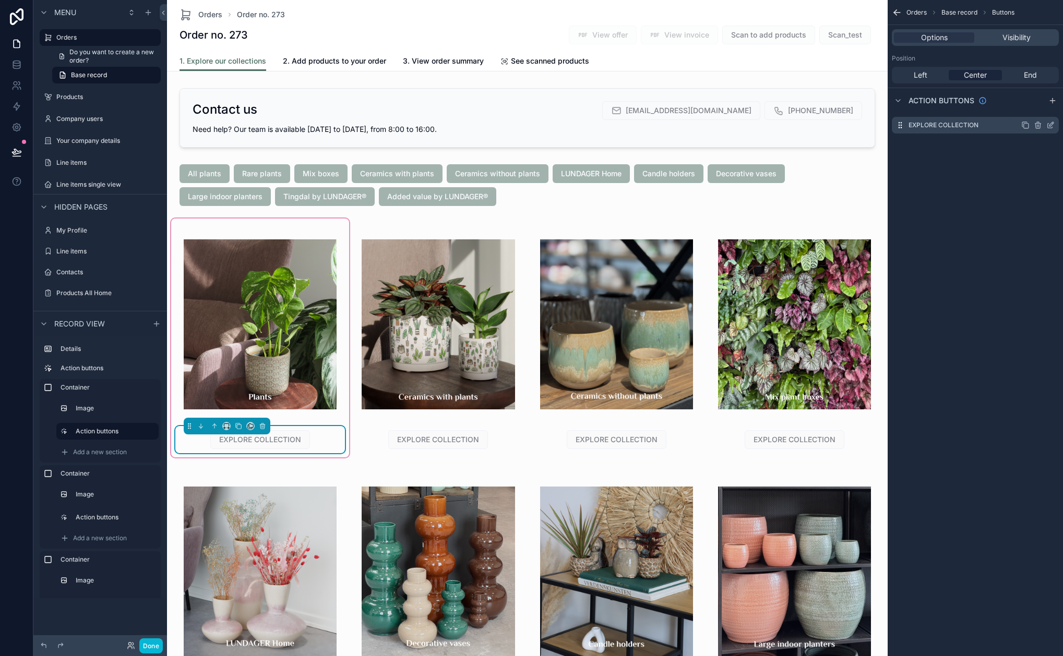
click at [1053, 127] on icon "scrollable content" at bounding box center [1050, 125] width 8 height 8
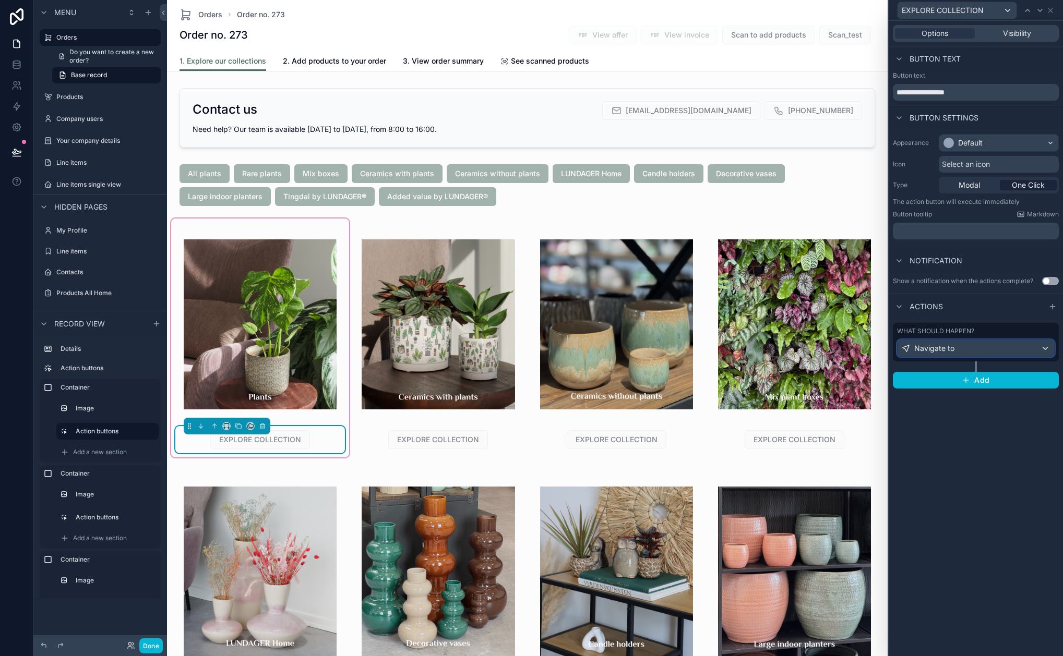
click at [1009, 352] on div "Navigate to" at bounding box center [975, 348] width 157 height 17
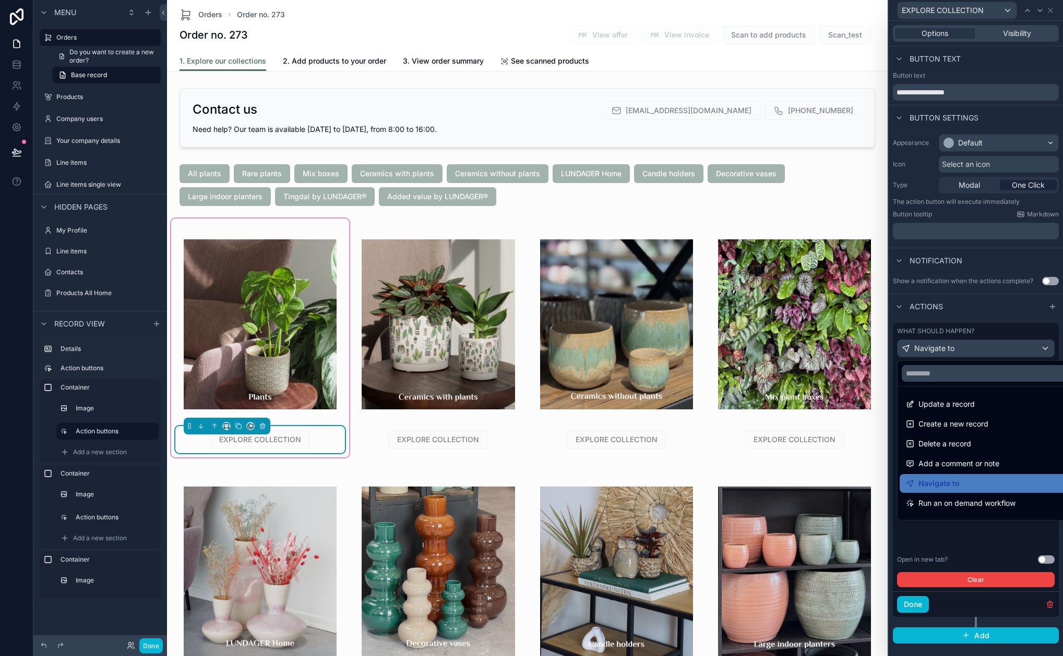
click at [1014, 532] on div at bounding box center [976, 328] width 174 height 656
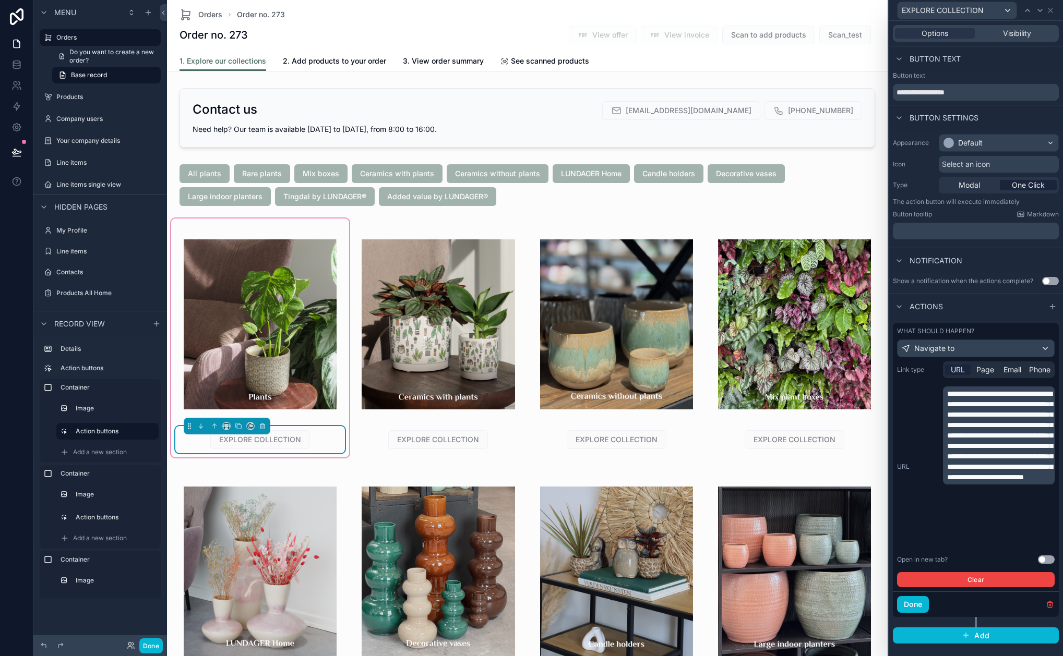
click at [1012, 481] on span "**********" at bounding box center [999, 435] width 105 height 91
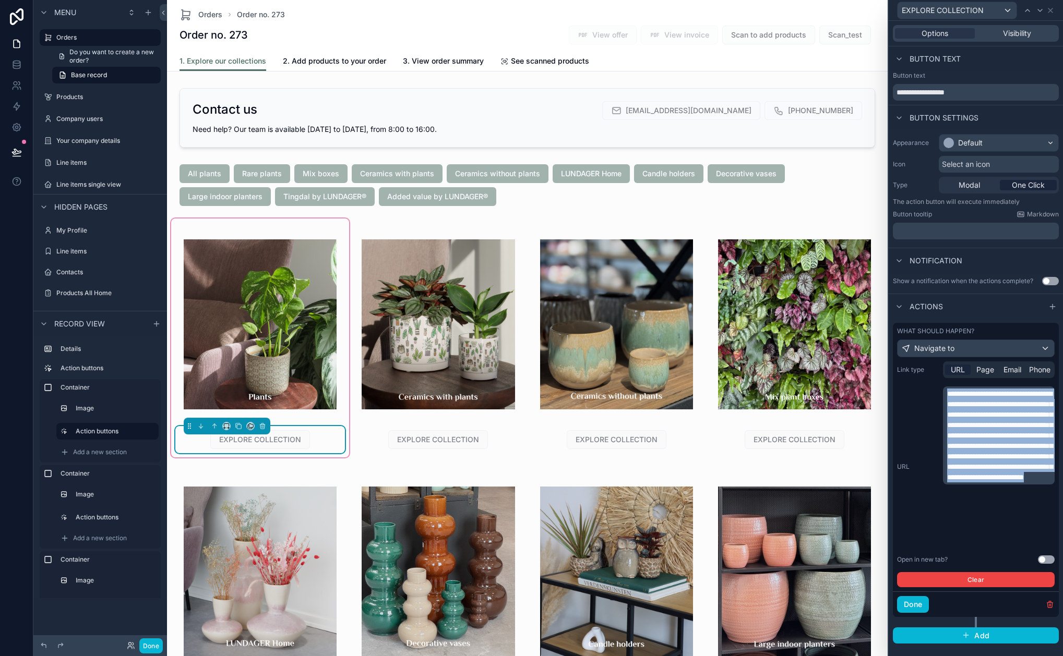
click at [1012, 481] on span "**********" at bounding box center [999, 435] width 105 height 91
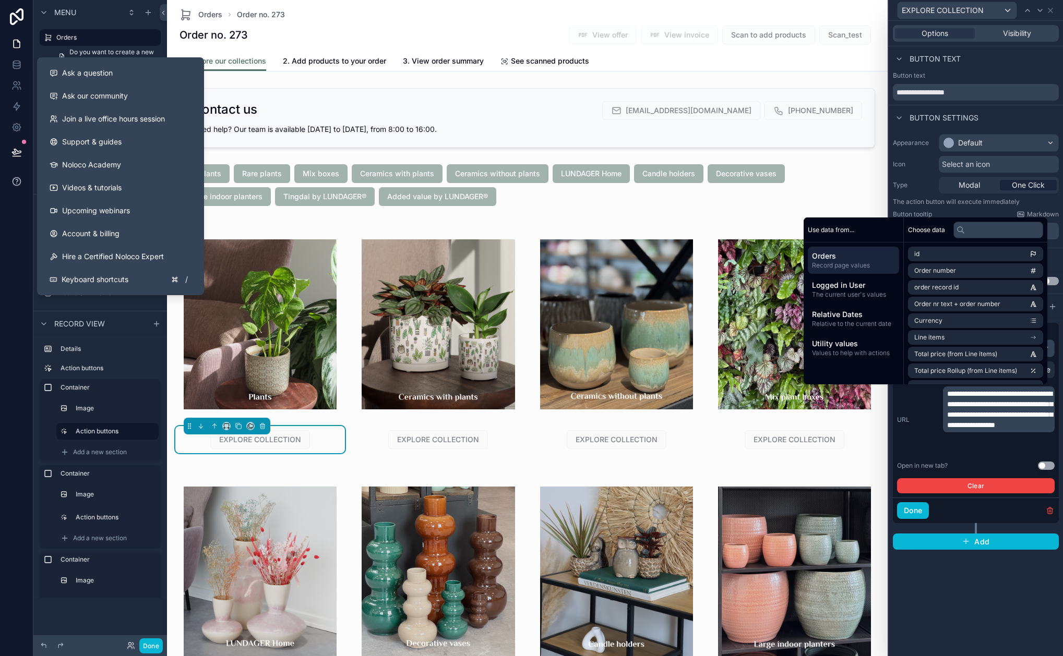
click at [20, 176] on icon at bounding box center [16, 181] width 10 height 10
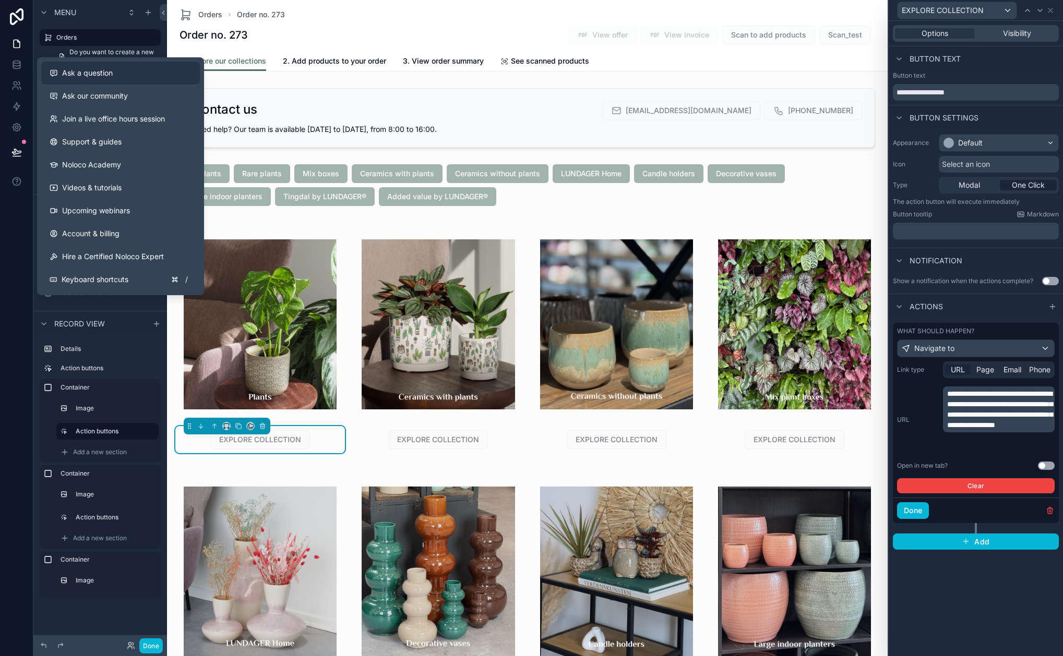
click at [67, 74] on span "Ask a question" at bounding box center [87, 73] width 51 height 10
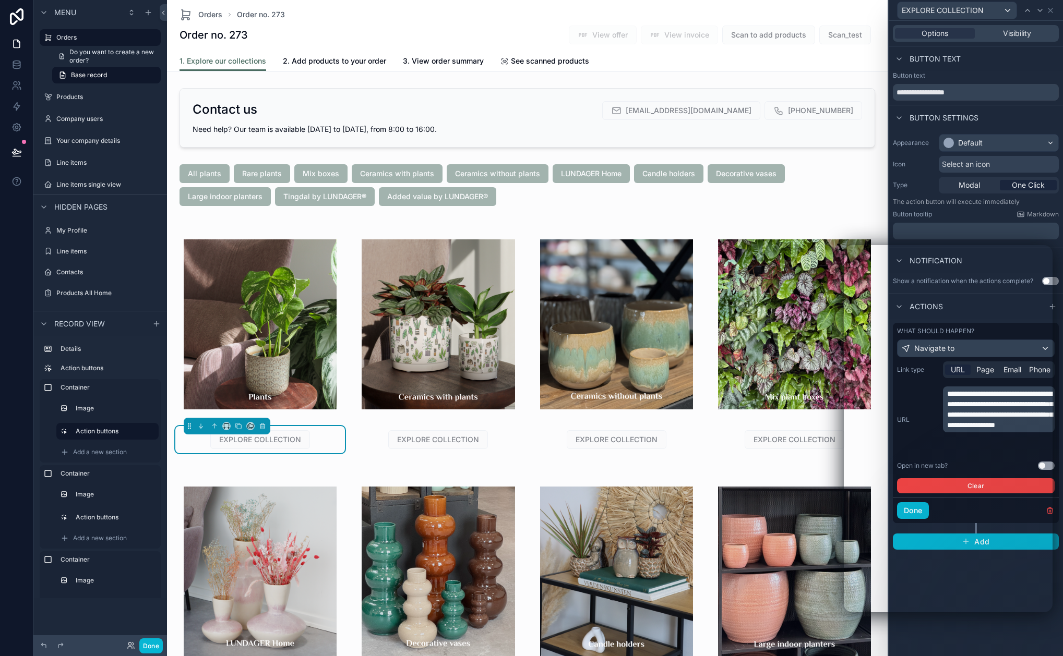
click at [963, 634] on div "**********" at bounding box center [976, 338] width 174 height 635
click at [962, 619] on div "**********" at bounding box center [976, 338] width 174 height 635
click at [958, 635] on div "**********" at bounding box center [976, 338] width 174 height 635
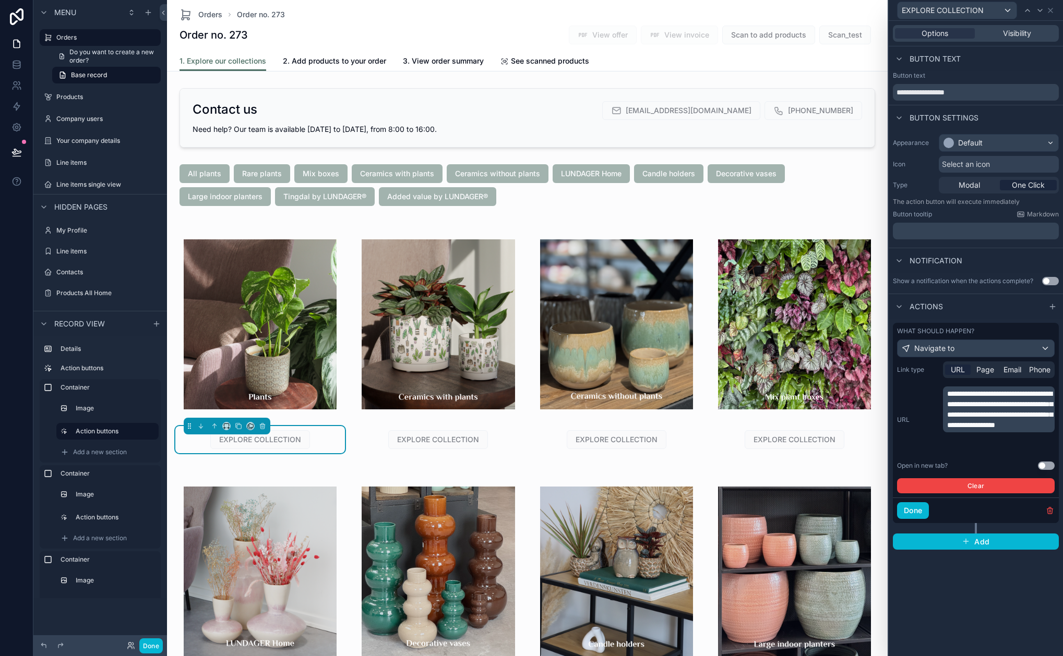
click at [986, 429] on span "**********" at bounding box center [999, 409] width 105 height 39
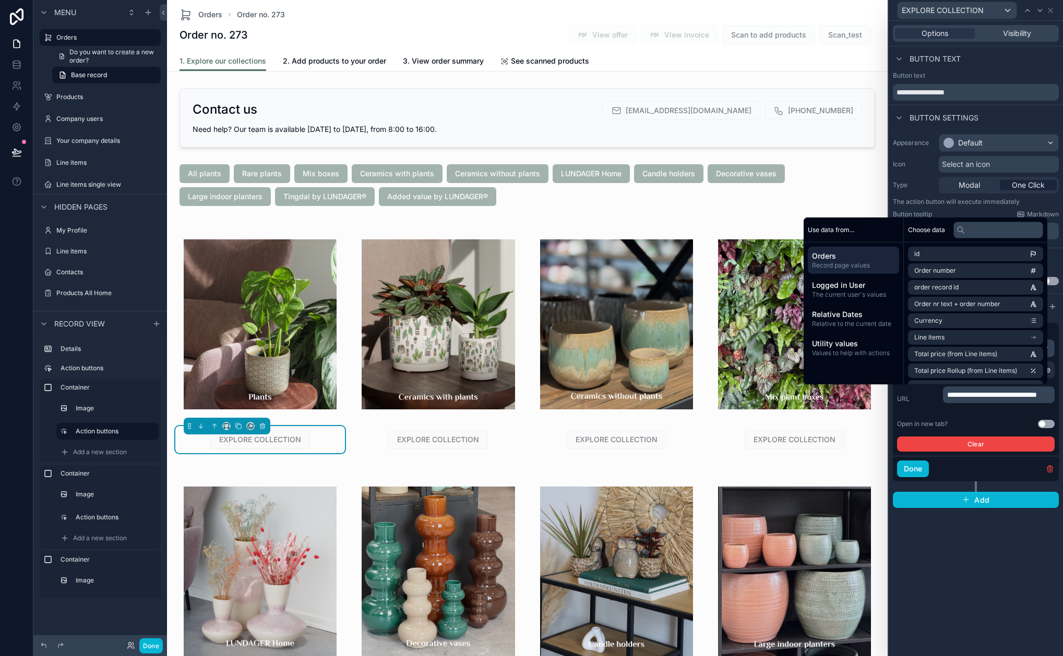
click at [953, 544] on div "**********" at bounding box center [976, 338] width 174 height 635
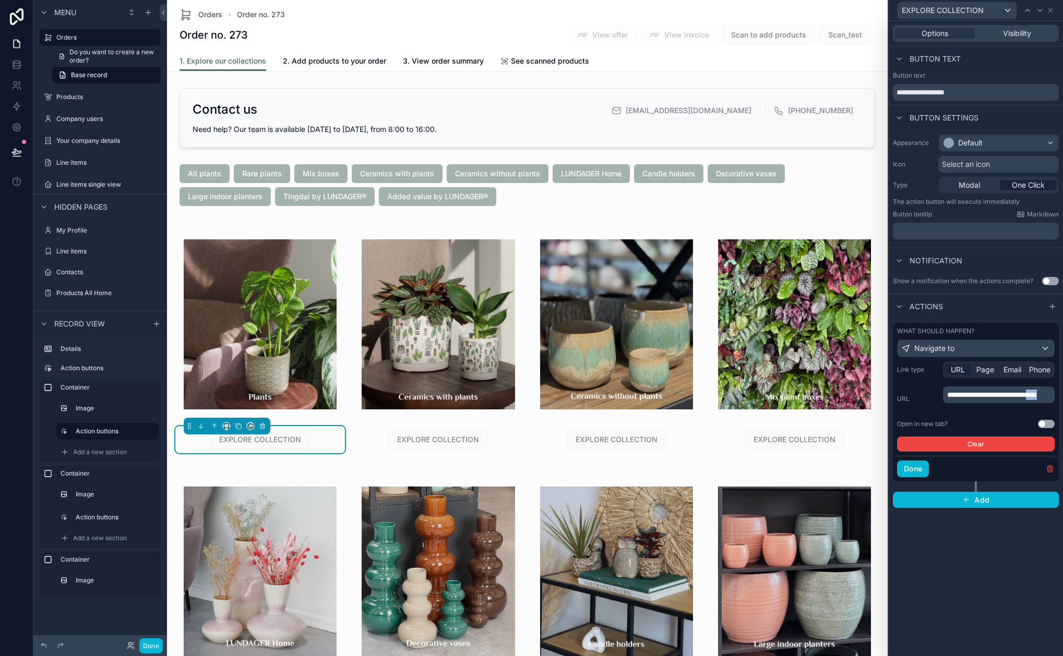
drag, startPoint x: 995, startPoint y: 403, endPoint x: 981, endPoint y: 404, distance: 14.1
click at [981, 400] on p "**********" at bounding box center [999, 395] width 105 height 10
click at [920, 469] on button "Done" at bounding box center [913, 469] width 32 height 17
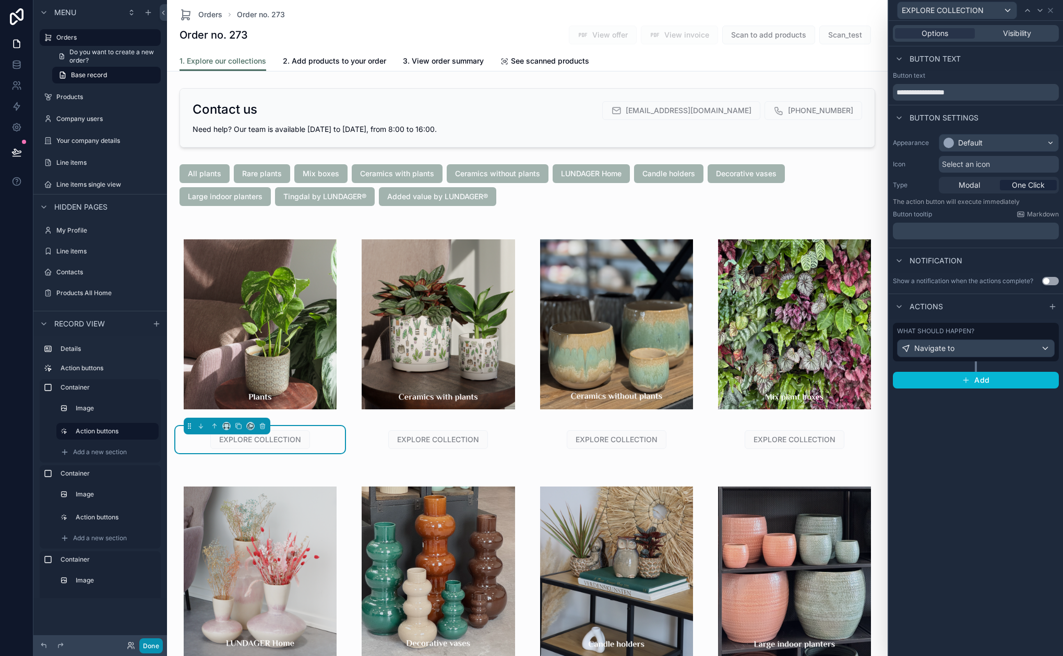
click at [148, 644] on button "Done" at bounding box center [150, 646] width 23 height 15
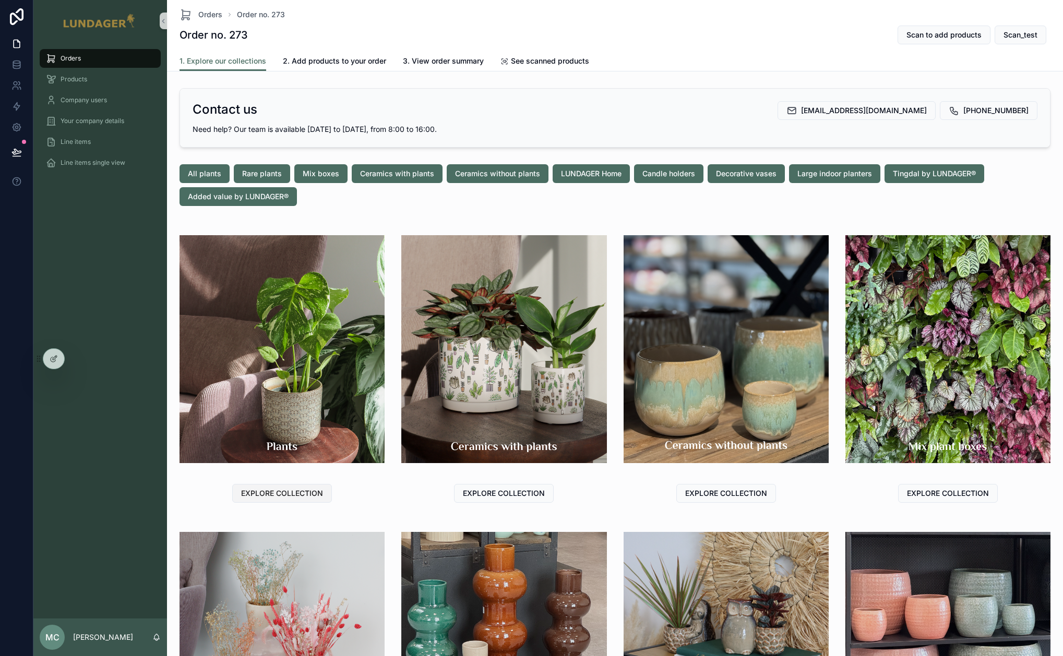
click at [305, 493] on span "EXPLORE COLLECTION" at bounding box center [282, 493] width 82 height 10
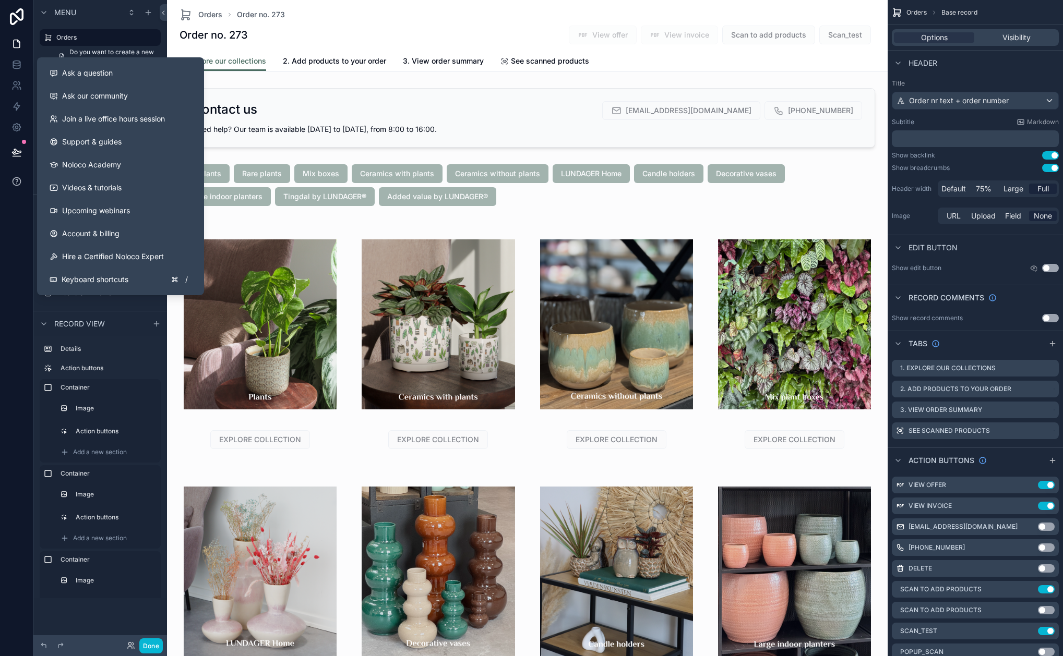
click at [21, 181] on icon at bounding box center [16, 181] width 10 height 10
click at [76, 79] on button "Ask a question" at bounding box center [120, 73] width 159 height 23
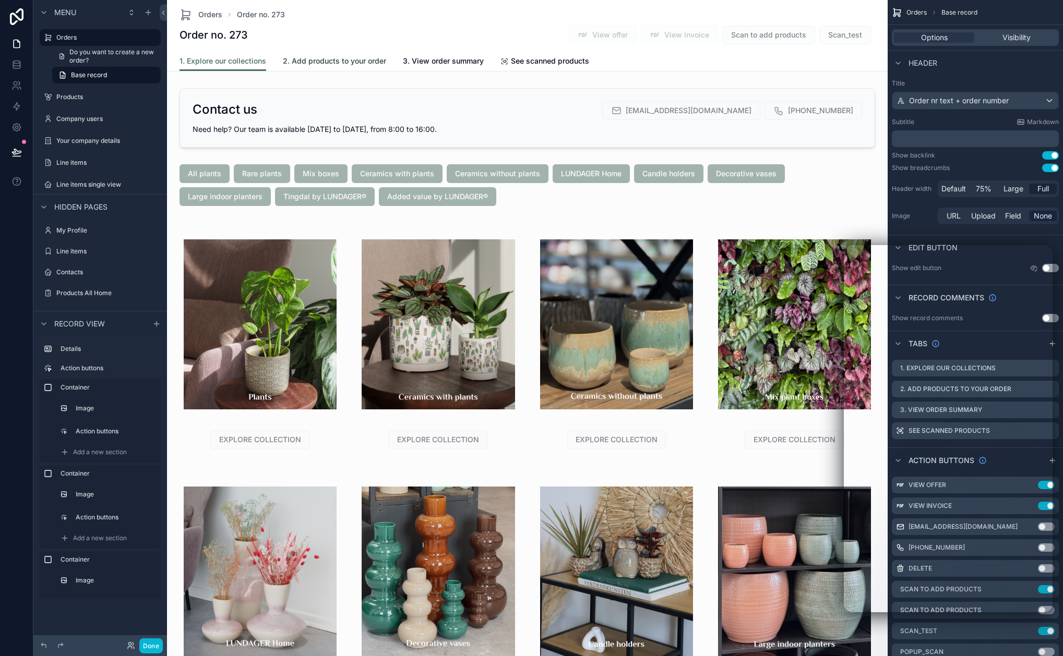
click at [377, 65] on span "2. Add products to your order" at bounding box center [334, 61] width 103 height 10
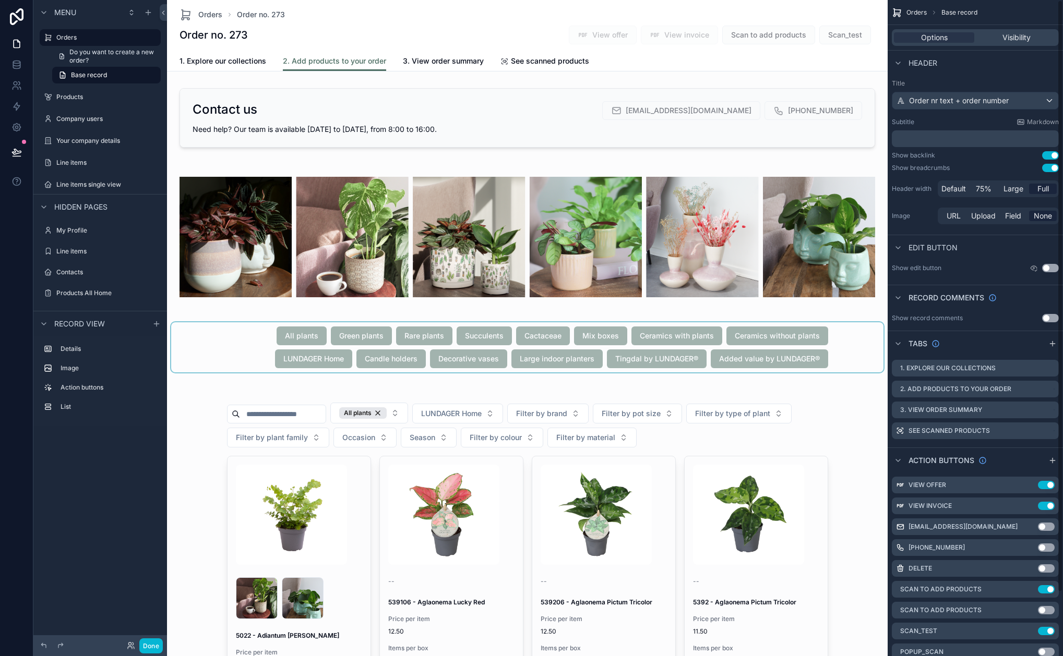
click at [419, 333] on div "scrollable content" at bounding box center [527, 347] width 712 height 50
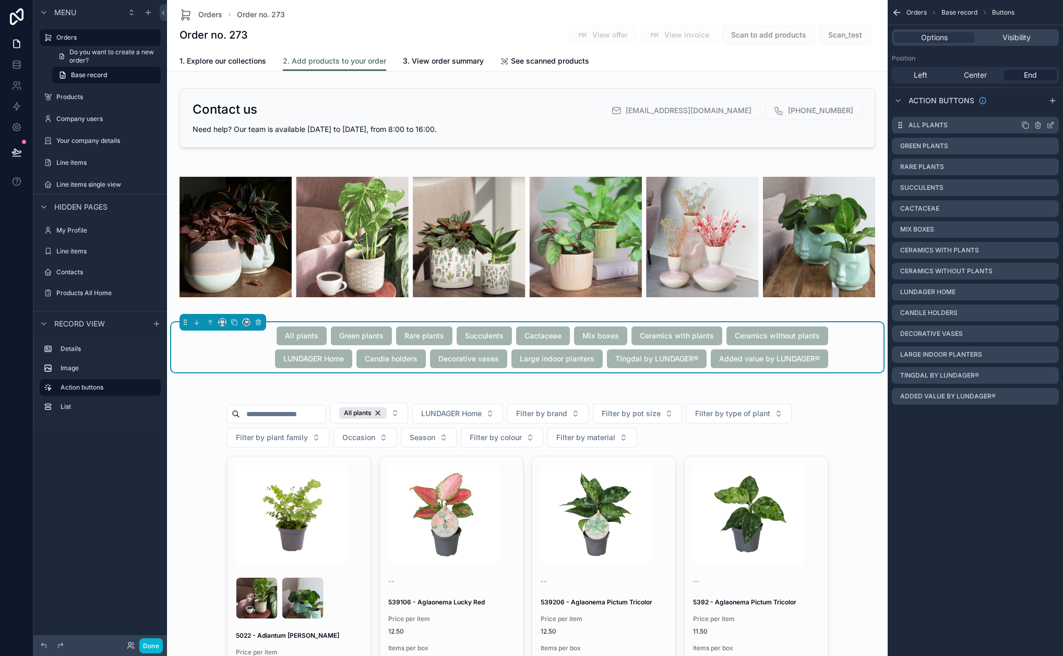
click at [1048, 125] on icon "scrollable content" at bounding box center [1050, 126] width 5 height 5
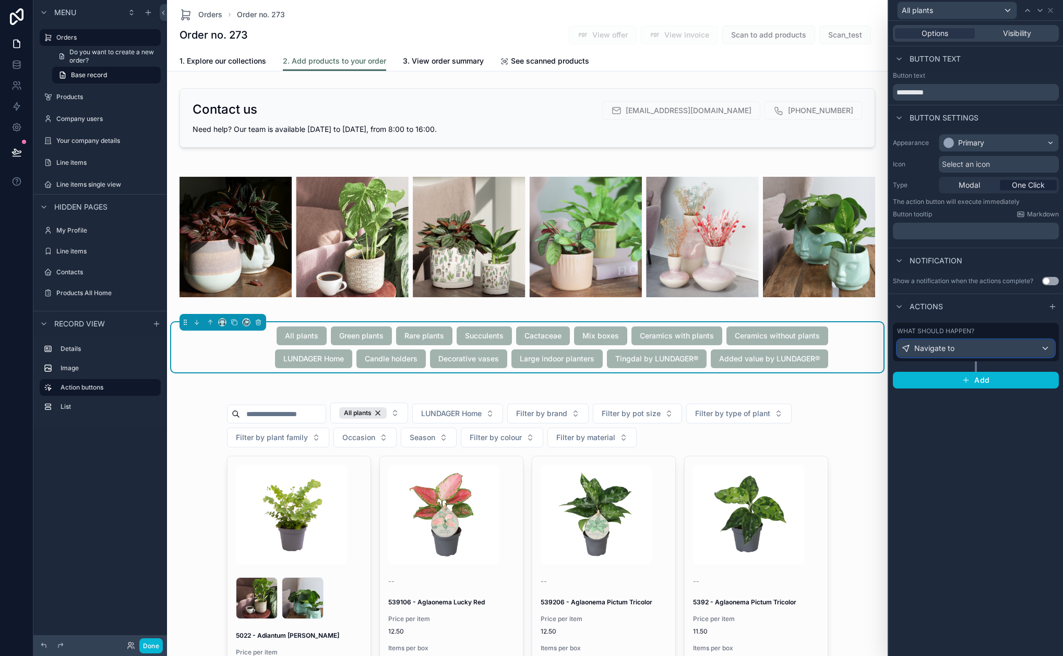
click at [1015, 349] on div "Navigate to" at bounding box center [975, 348] width 157 height 17
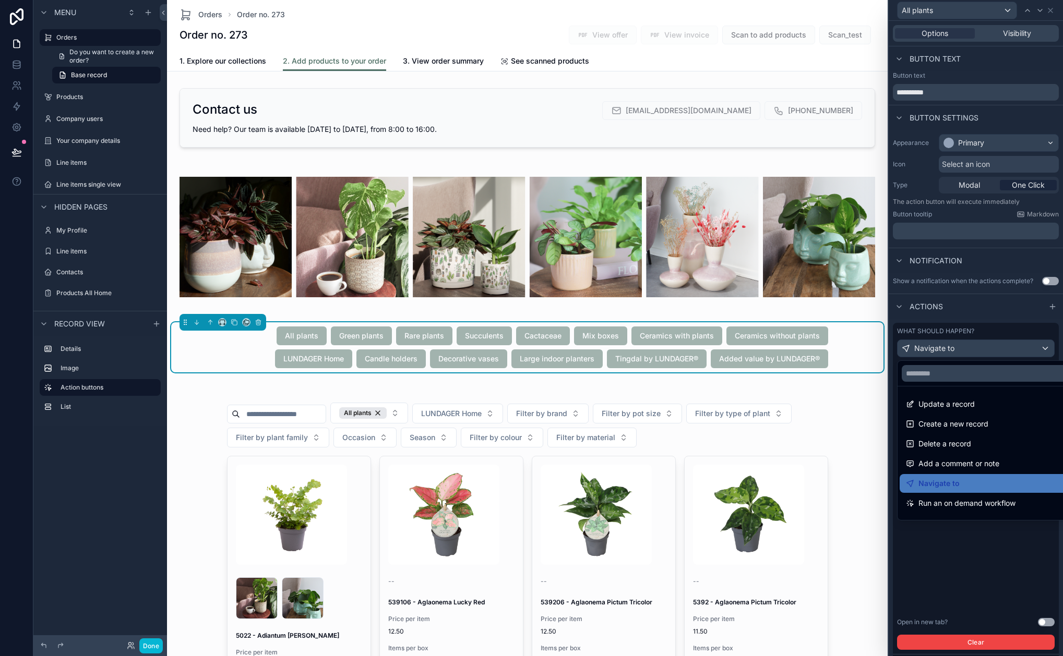
click at [1015, 349] on div at bounding box center [976, 328] width 174 height 656
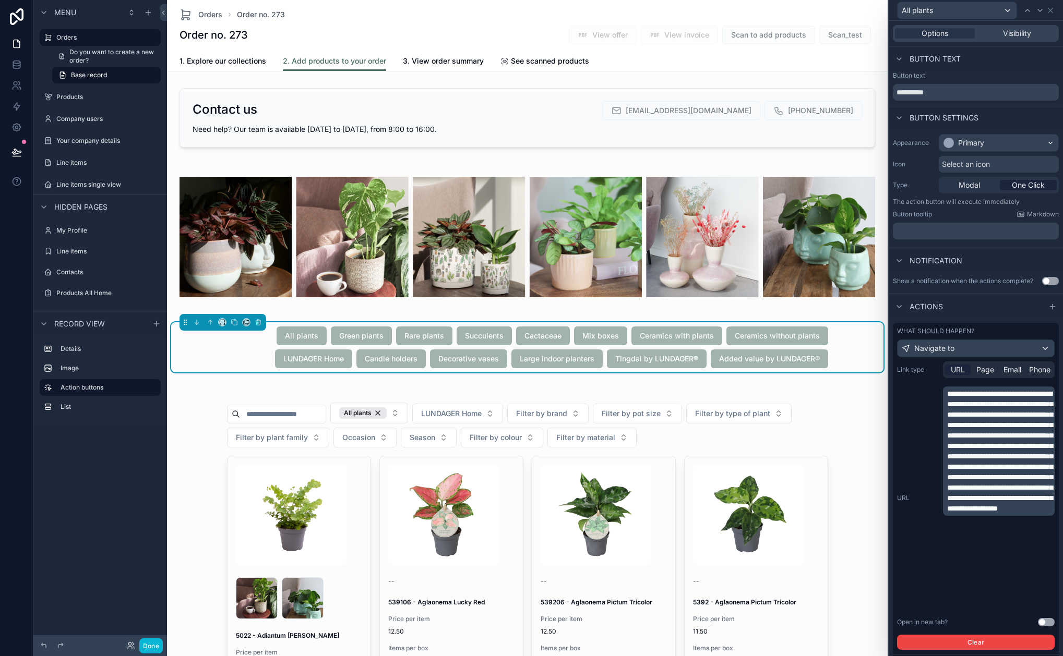
click at [984, 398] on p "**********" at bounding box center [999, 451] width 105 height 125
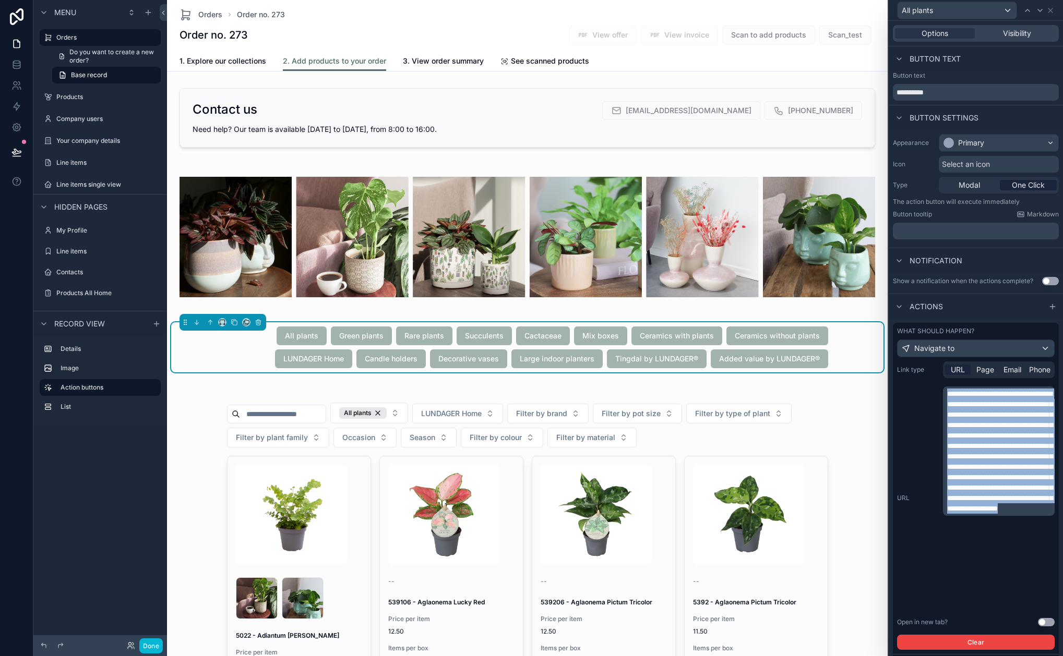
click at [984, 398] on p "**********" at bounding box center [999, 451] width 105 height 125
click at [211, 58] on span "1. Explore our collections" at bounding box center [222, 61] width 87 height 10
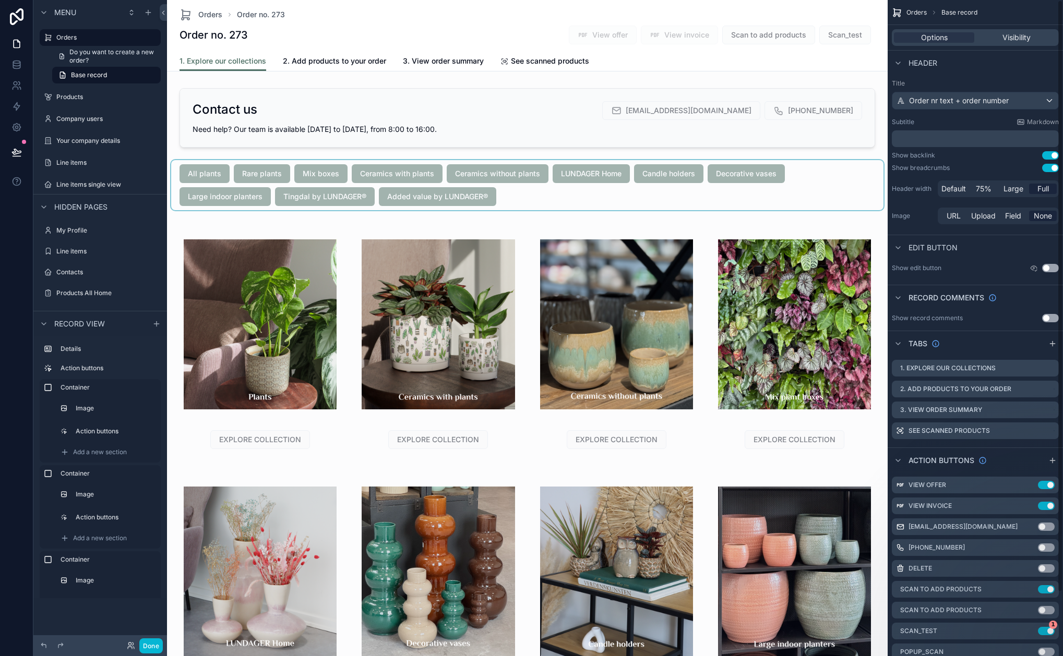
click at [536, 188] on div "scrollable content" at bounding box center [527, 185] width 712 height 50
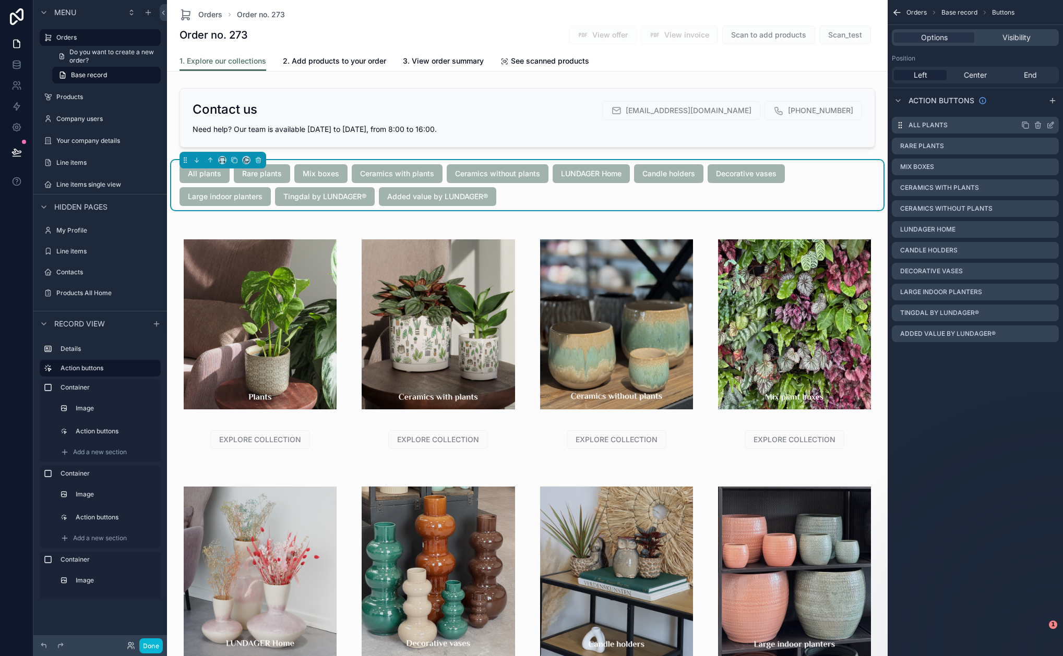
click at [1049, 125] on icon "scrollable content" at bounding box center [1051, 124] width 4 height 4
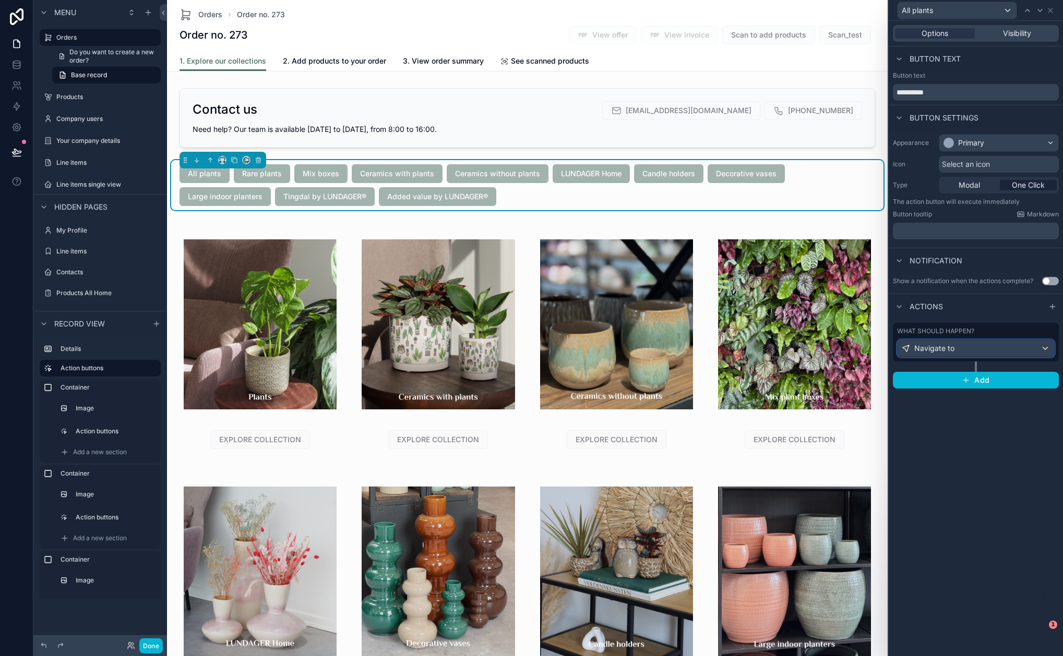
click at [985, 353] on div "Navigate to" at bounding box center [975, 348] width 157 height 17
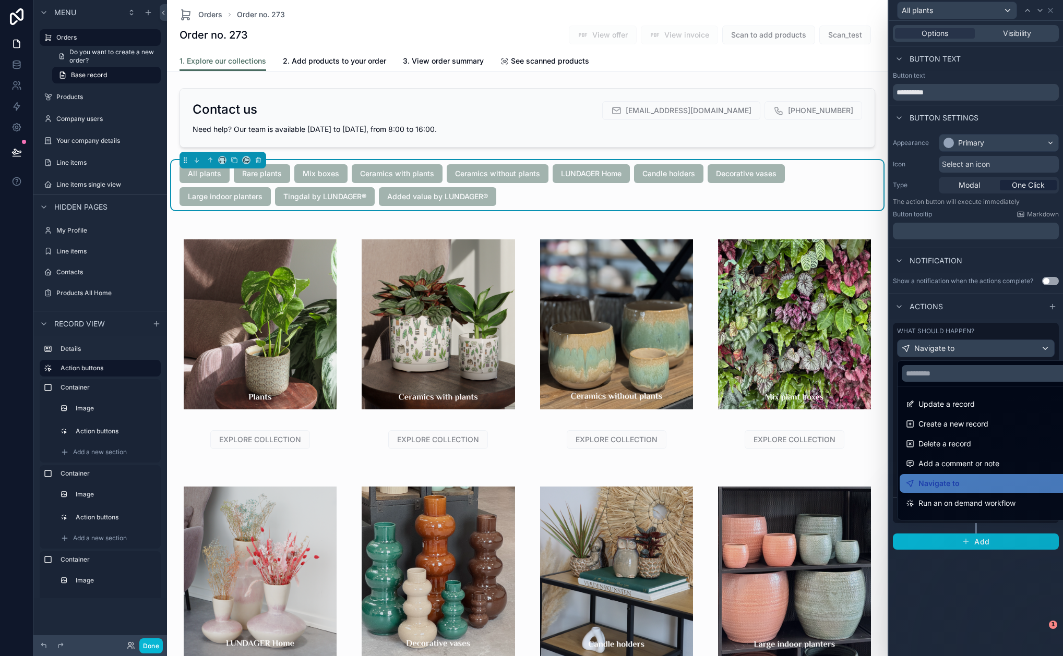
click at [989, 350] on div at bounding box center [976, 328] width 174 height 656
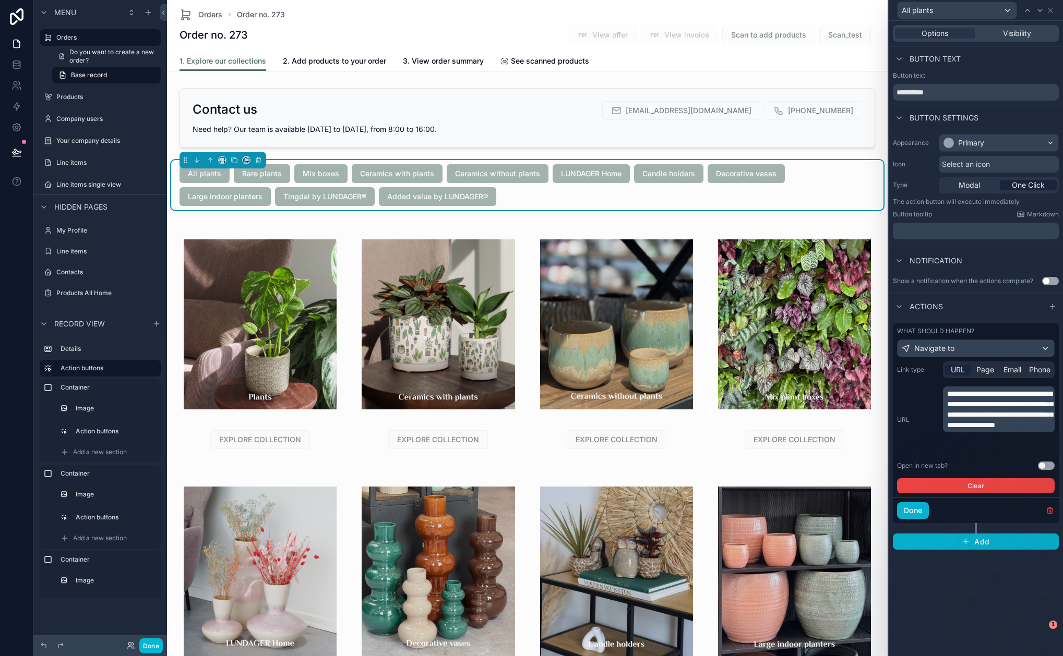
click at [985, 421] on span "**********" at bounding box center [999, 409] width 105 height 39
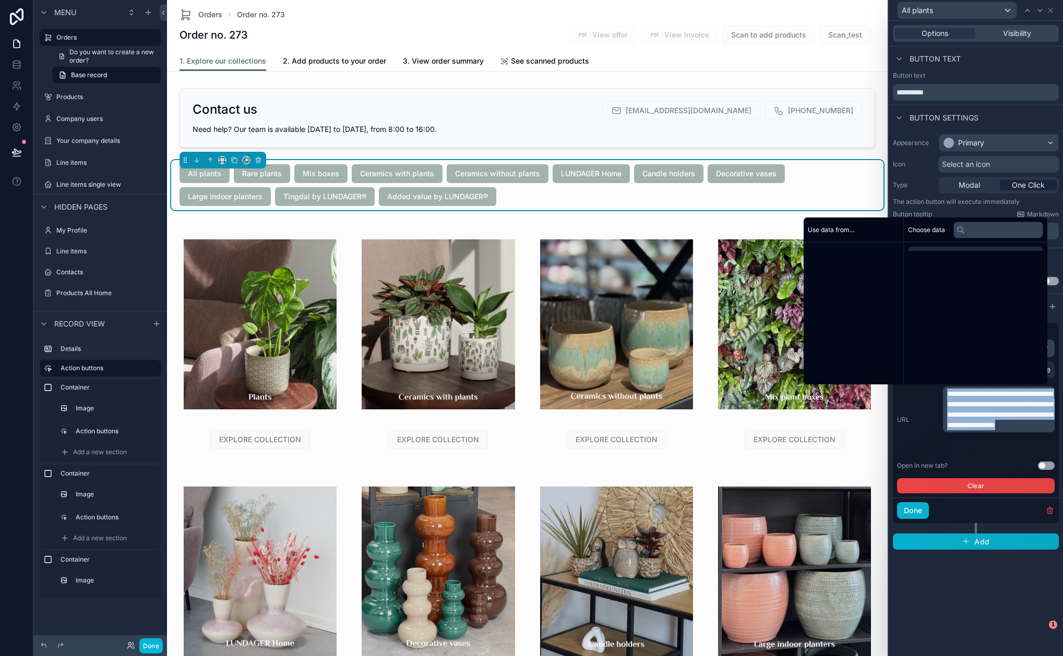
click at [985, 421] on span "**********" at bounding box center [999, 409] width 105 height 39
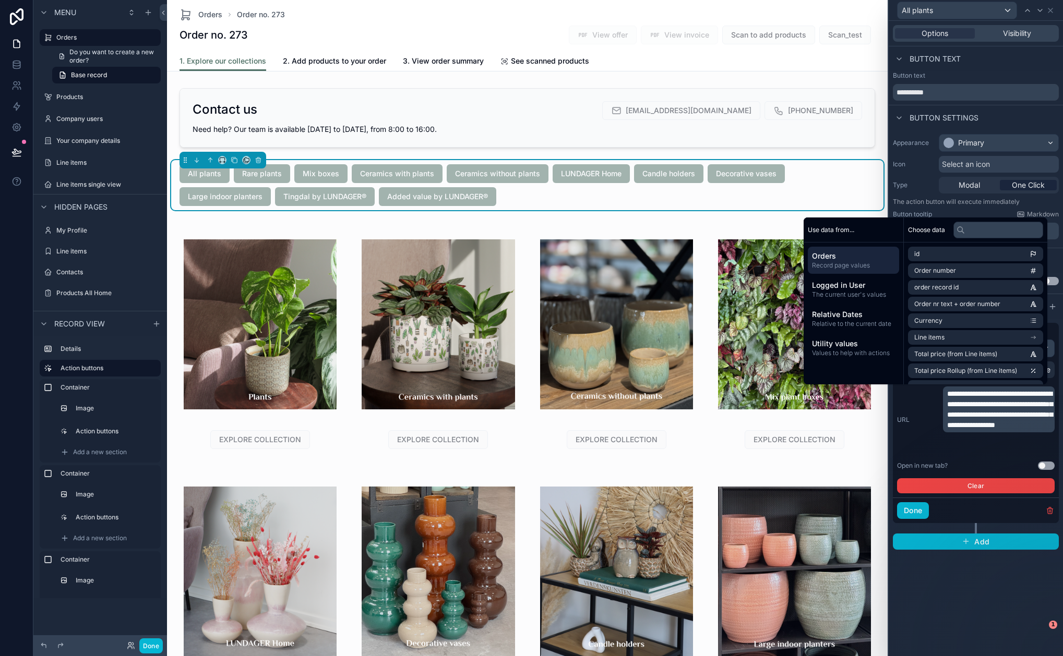
click at [1024, 403] on span "**********" at bounding box center [999, 409] width 105 height 39
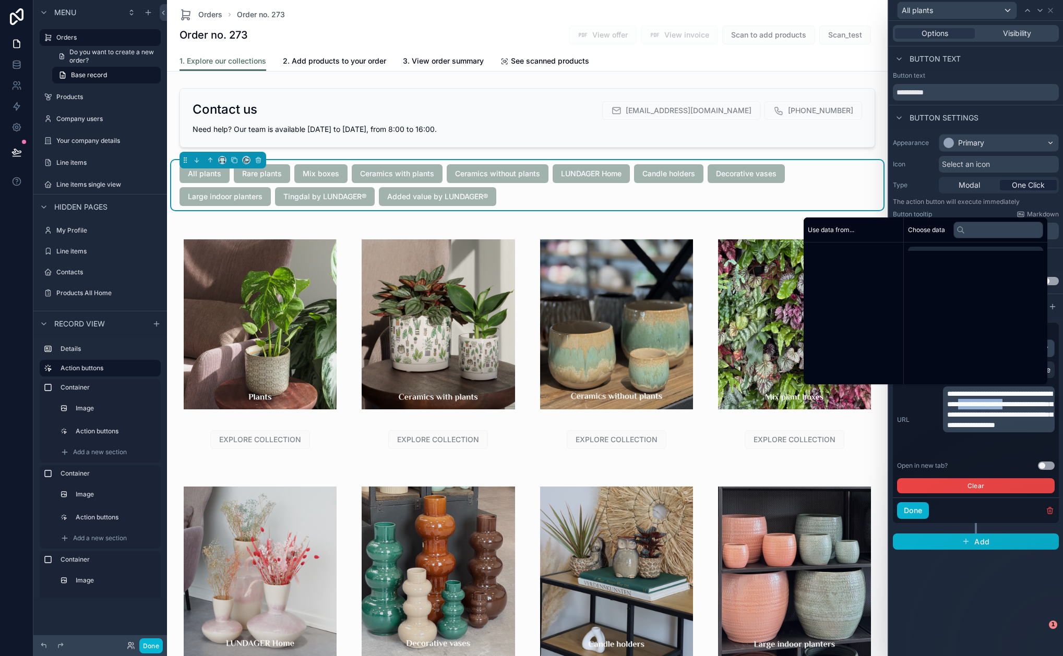
click at [1024, 403] on span "**********" at bounding box center [999, 409] width 105 height 39
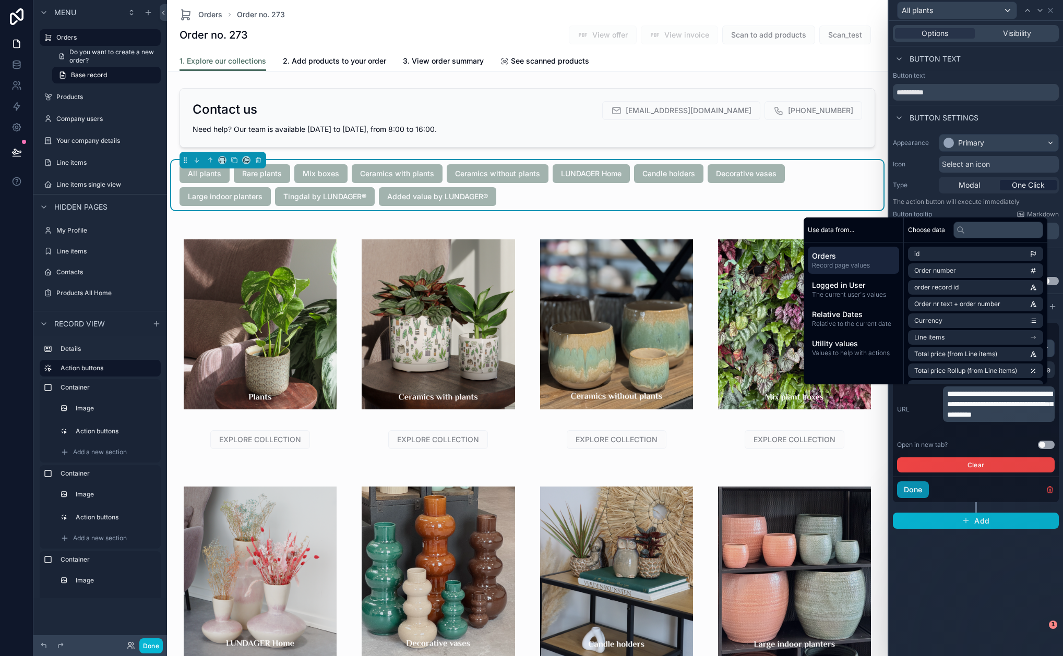
click at [917, 488] on button "Done" at bounding box center [913, 490] width 32 height 17
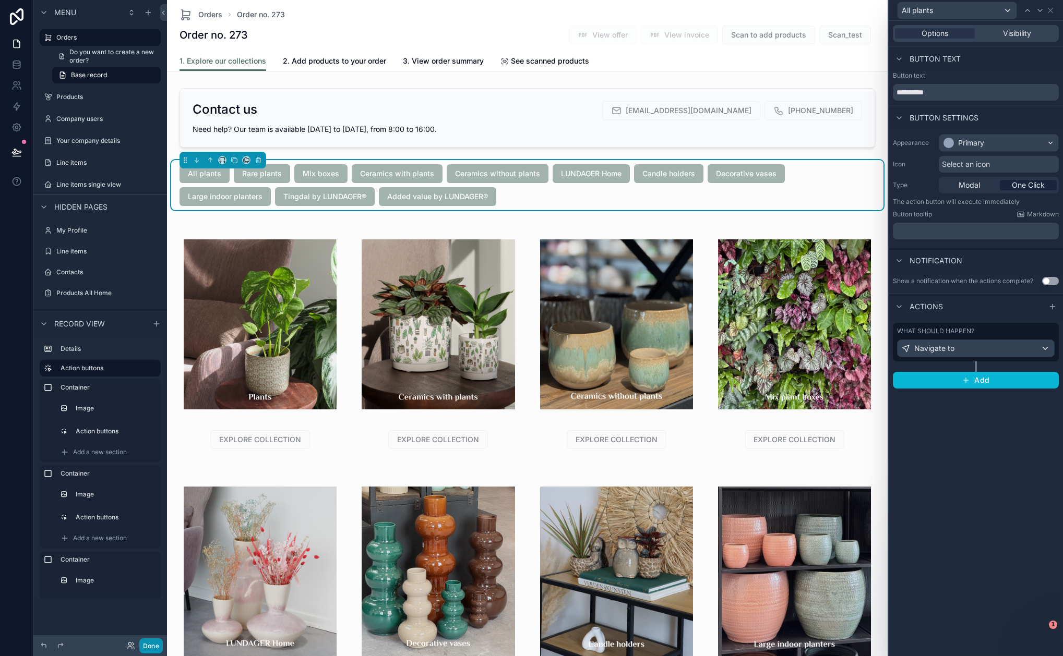
click at [149, 649] on button "Done" at bounding box center [150, 646] width 23 height 15
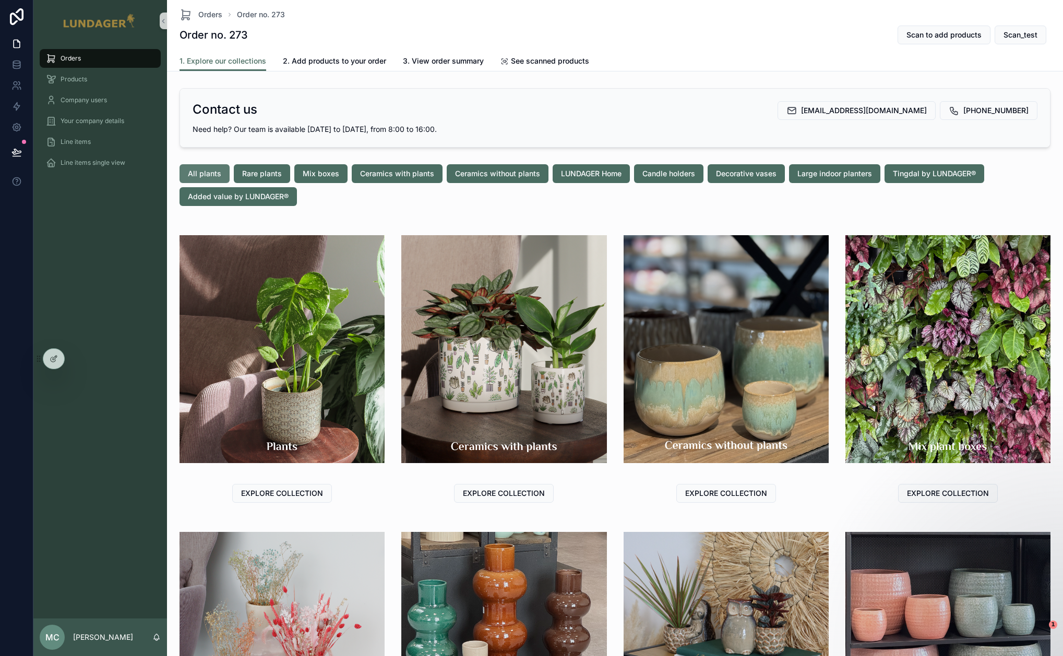
click at [200, 173] on span "All plants" at bounding box center [204, 174] width 33 height 10
click at [374, 207] on div "All plants Rare plants Mix boxes Ceramics with plants Ceramics without plants L…" at bounding box center [614, 185] width 887 height 50
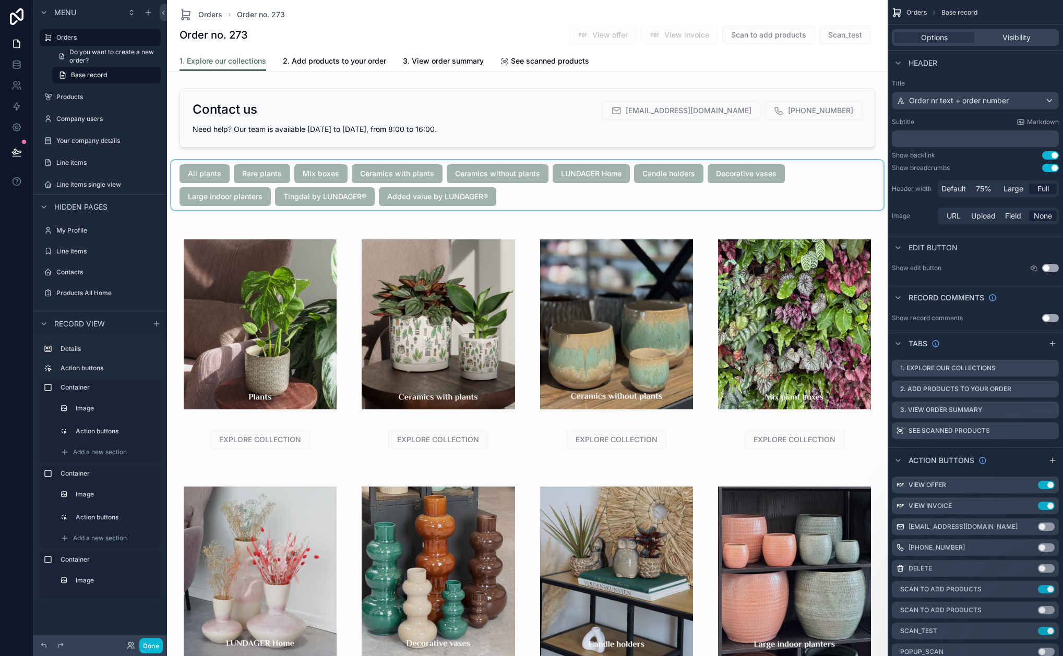
click at [365, 190] on div "scrollable content" at bounding box center [527, 185] width 712 height 50
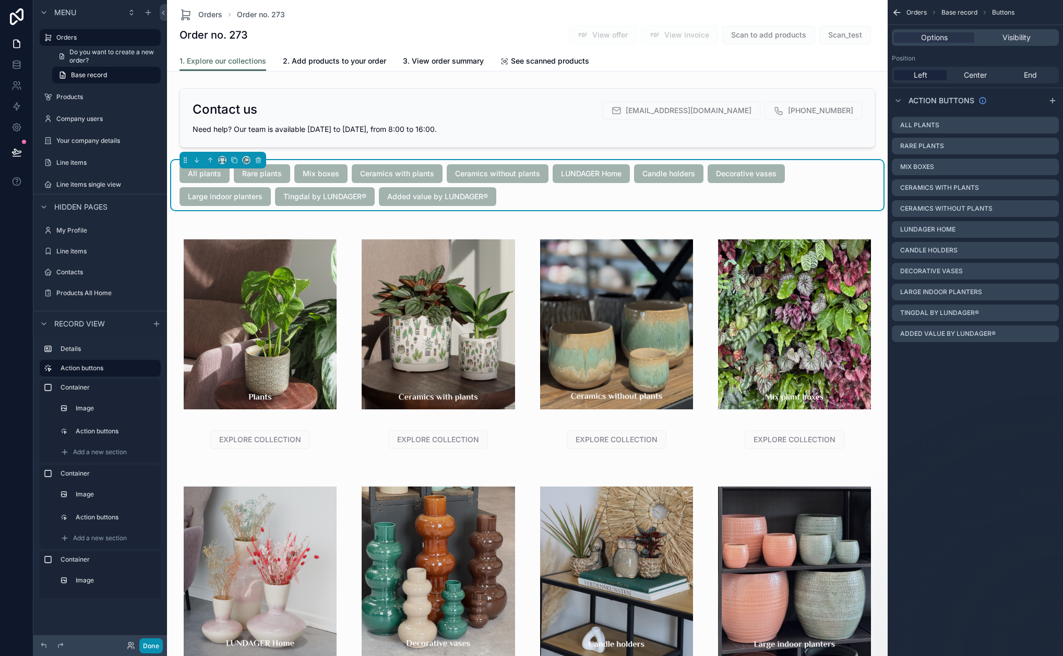
click at [158, 641] on button "Done" at bounding box center [150, 646] width 23 height 15
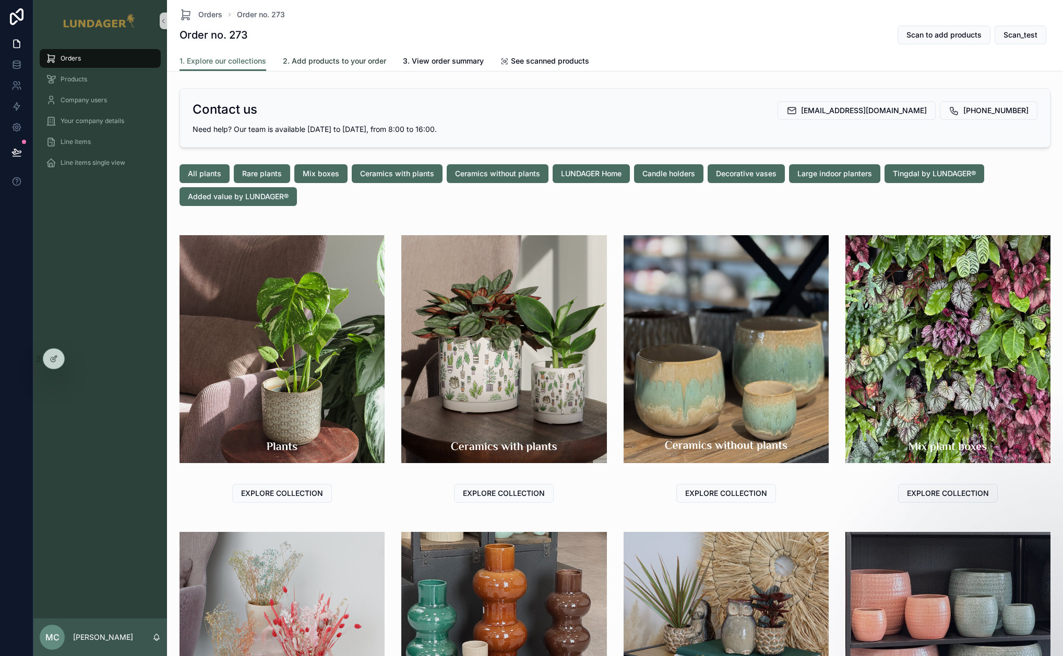
click at [335, 56] on span "2. Add products to your order" at bounding box center [334, 61] width 103 height 10
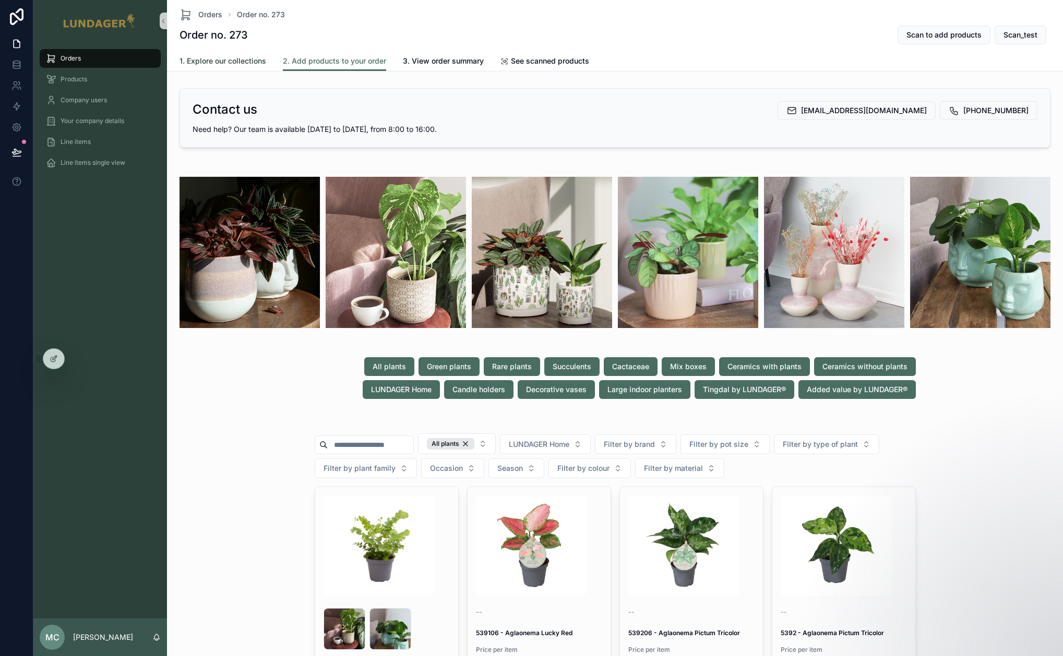
click at [224, 59] on span "1. Explore our collections" at bounding box center [222, 61] width 87 height 10
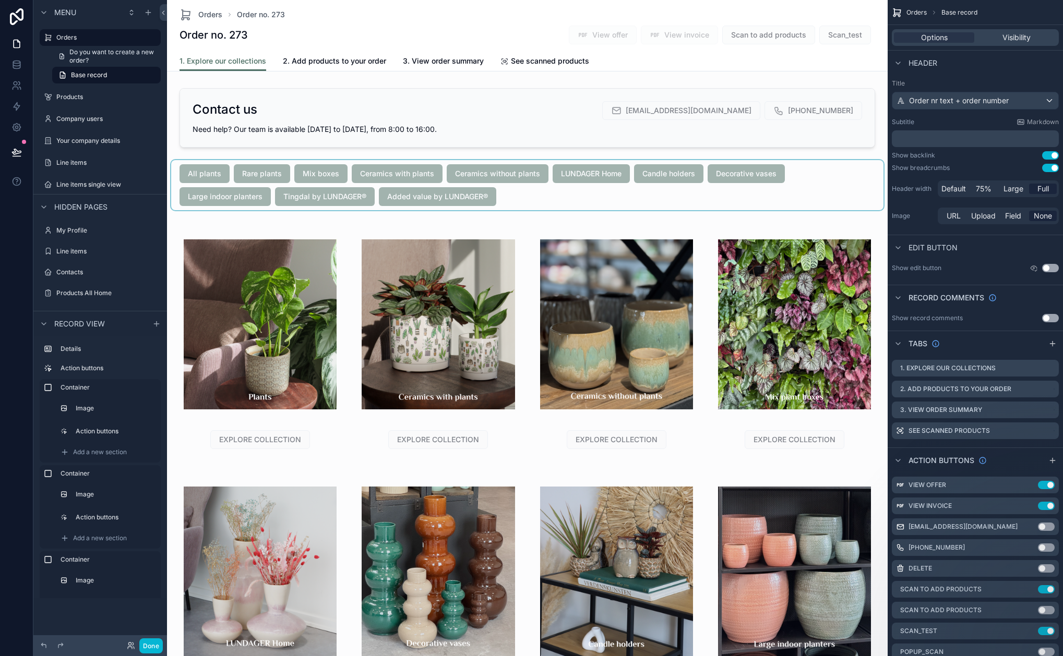
click at [310, 190] on div "scrollable content" at bounding box center [527, 185] width 712 height 50
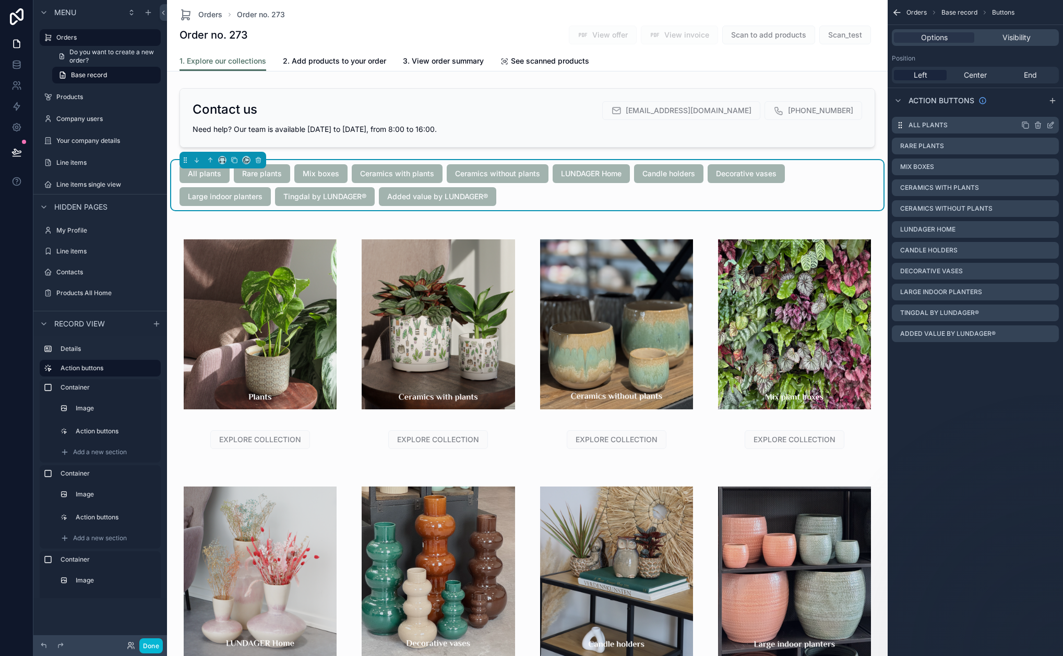
click at [1048, 126] on icon "scrollable content" at bounding box center [1050, 125] width 8 height 8
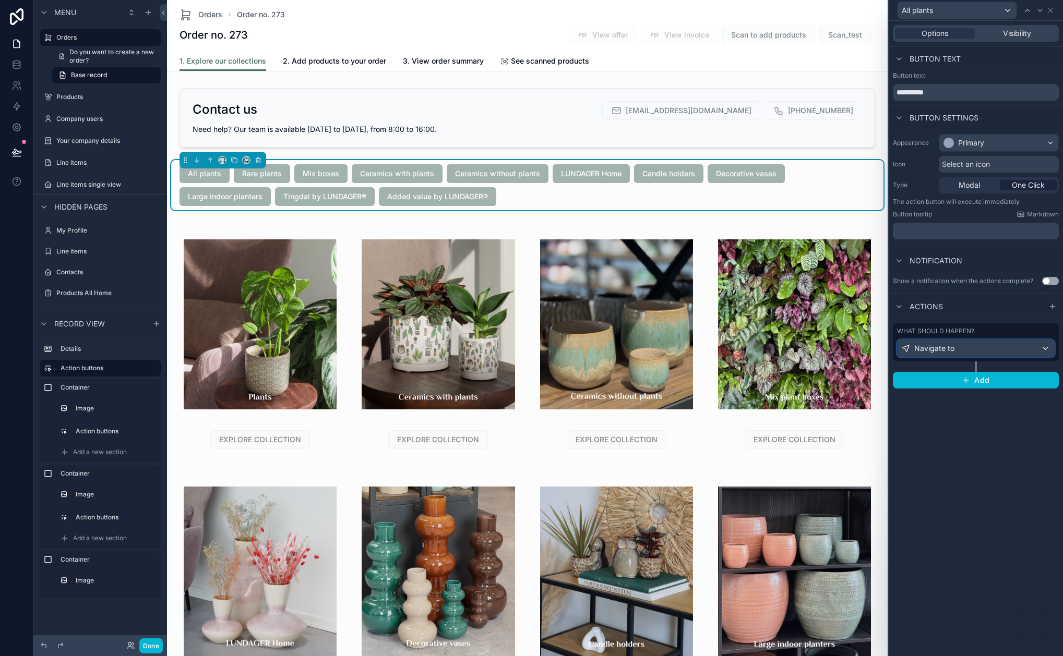
click at [986, 346] on div "Navigate to" at bounding box center [975, 348] width 157 height 17
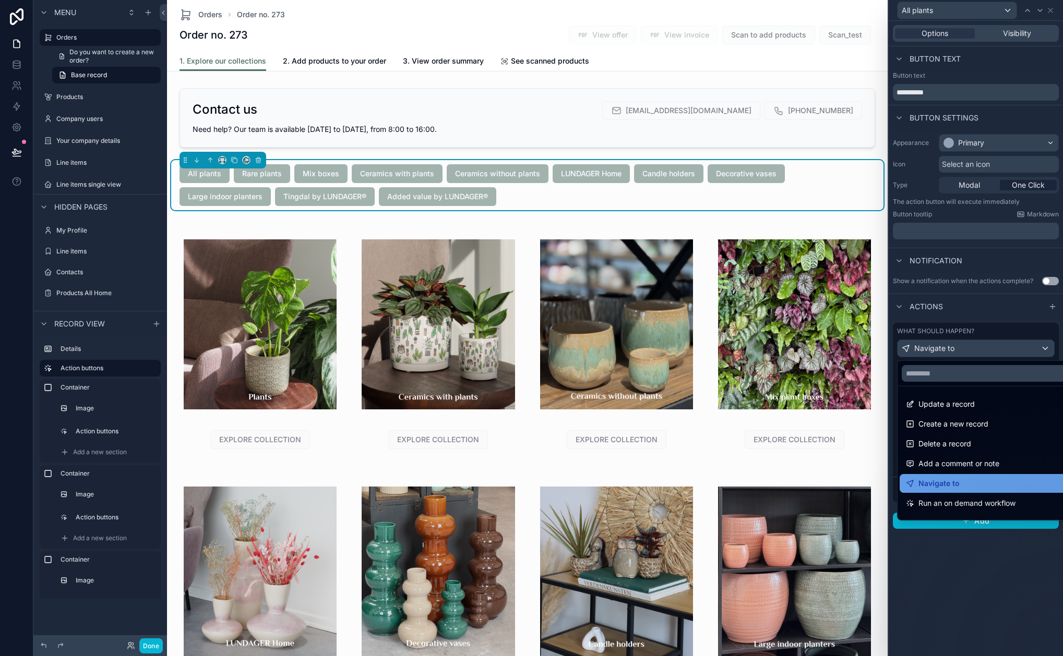
click at [985, 489] on div "Navigate to" at bounding box center [988, 483] width 164 height 13
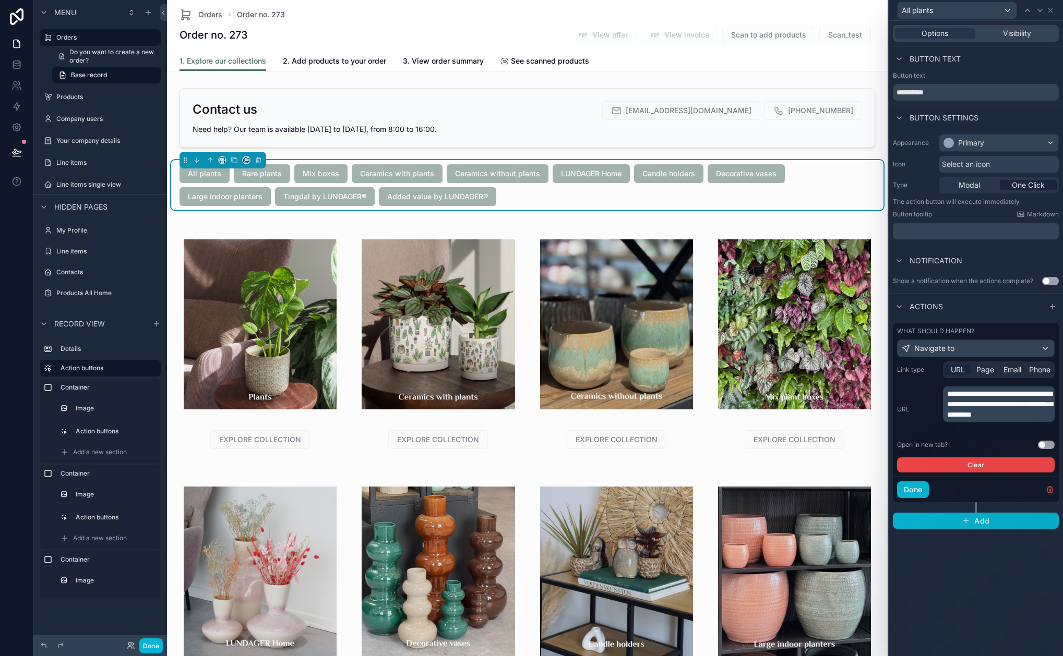
click at [999, 419] on p "**********" at bounding box center [999, 404] width 105 height 31
click at [917, 484] on button "Done" at bounding box center [913, 490] width 32 height 17
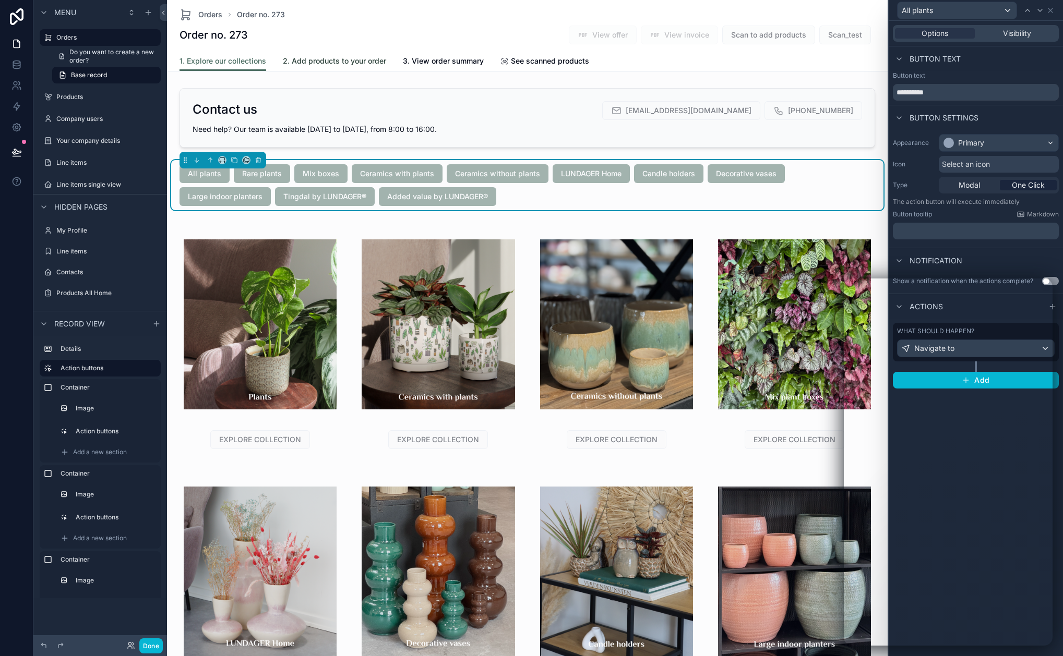
click at [321, 65] on span "2. Add products to your order" at bounding box center [334, 61] width 103 height 10
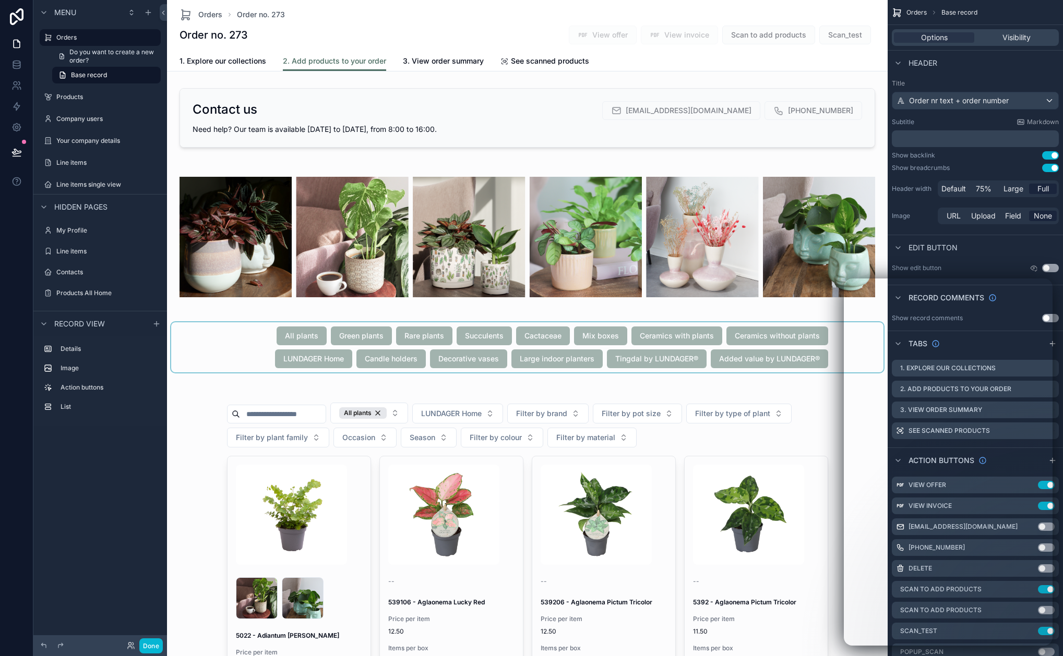
click at [236, 333] on div "scrollable content" at bounding box center [527, 347] width 712 height 50
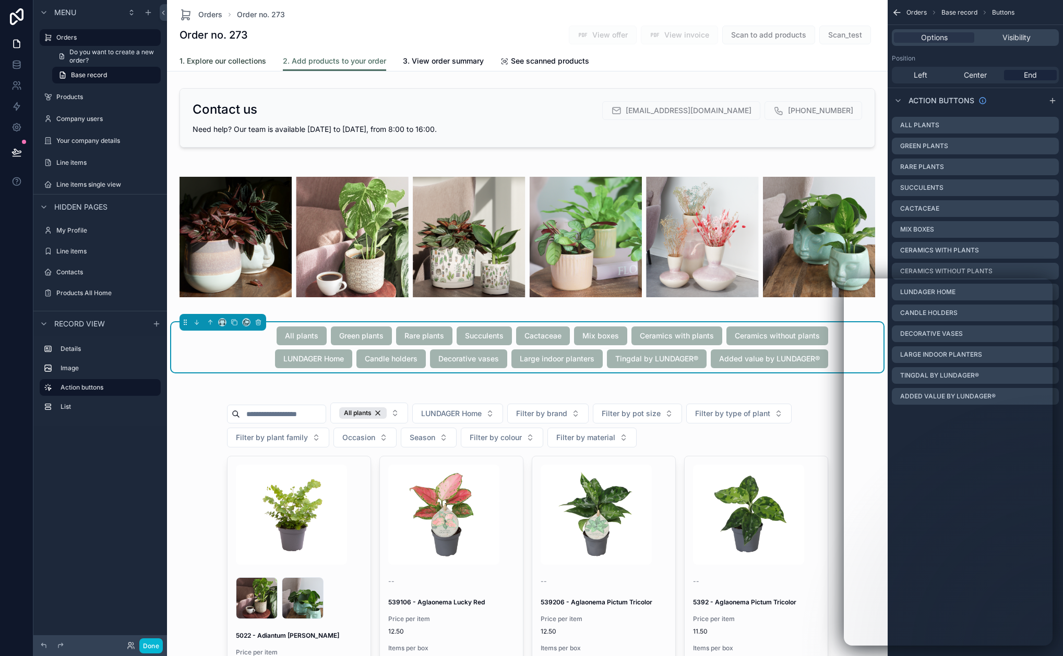
click at [215, 59] on span "1. Explore our collections" at bounding box center [222, 61] width 87 height 10
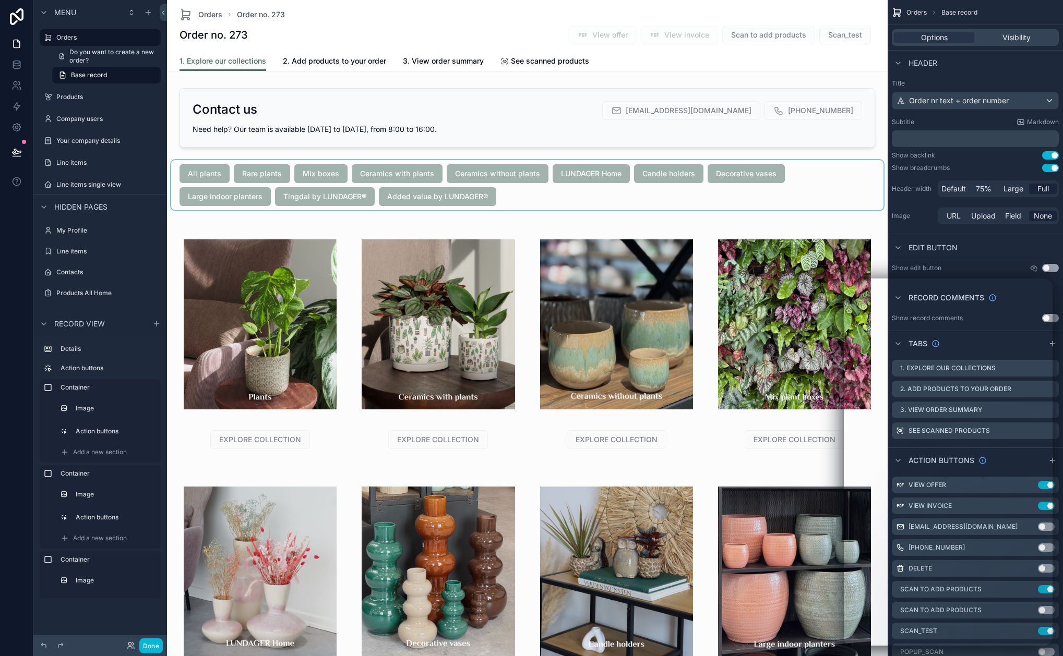
click at [222, 182] on div "scrollable content" at bounding box center [527, 185] width 712 height 50
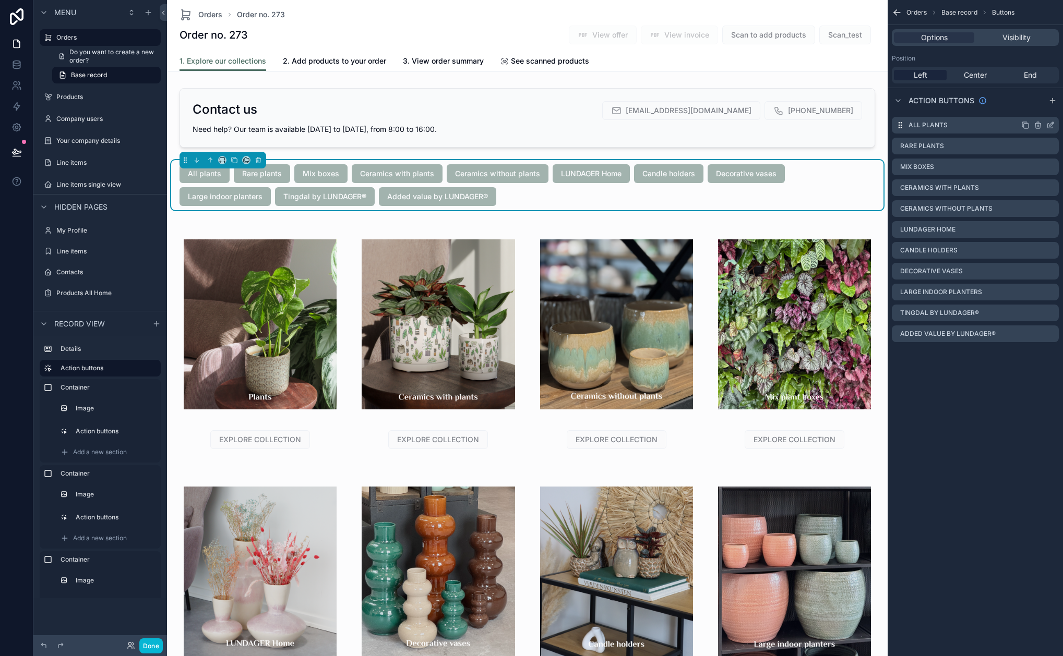
click at [1050, 125] on icon "scrollable content" at bounding box center [1051, 124] width 4 height 4
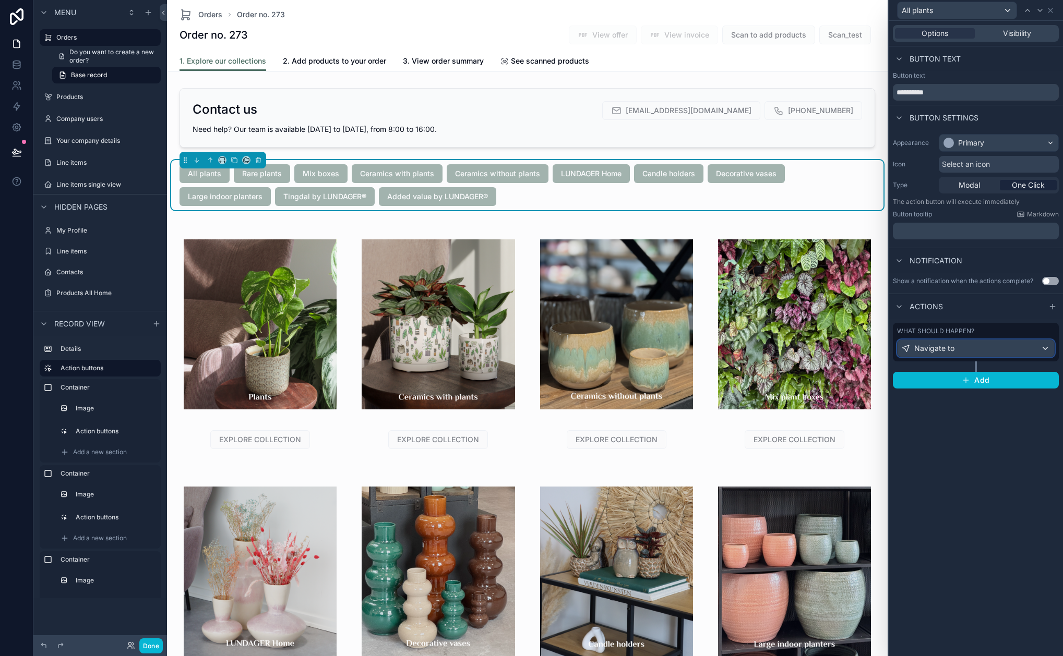
click at [1007, 354] on div "Navigate to" at bounding box center [975, 348] width 157 height 17
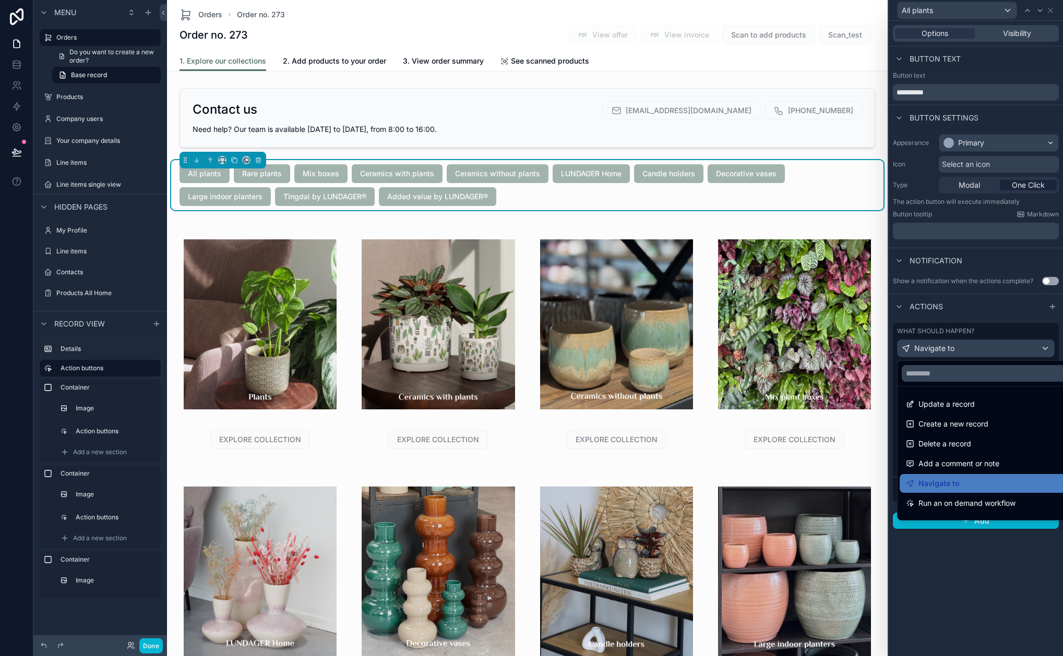
click at [1008, 353] on div at bounding box center [976, 328] width 174 height 656
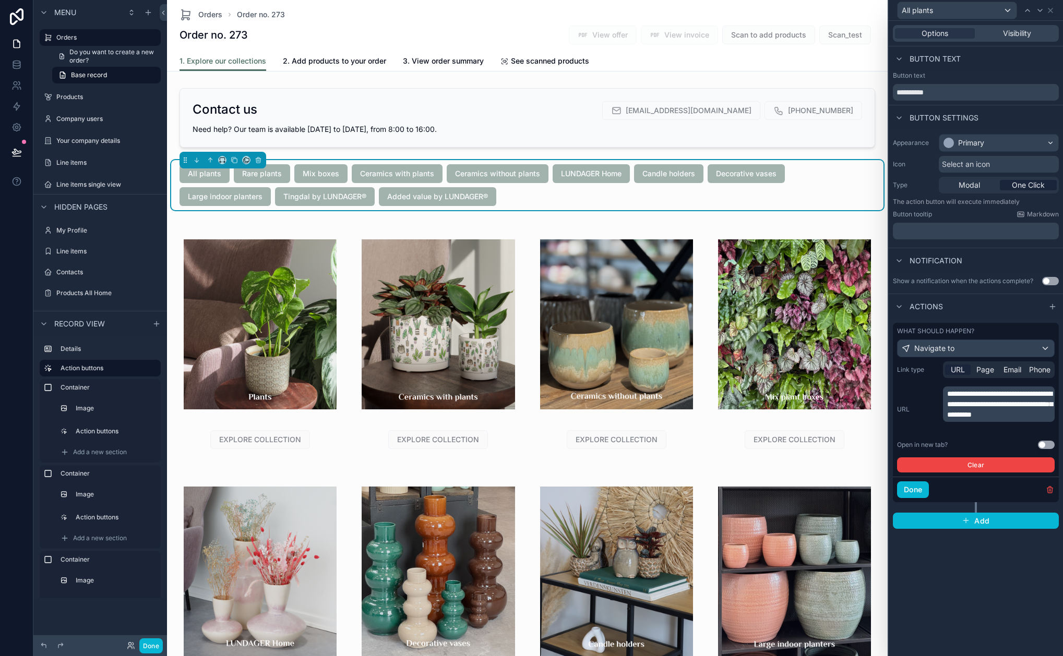
click at [1007, 413] on span "**********" at bounding box center [999, 404] width 105 height 28
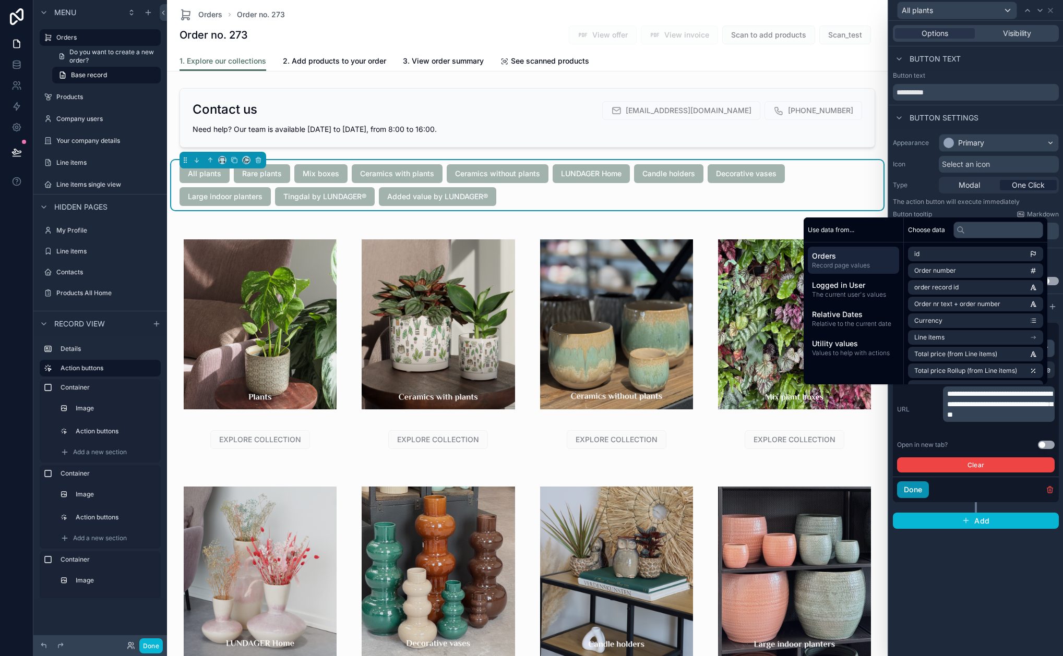
click at [914, 486] on button "Done" at bounding box center [913, 490] width 32 height 17
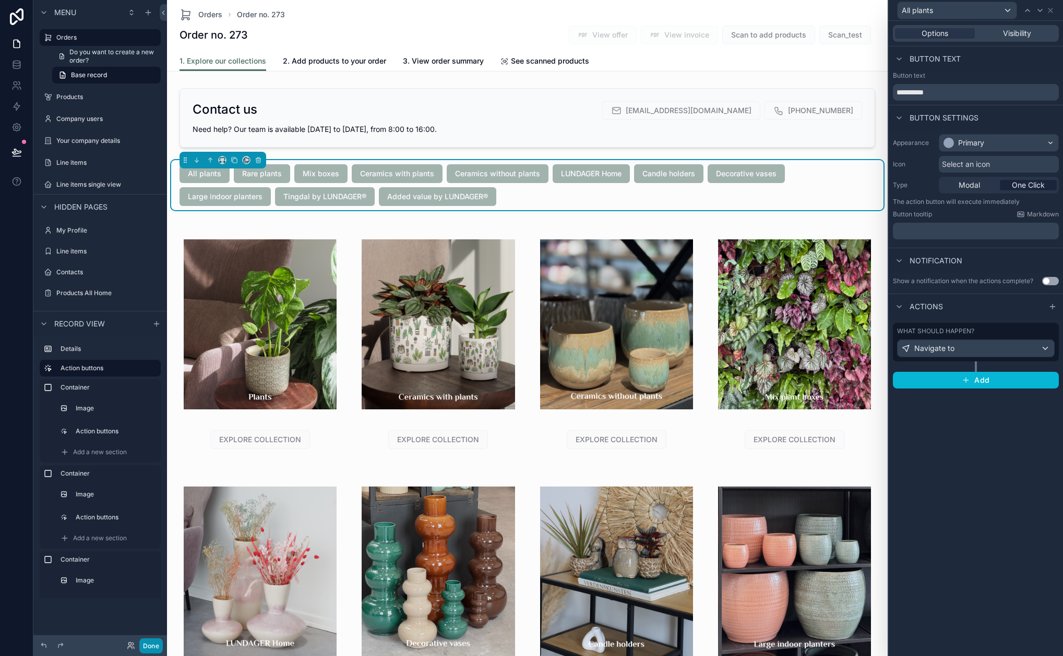
click at [145, 643] on button "Done" at bounding box center [150, 646] width 23 height 15
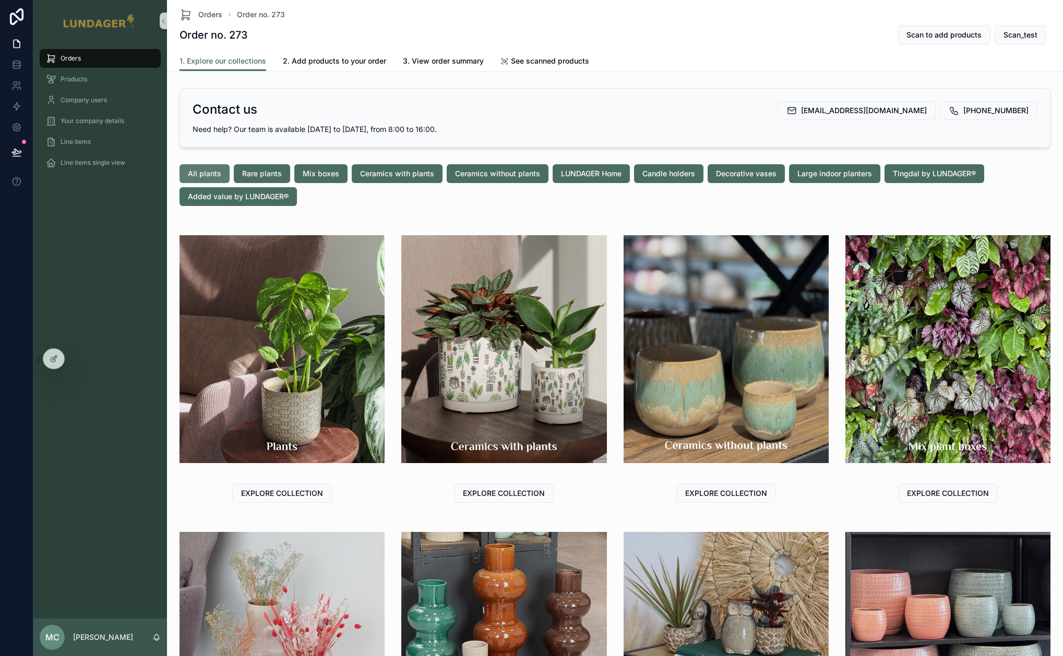
click at [205, 167] on button "All plants" at bounding box center [204, 173] width 50 height 19
click at [78, 357] on icon at bounding box center [77, 359] width 8 height 8
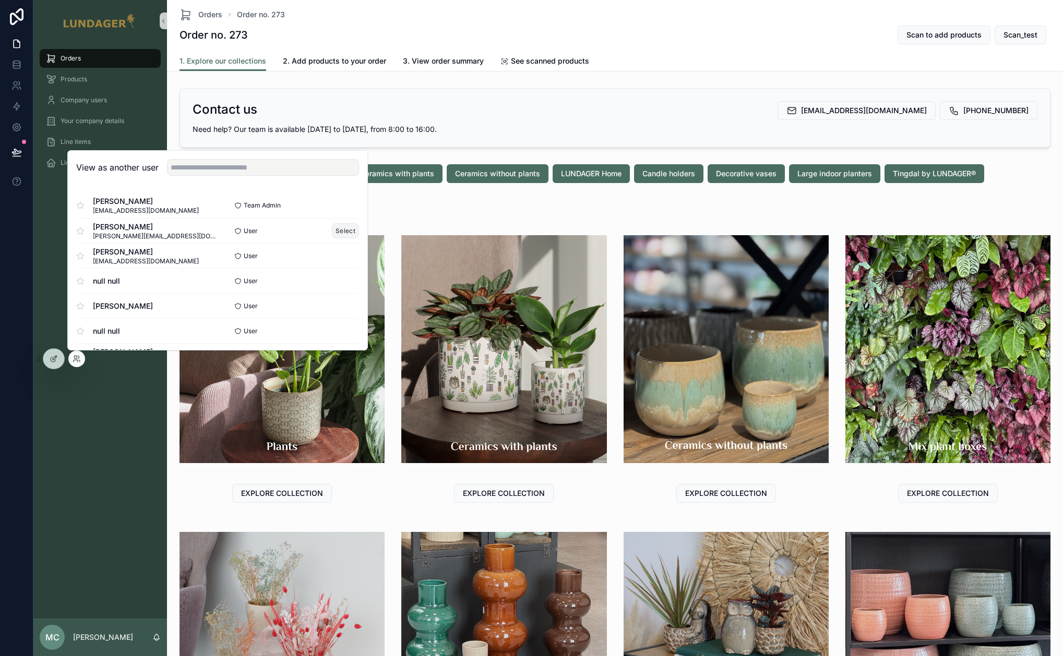
click at [340, 226] on button "Select" at bounding box center [345, 230] width 27 height 15
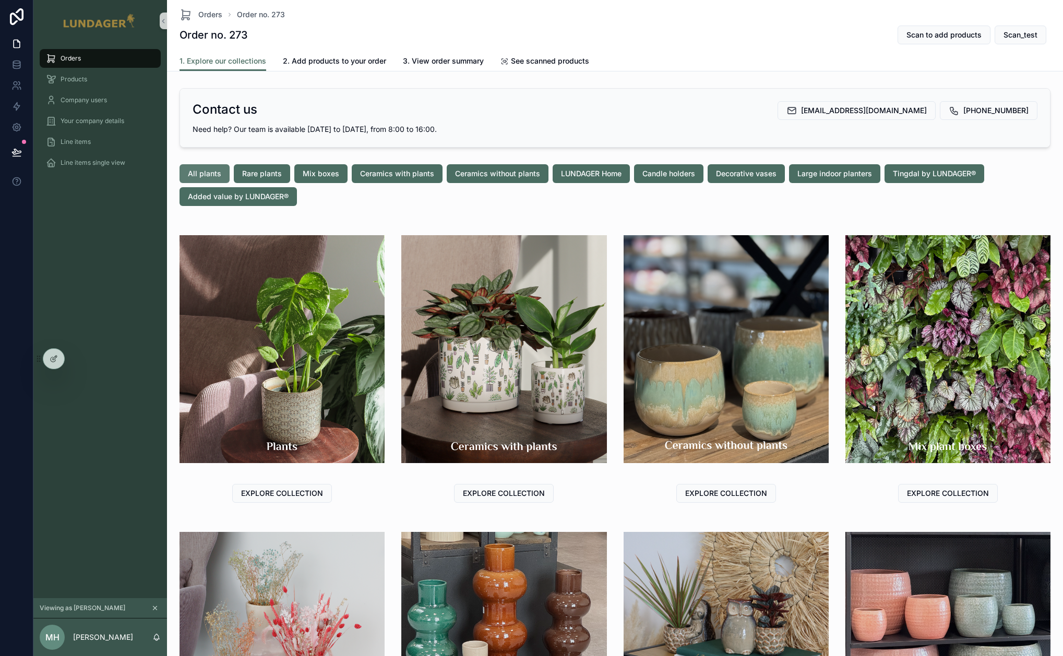
click at [214, 172] on span "All plants" at bounding box center [204, 174] width 33 height 10
click at [71, 358] on div at bounding box center [76, 359] width 17 height 17
click at [77, 361] on icon at bounding box center [76, 361] width 4 height 2
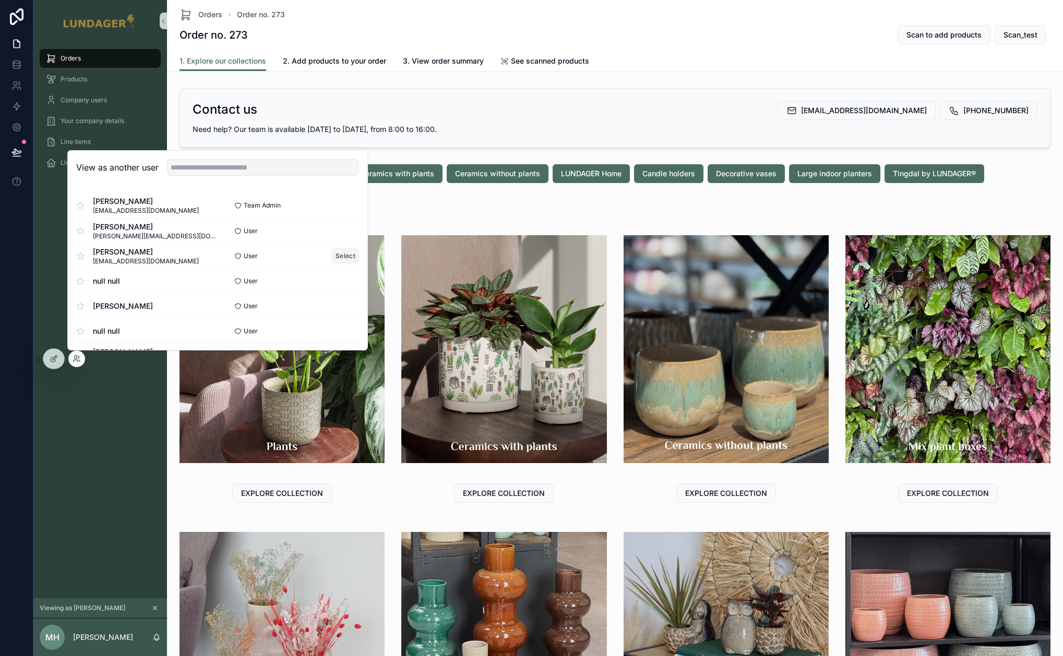
click at [335, 256] on button "Select" at bounding box center [345, 255] width 27 height 15
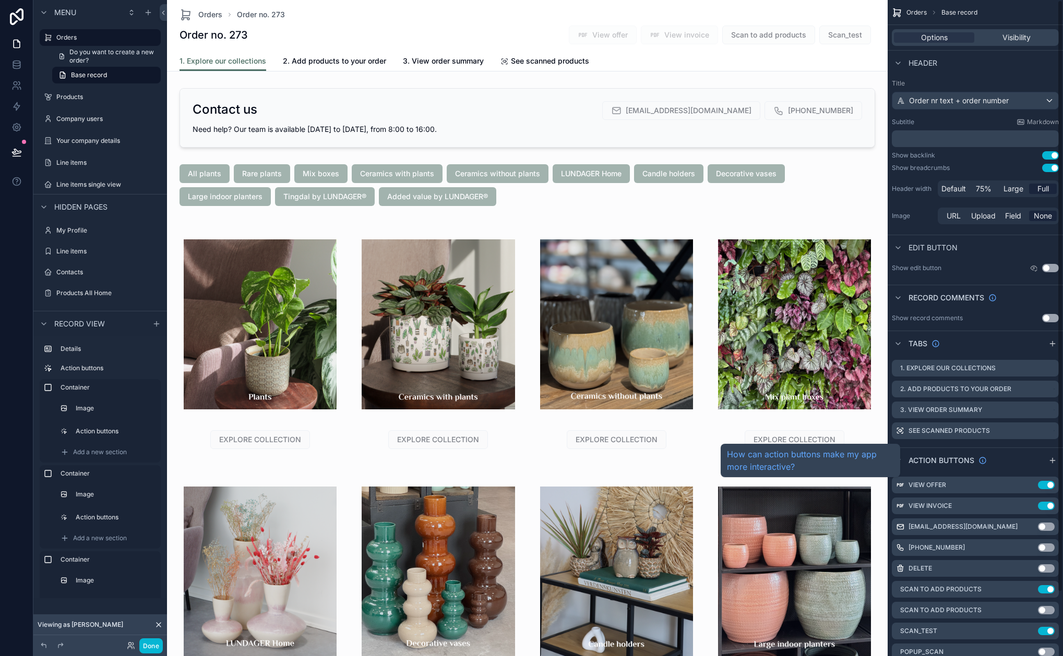
scroll to position [71, 0]
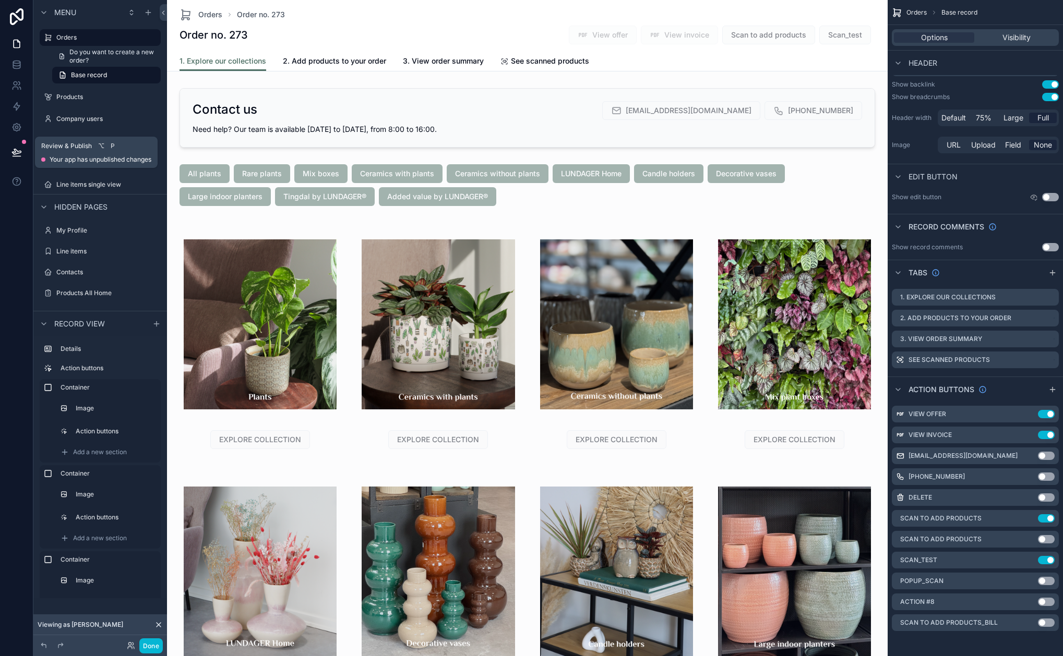
click at [14, 154] on icon at bounding box center [16, 151] width 9 height 5
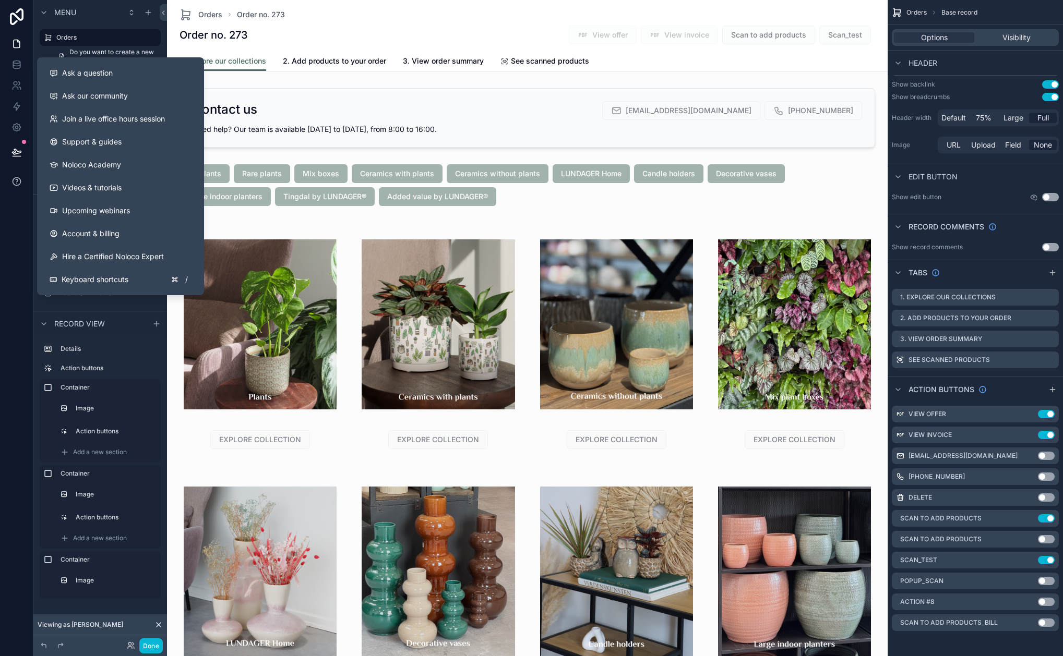
click at [18, 186] on icon at bounding box center [16, 181] width 10 height 10
click at [76, 83] on button "Ask a question" at bounding box center [120, 73] width 159 height 23
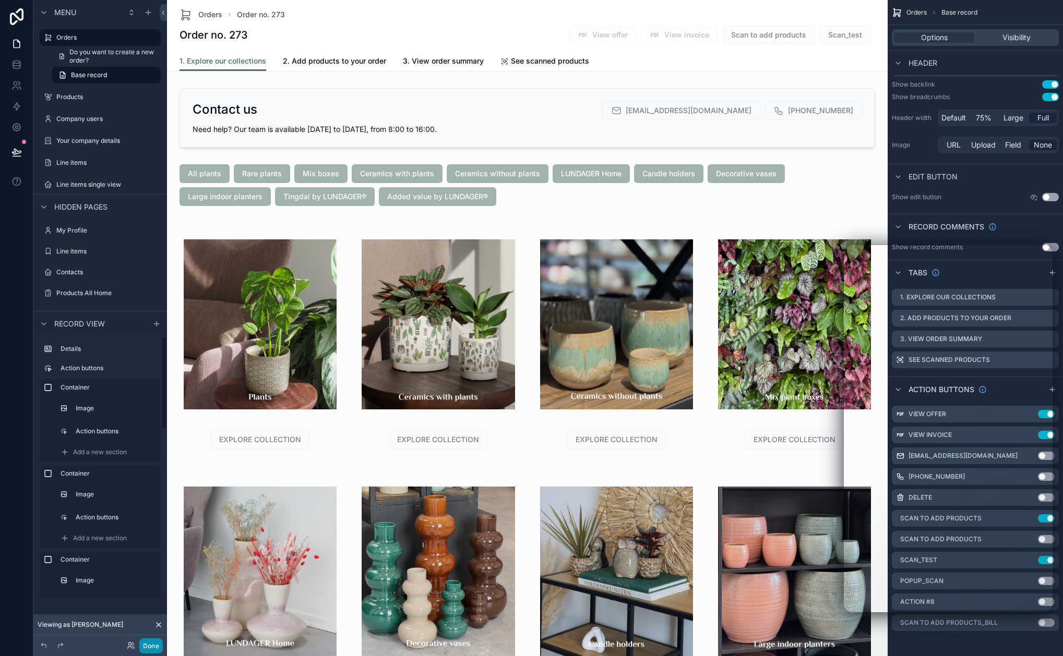
click at [147, 647] on button "Done" at bounding box center [150, 646] width 23 height 15
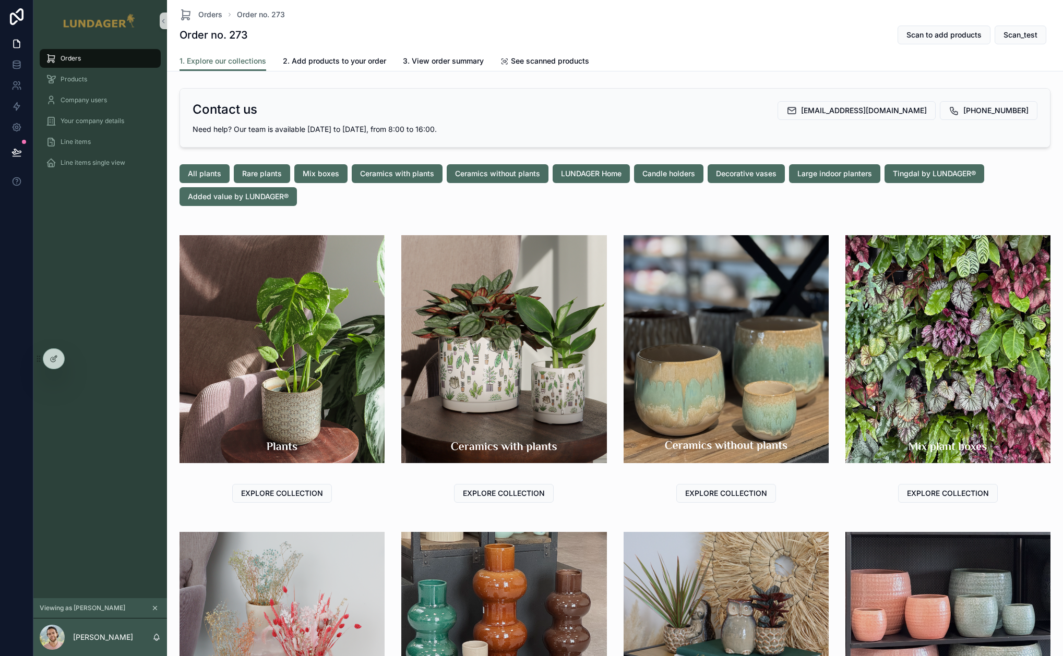
click at [76, 61] on span "Orders" at bounding box center [71, 58] width 20 height 8
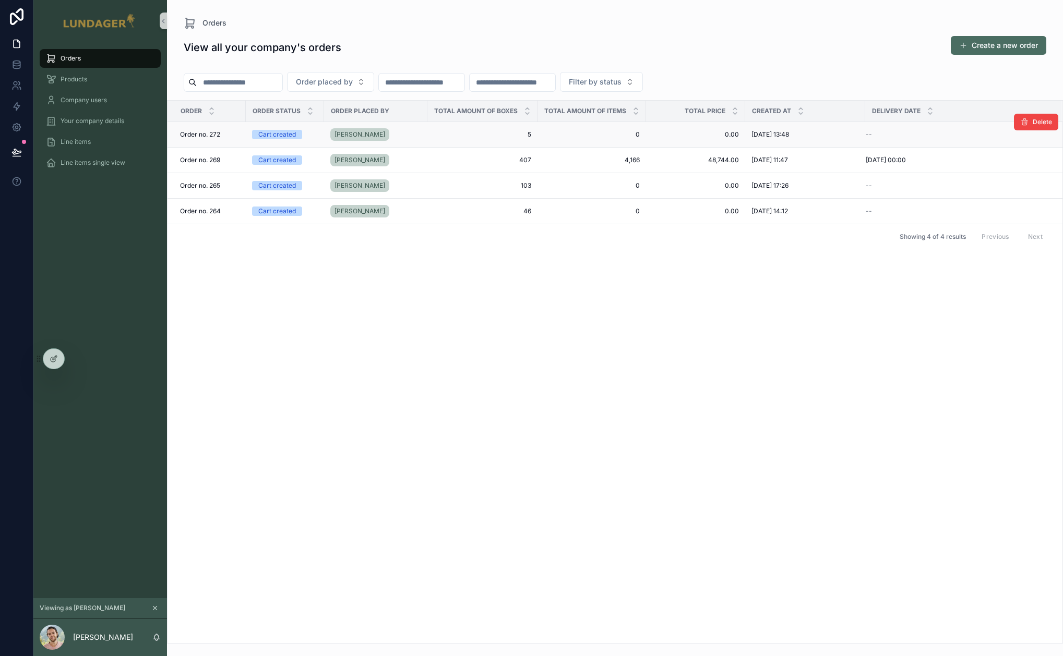
click at [420, 136] on div "Brian" at bounding box center [375, 134] width 91 height 17
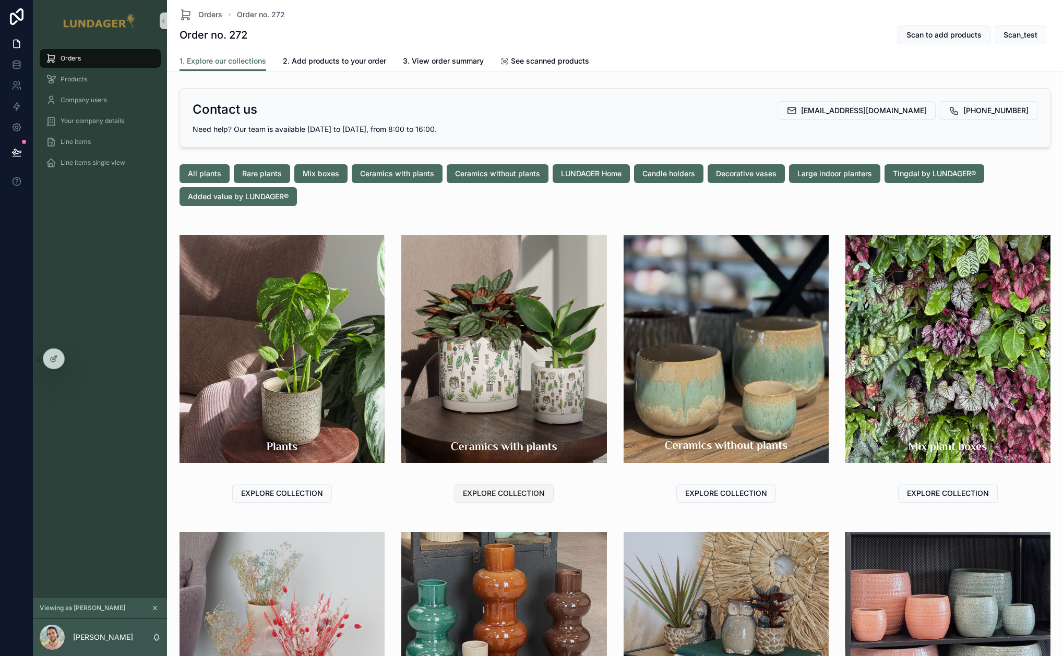
click at [496, 491] on span "EXPLORE COLLECTION" at bounding box center [504, 493] width 82 height 10
click at [70, 359] on div at bounding box center [76, 359] width 17 height 17
click at [79, 357] on icon at bounding box center [78, 357] width 1 height 3
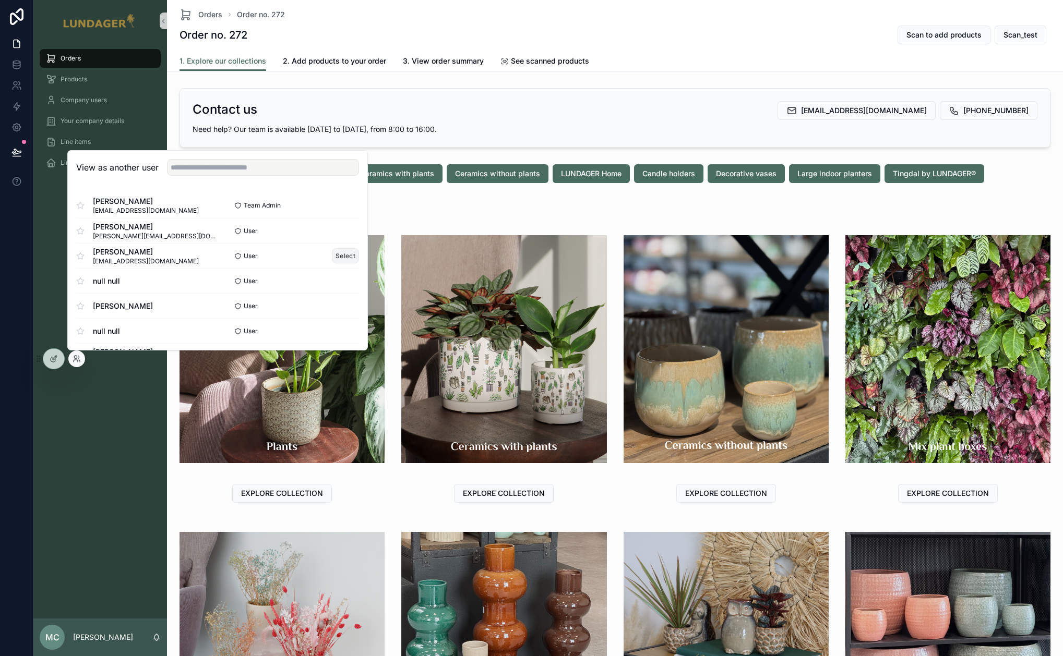
click at [345, 252] on button "Select" at bounding box center [345, 255] width 27 height 15
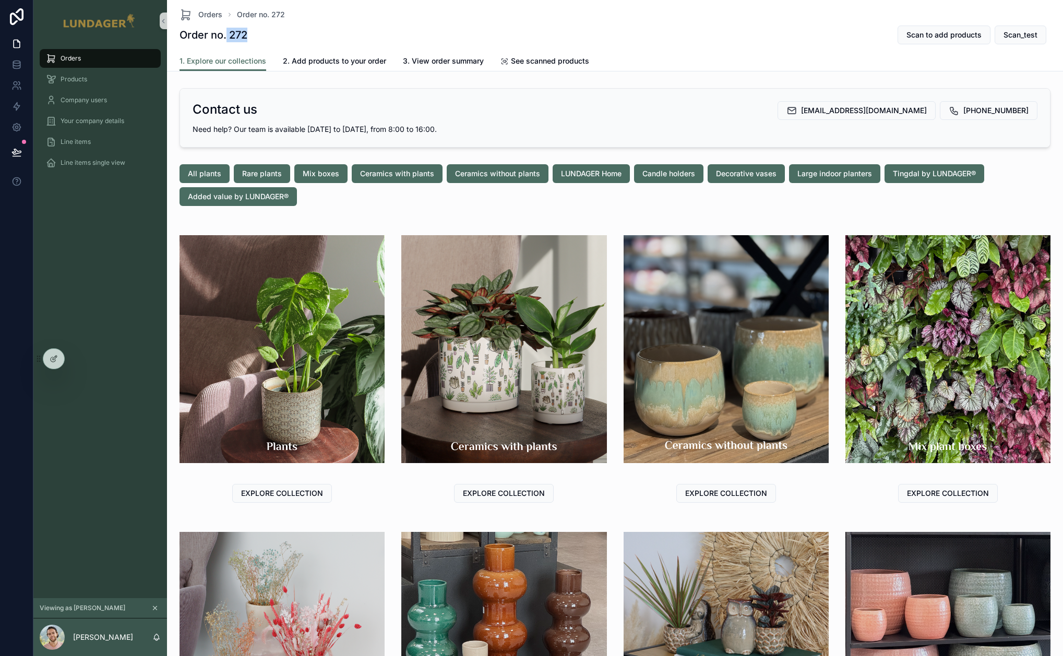
drag, startPoint x: 249, startPoint y: 38, endPoint x: 225, endPoint y: 38, distance: 23.5
click at [225, 38] on div "Order no. 272 Scan to add products Scan_test" at bounding box center [614, 35] width 871 height 20
click at [273, 37] on div "Order no. 272 Scan to add products Scan_test" at bounding box center [614, 35] width 871 height 20
click at [328, 63] on span "2. Add products to your order" at bounding box center [334, 61] width 103 height 10
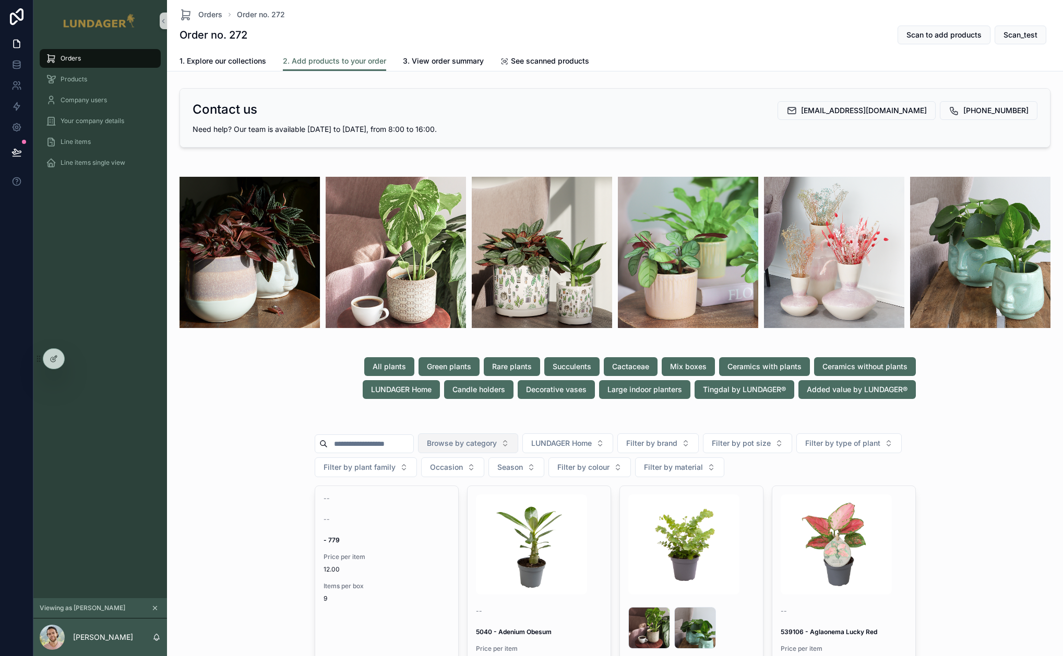
click at [488, 447] on span "Browse by category" at bounding box center [462, 443] width 70 height 10
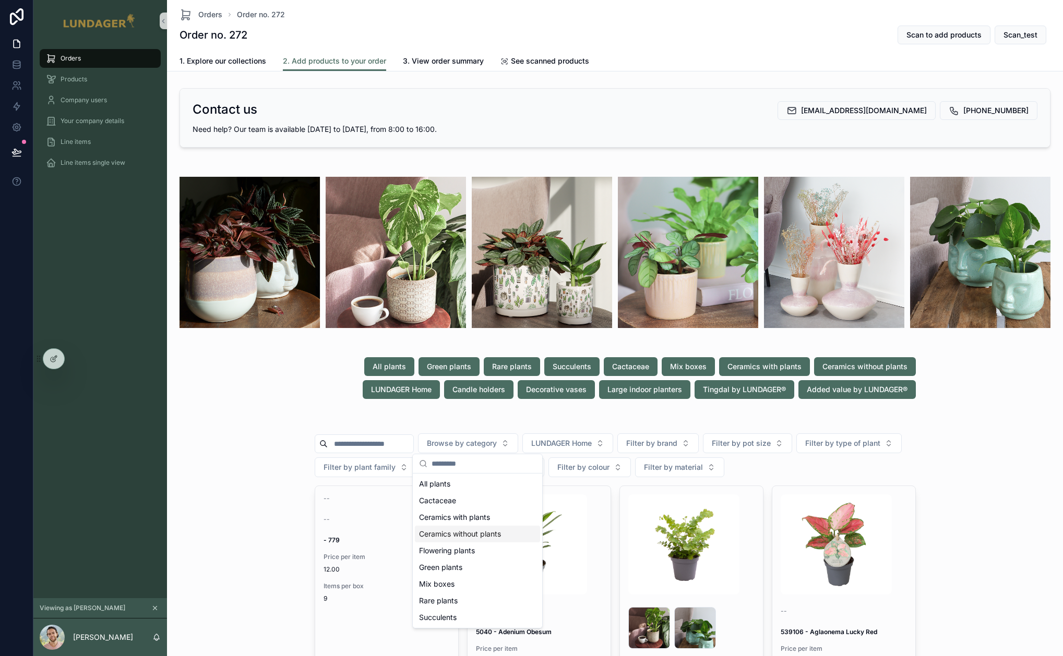
click at [482, 536] on span "Ceramics without plants" at bounding box center [460, 534] width 82 height 10
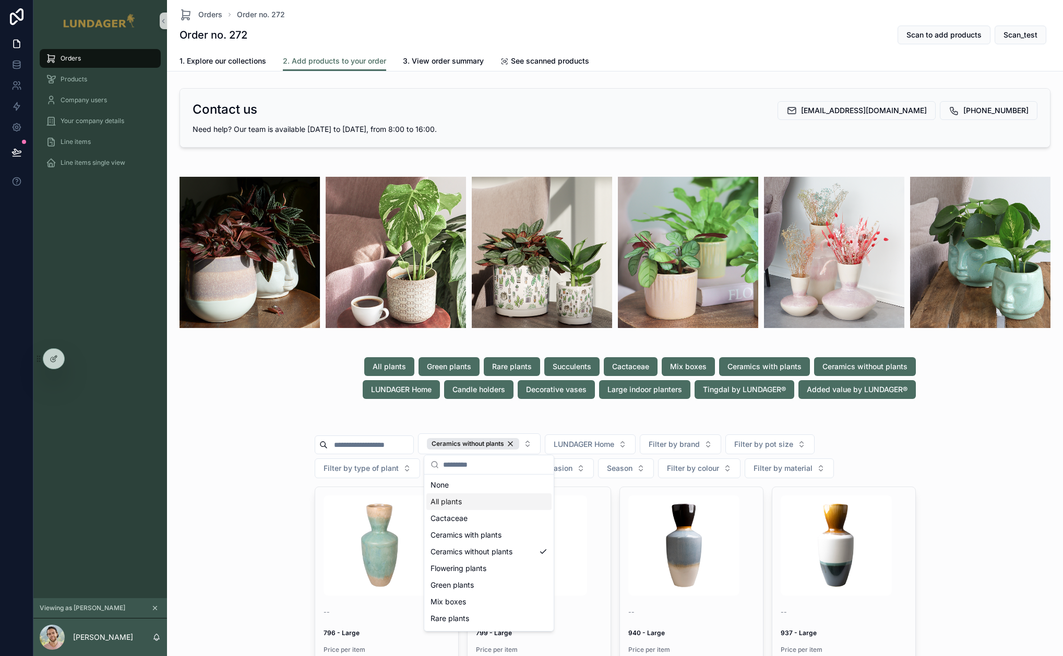
click at [307, 392] on div "All plants Green plants Rare plants Succulents Cactaceae Mix boxes Ceramics wit…" at bounding box center [614, 378] width 887 height 50
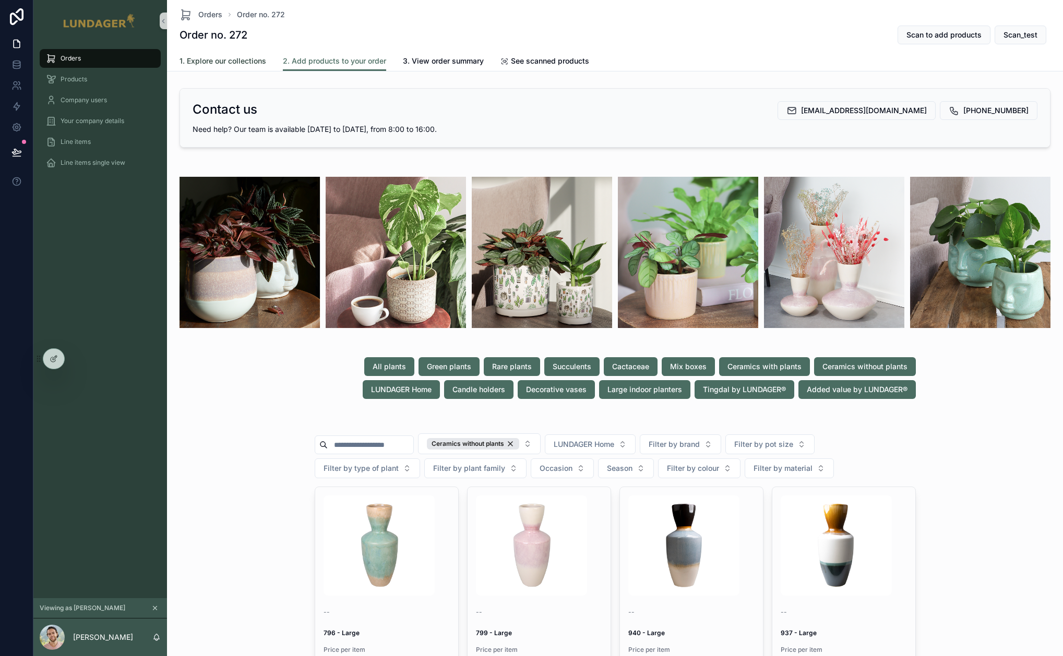
click at [237, 61] on span "1. Explore our collections" at bounding box center [222, 61] width 87 height 10
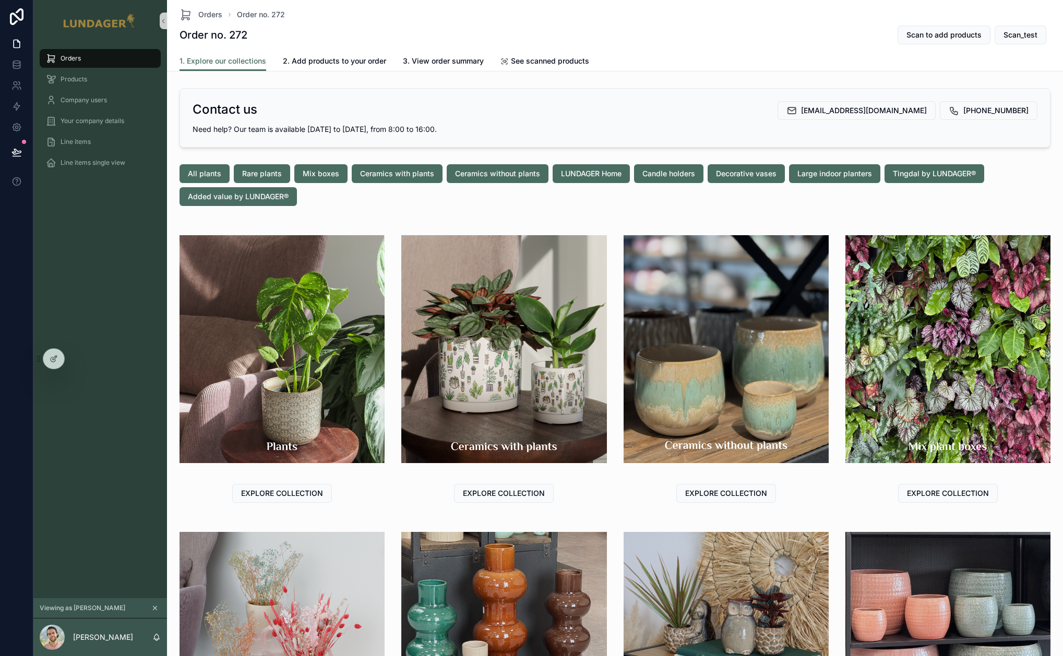
click at [731, 446] on img "scrollable content" at bounding box center [725, 349] width 205 height 228
click at [722, 485] on button "EXPLORE COLLECTION" at bounding box center [726, 493] width 100 height 19
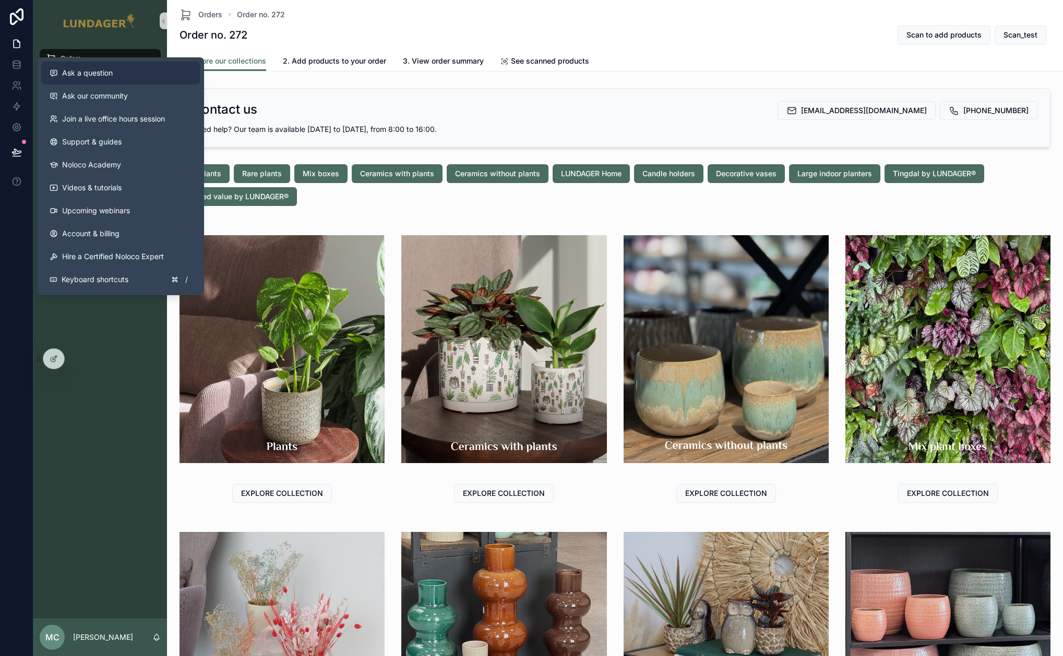
click at [104, 75] on span "Ask a question" at bounding box center [87, 73] width 51 height 10
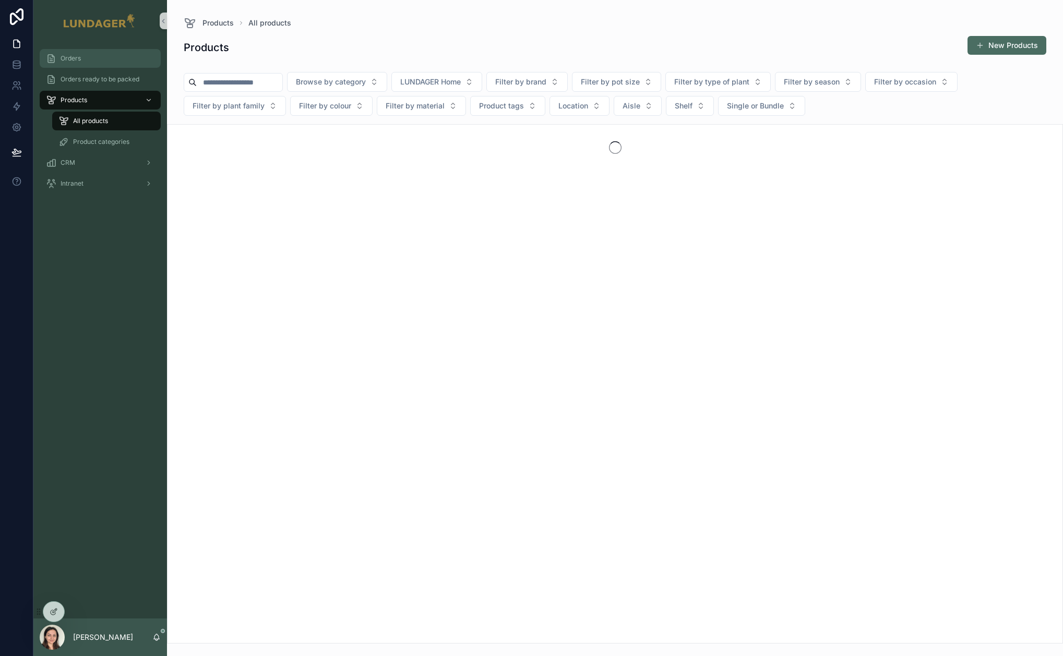
click at [70, 58] on span "Orders" at bounding box center [71, 58] width 20 height 8
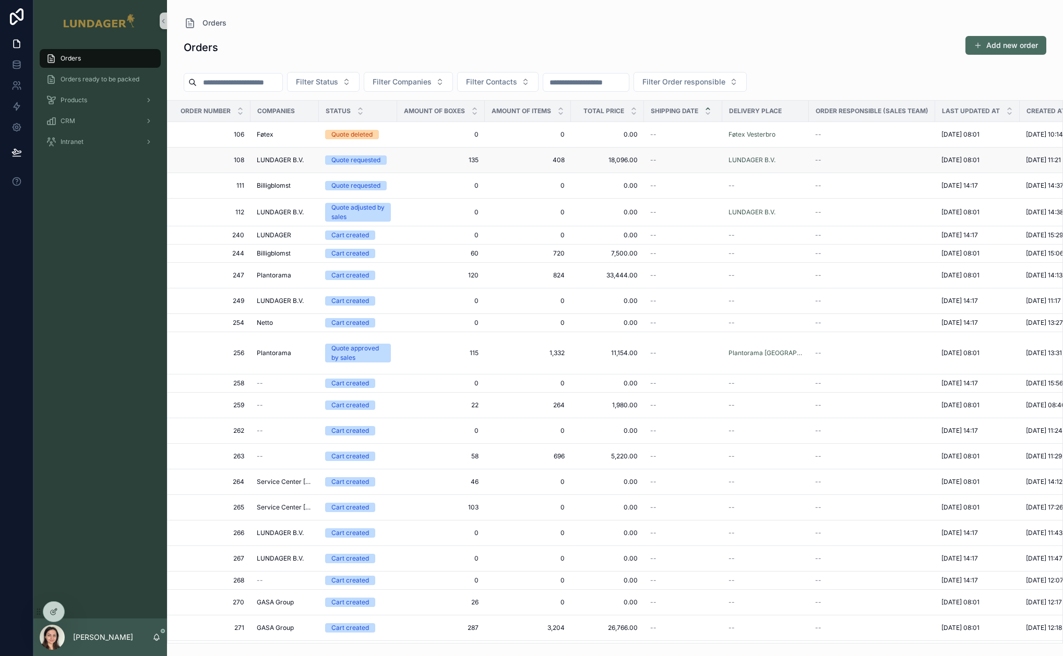
click at [423, 154] on td "135 135" at bounding box center [441, 161] width 88 height 26
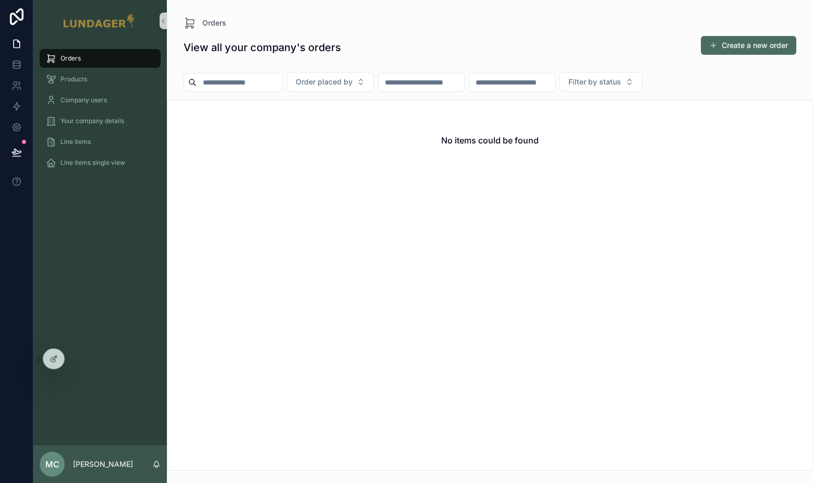
click at [108, 61] on div "Orders" at bounding box center [100, 58] width 109 height 17
click at [79, 356] on icon at bounding box center [77, 359] width 8 height 8
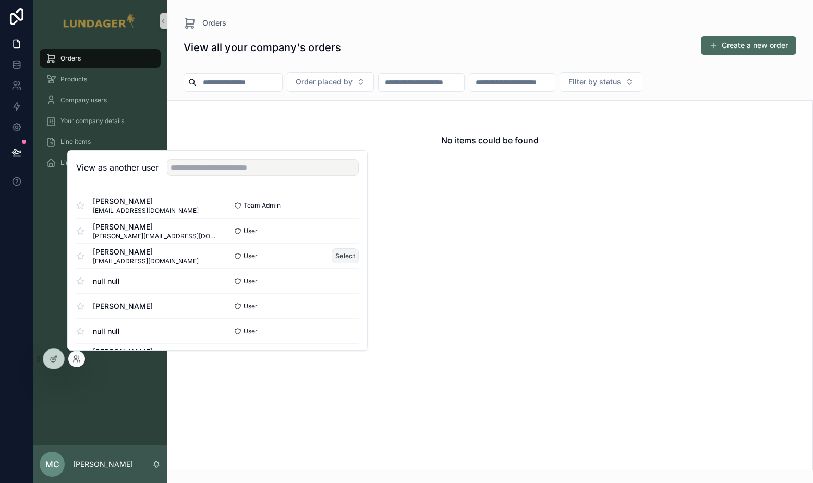
click at [333, 256] on button "Select" at bounding box center [345, 255] width 27 height 15
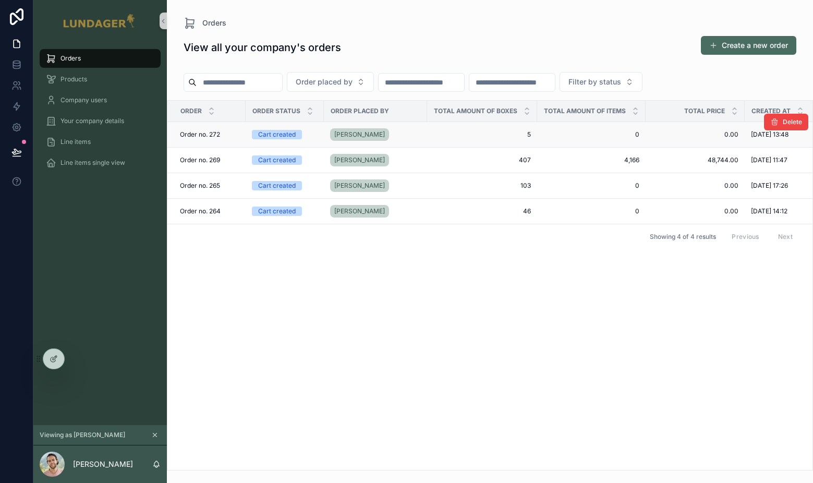
click at [393, 133] on div "[PERSON_NAME]" at bounding box center [375, 134] width 91 height 17
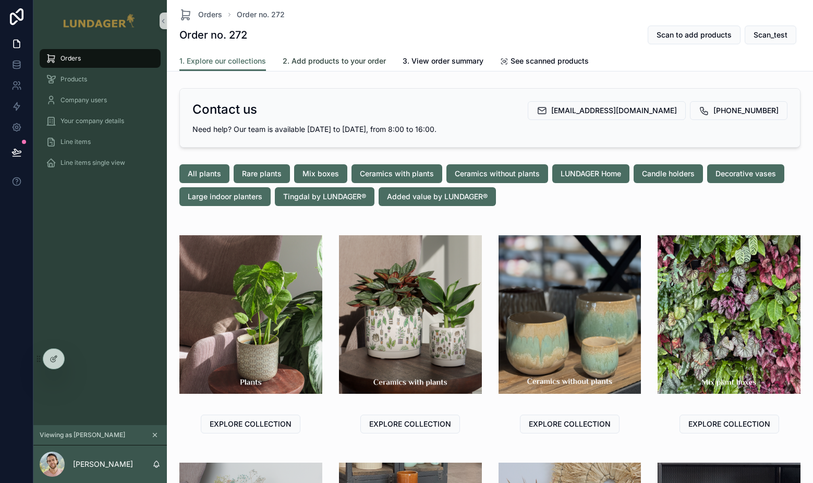
click at [380, 63] on span "2. Add products to your order" at bounding box center [334, 61] width 103 height 10
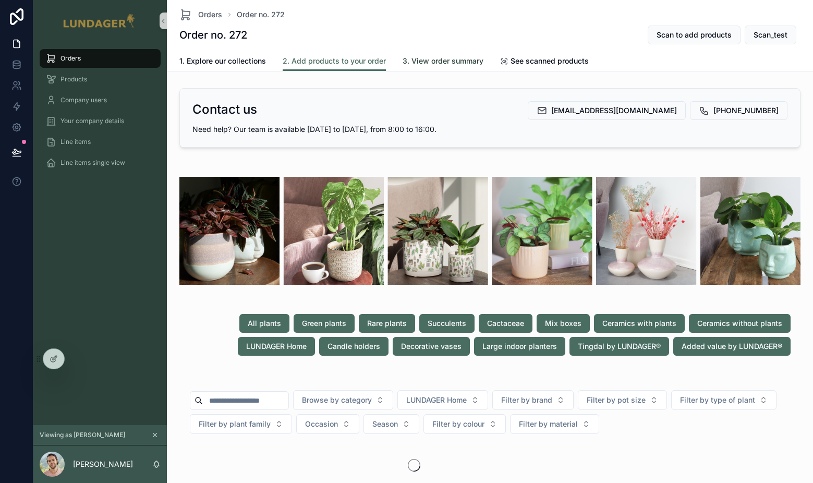
click at [428, 56] on span "3. View order summary" at bounding box center [443, 61] width 81 height 10
click at [429, 63] on span "3. View order summary" at bounding box center [443, 61] width 81 height 10
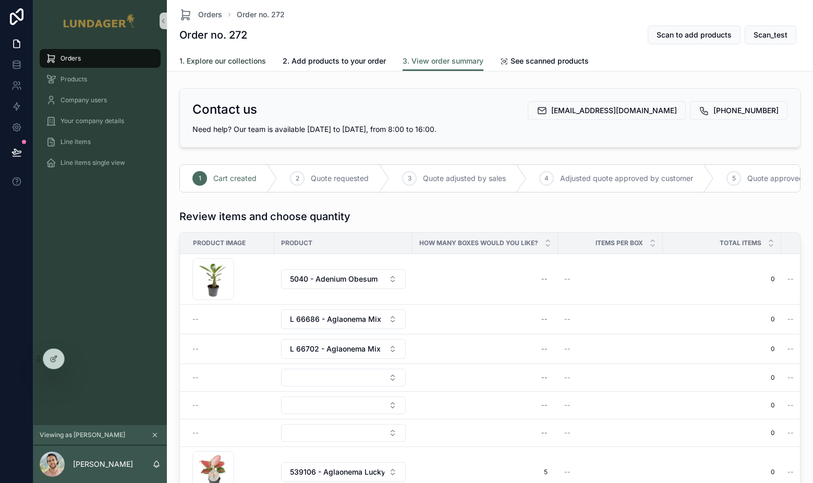
click at [238, 63] on span "1. Explore our collections" at bounding box center [222, 61] width 87 height 10
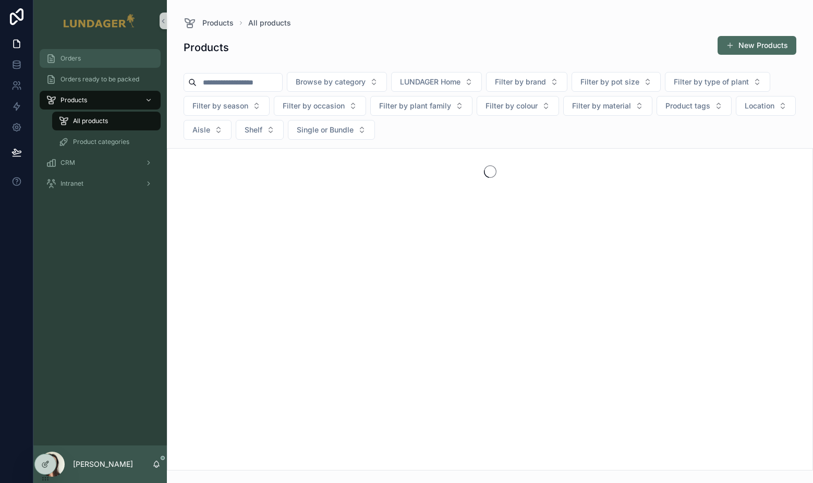
click at [88, 61] on div "Orders" at bounding box center [100, 58] width 109 height 17
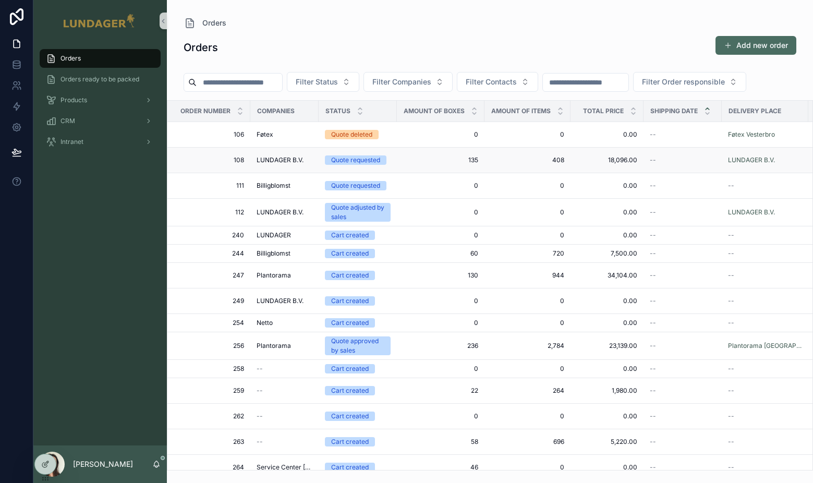
click at [419, 164] on span "135" at bounding box center [440, 160] width 75 height 8
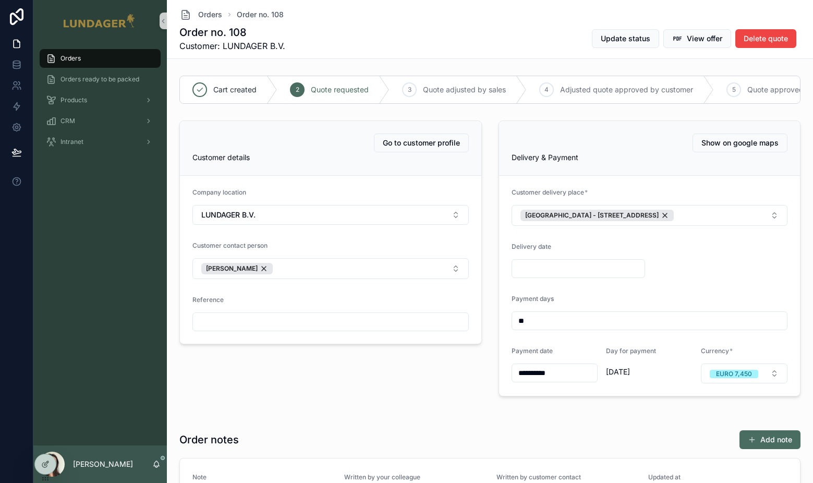
click at [82, 56] on div "Orders" at bounding box center [100, 58] width 109 height 17
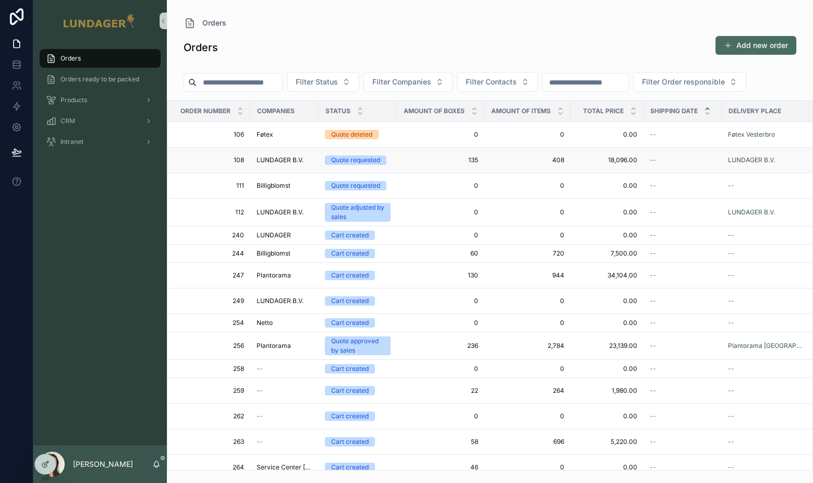
click at [296, 161] on span "LUNDAGER B.V." at bounding box center [280, 160] width 47 height 8
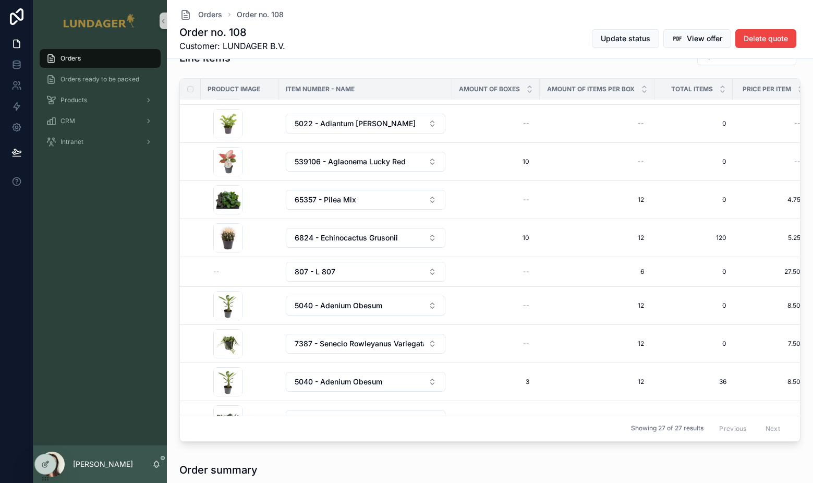
scroll to position [710, 0]
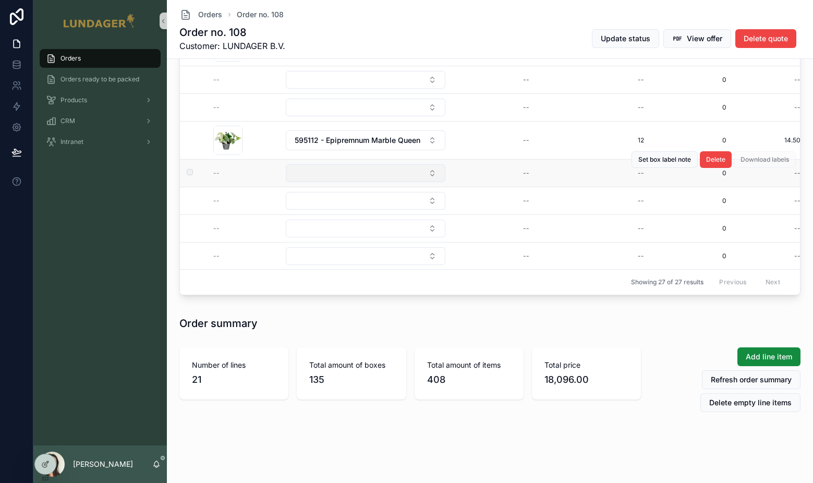
click at [364, 166] on button "Select Button" at bounding box center [366, 173] width 160 height 18
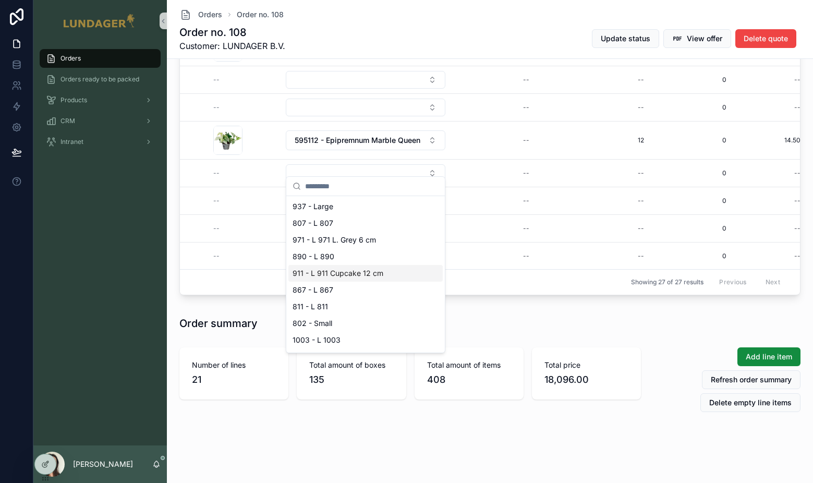
click at [391, 274] on div "911 - L 911 Cupcake 12 cm" at bounding box center [366, 273] width 154 height 17
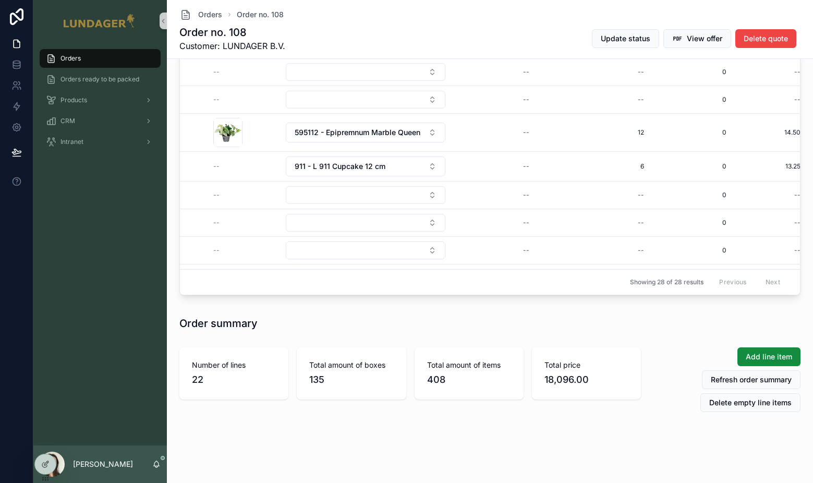
click at [83, 57] on div "Orders" at bounding box center [100, 58] width 109 height 17
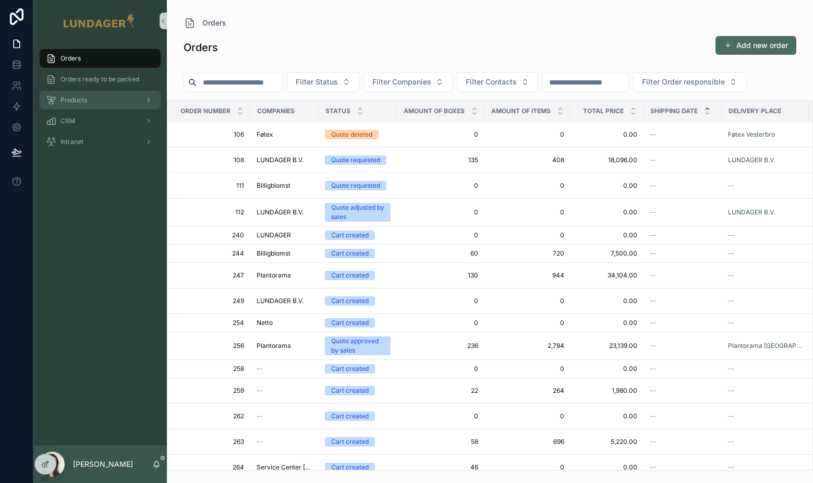
click at [97, 103] on div "Products" at bounding box center [100, 100] width 109 height 17
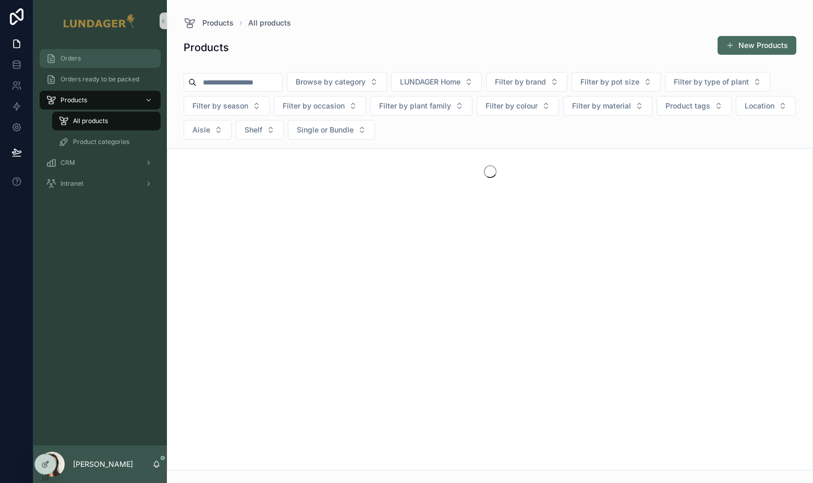
click at [90, 65] on div "Orders" at bounding box center [100, 58] width 109 height 17
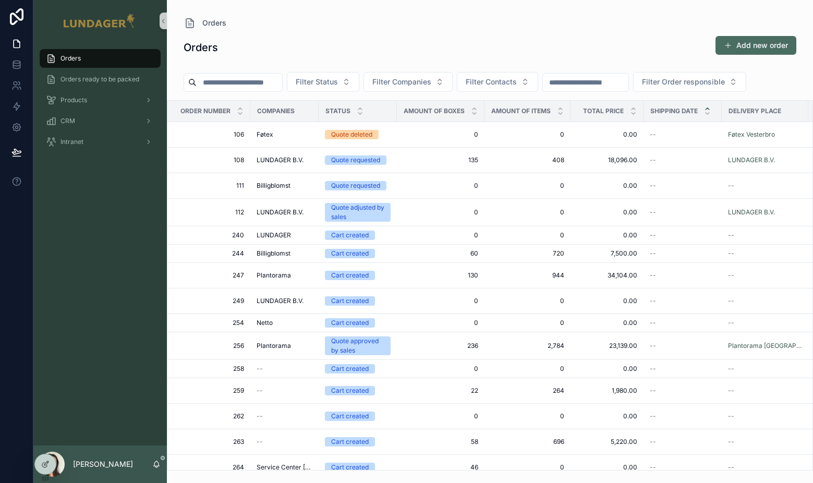
click at [126, 198] on div "Orders Orders ready to be packed Products CRM Intranet" at bounding box center [100, 244] width 134 height 404
click at [398, 47] on div "Orders Add new order" at bounding box center [490, 47] width 613 height 24
click at [92, 56] on div "Orders" at bounding box center [100, 58] width 109 height 17
click at [89, 169] on div "Orders Orders ready to be packed Products CRM Intranet" at bounding box center [100, 244] width 134 height 404
click at [87, 105] on div "Products" at bounding box center [100, 100] width 109 height 17
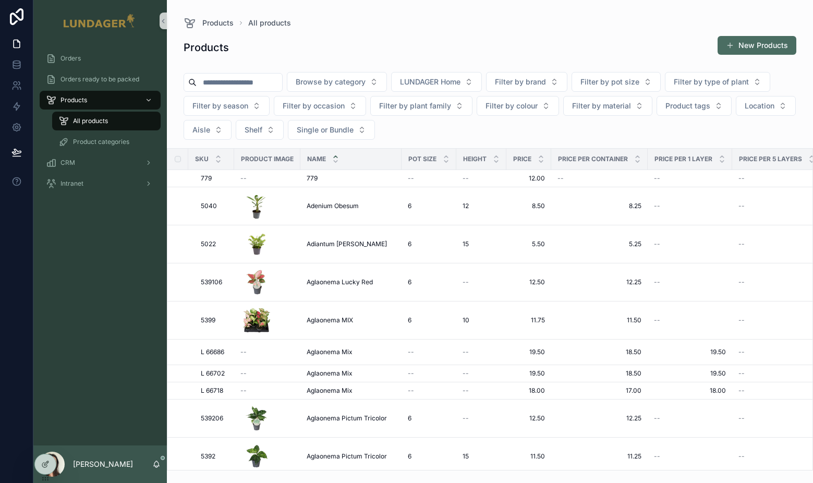
click at [513, 56] on div "Products New Products" at bounding box center [490, 47] width 613 height 24
click at [405, 51] on div "Products New Products" at bounding box center [490, 47] width 613 height 24
click at [522, 59] on div "Products New Products" at bounding box center [490, 49] width 646 height 28
click at [91, 53] on div "Orders" at bounding box center [100, 58] width 109 height 17
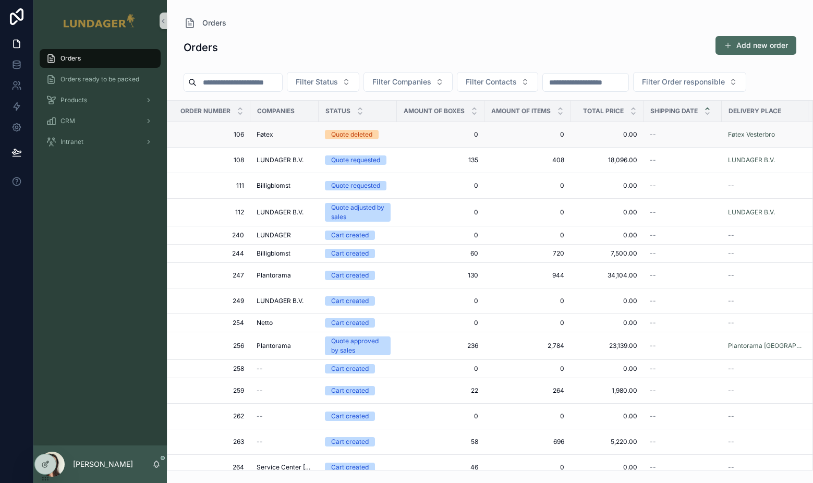
click at [275, 137] on div "Føtex" at bounding box center [285, 134] width 56 height 8
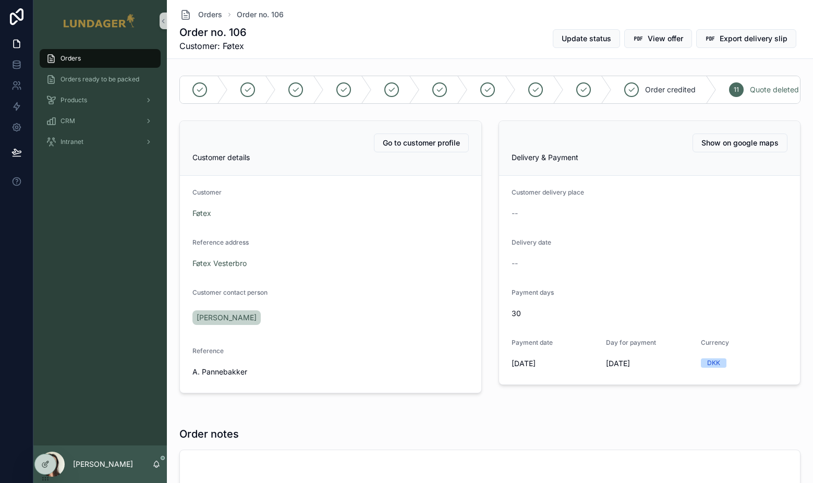
click at [99, 66] on div "Orders" at bounding box center [100, 58] width 109 height 17
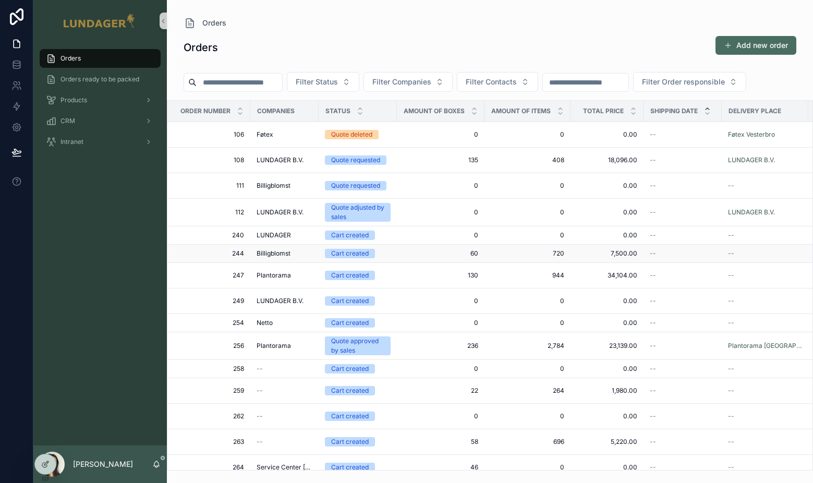
click at [268, 246] on td "Billigblomst" at bounding box center [284, 254] width 68 height 18
click at [271, 256] on span "Billigblomst" at bounding box center [274, 253] width 34 height 8
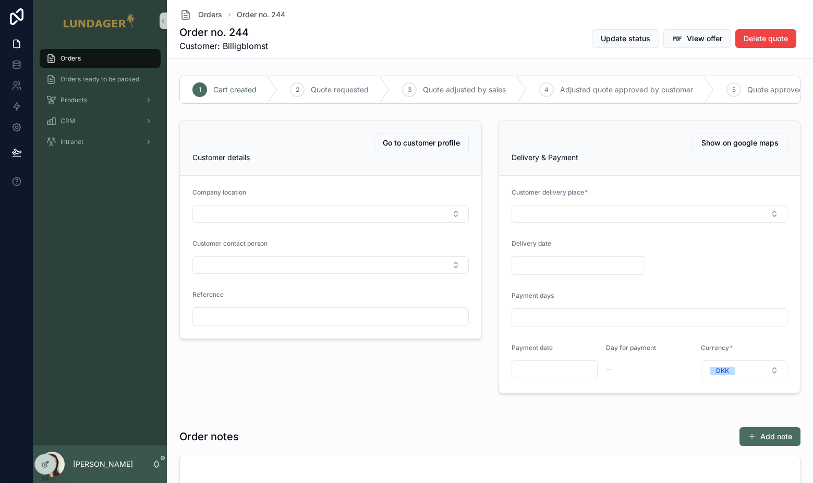
click at [89, 62] on div "Orders" at bounding box center [100, 58] width 109 height 17
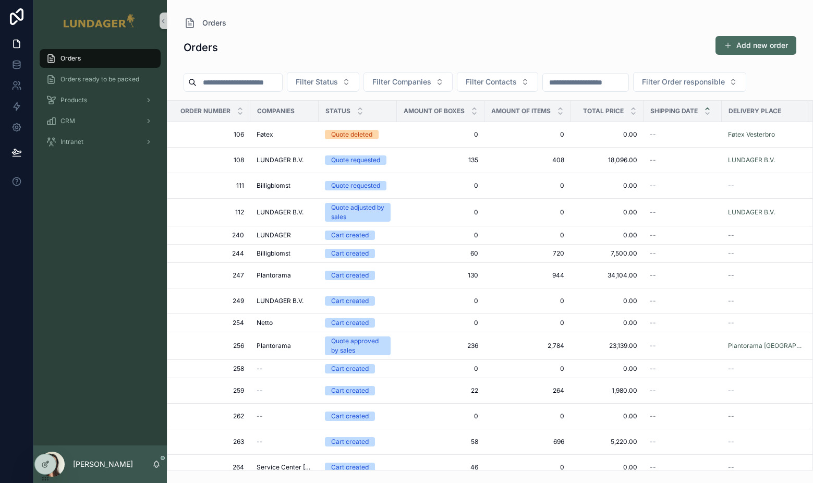
click at [94, 63] on div "Orders" at bounding box center [100, 58] width 109 height 17
click at [90, 58] on div "Orders" at bounding box center [100, 58] width 109 height 17
click at [81, 123] on div "CRM" at bounding box center [100, 121] width 109 height 17
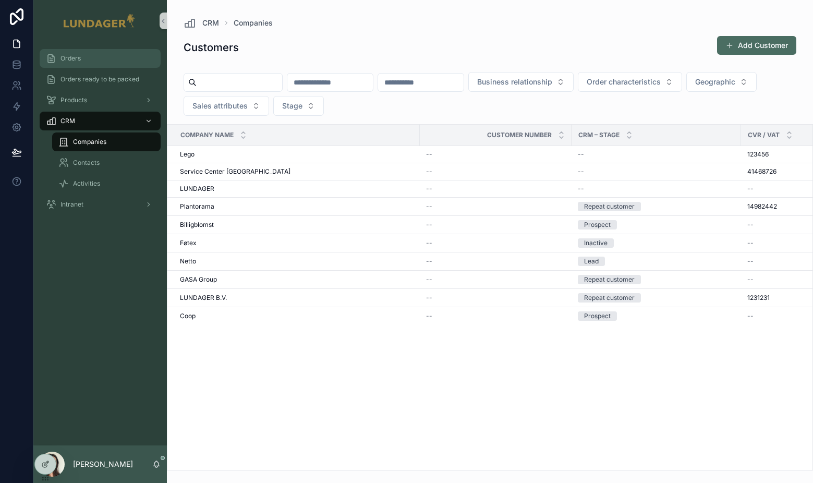
click at [113, 62] on div "Orders" at bounding box center [100, 58] width 109 height 17
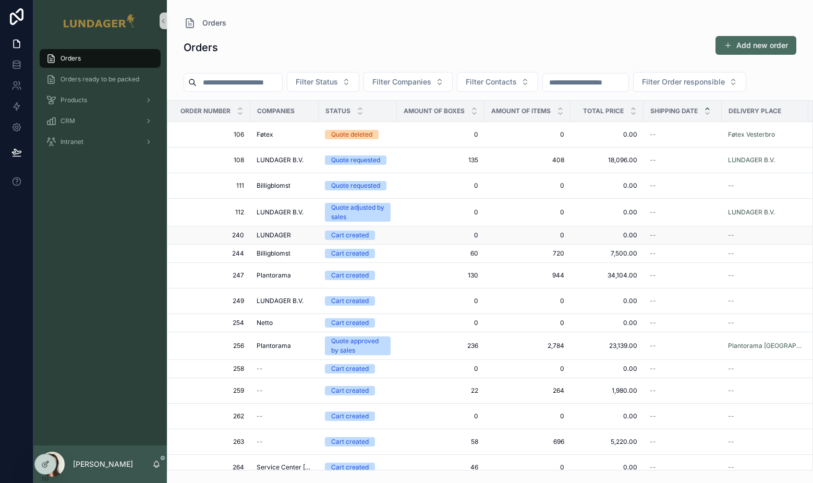
click at [295, 234] on div "LUNDAGER" at bounding box center [285, 235] width 56 height 8
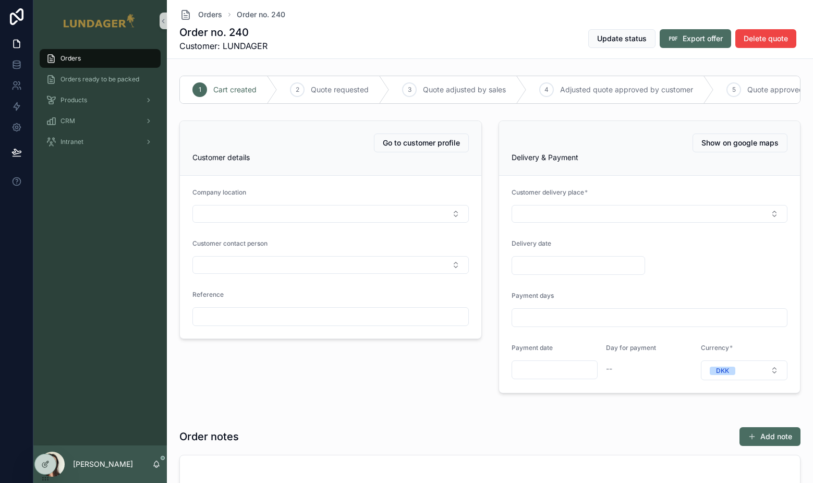
click at [106, 53] on div "Orders" at bounding box center [100, 58] width 109 height 17
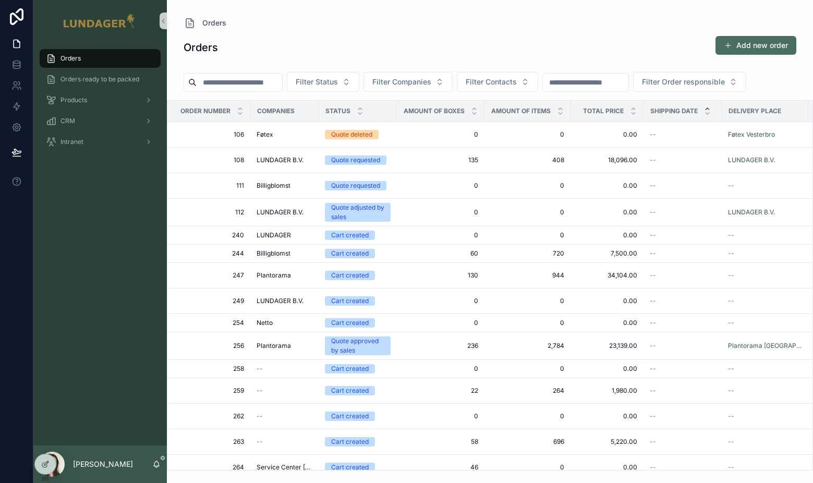
click at [128, 286] on div "Orders Orders ready to be packed Products CRM Intranet" at bounding box center [100, 244] width 134 height 404
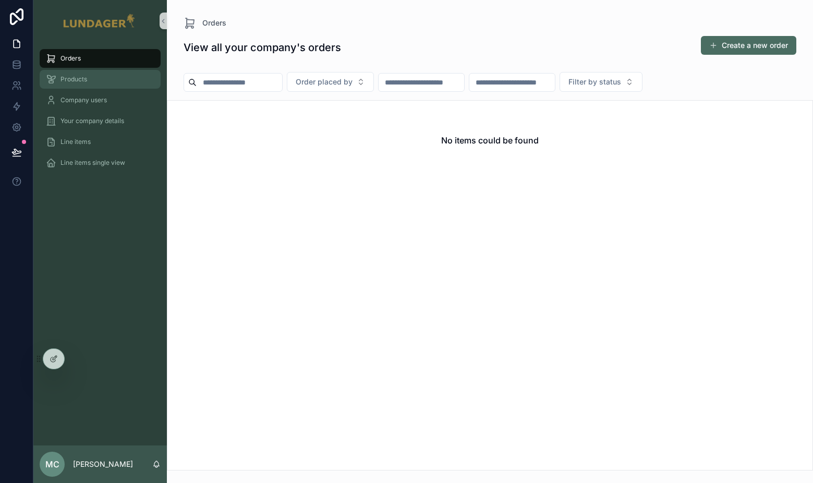
click at [88, 82] on div "Products" at bounding box center [100, 79] width 109 height 17
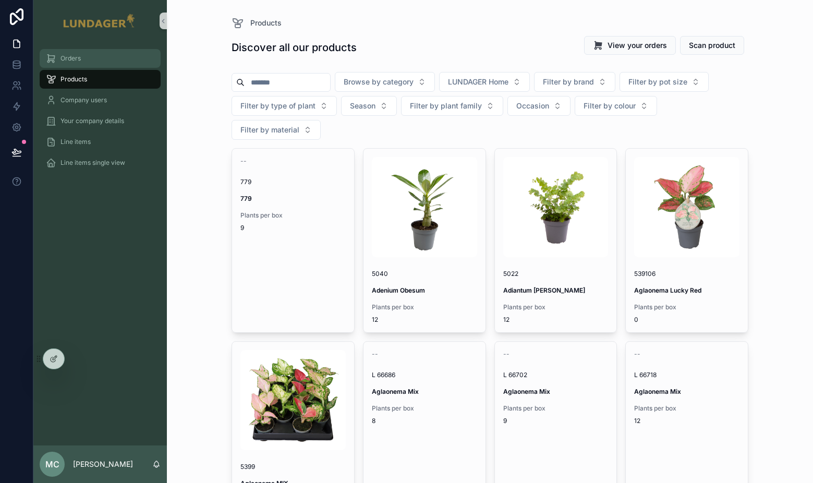
click at [66, 56] on span "Orders" at bounding box center [71, 58] width 20 height 8
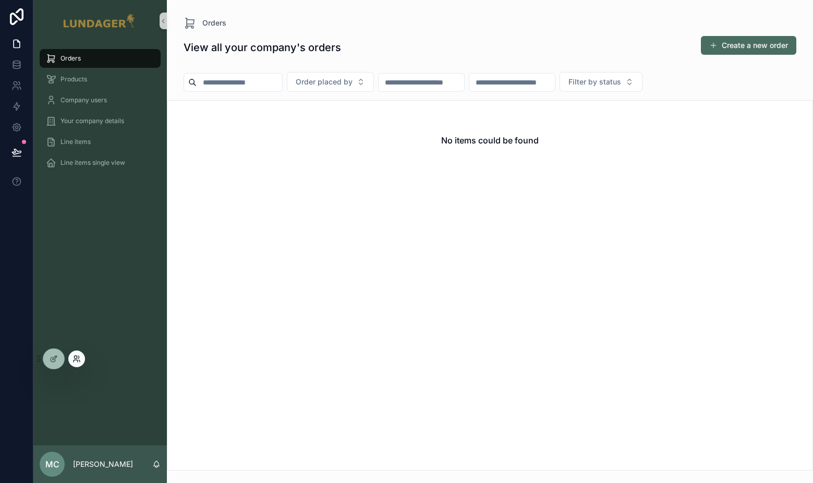
click at [75, 356] on icon at bounding box center [75, 357] width 3 height 3
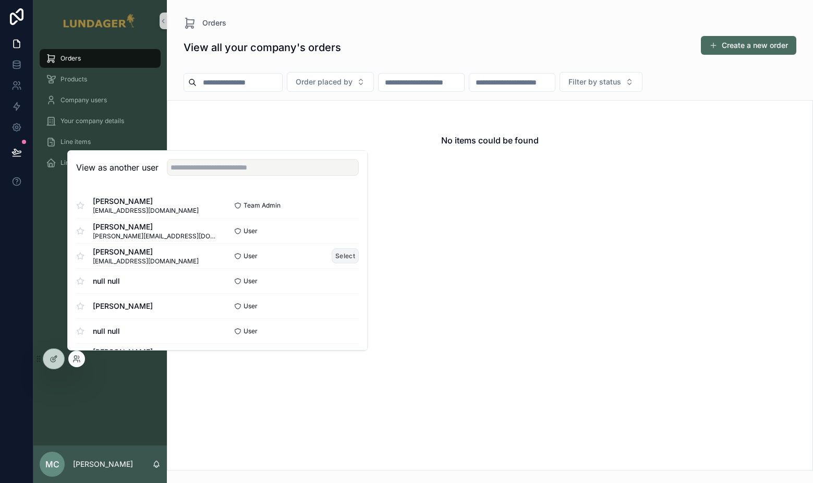
click at [347, 251] on button "Select" at bounding box center [345, 255] width 27 height 15
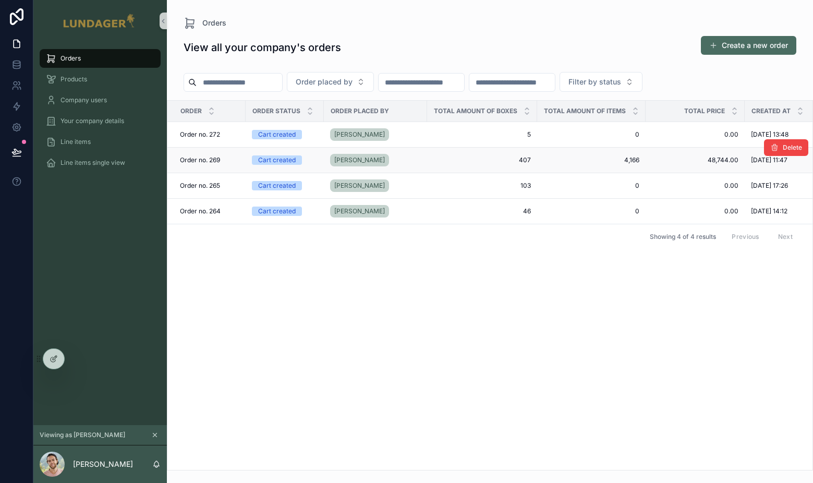
click at [416, 155] on div "[PERSON_NAME]" at bounding box center [375, 160] width 91 height 17
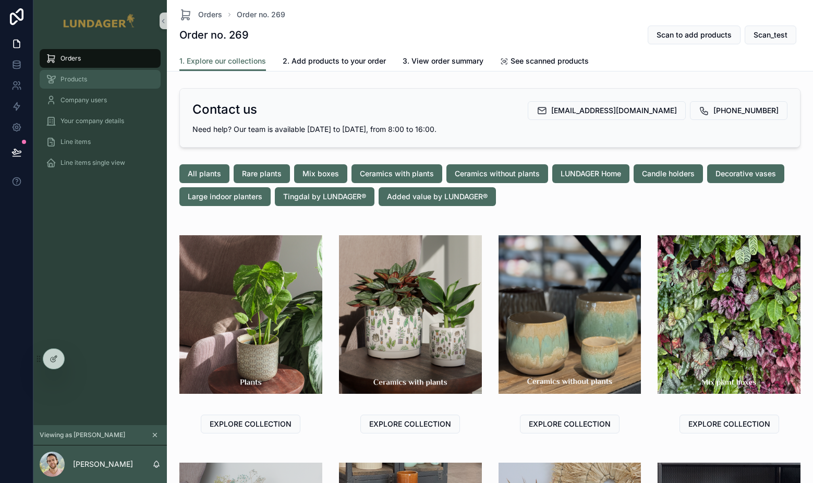
click at [81, 81] on span "Products" at bounding box center [74, 79] width 27 height 8
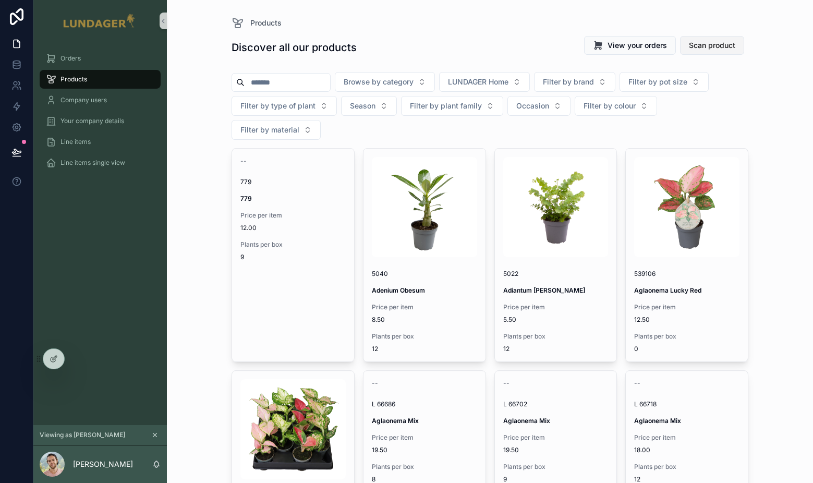
click at [711, 44] on span "Scan product" at bounding box center [712, 45] width 46 height 10
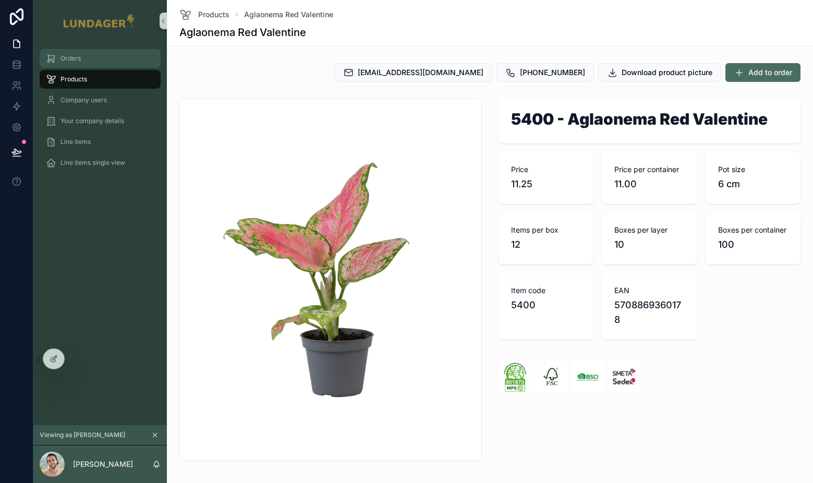
click at [79, 58] on span "Orders" at bounding box center [71, 58] width 20 height 8
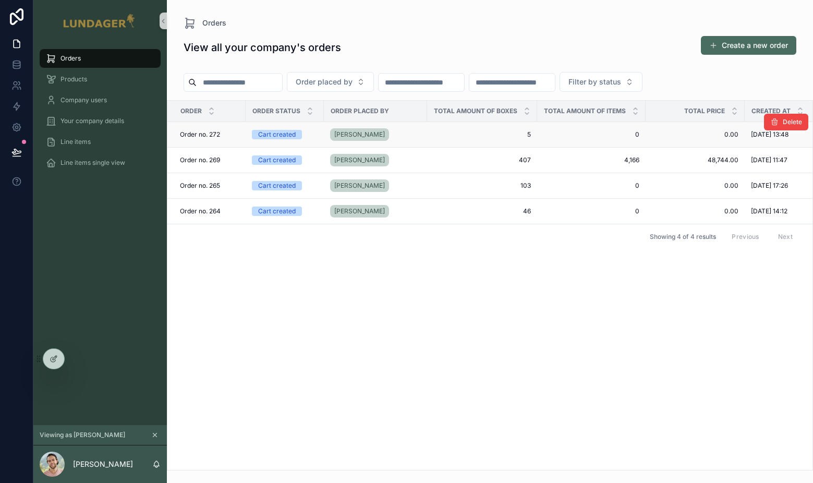
click at [391, 136] on div "[PERSON_NAME]" at bounding box center [375, 134] width 91 height 17
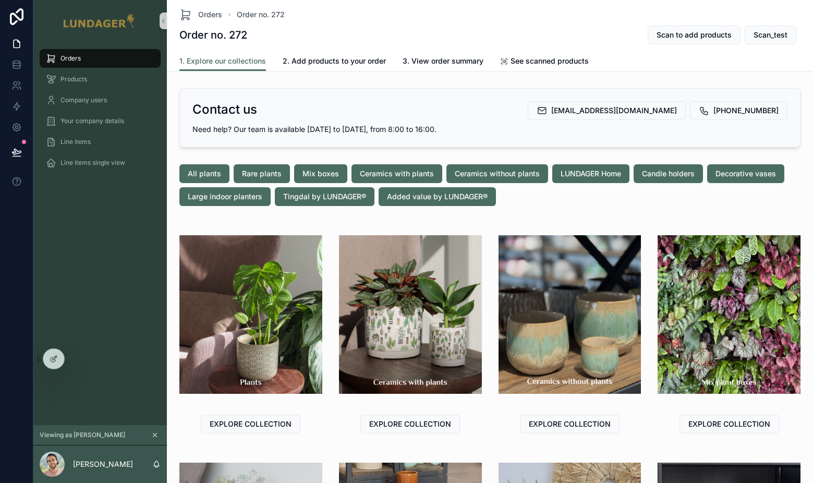
click at [594, 39] on div "Order no. 272 Scan to add products Scan_test" at bounding box center [489, 35] width 621 height 20
click at [74, 83] on span "Products" at bounding box center [74, 79] width 27 height 8
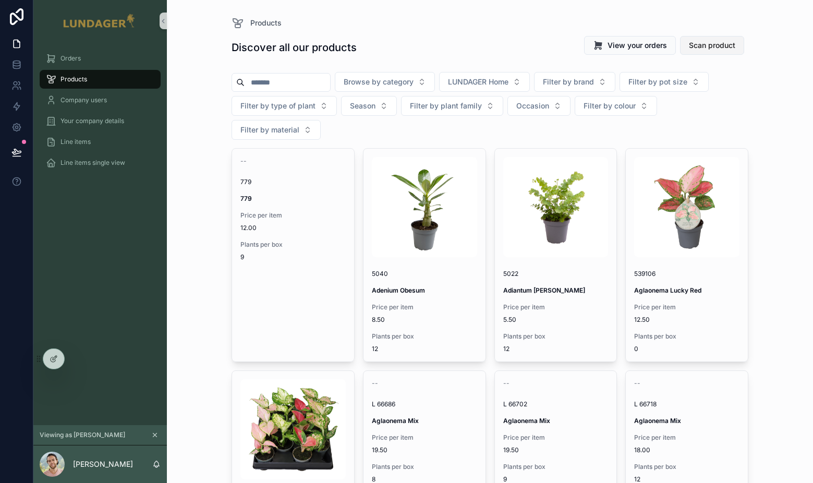
click at [710, 48] on span "Scan product" at bounding box center [712, 45] width 46 height 10
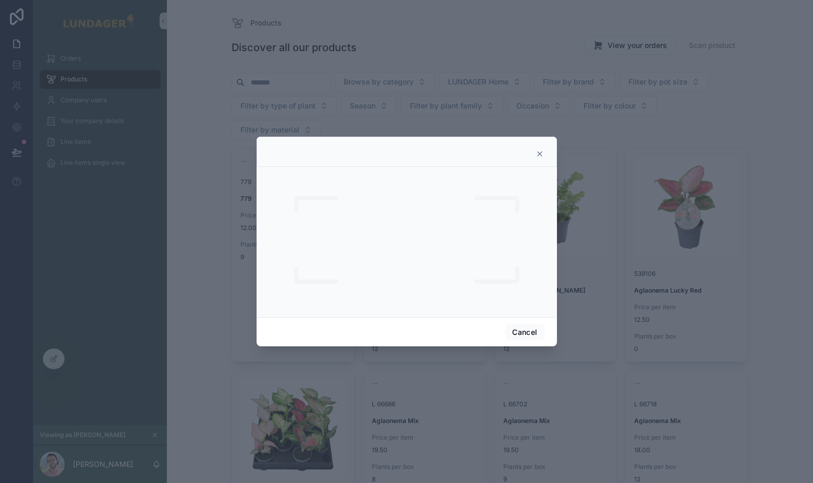
click at [536, 154] on icon at bounding box center [540, 154] width 8 height 8
